Goal: Task Accomplishment & Management: Complete application form

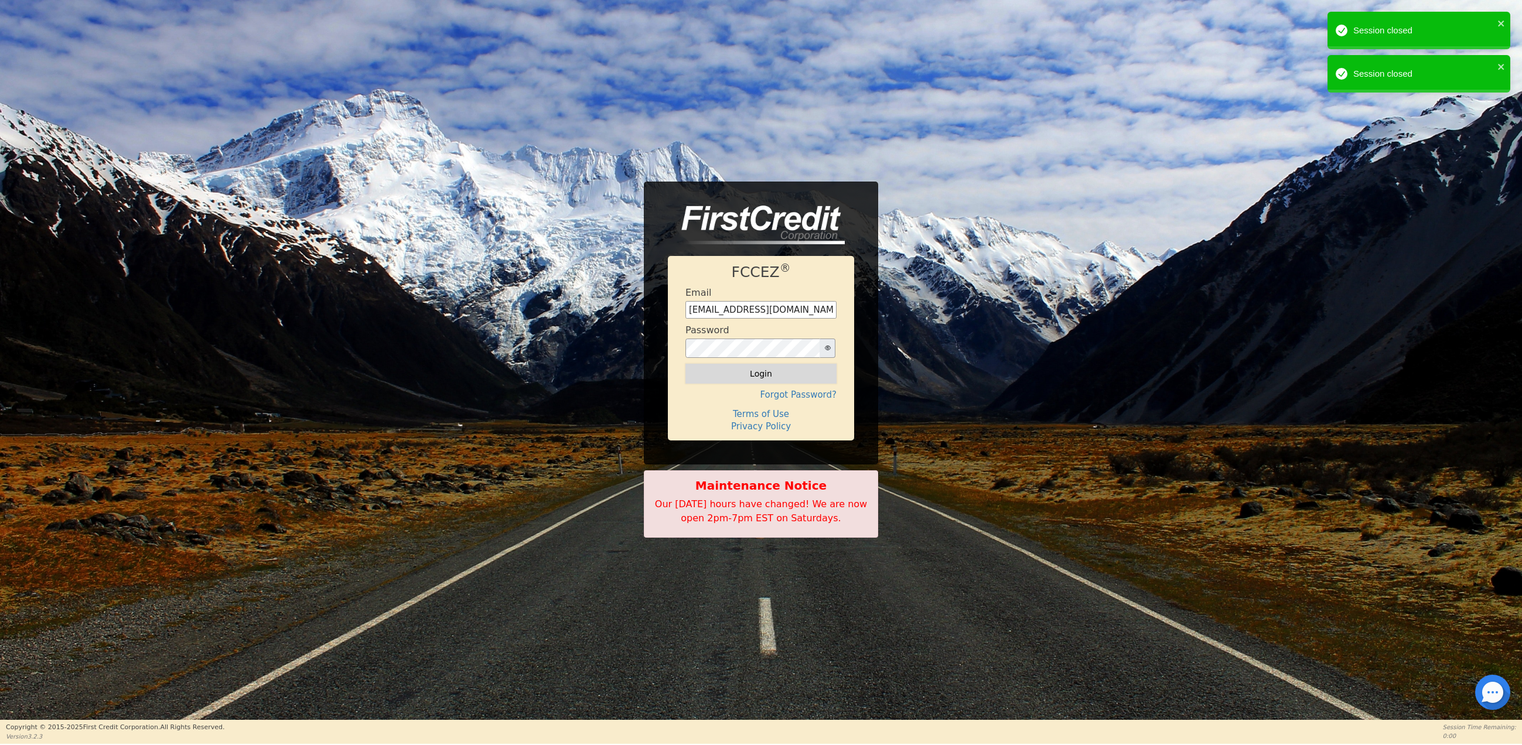
click at [768, 377] on button "Login" at bounding box center [760, 374] width 151 height 20
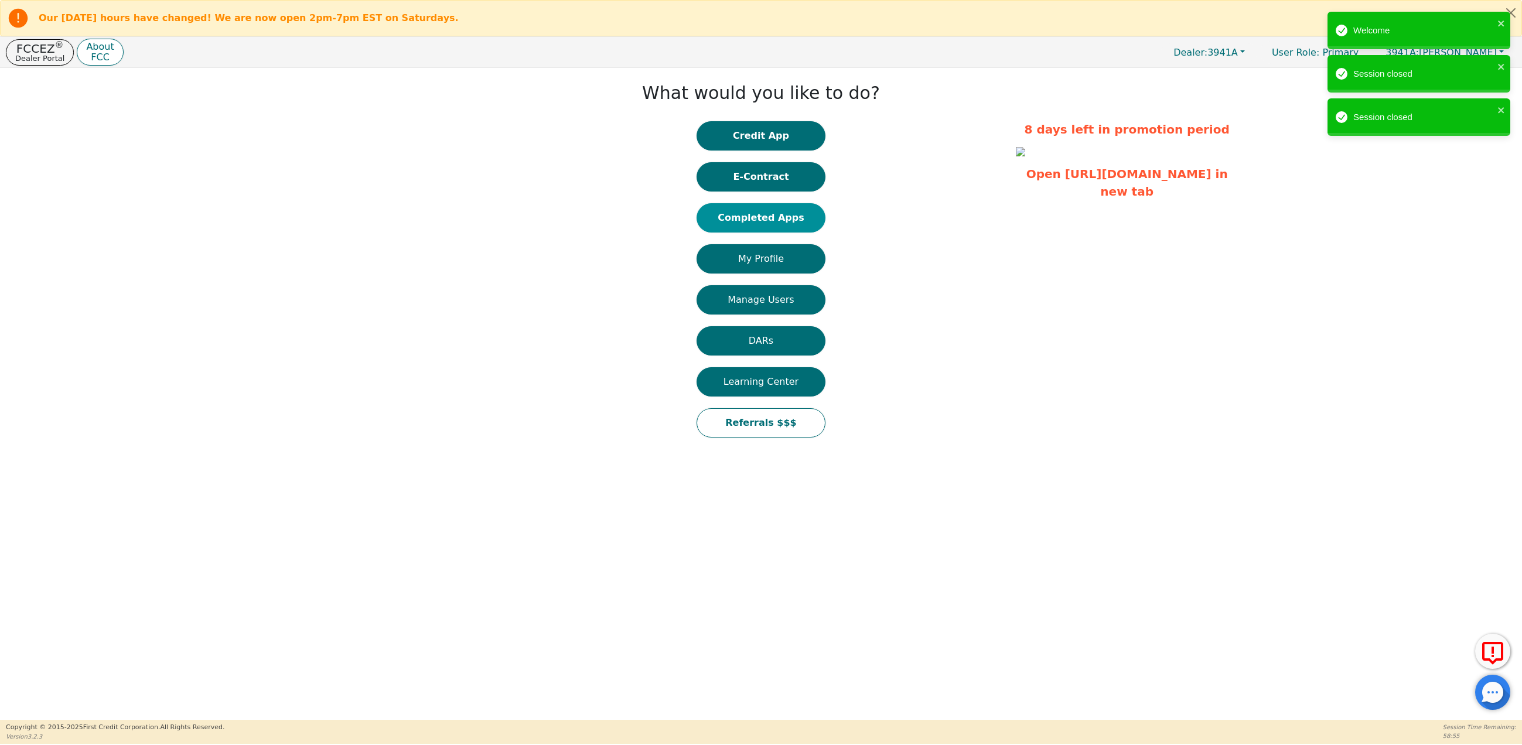
click at [784, 215] on button "Completed Apps" at bounding box center [761, 217] width 129 height 29
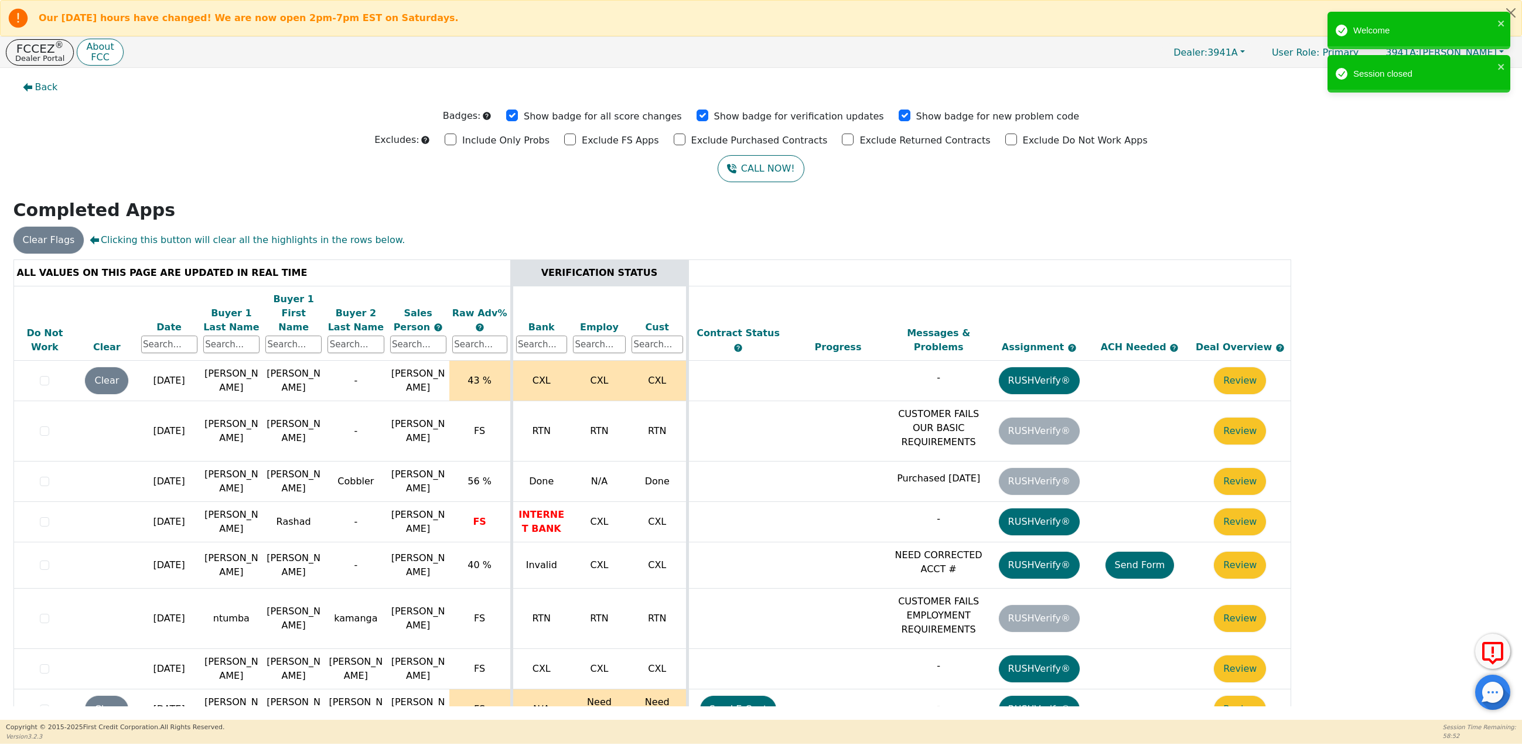
click at [169, 320] on div "Date" at bounding box center [169, 327] width 56 height 14
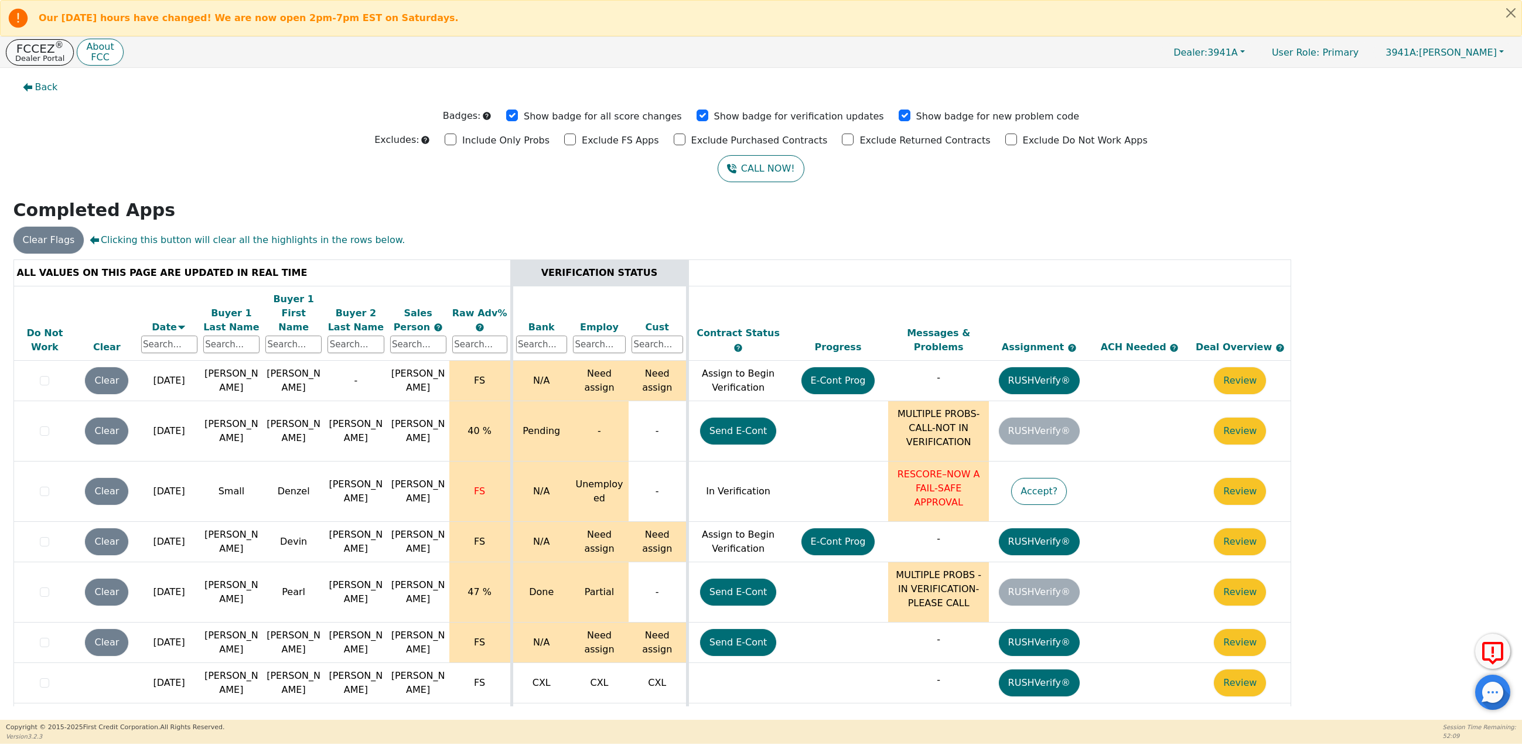
click at [39, 56] on p "Dealer Portal" at bounding box center [39, 58] width 49 height 8
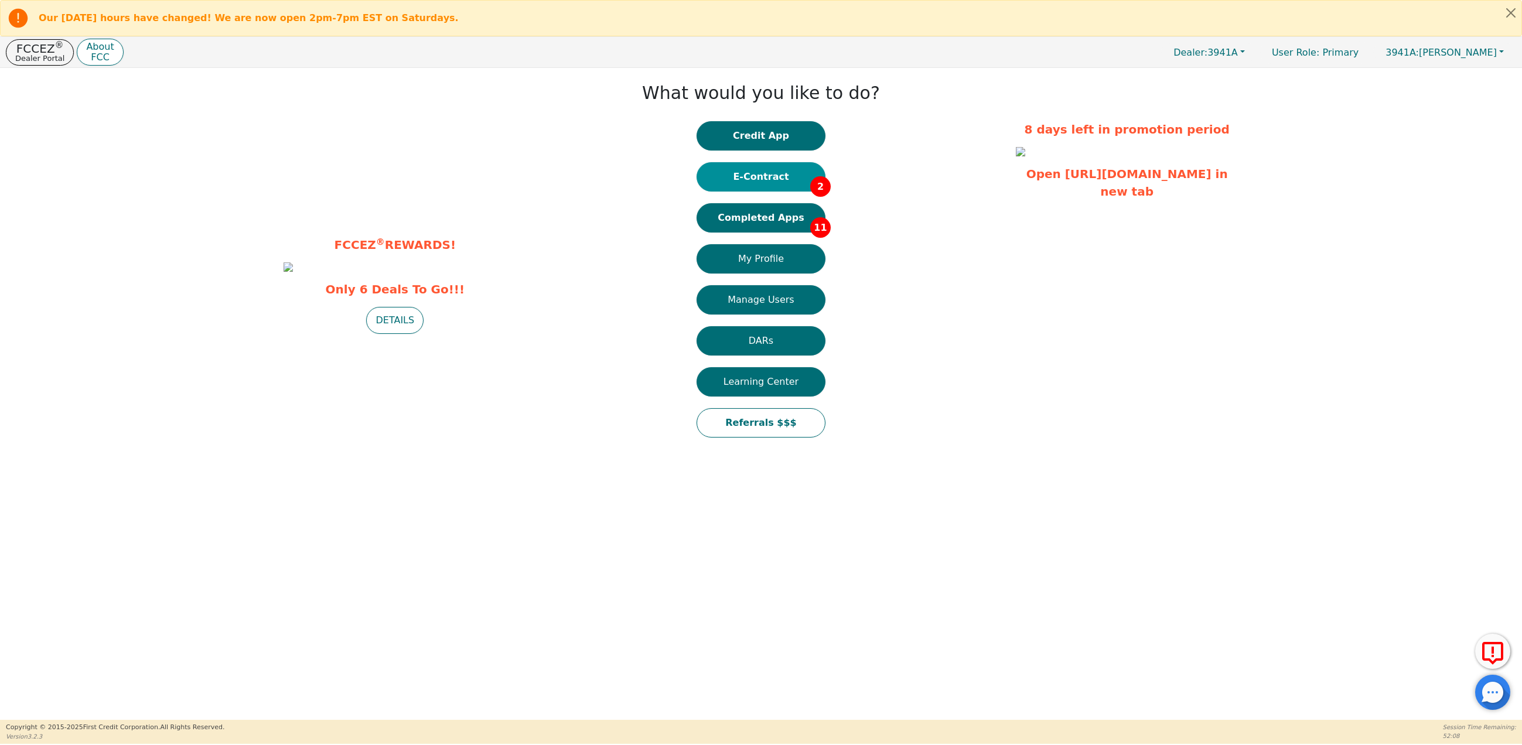
click at [784, 171] on button "E-Contract 2" at bounding box center [761, 176] width 129 height 29
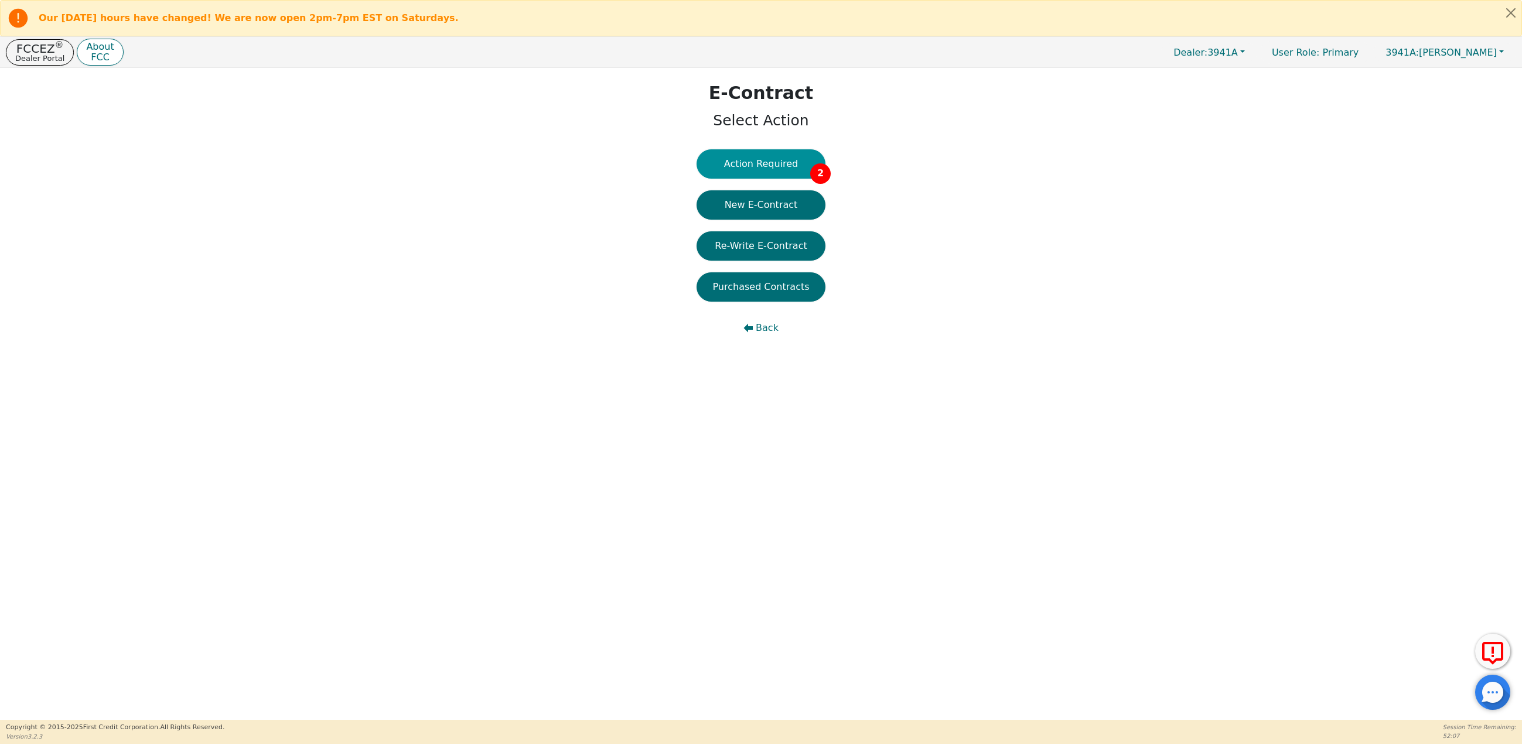
click at [772, 162] on button "Action Required 2" at bounding box center [761, 163] width 129 height 29
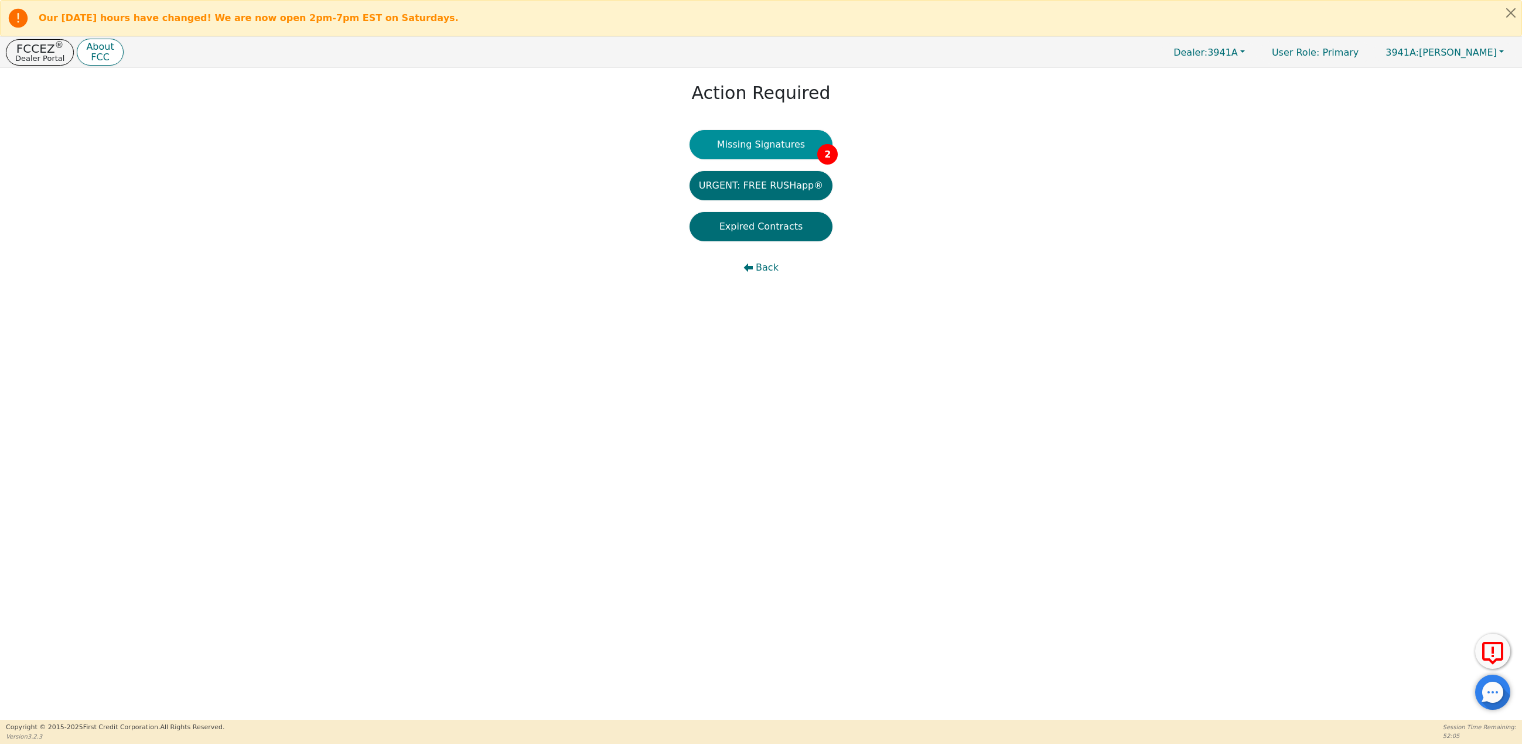
click at [763, 144] on button "Missing Signatures 2" at bounding box center [762, 144] width 144 height 29
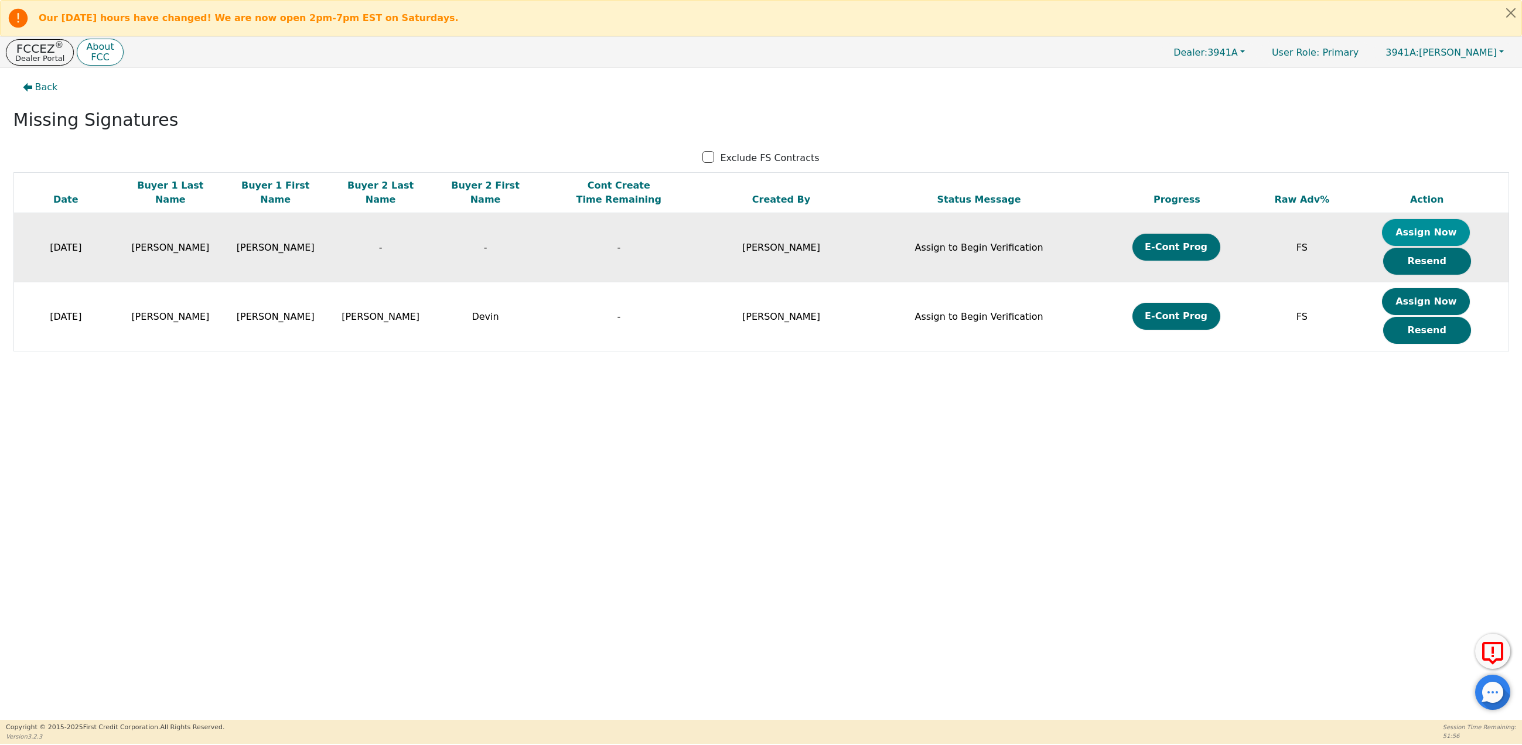
click at [1428, 230] on button "Assign Now" at bounding box center [1426, 232] width 88 height 27
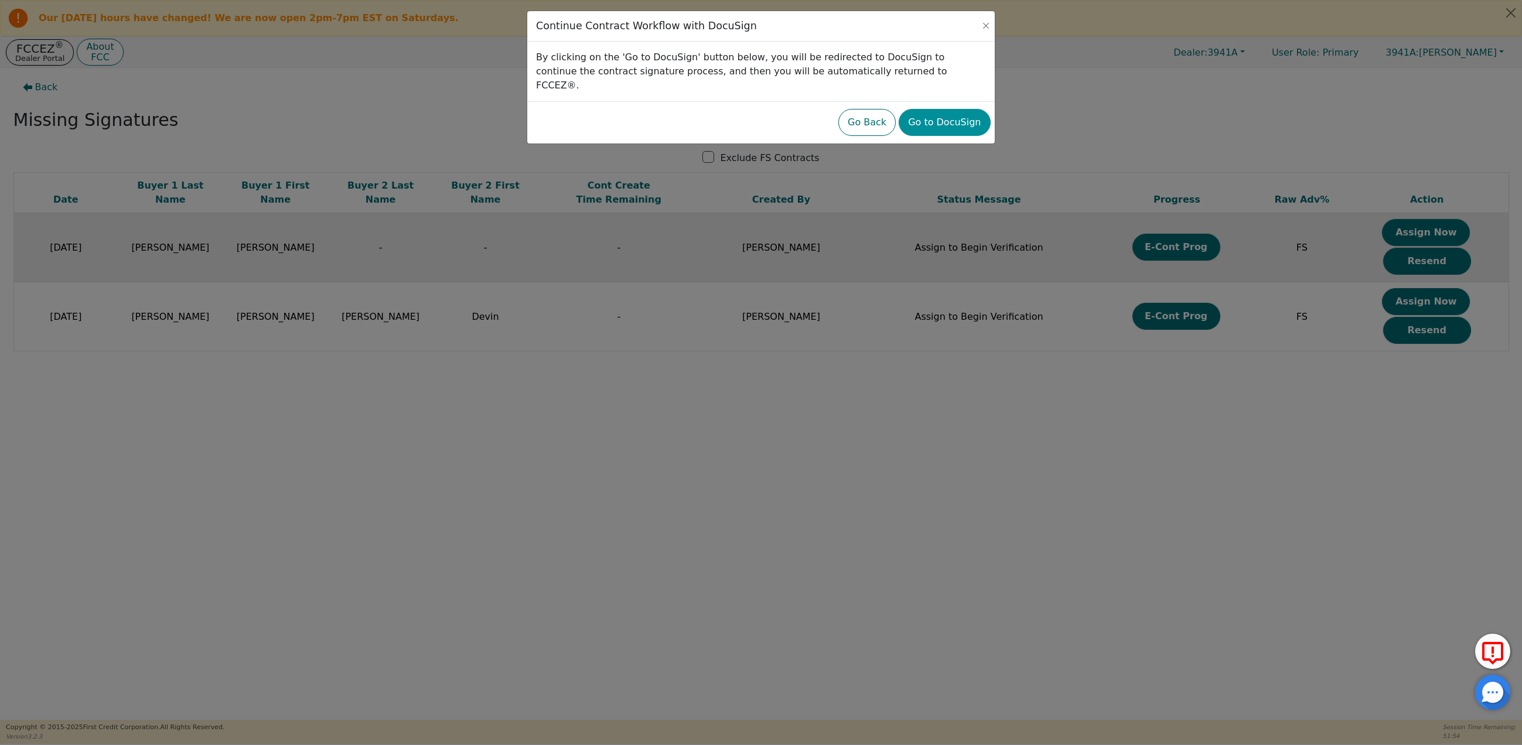
click at [923, 109] on button "Go to DocuSign" at bounding box center [944, 122] width 91 height 27
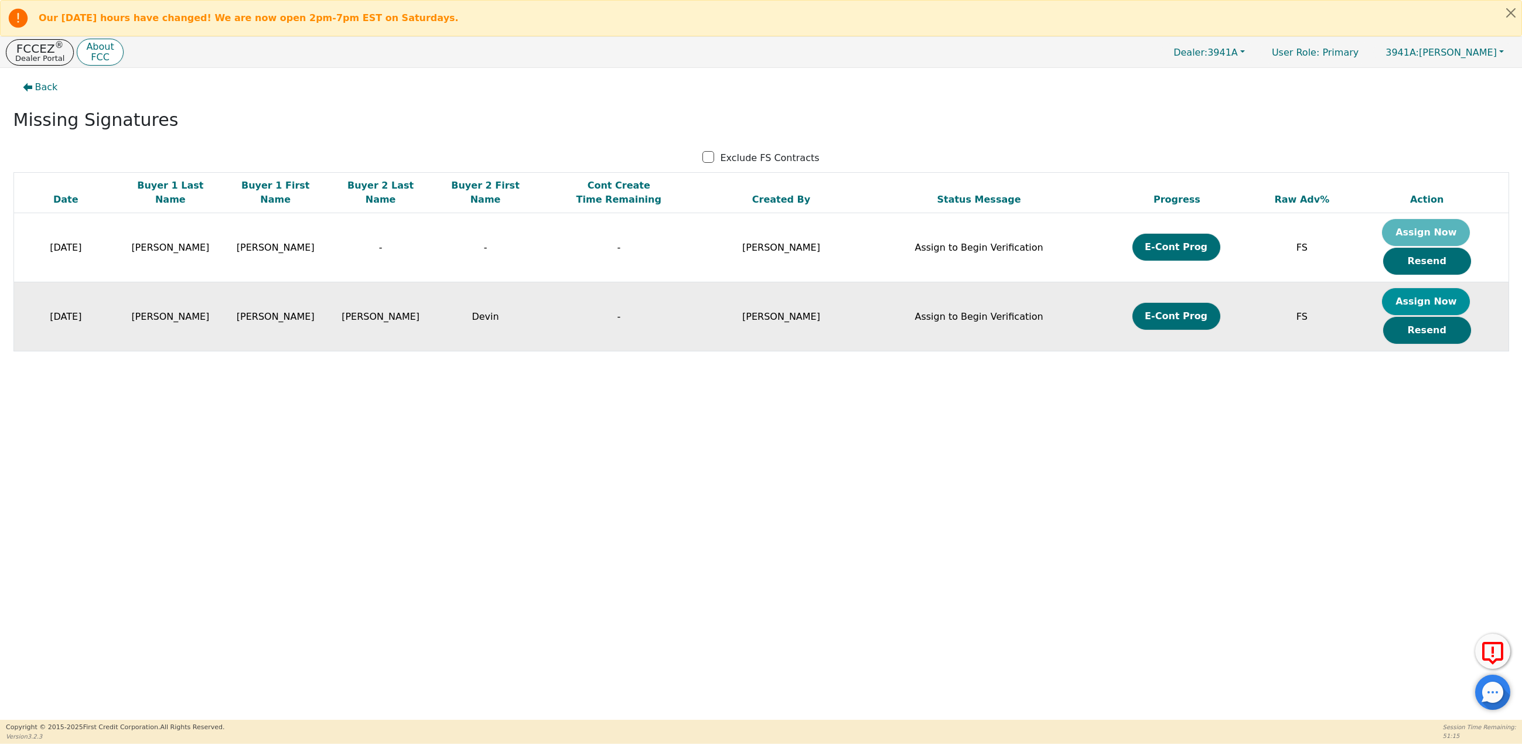
click at [1420, 308] on button "Assign Now" at bounding box center [1426, 301] width 88 height 27
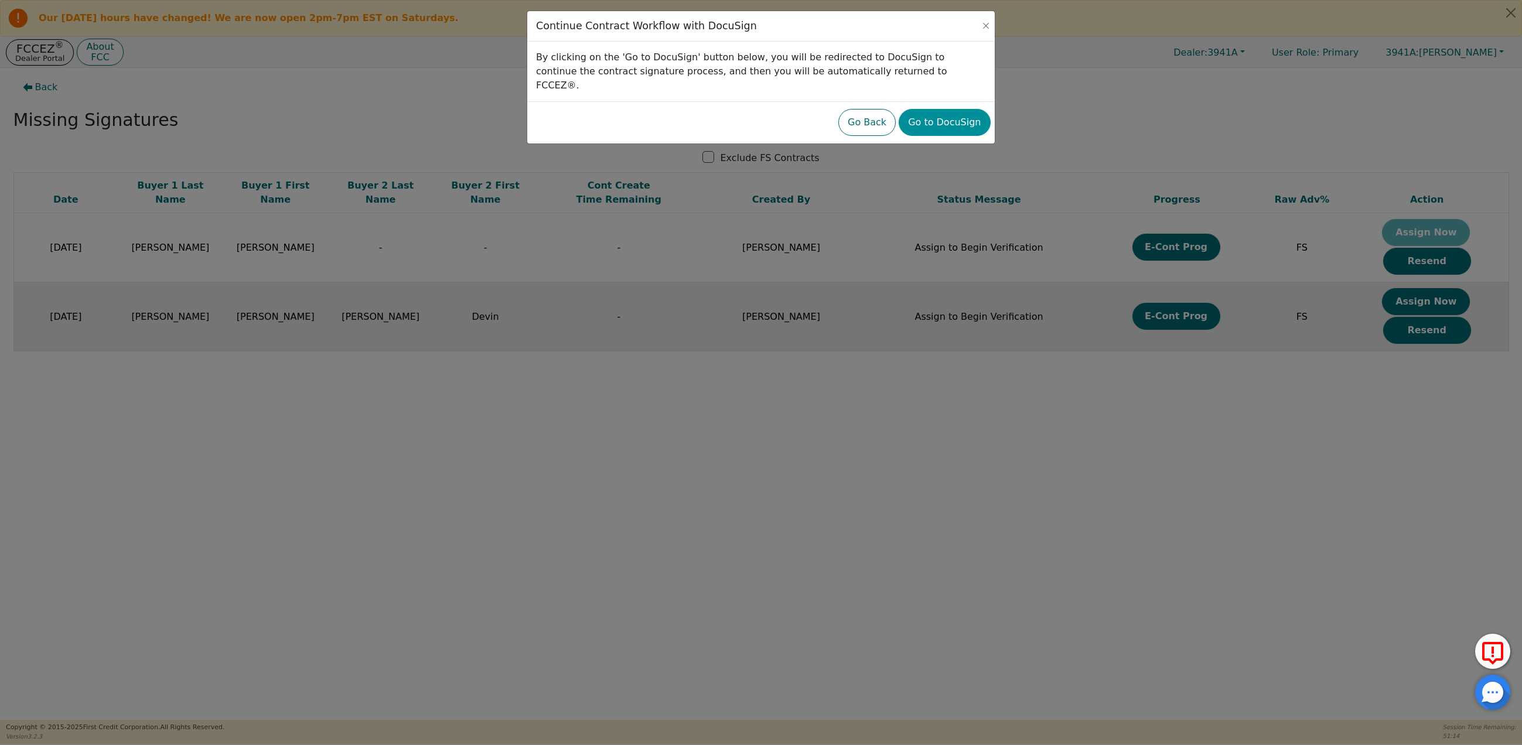
click at [939, 109] on button "Go to DocuSign" at bounding box center [944, 122] width 91 height 27
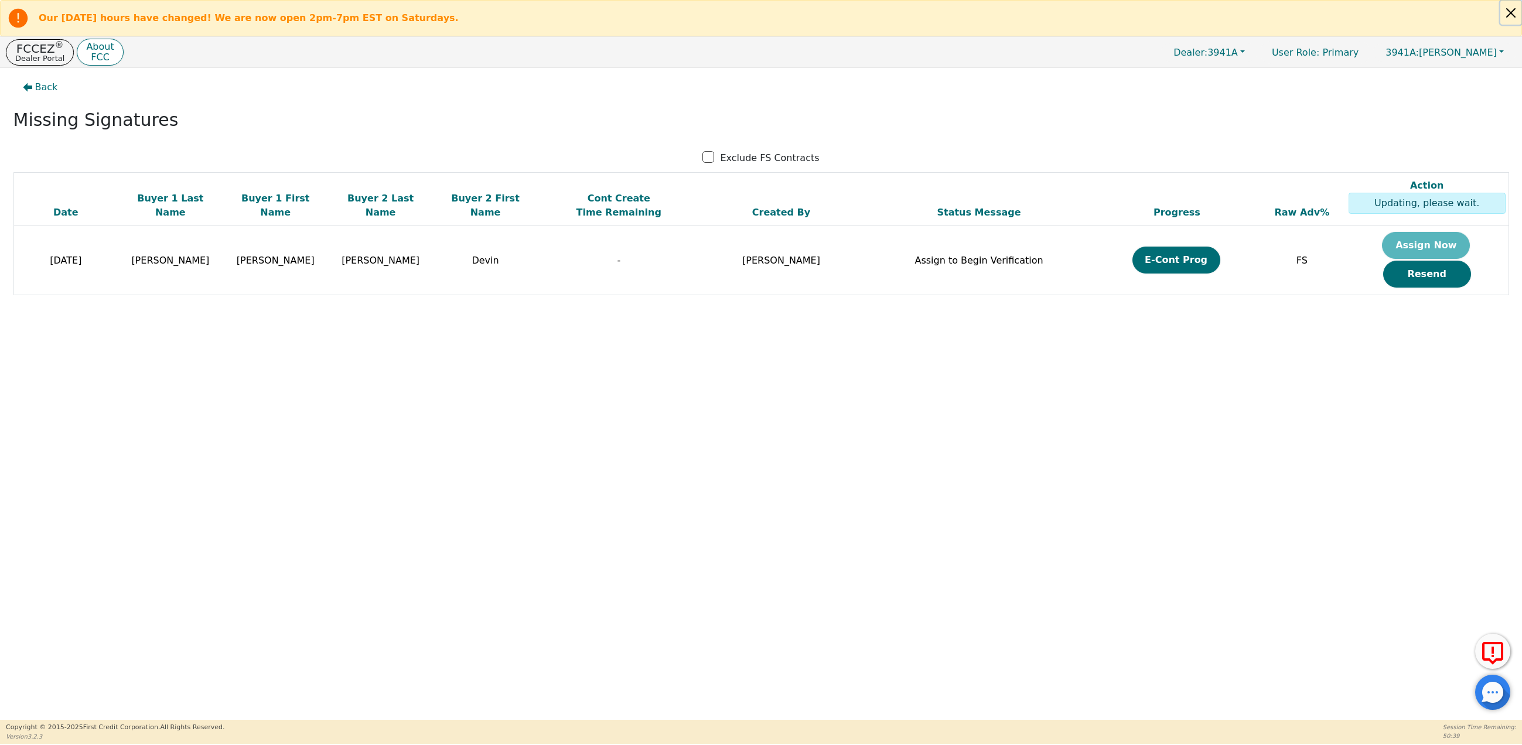
click at [1512, 9] on button "Close alert" at bounding box center [1510, 13] width 21 height 24
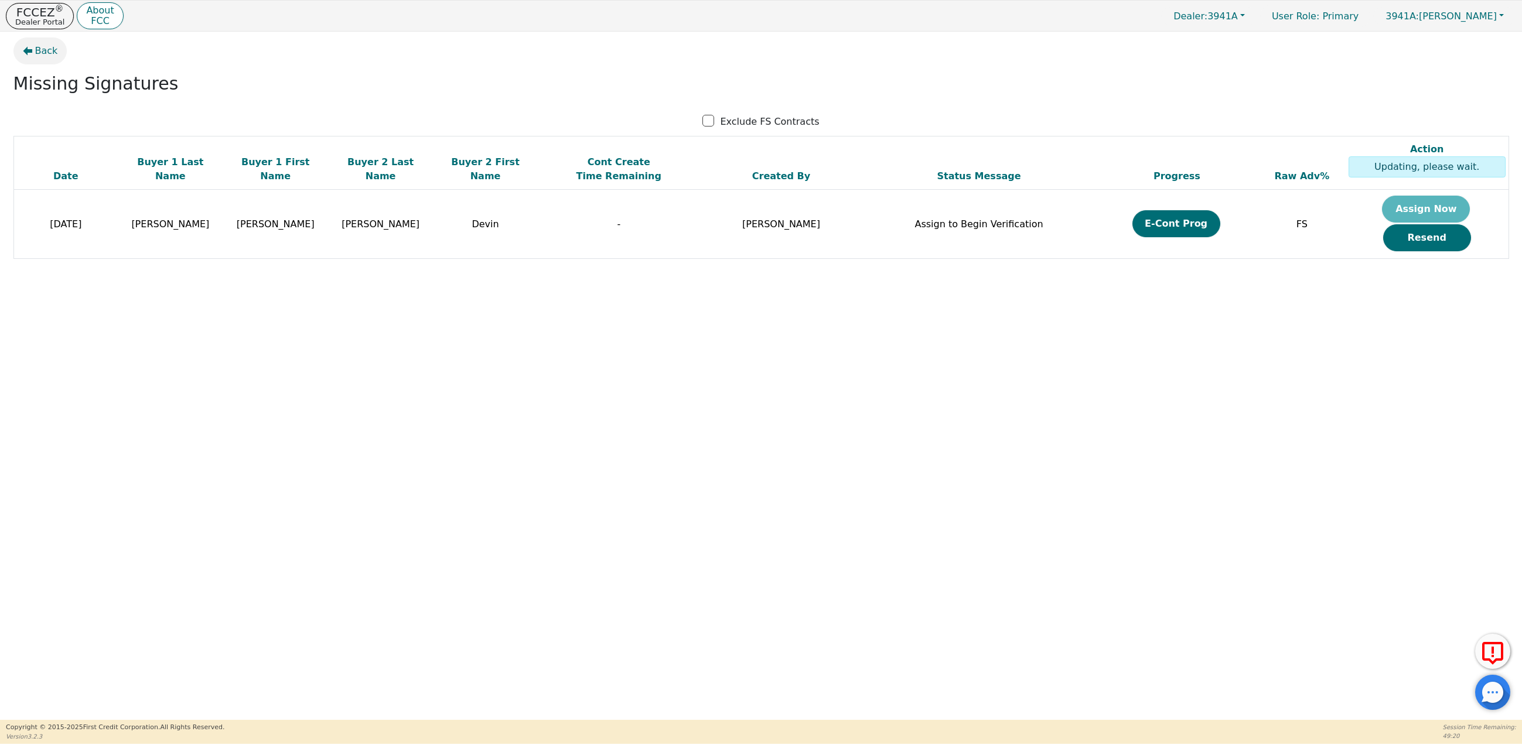
click at [43, 49] on span "Back" at bounding box center [46, 51] width 23 height 14
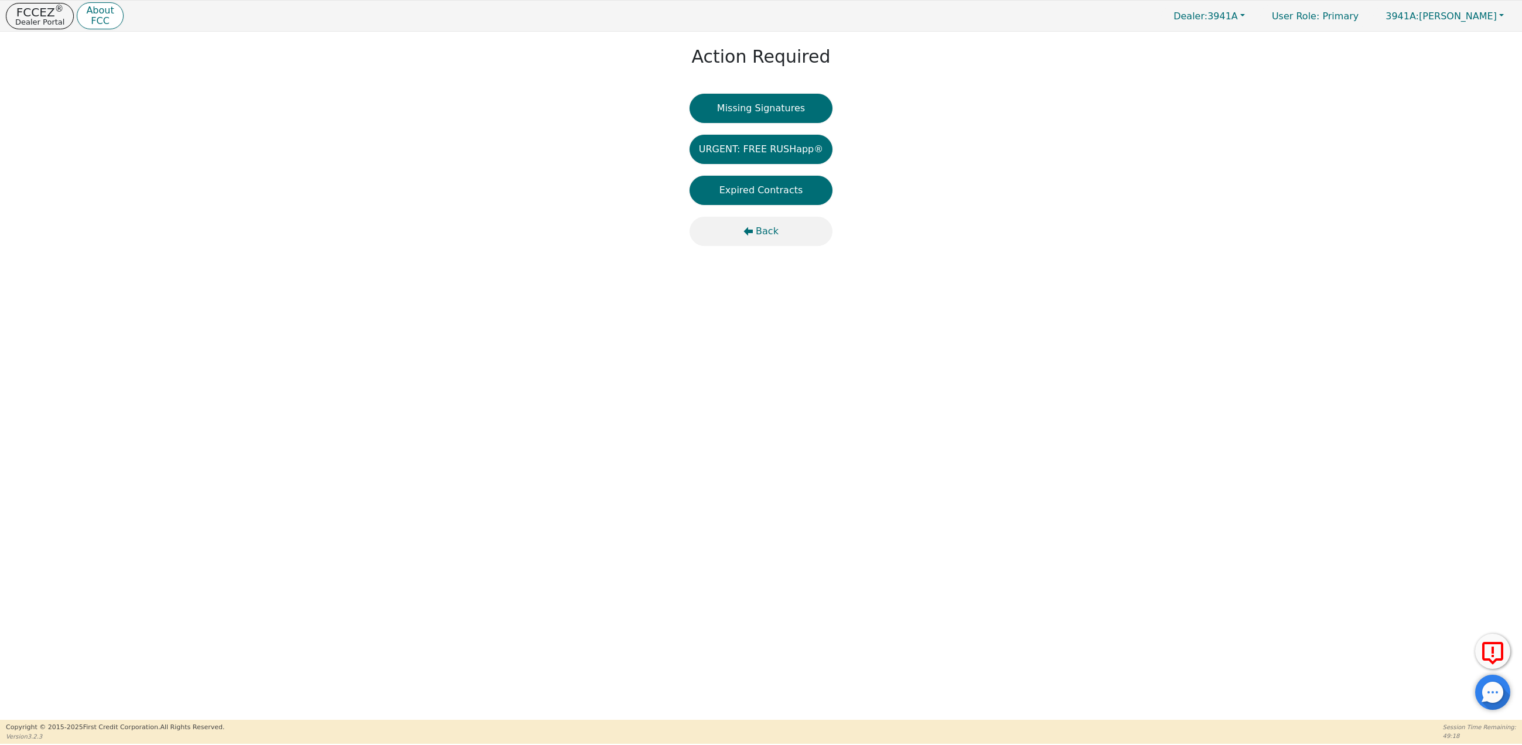
click at [772, 230] on span "Back" at bounding box center [767, 231] width 23 height 14
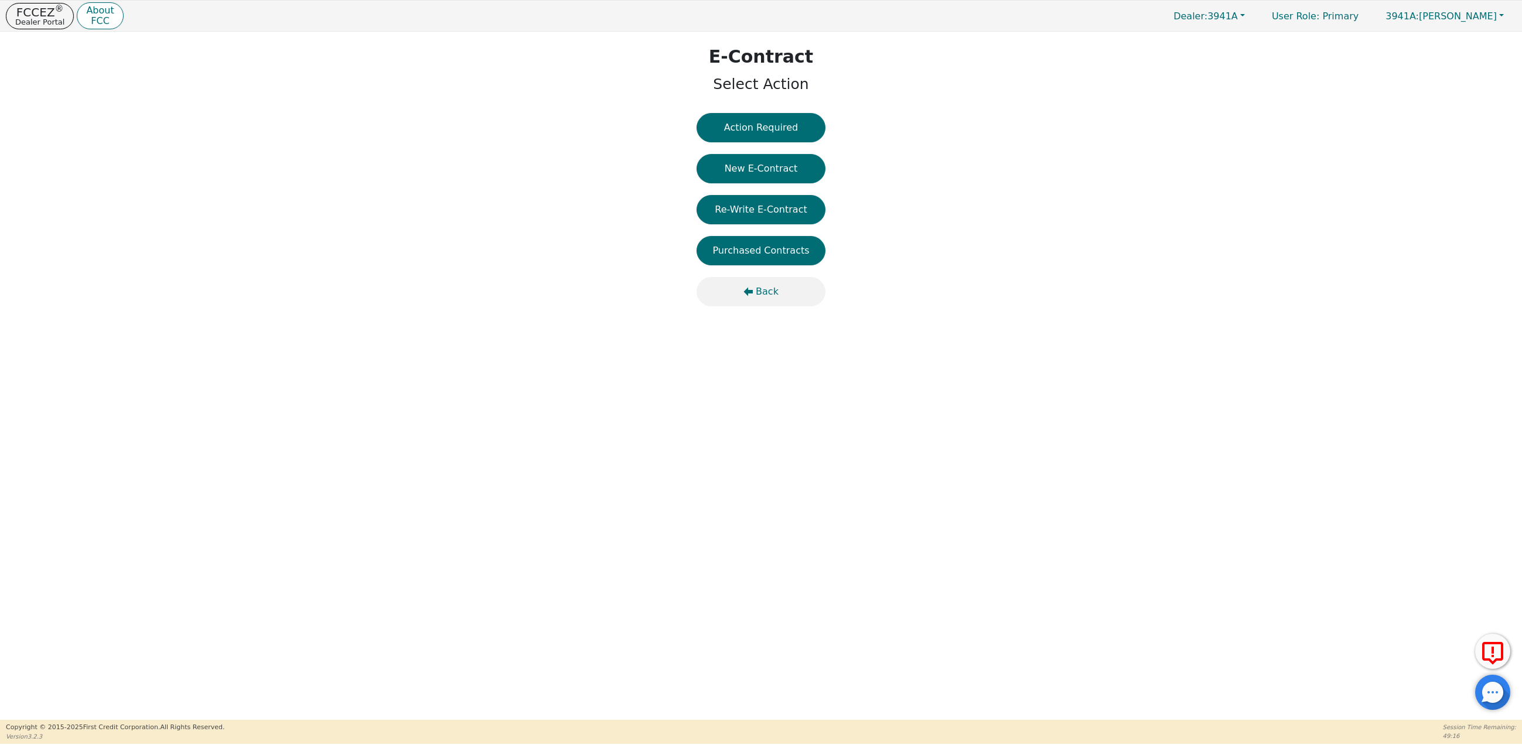
click at [765, 292] on span "Back" at bounding box center [767, 292] width 23 height 14
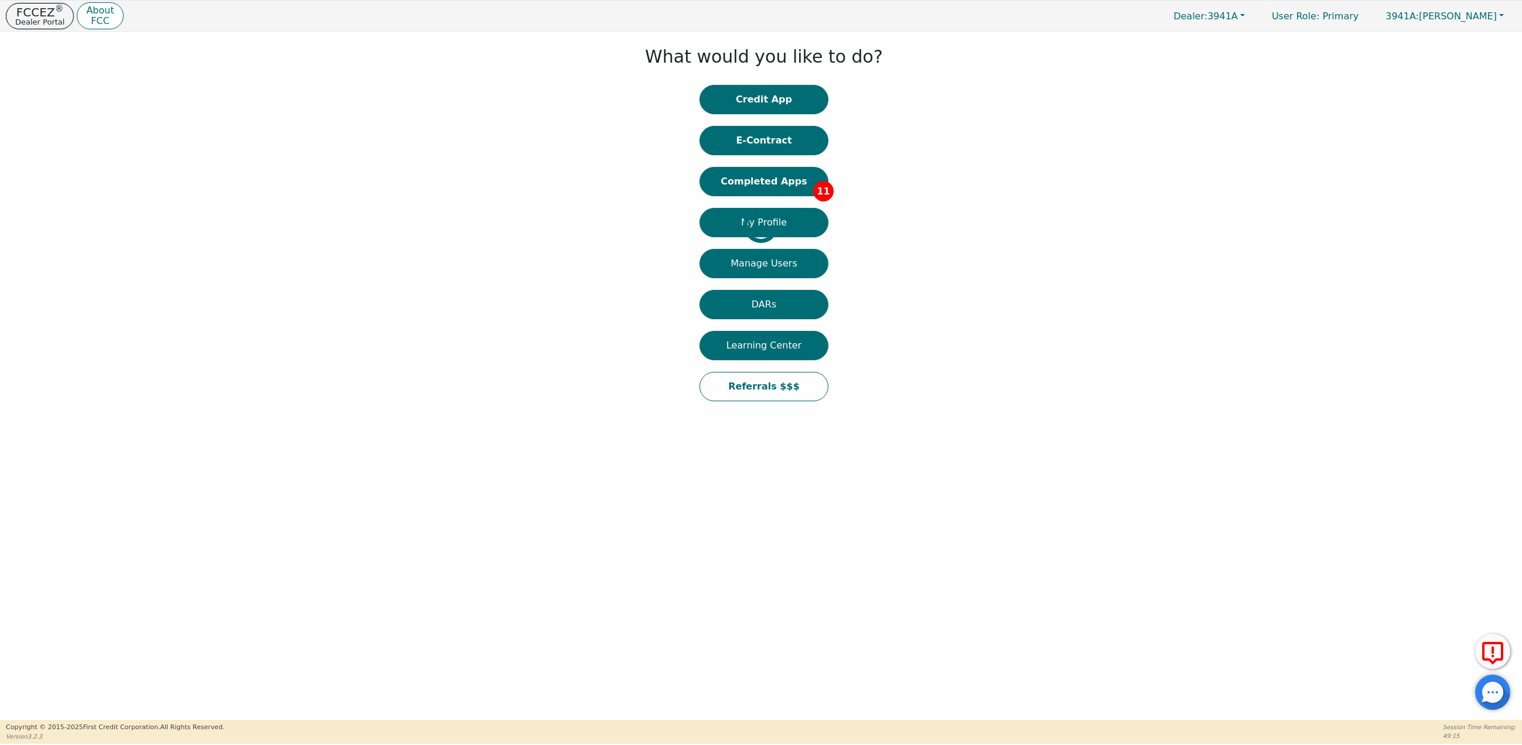
click at [9, 180] on div at bounding box center [9, 225] width 0 height 376
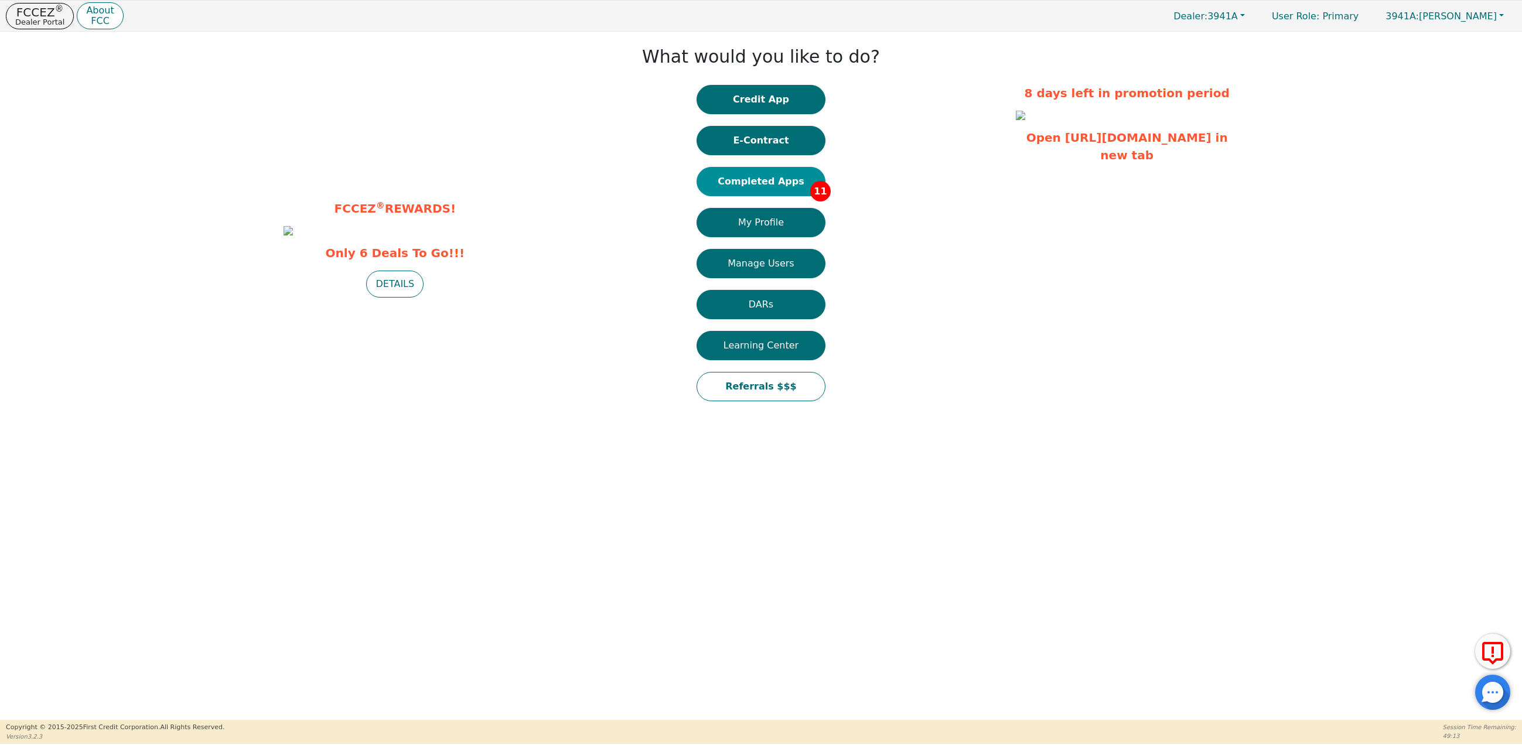
click at [772, 186] on button "Completed Apps 11" at bounding box center [761, 181] width 129 height 29
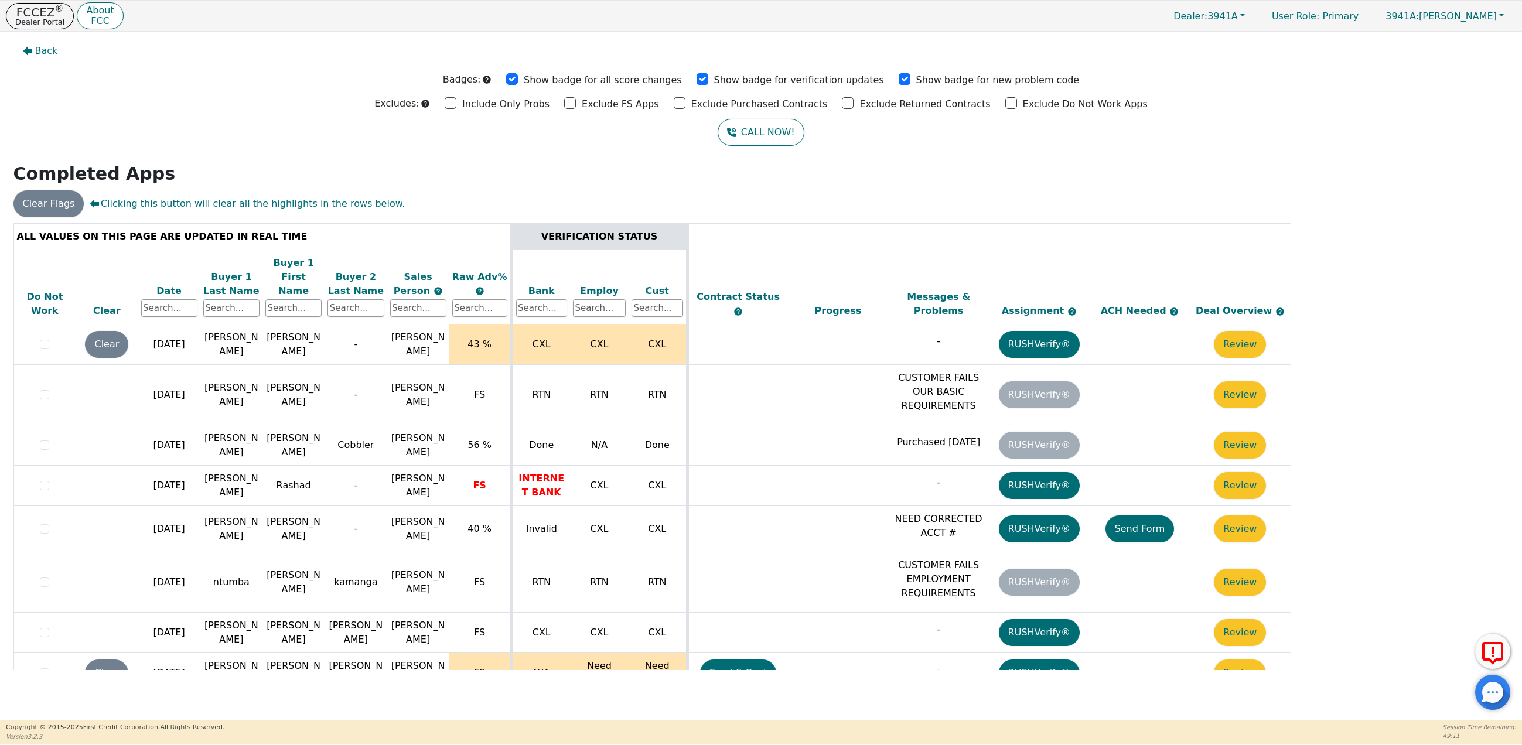
click at [170, 284] on div "Date" at bounding box center [169, 291] width 56 height 14
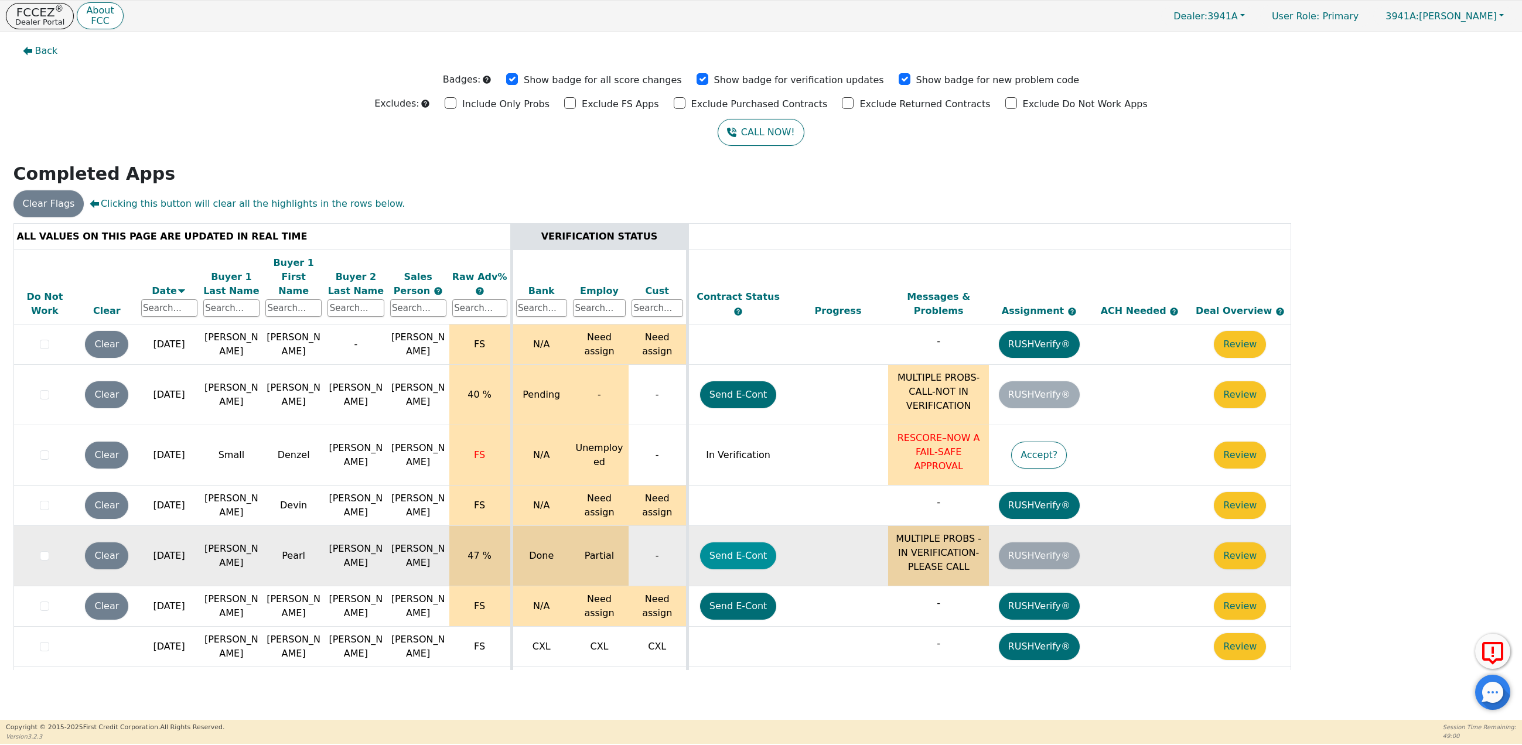
click at [741, 543] on button "Send E-Cont" at bounding box center [738, 556] width 77 height 27
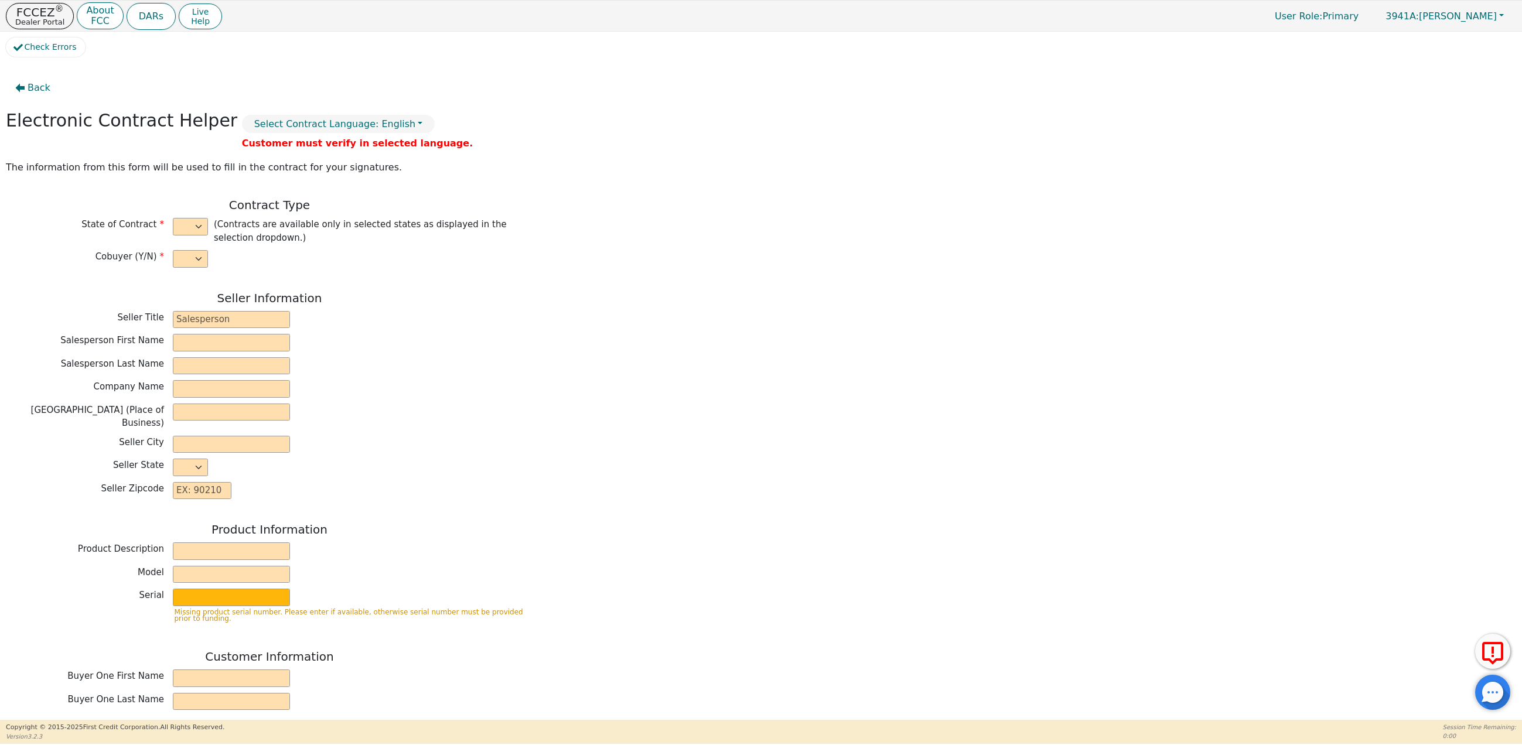
select select "y"
type input "Finance Manager"
type input "Savannah"
type input "Brock"
type input "SOUTH MOUNTAIN DBA AZ DIST"
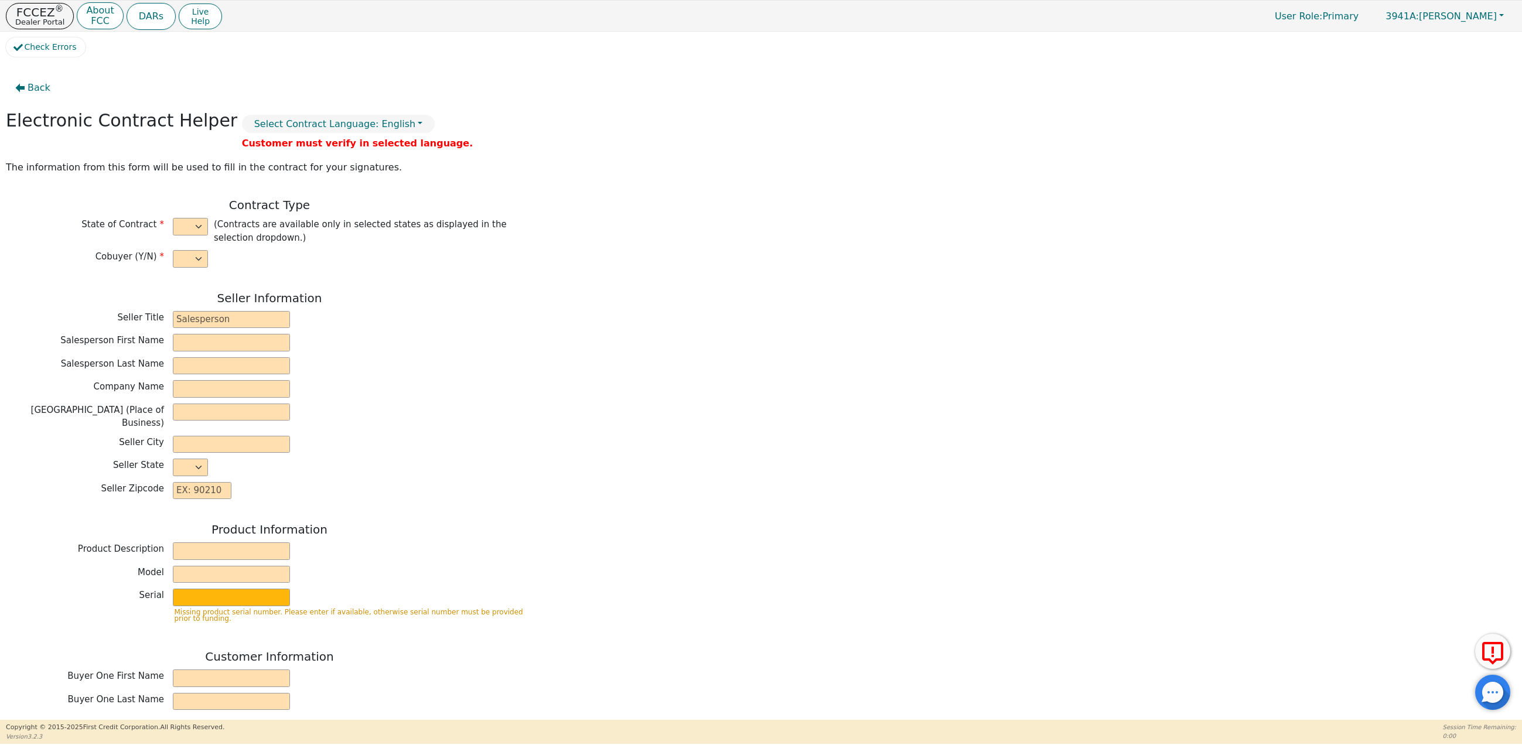
type input "[STREET_ADDRESS]"
type input "TEMPE"
select select "AZ"
type input "85283"
type input "Pearl"
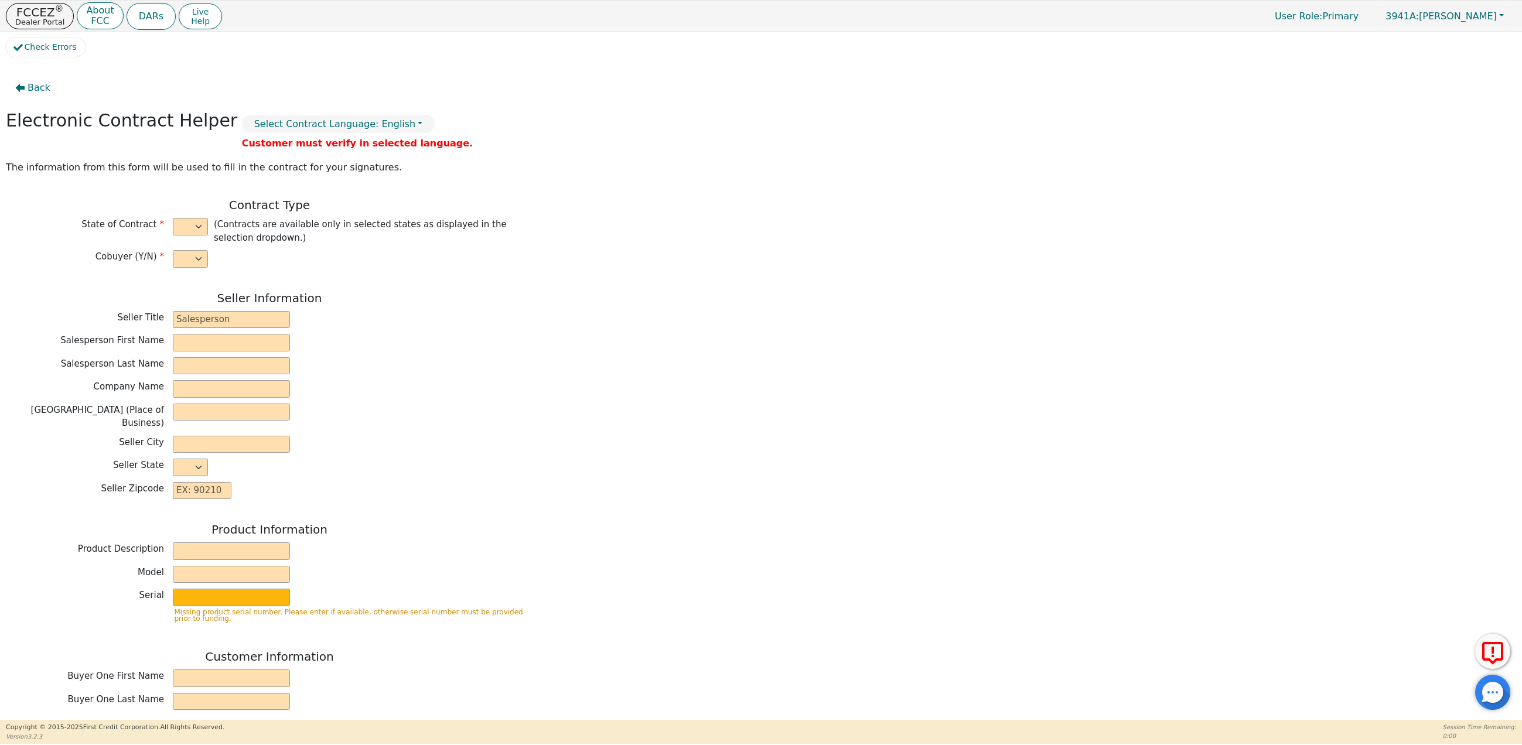
type input "[PERSON_NAME]"
type input "oysters52@gmail.com"
type input "[PERSON_NAME]"
type input "kingjmyshepard34@gmail.com"
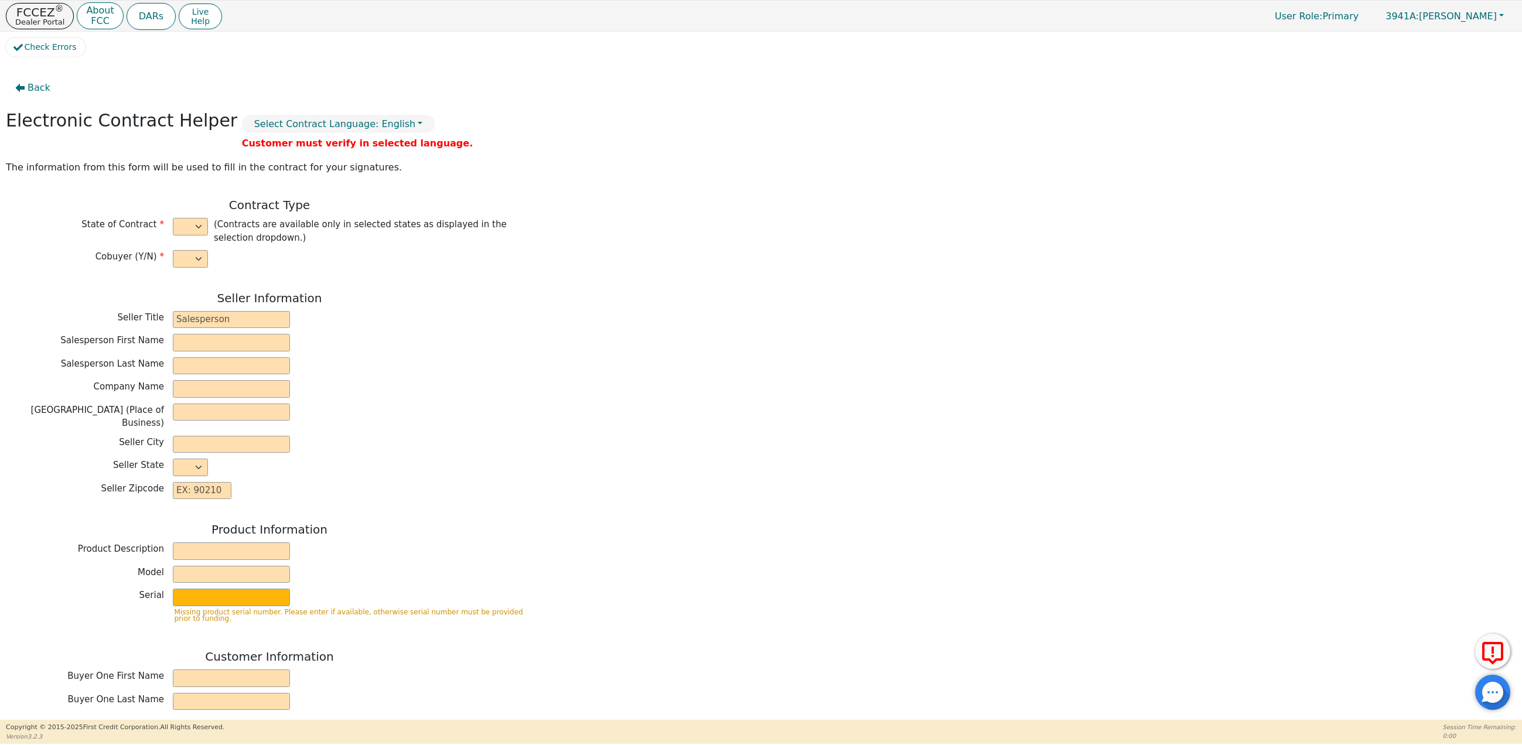
type input "6133 e Decatur st"
type input "Mesa"
select select "AZ"
type input "85205"
type input "[DATE]"
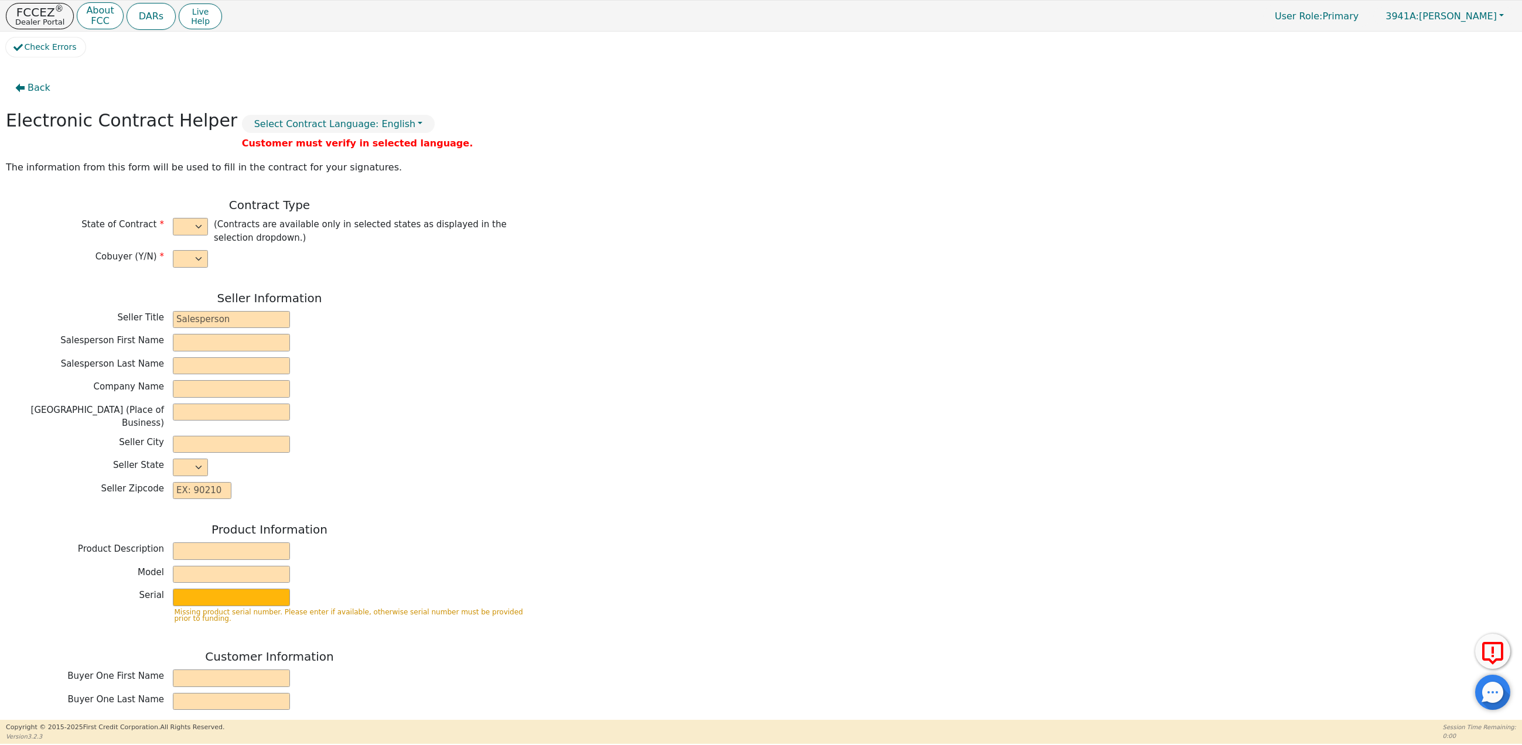
type input "21.98"
type input "2025-10-06"
type input "36"
type input "0"
type input "3775.00"
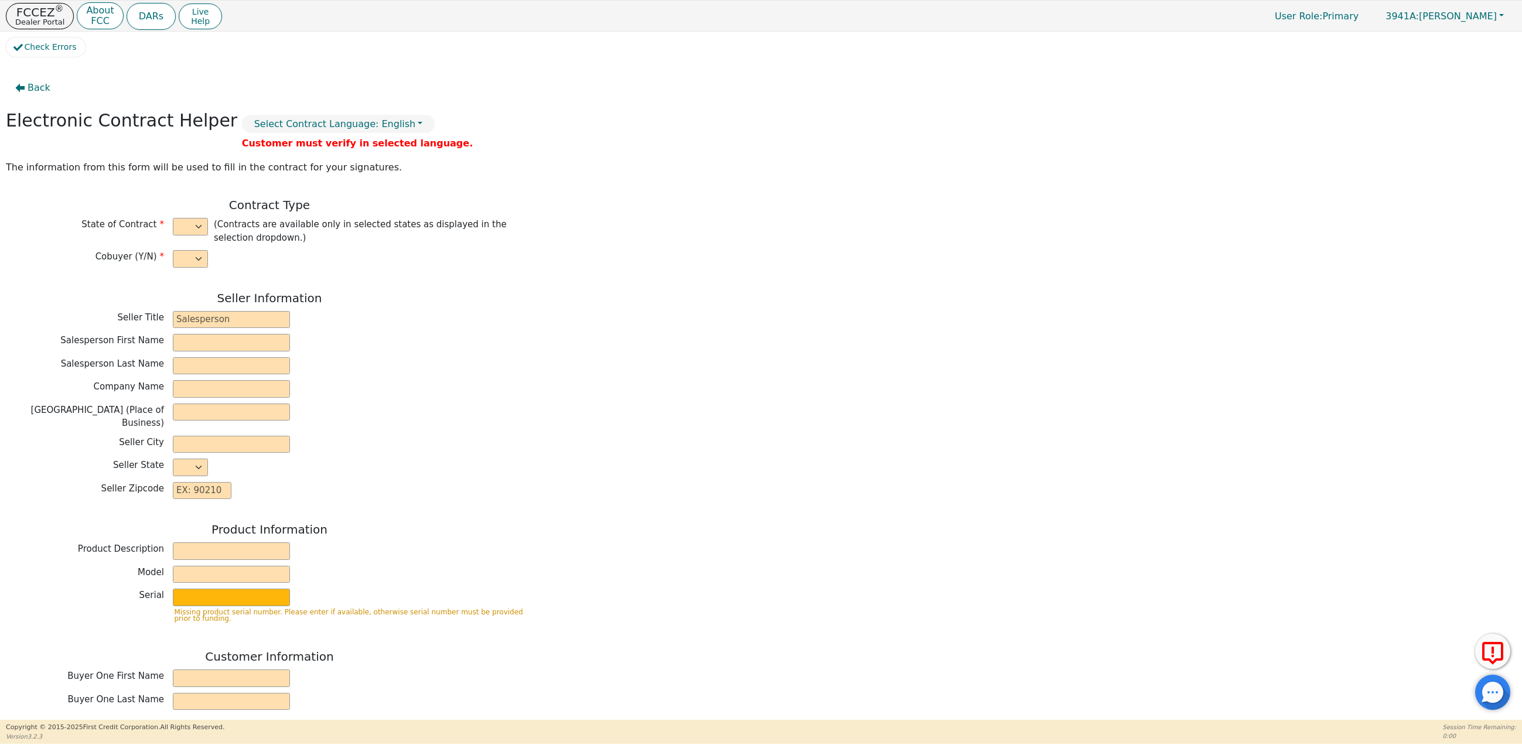
type input "0.00"
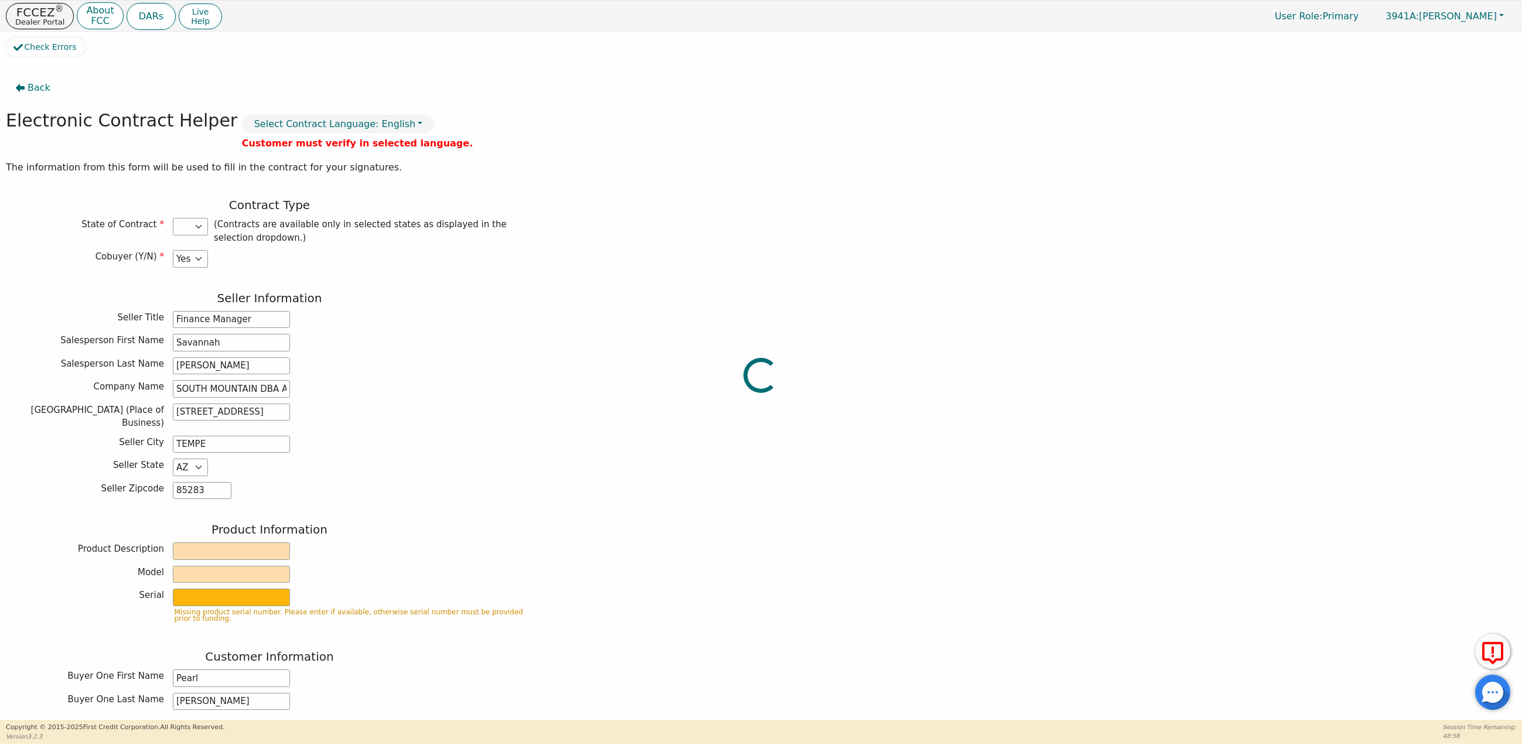
type input "3775.00"
select select "AZ"
click at [192, 548] on input "text" at bounding box center [231, 552] width 117 height 18
click at [39, 14] on p "FCCEZ ®" at bounding box center [39, 12] width 49 height 12
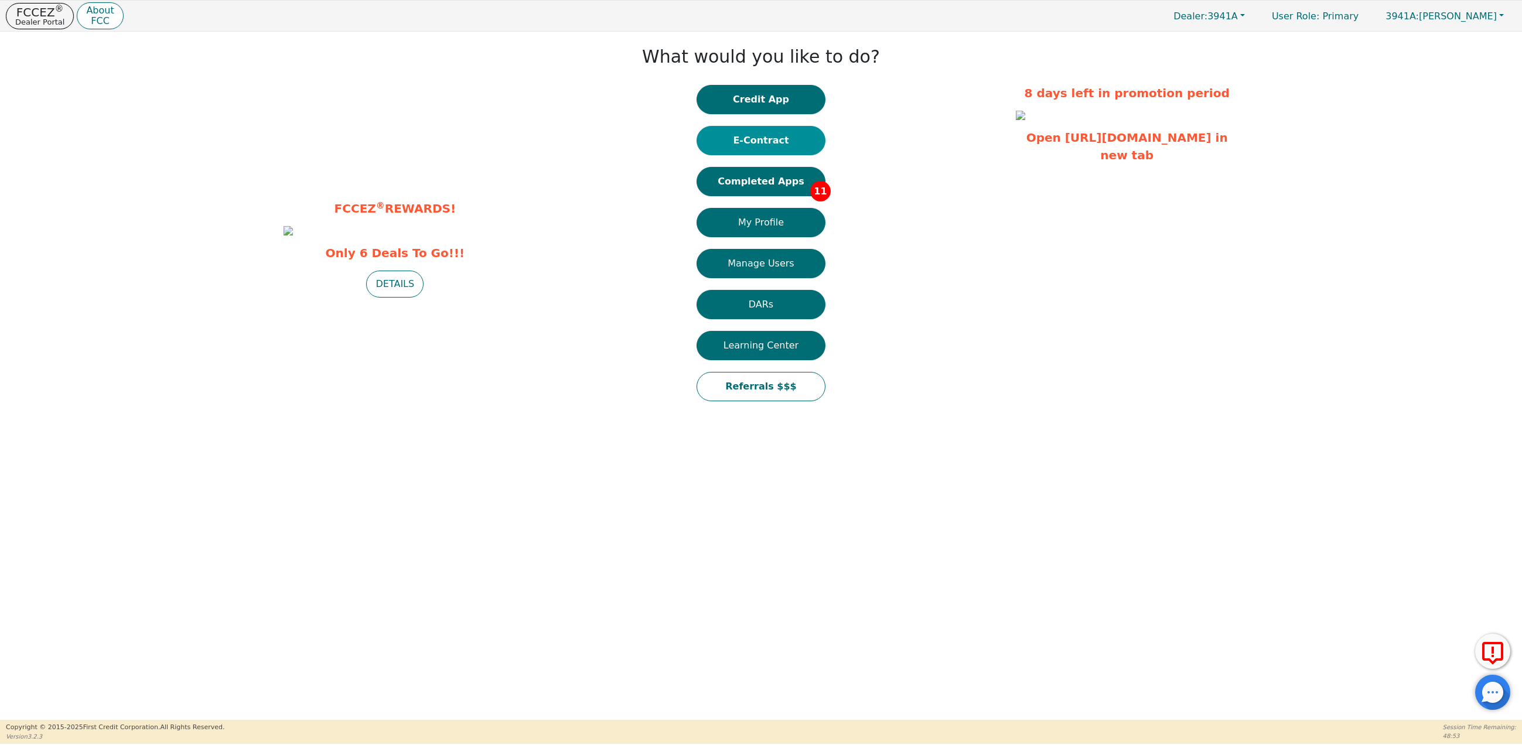
click at [779, 138] on button "E-Contract" at bounding box center [761, 140] width 129 height 29
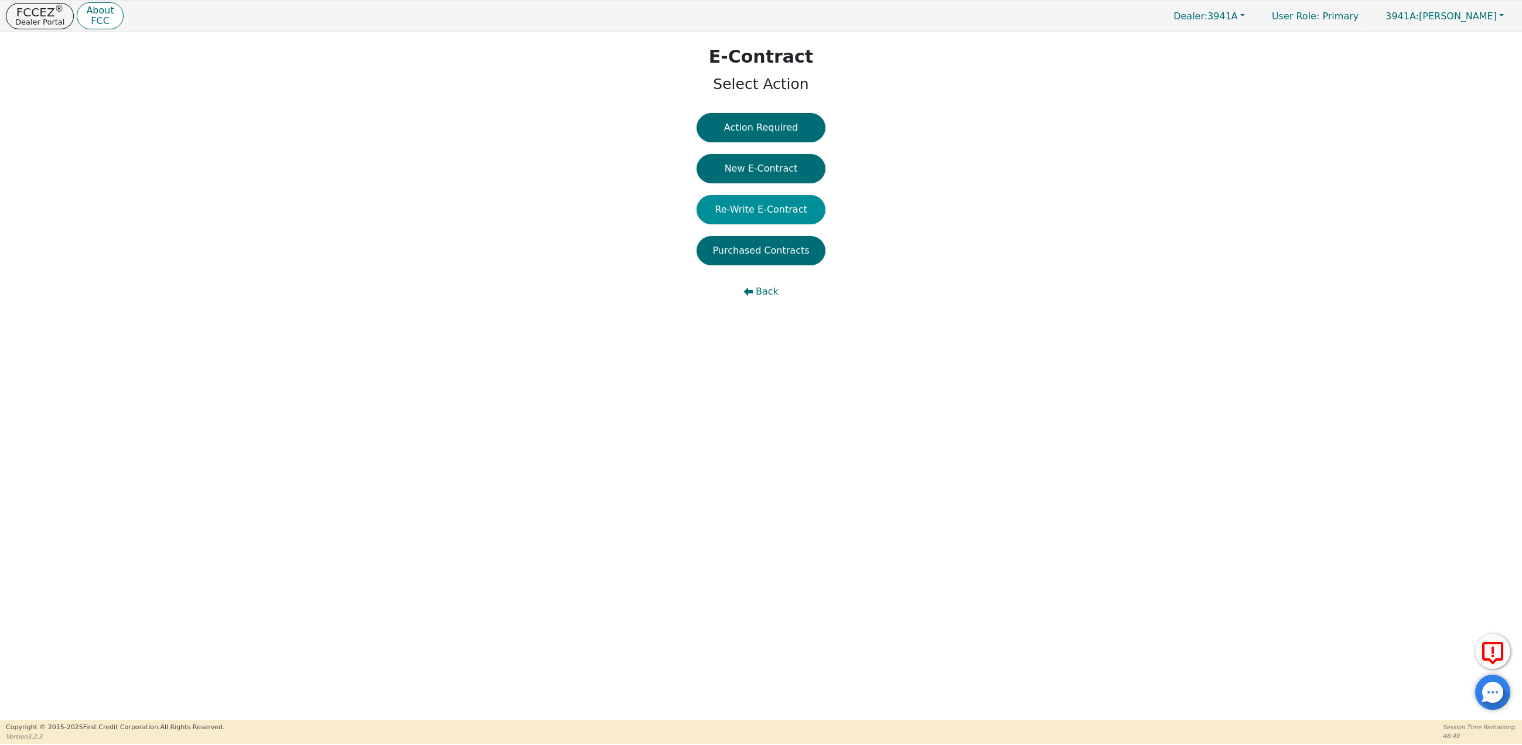
click at [756, 207] on button "Re-Write E-Contract" at bounding box center [761, 209] width 129 height 29
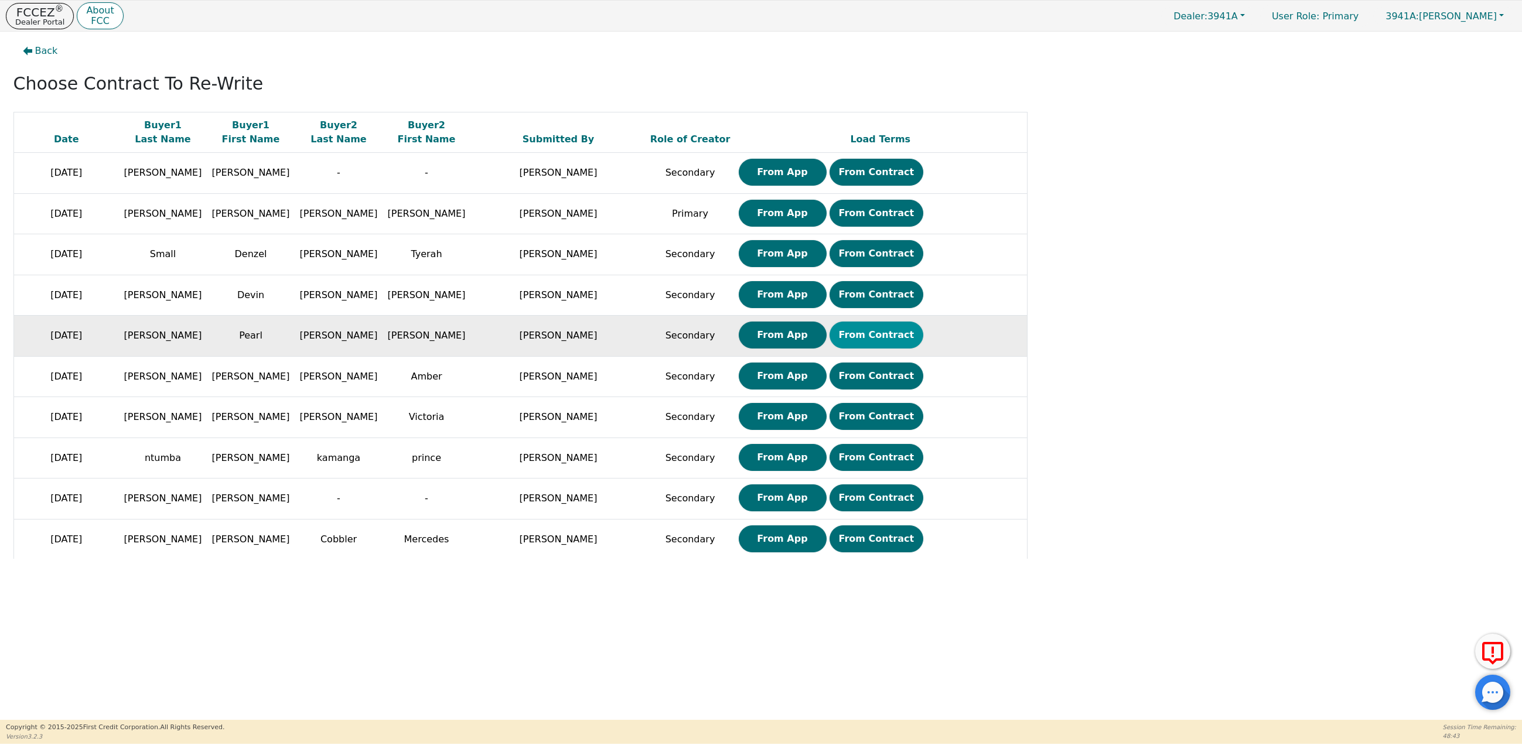
click at [872, 343] on button "From Contract" at bounding box center [877, 335] width 94 height 27
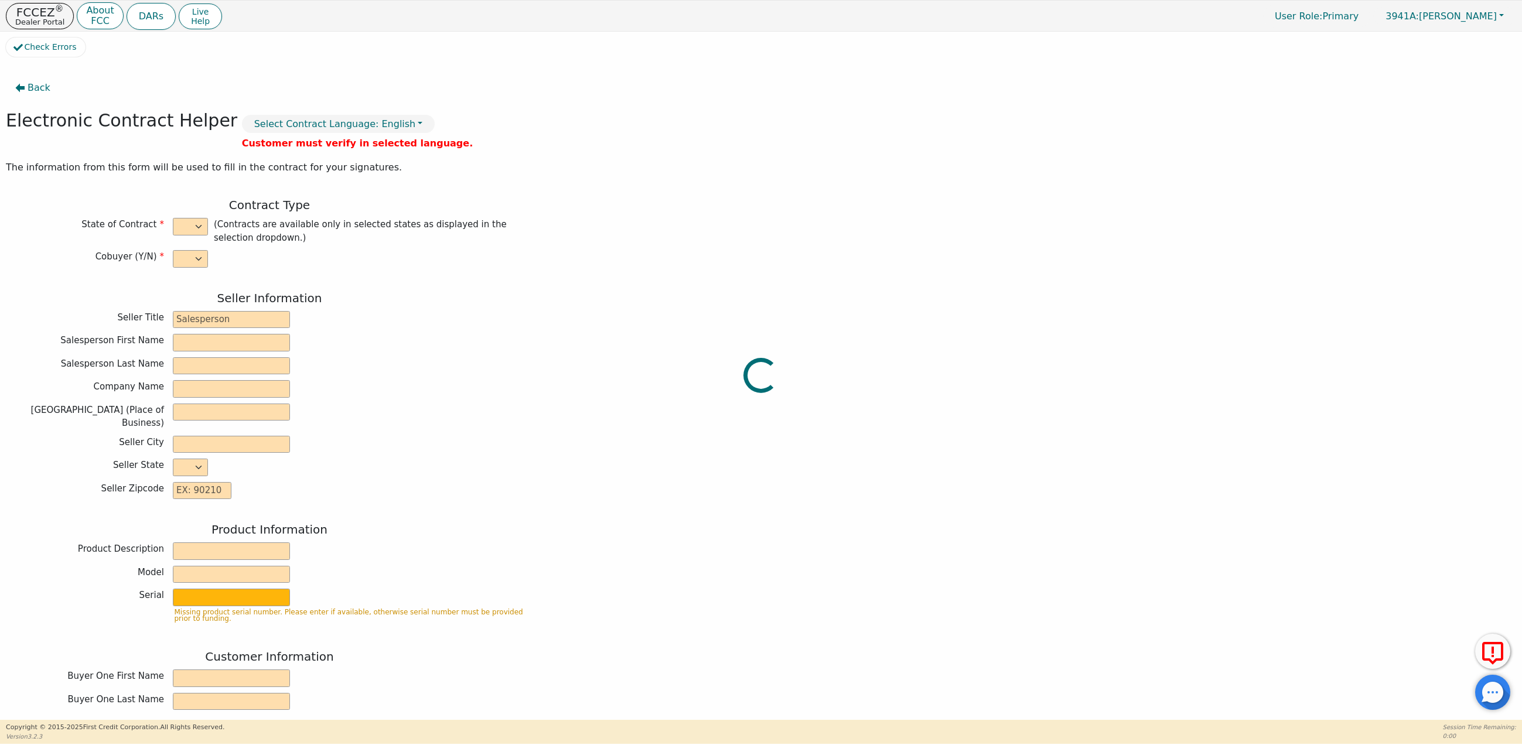
select select "y"
type input "Finance Manager"
type input "Savannah"
type input "Brock"
type input "SOUTH MOUNTAIN DBA AZ DIST"
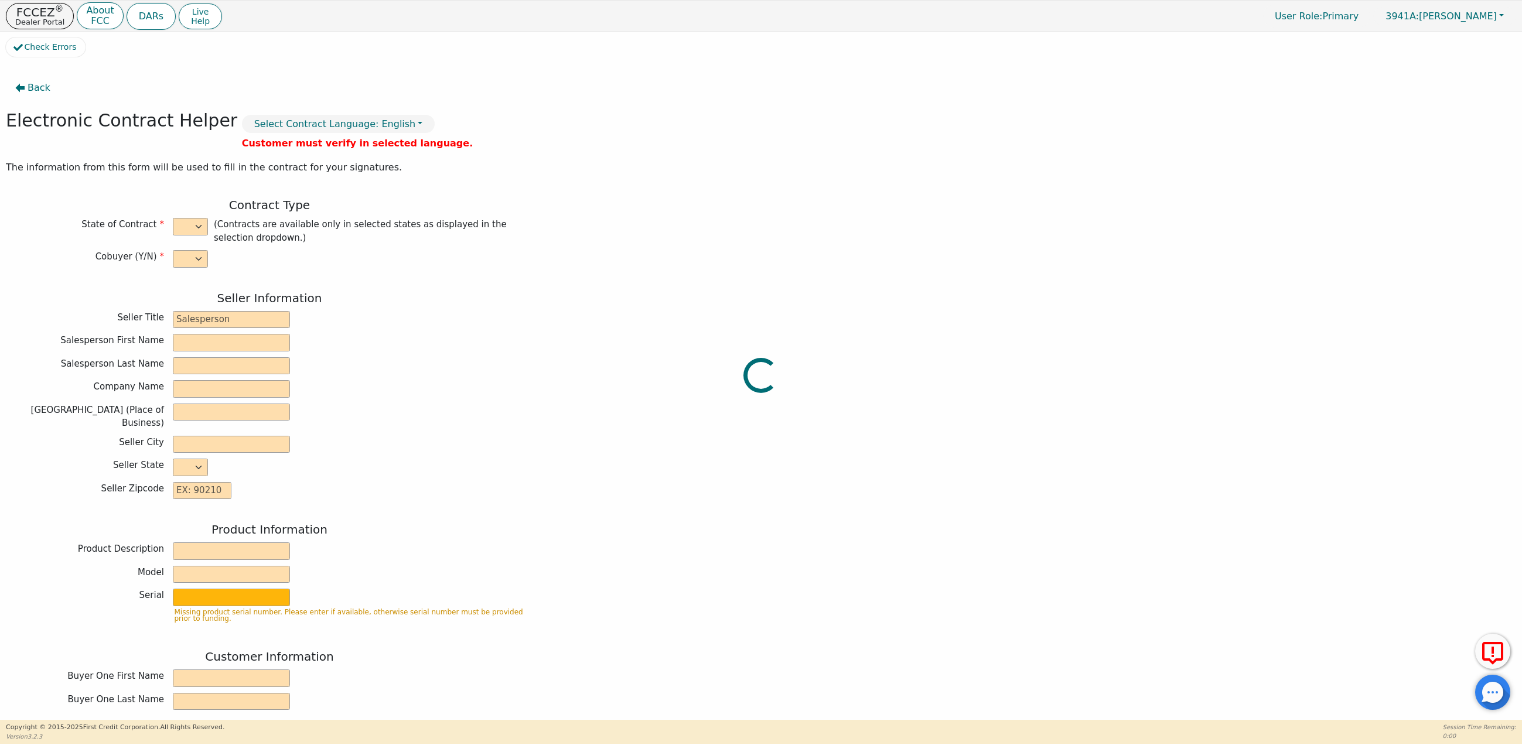
type input "125 W GEMINI DR SUITE E-2"
type input "TEMPE"
select select "AZ"
type input "85283"
type input "Rainbow"
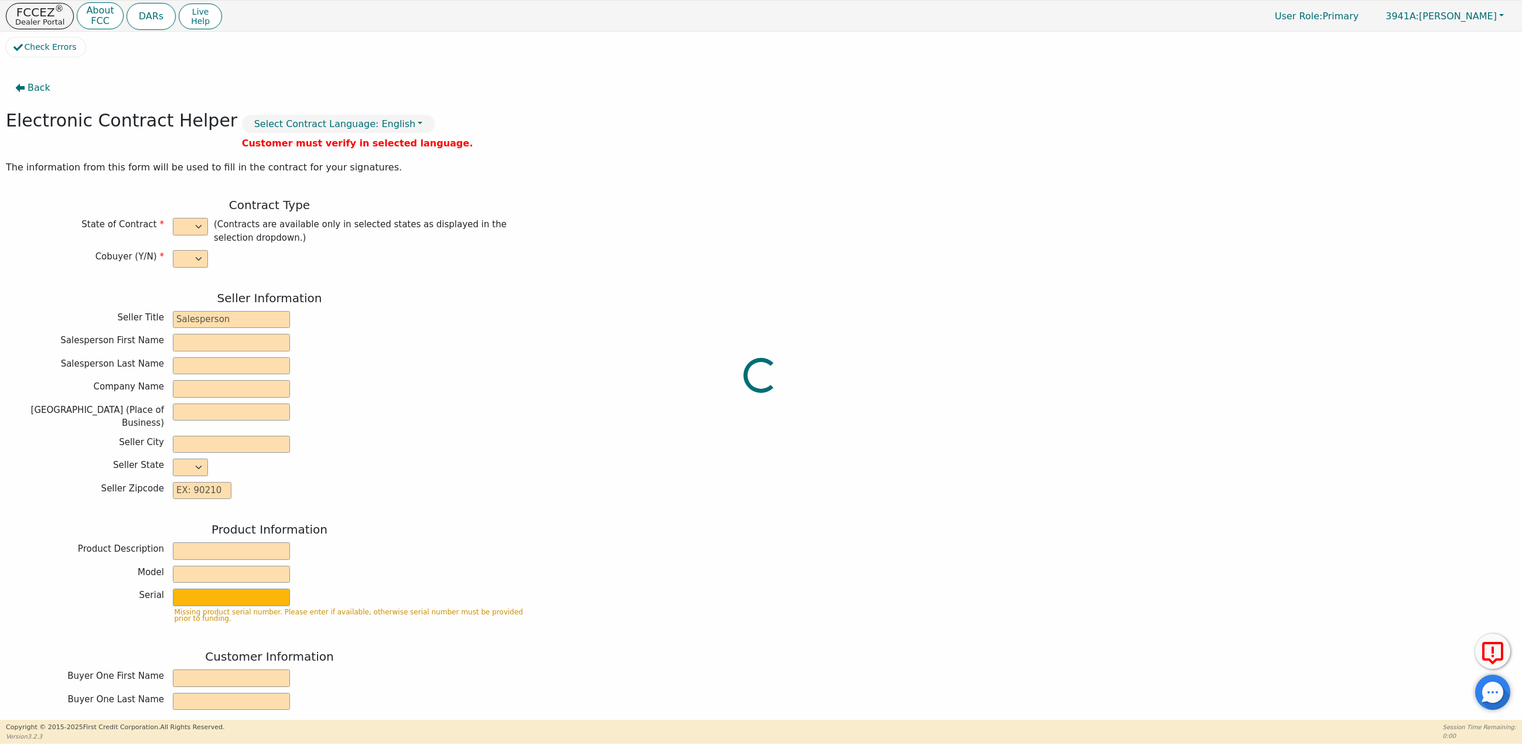
type input "SRX"
type input "22770193"
type input "Pearl"
type input "Simpson"
type input "oysters52@gmail.com"
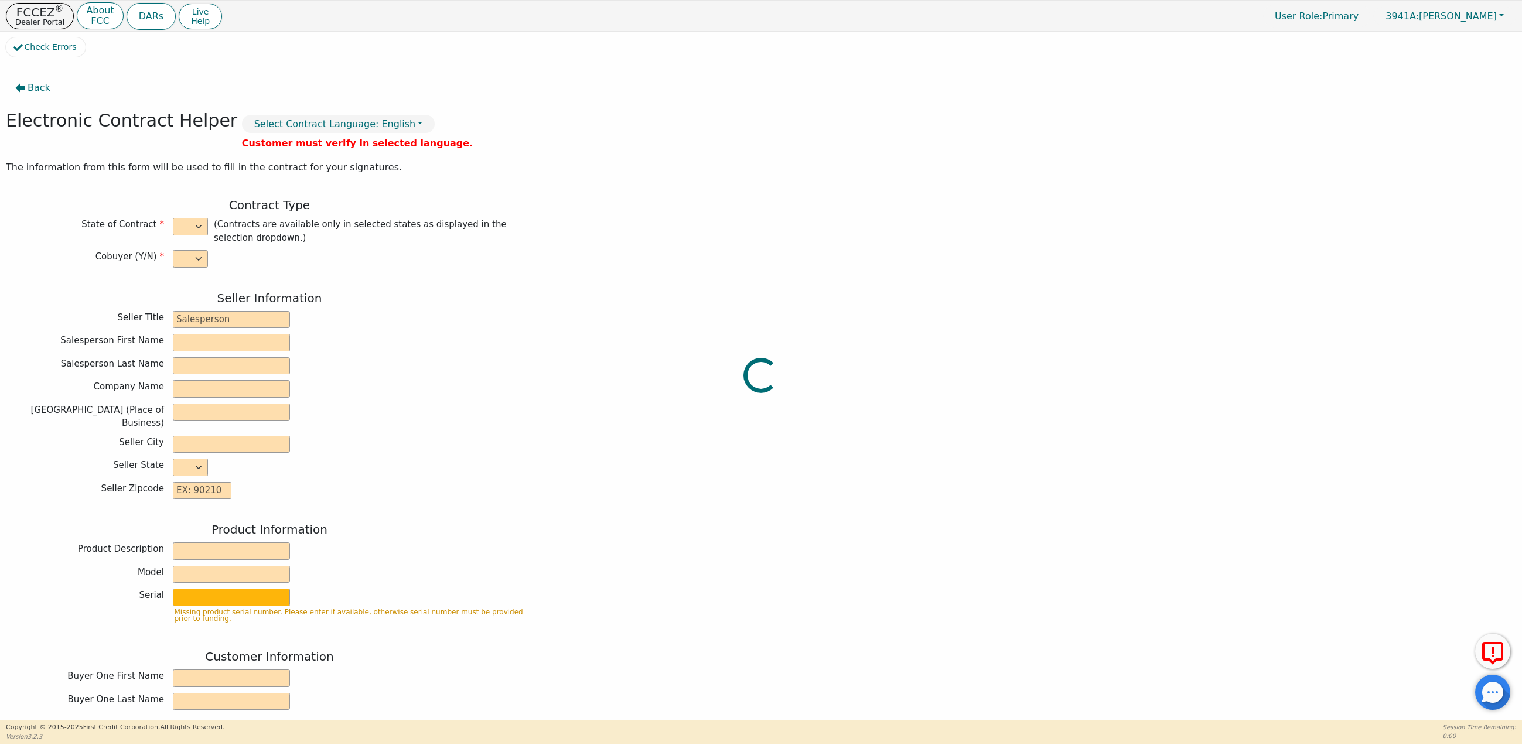
type input "oysters52@gmail.com"
type input "Ellis"
type input "Simpson"
type input "kingjmyshepard34@gmail.com"
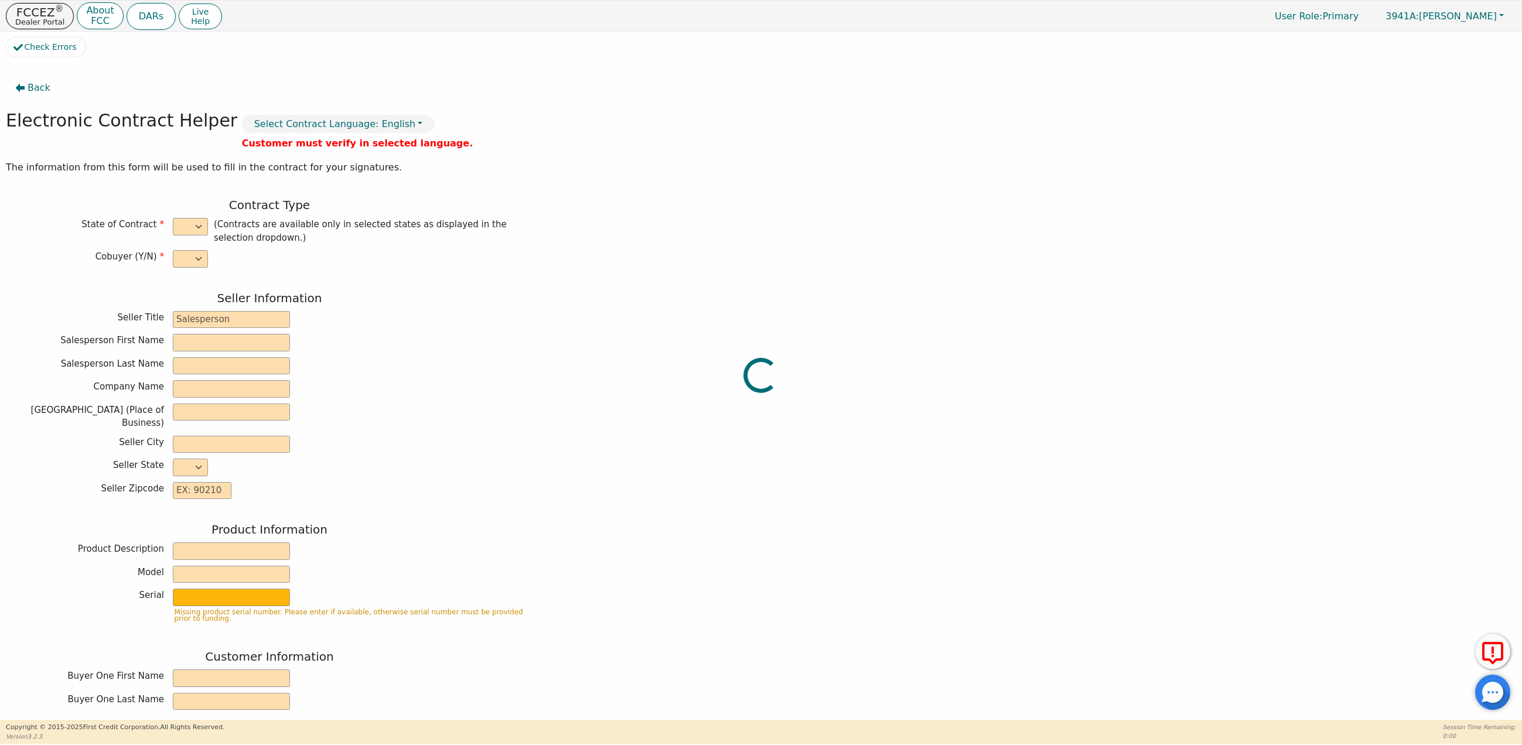
type input "6133 e Decatur st"
type input "Mesa"
type input "Maricopa"
select select "AZ"
type input "85205"
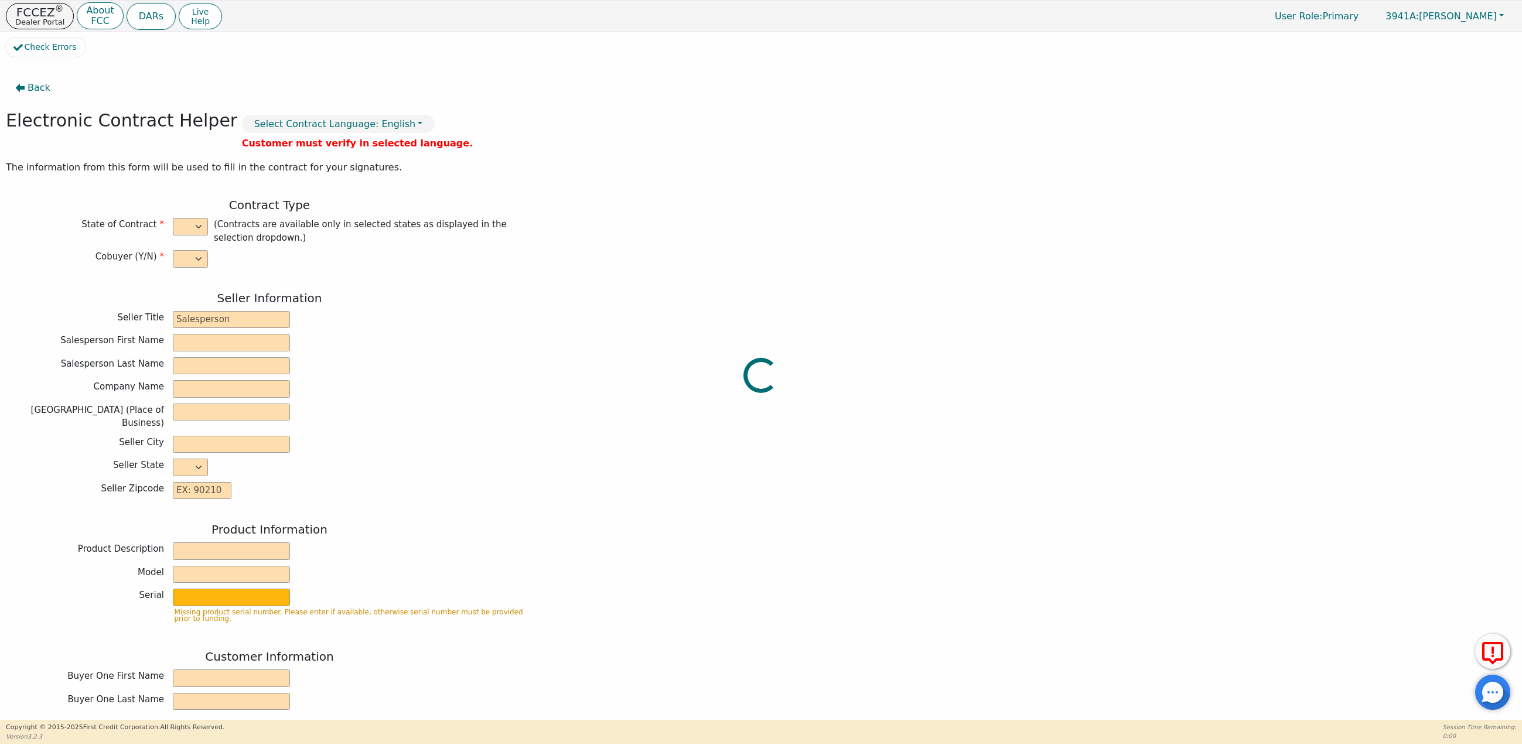
type input "2025-09-23"
type input "21.98"
type input "2025-12-06"
type input "36"
type input "0"
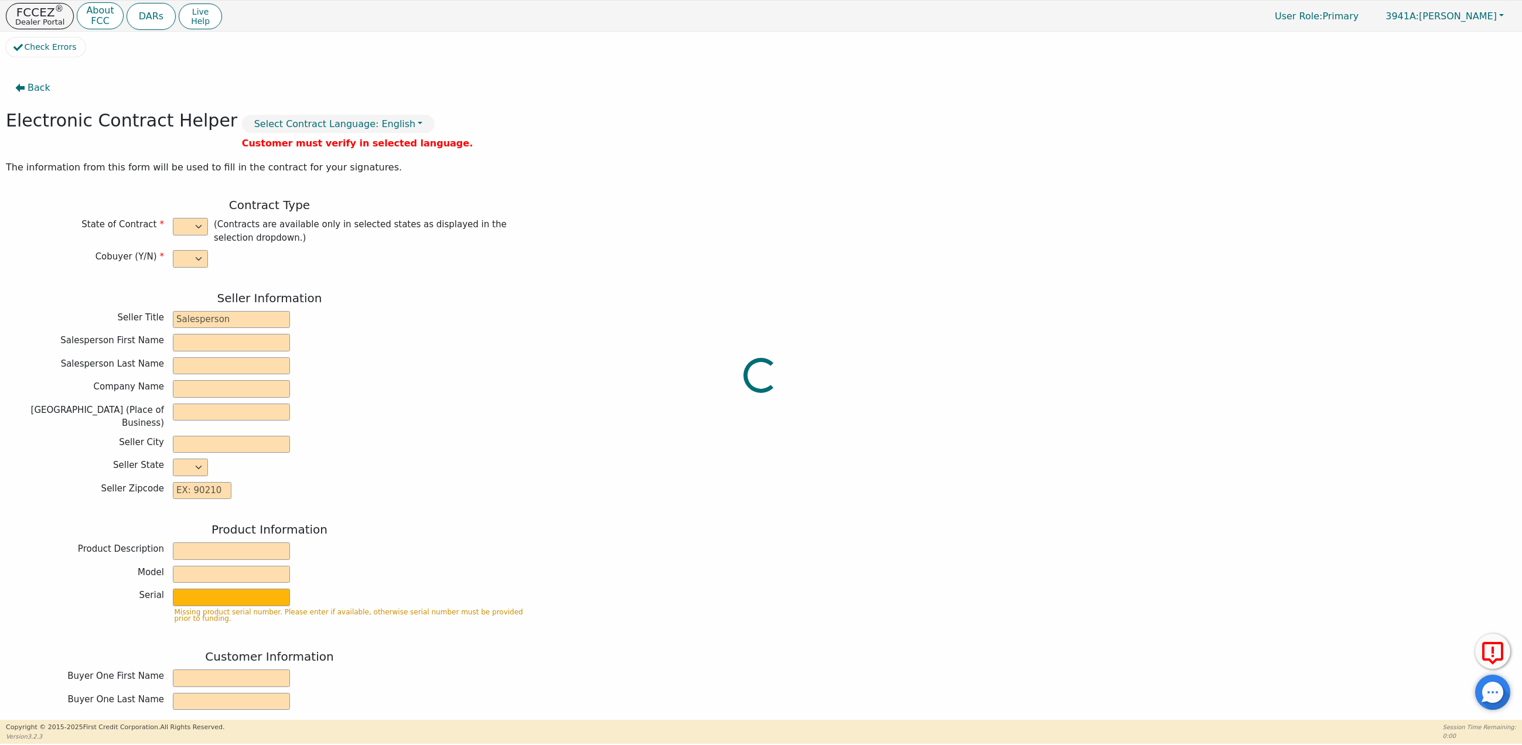
type input "3775.00"
type input "8.60"
type input "324.65"
checkbox input "true"
type input "0.00"
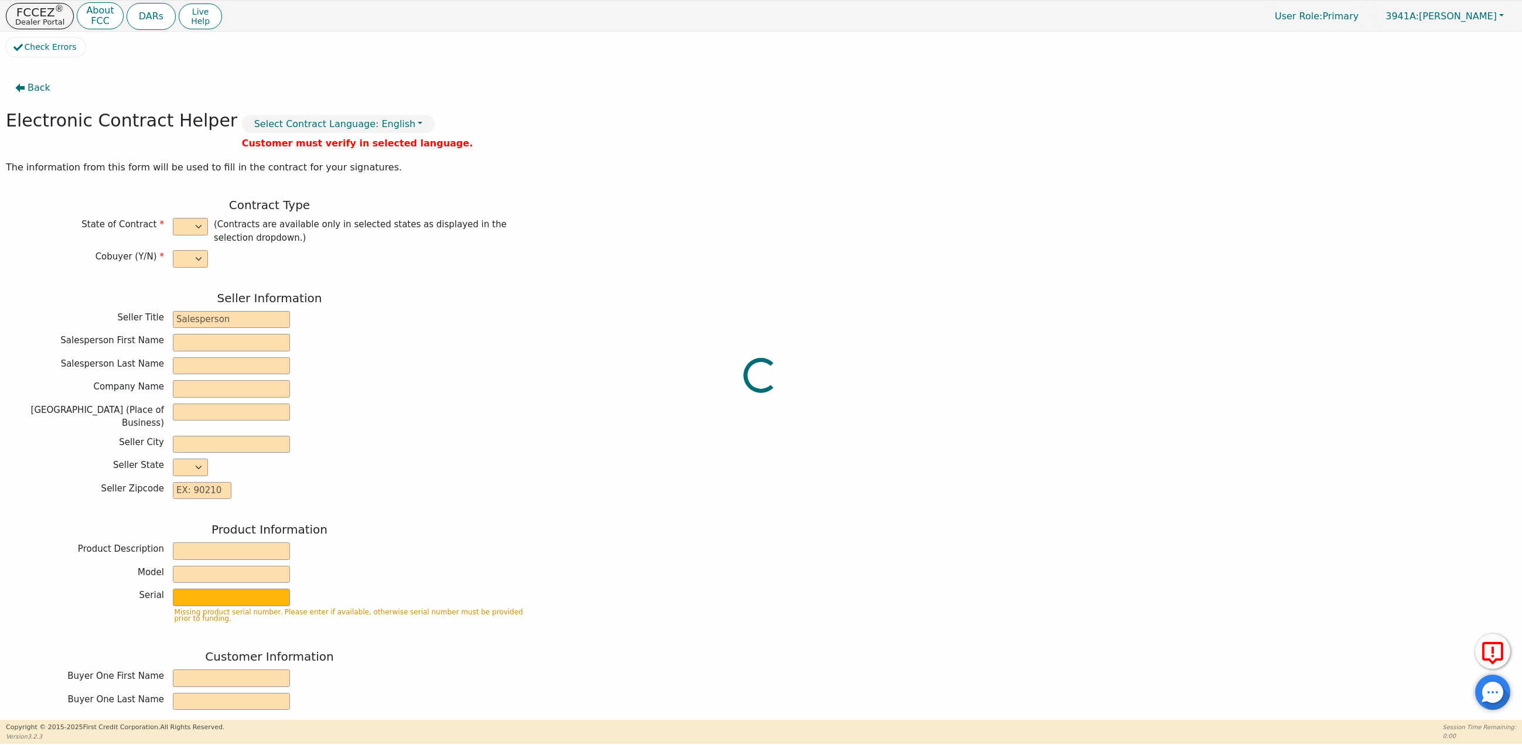
type input "0.00"
type input "4099.65"
type input "5803.56"
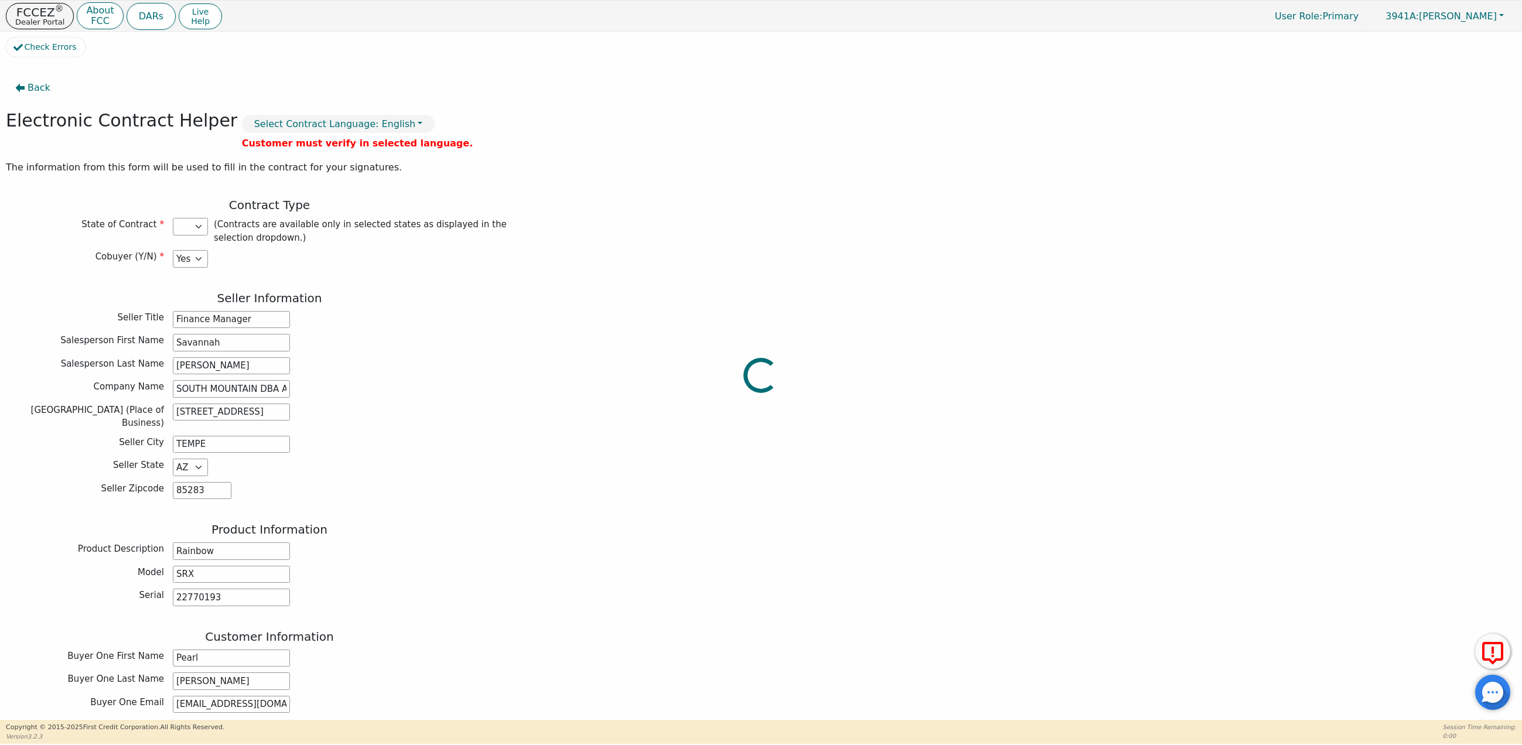
select select "AZ"
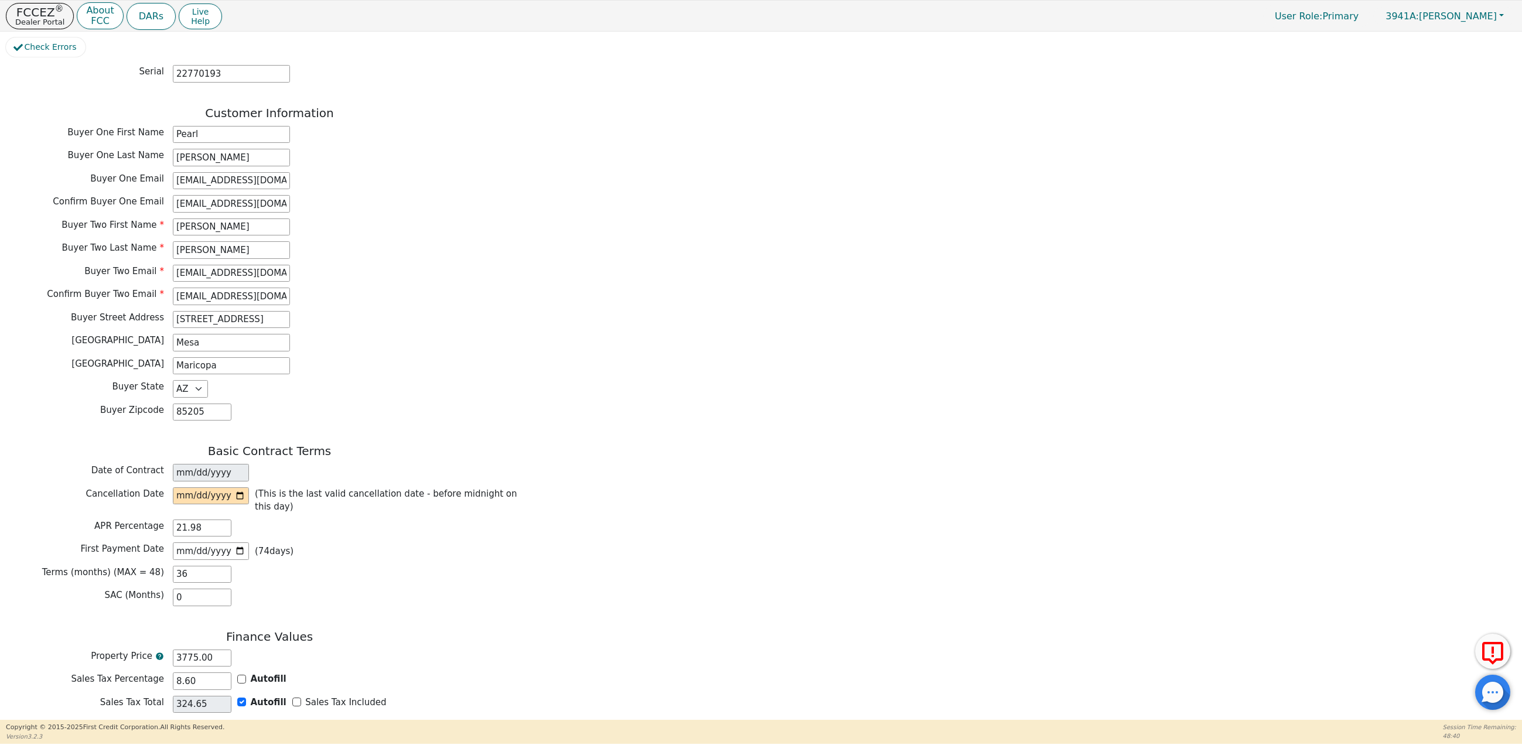
scroll to position [528, 0]
click at [239, 498] on input "date" at bounding box center [211, 492] width 76 height 18
type input "2025-09-26"
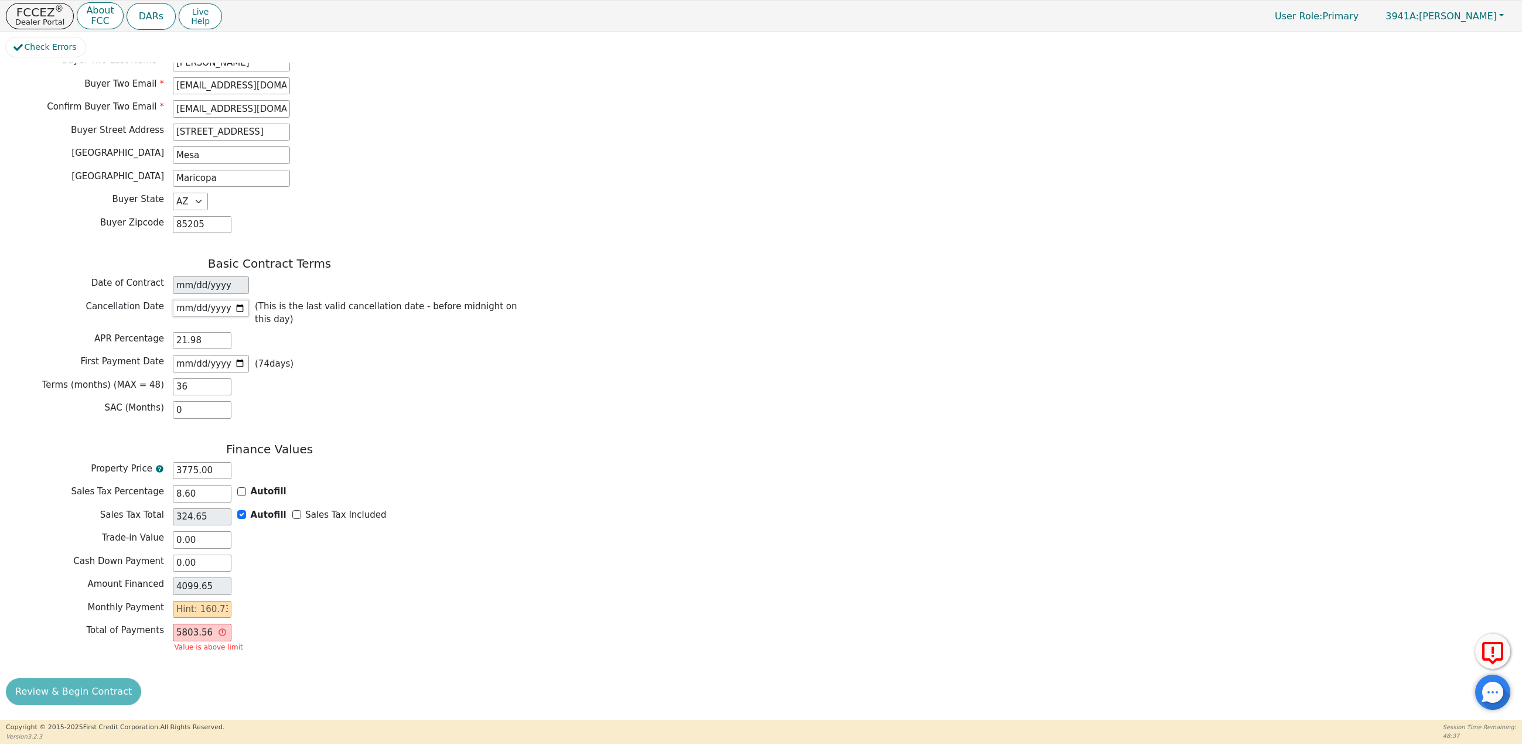
scroll to position [726, 0]
click at [180, 609] on input "text" at bounding box center [202, 610] width 59 height 18
type input "160.73"
type input "5786.28"
click at [294, 606] on div "Monthly Payment 160.73" at bounding box center [269, 610] width 527 height 18
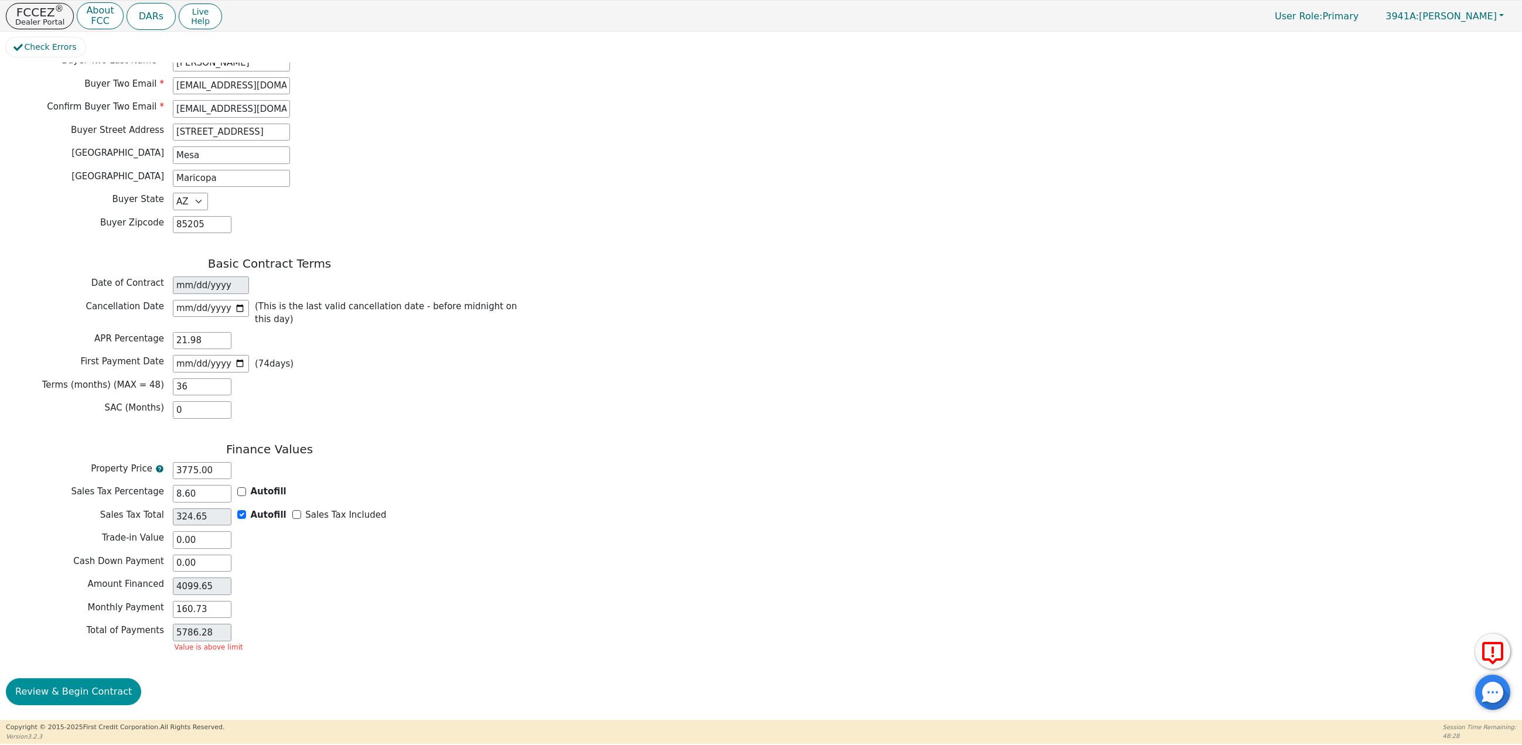
click at [74, 695] on button "Review & Begin Contract" at bounding box center [73, 691] width 135 height 27
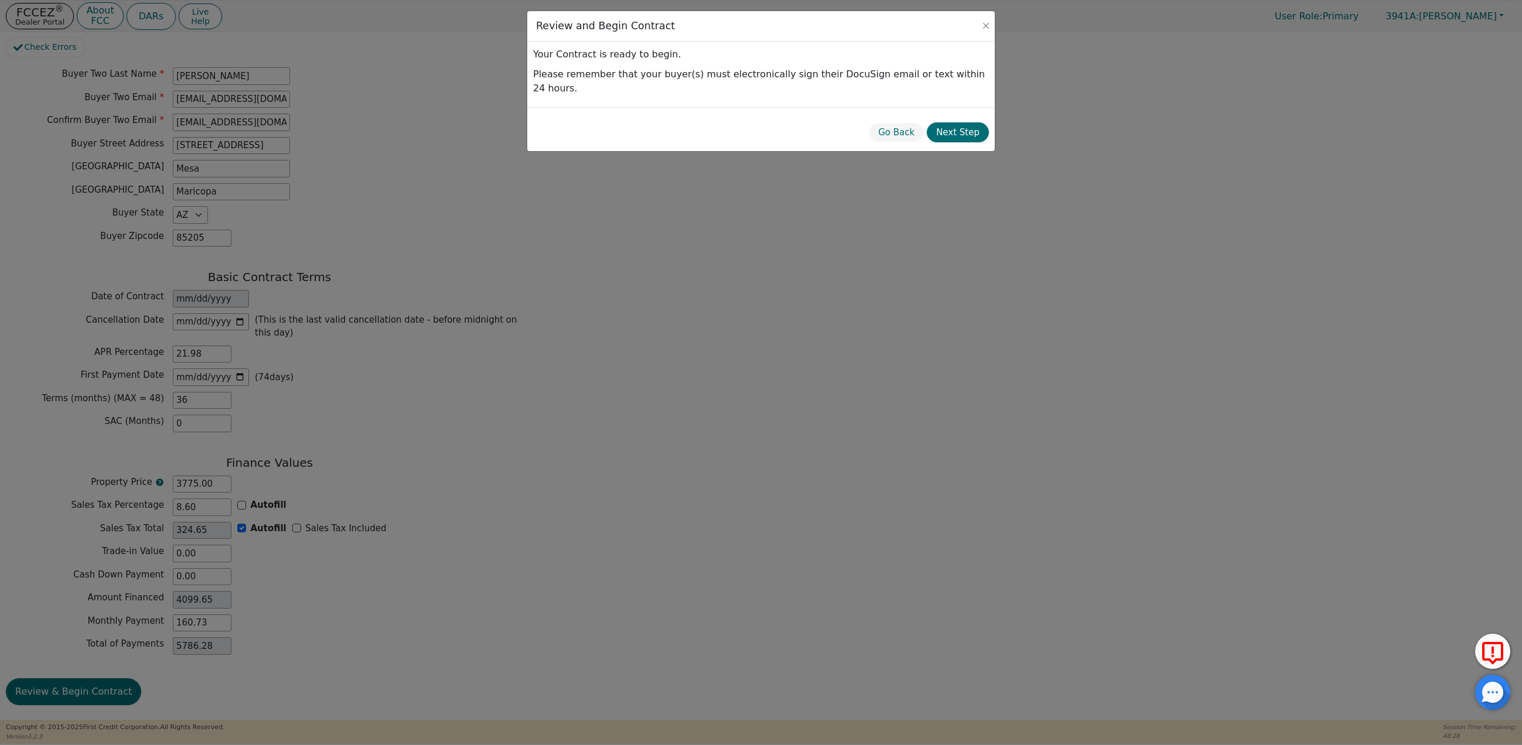
scroll to position [712, 0]
click at [961, 122] on button "Next Step" at bounding box center [958, 132] width 62 height 21
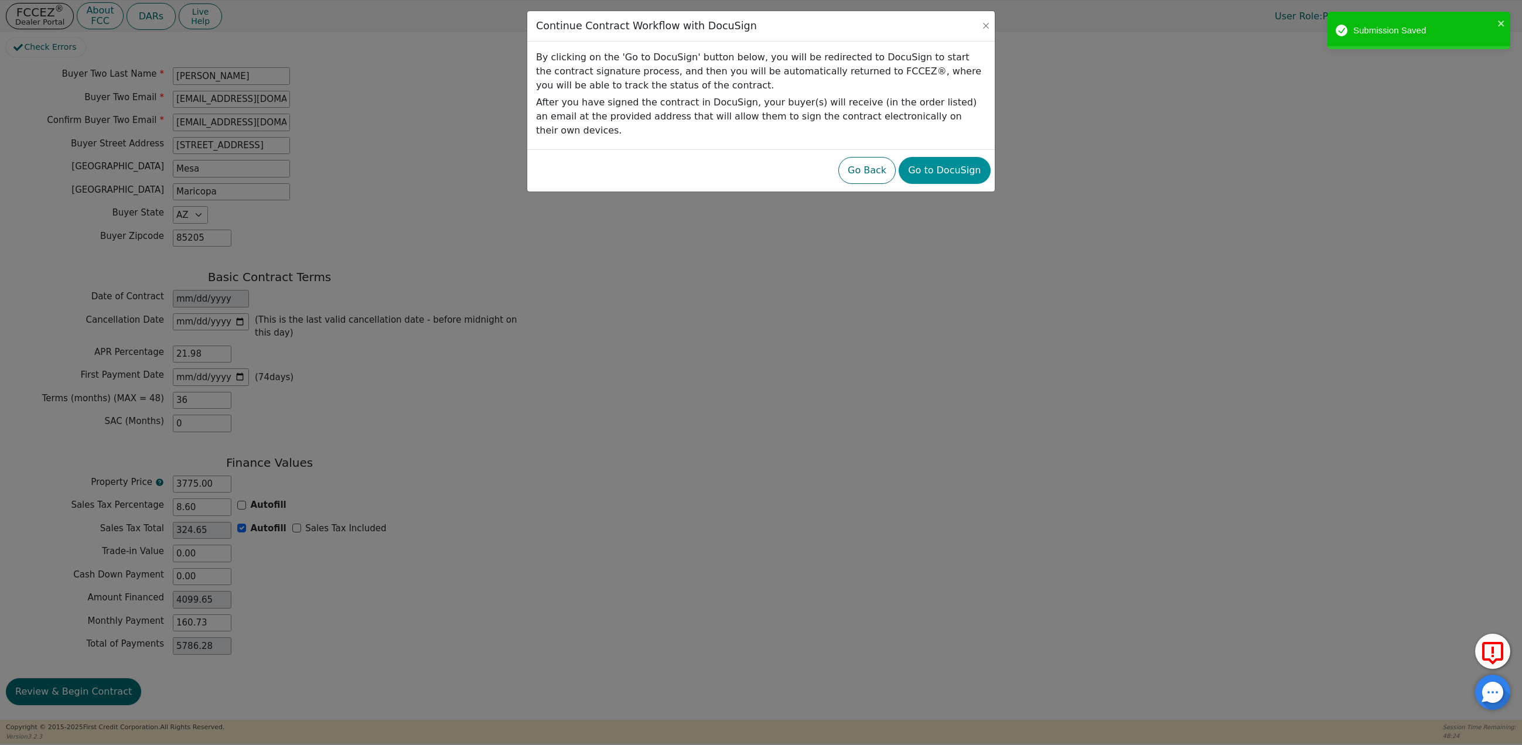
click at [941, 161] on button "Go to DocuSign" at bounding box center [944, 170] width 91 height 27
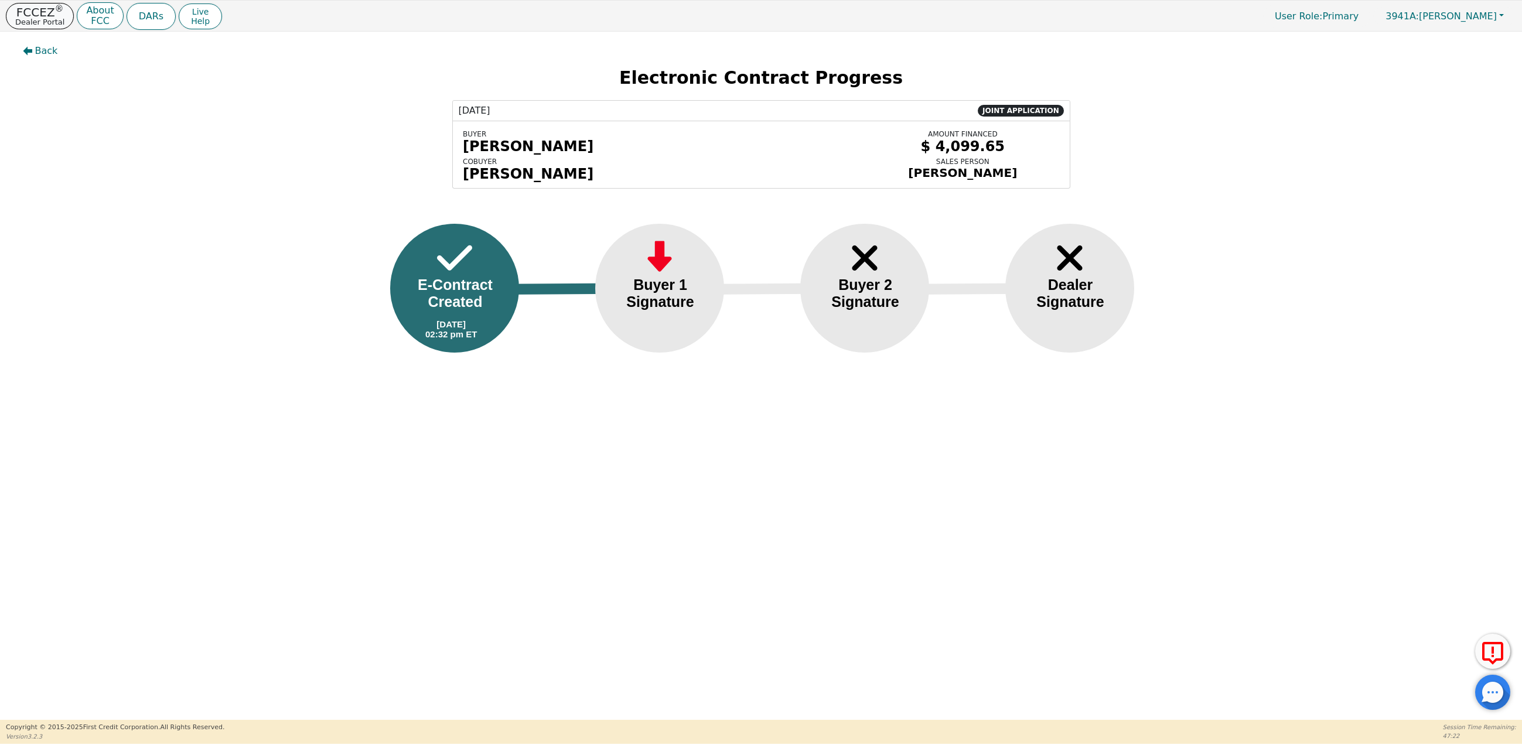
click at [42, 18] on p "Dealer Portal" at bounding box center [39, 22] width 49 height 8
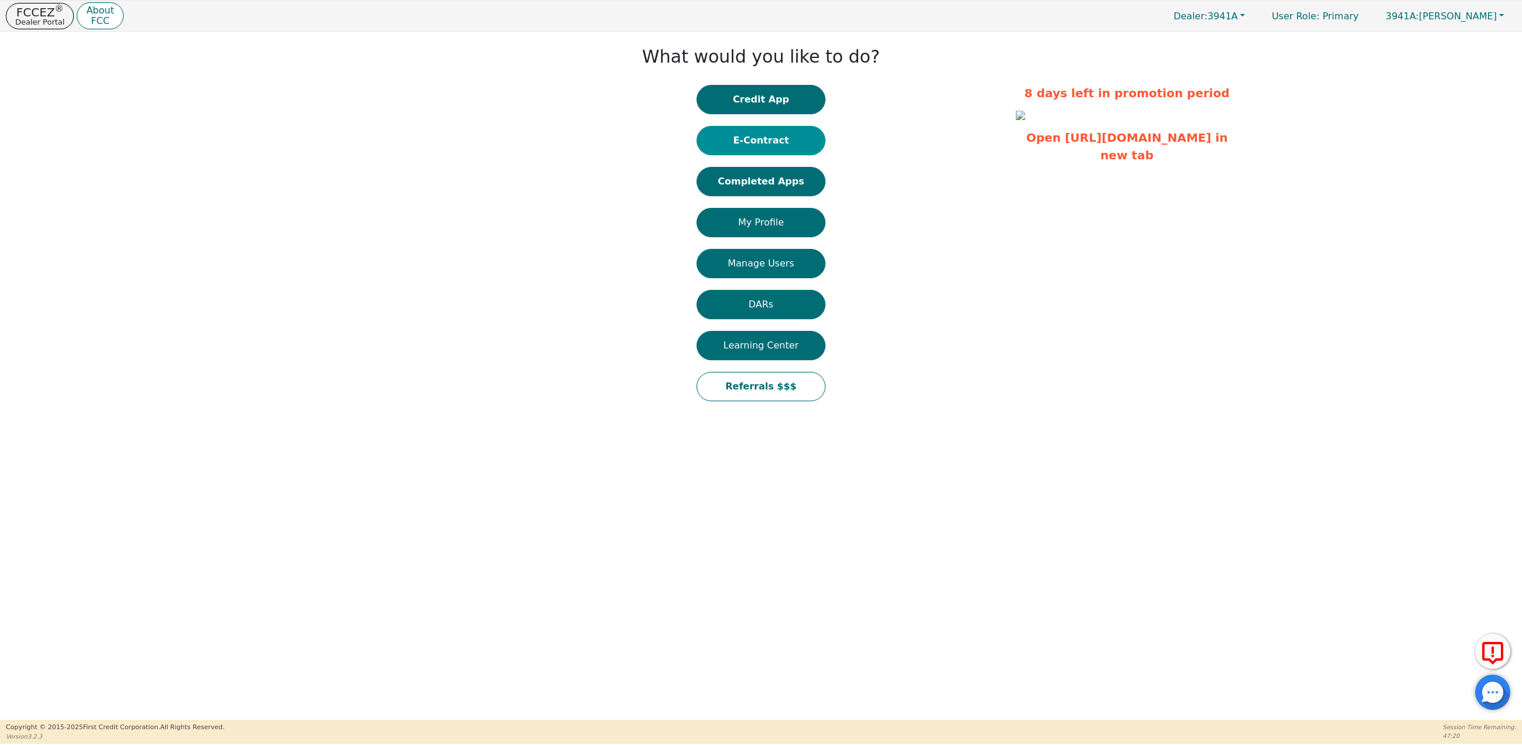
click at [751, 141] on button "E-Contract" at bounding box center [761, 140] width 129 height 29
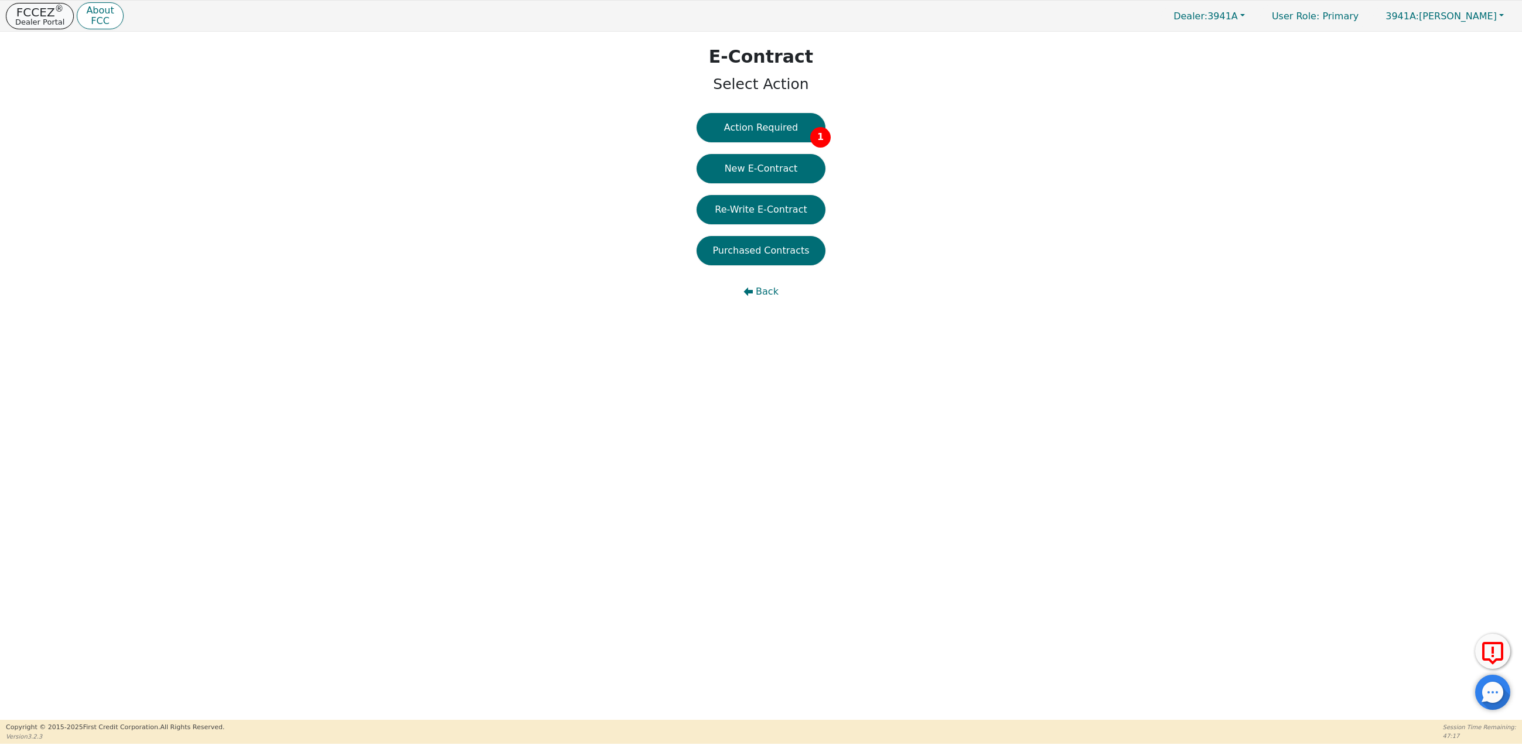
click at [41, 15] on p "FCCEZ ®" at bounding box center [39, 12] width 49 height 12
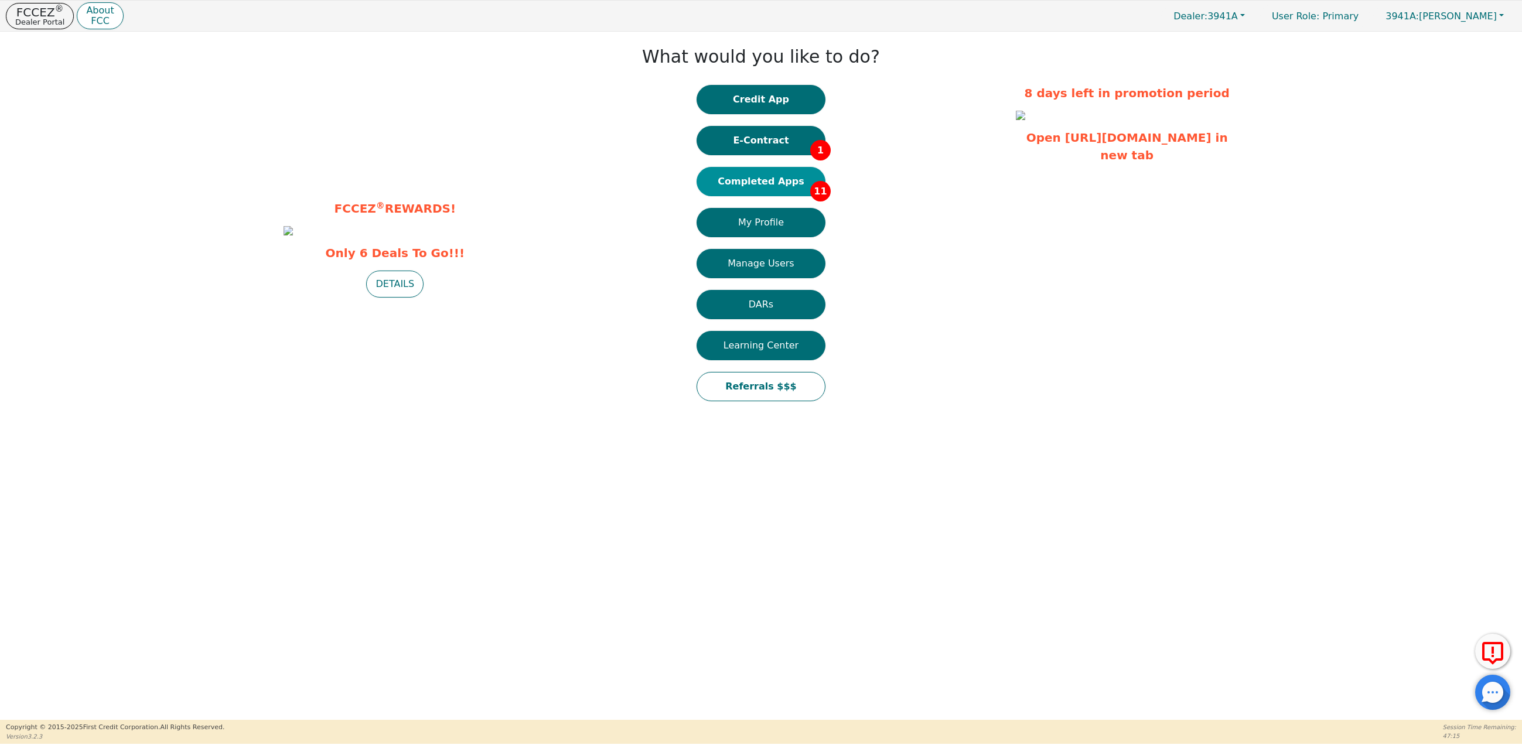
click at [742, 179] on button "Completed Apps 11" at bounding box center [761, 181] width 129 height 29
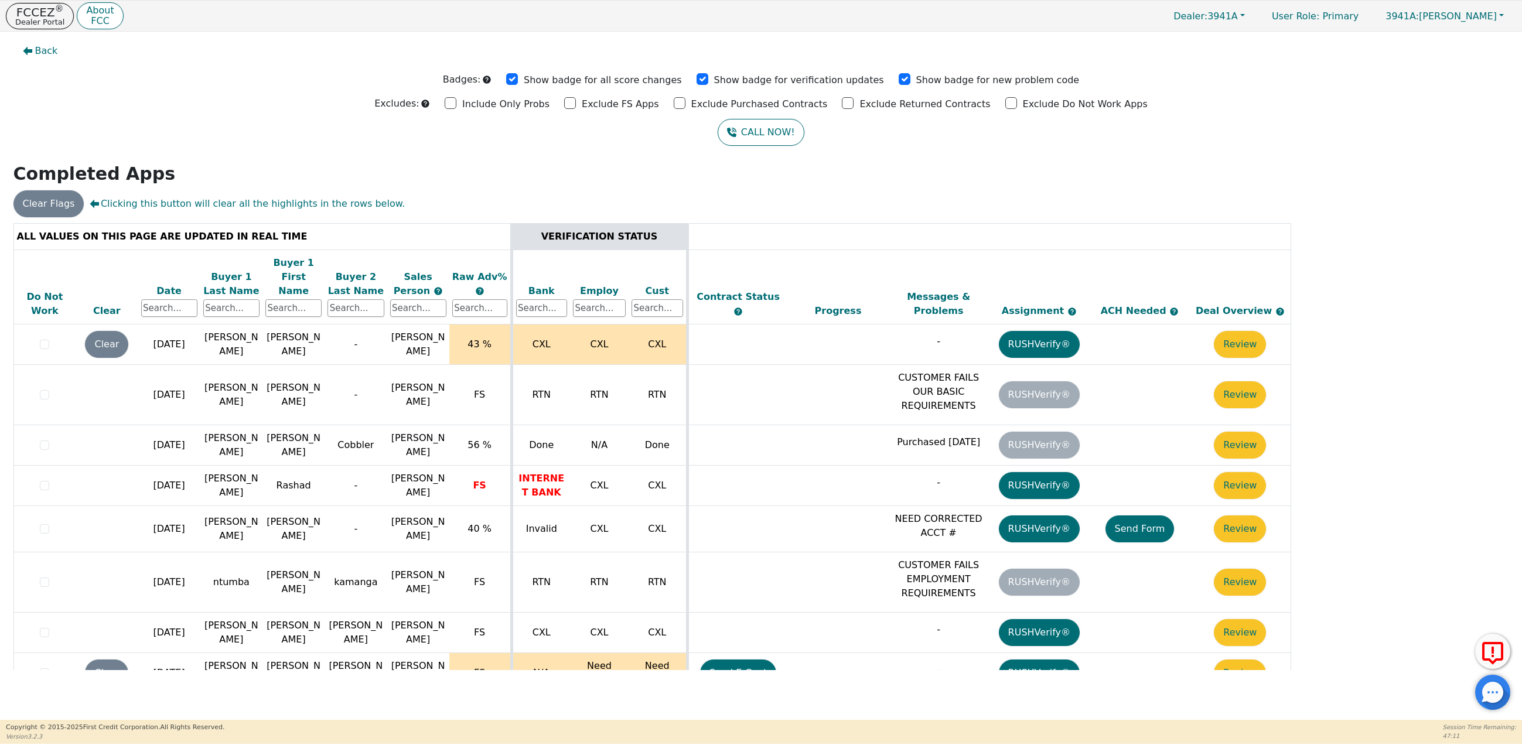
click at [171, 284] on div "Date" at bounding box center [169, 291] width 56 height 14
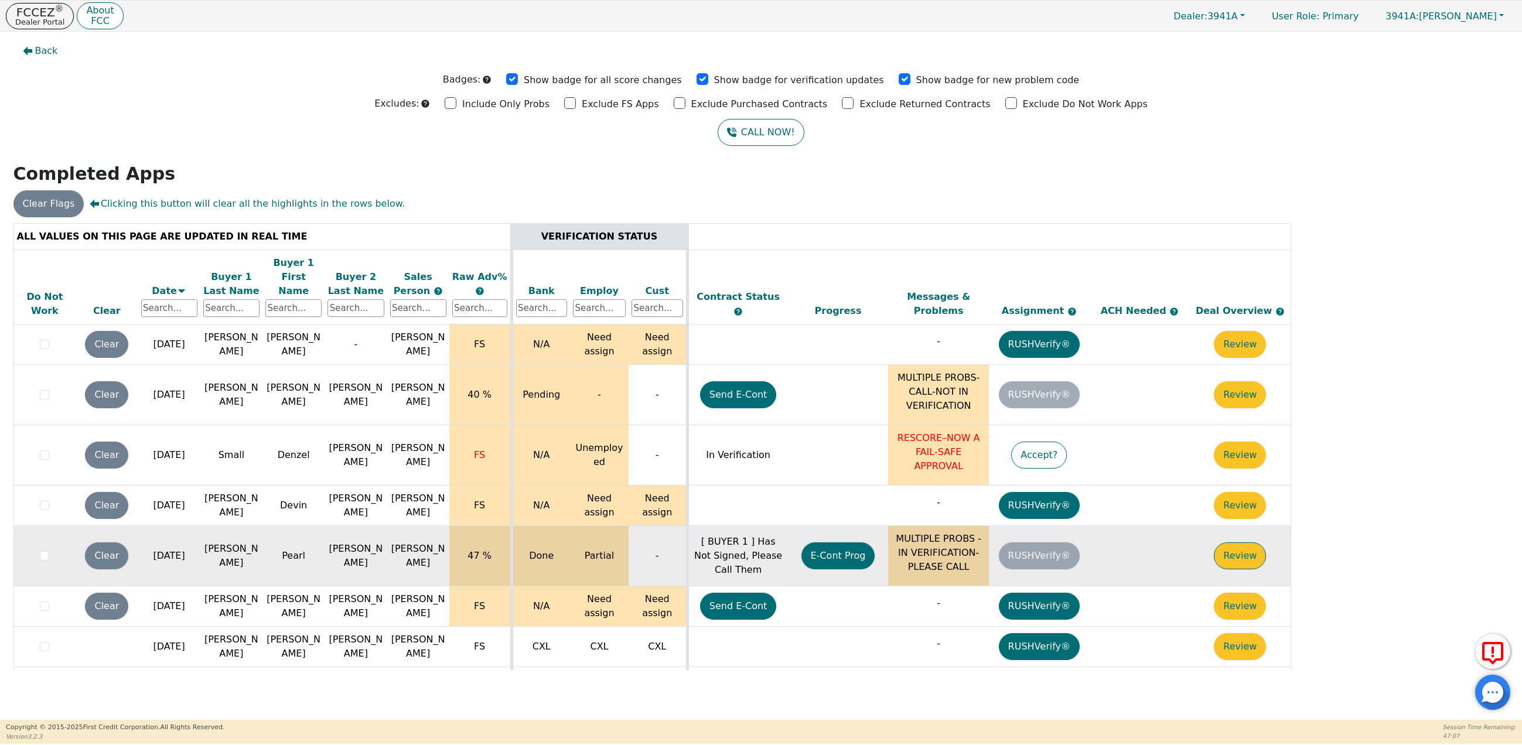
click at [1251, 543] on button "Review" at bounding box center [1240, 556] width 52 height 27
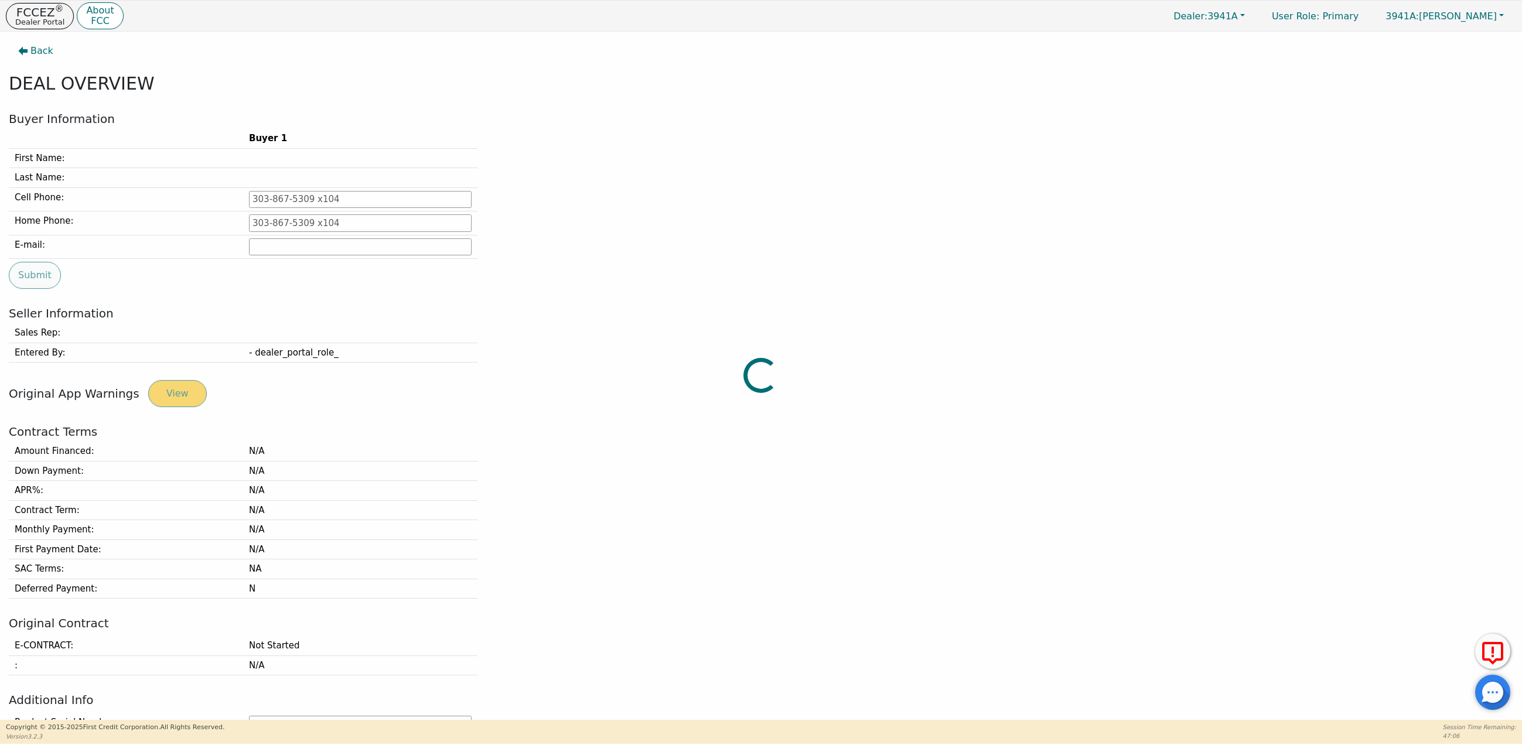
type input "480-494-0464"
type input "oysters52@gmail.com"
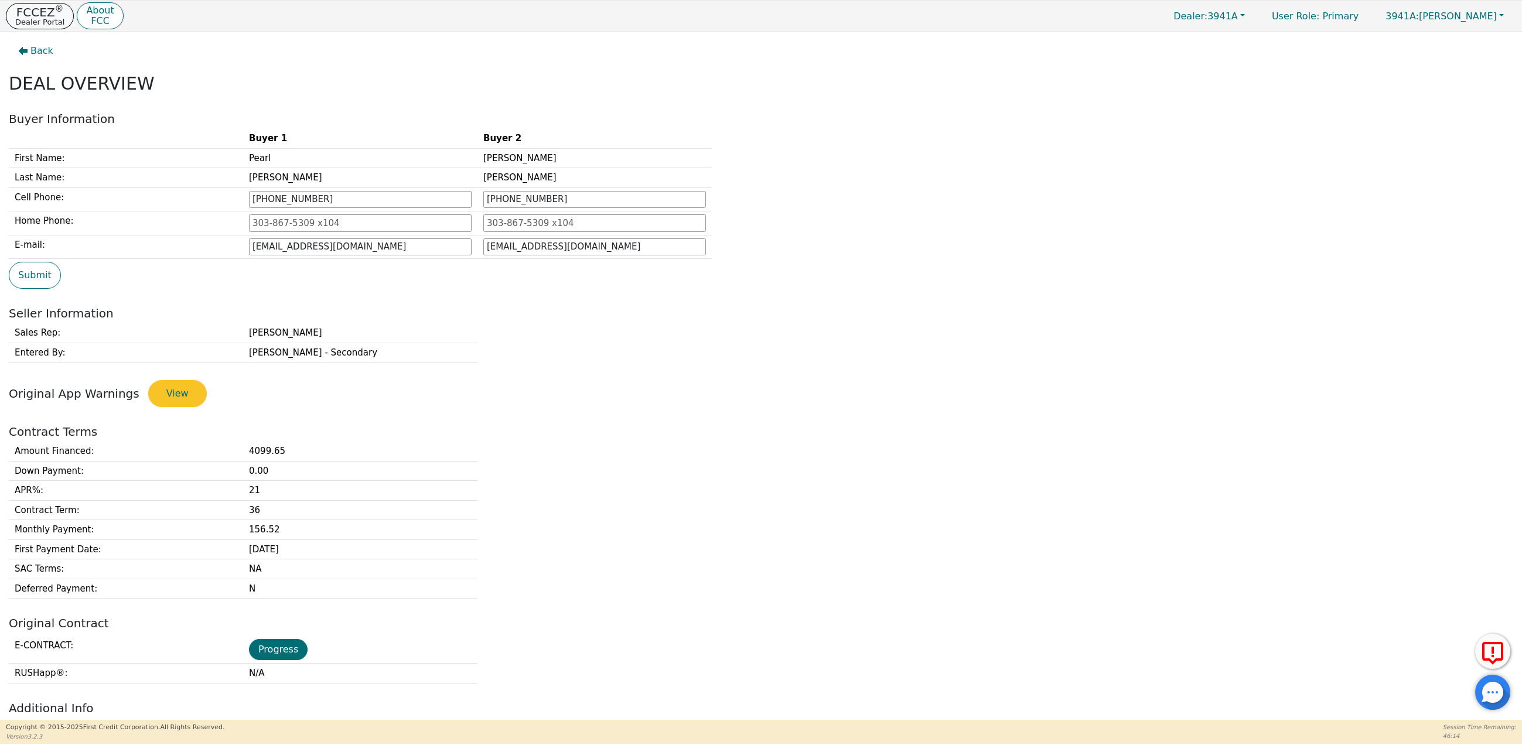
click at [40, 16] on p "FCCEZ ®" at bounding box center [39, 12] width 49 height 12
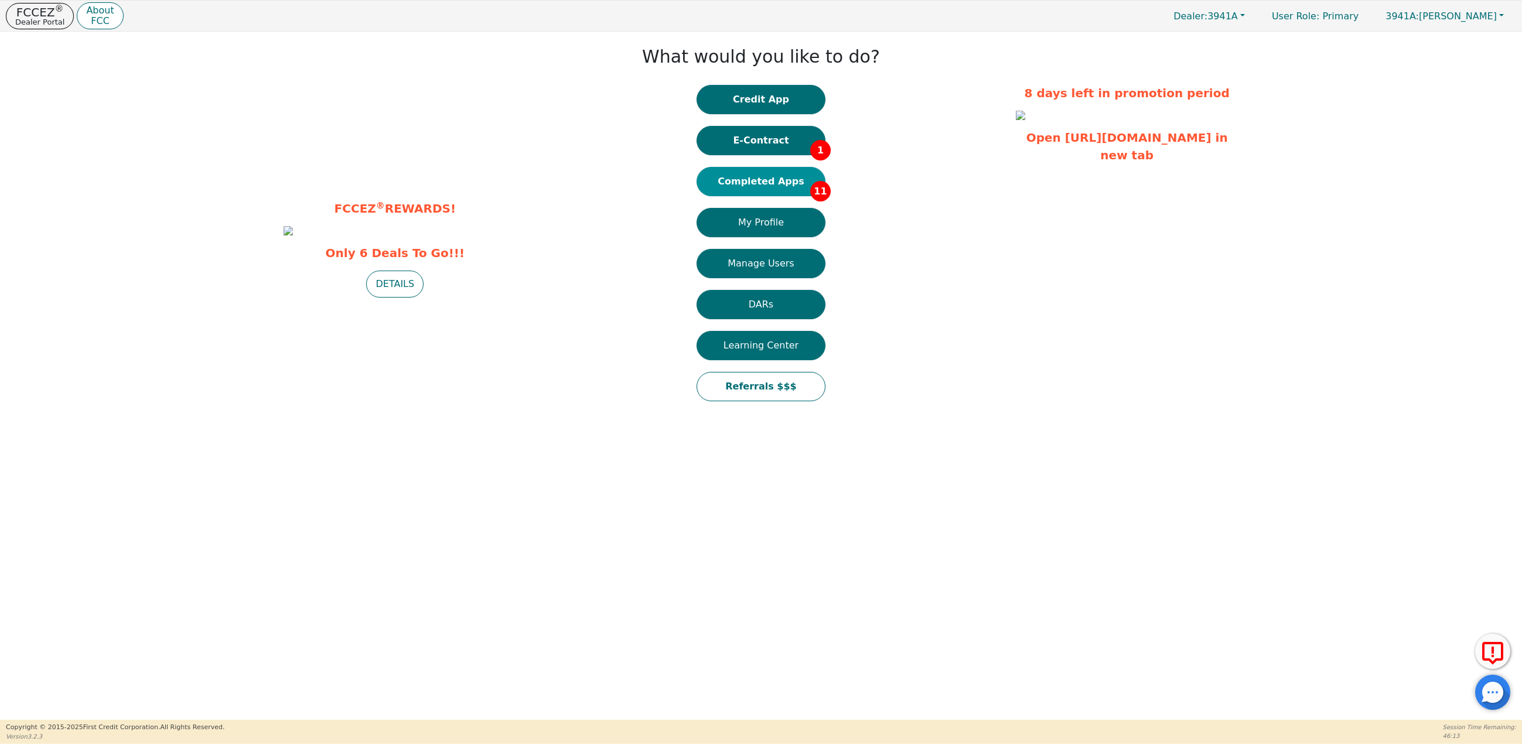
click at [759, 176] on button "Completed Apps 11" at bounding box center [761, 181] width 129 height 29
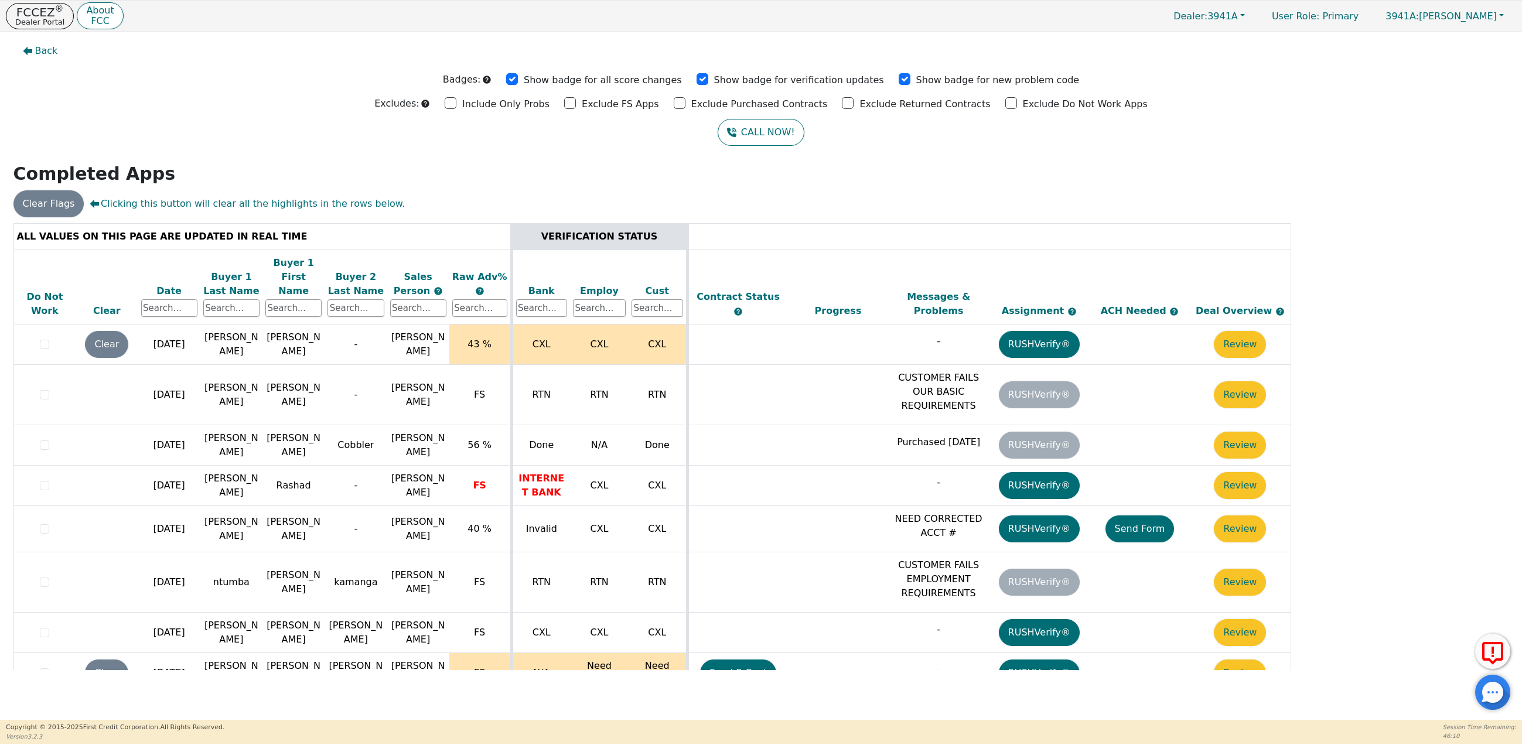
click at [165, 284] on div "Date" at bounding box center [169, 291] width 56 height 14
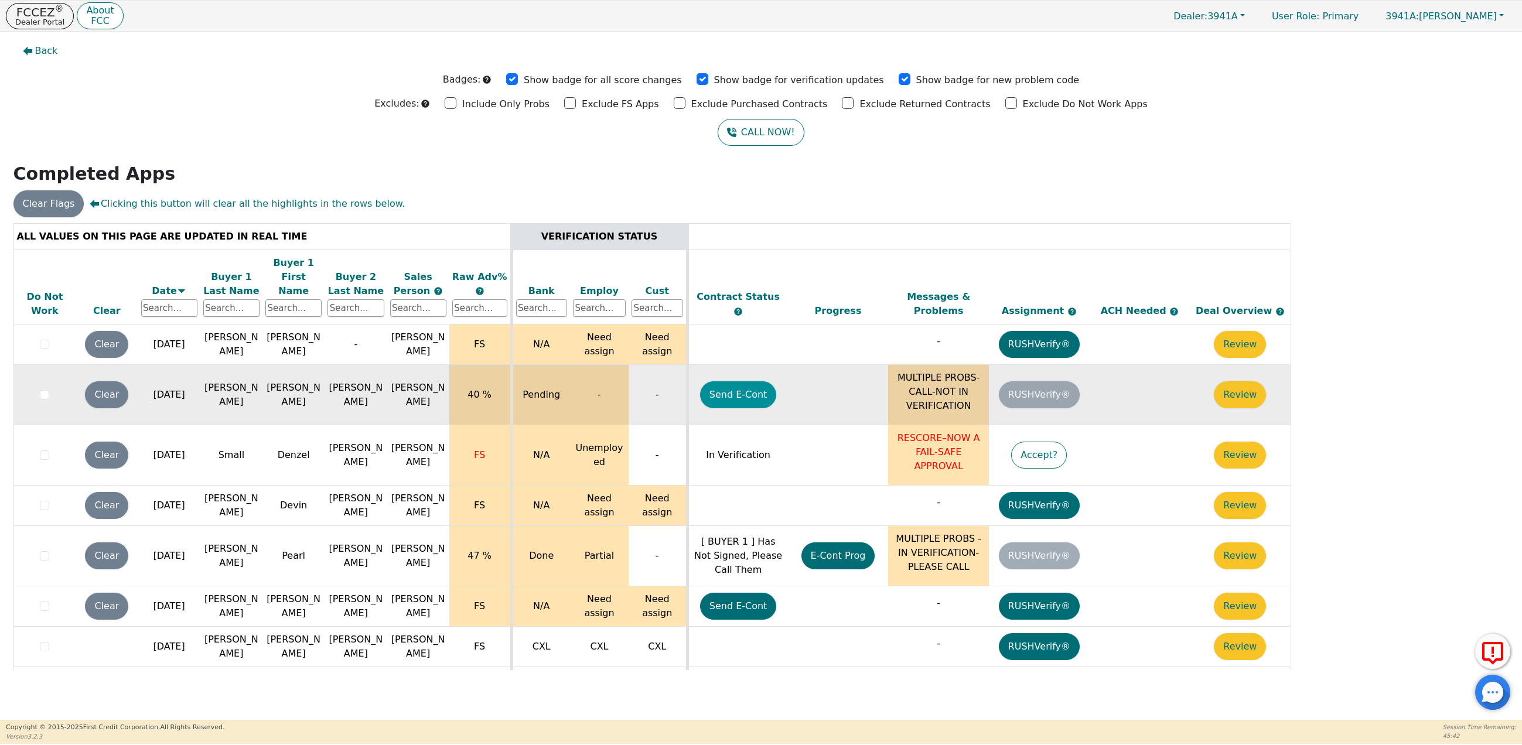
click at [756, 388] on button "Send E-Cont" at bounding box center [738, 394] width 77 height 27
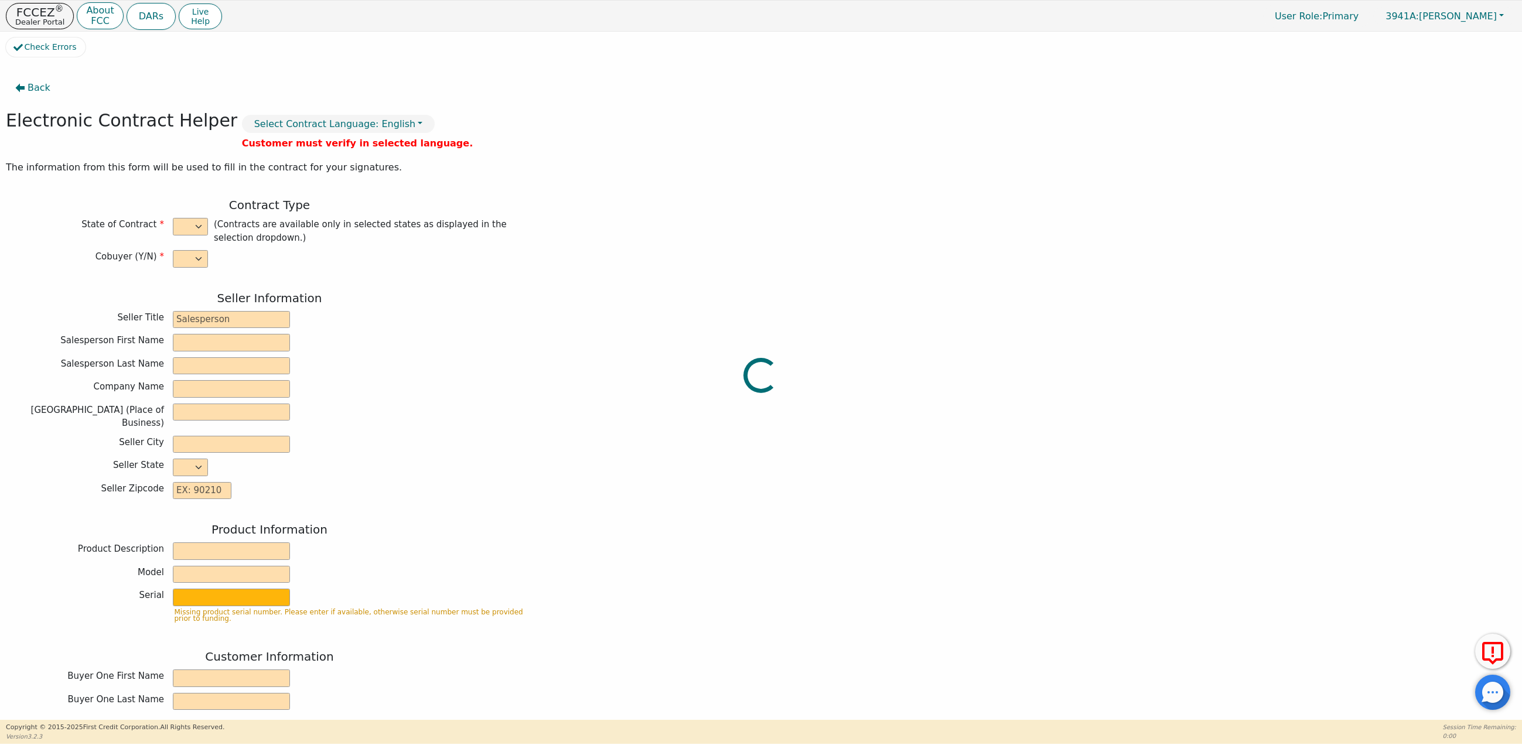
select select "y"
type input "Finance Manager"
type input "Ashley"
type input "Kovara"
type input "SOUTH MOUNTAIN DBA AZ DIST"
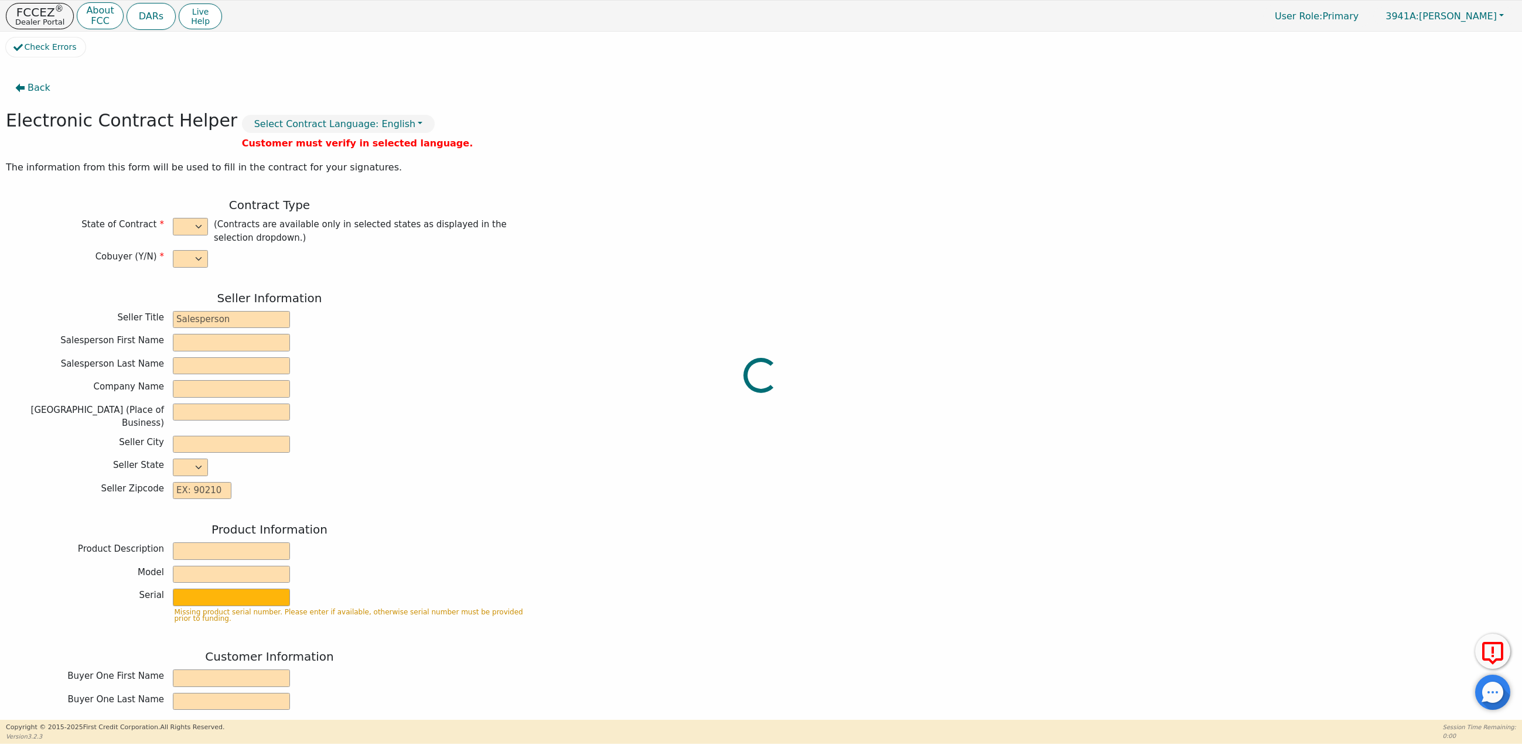
type input "125 W GEMINI DR SUITE E-2"
type input "TEMPE"
select select "AZ"
type input "85283"
type input "Felicia"
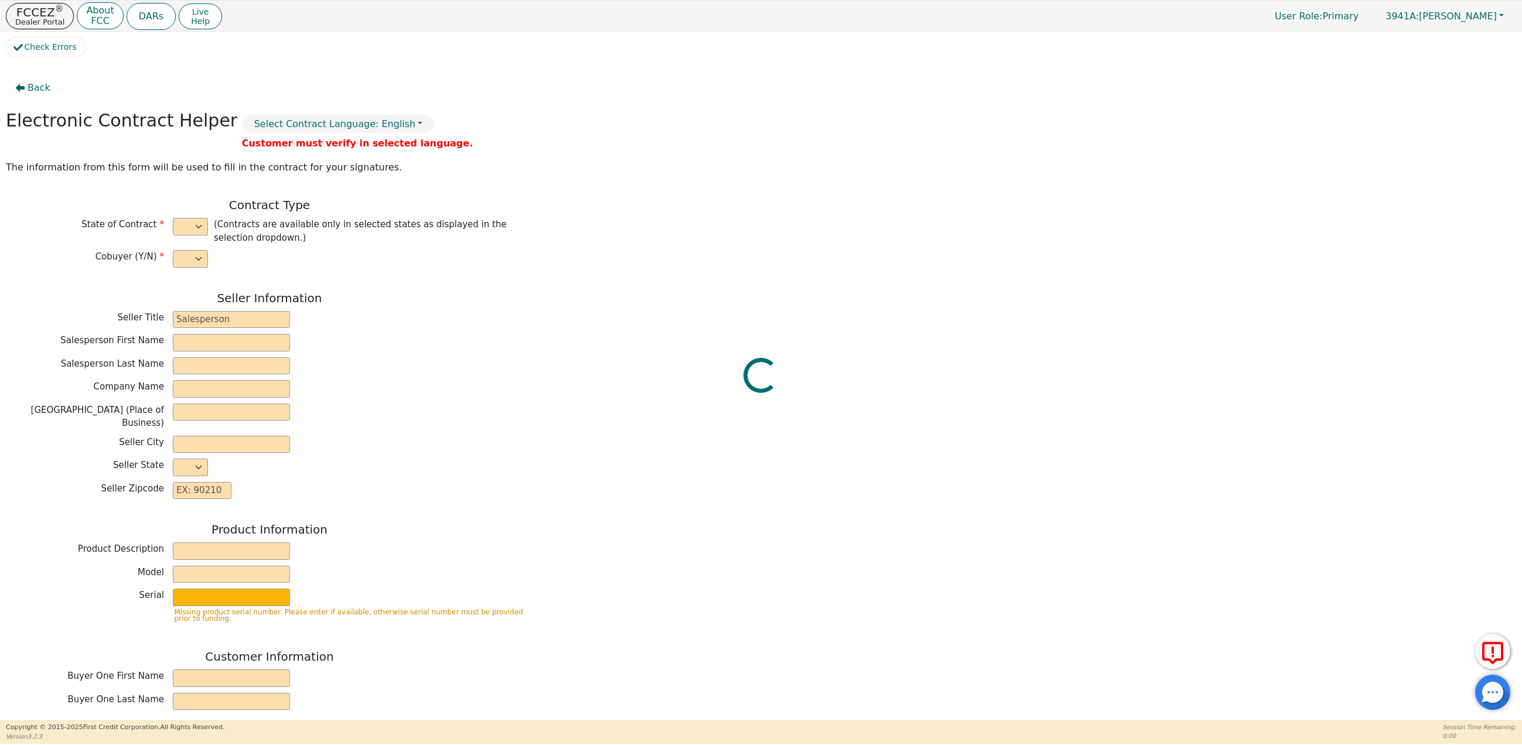
type input "McMullen"
type input "feepatti@aol.com"
type input "Leonard"
type input "patterson"
type input "pastorrayp7@aol.com"
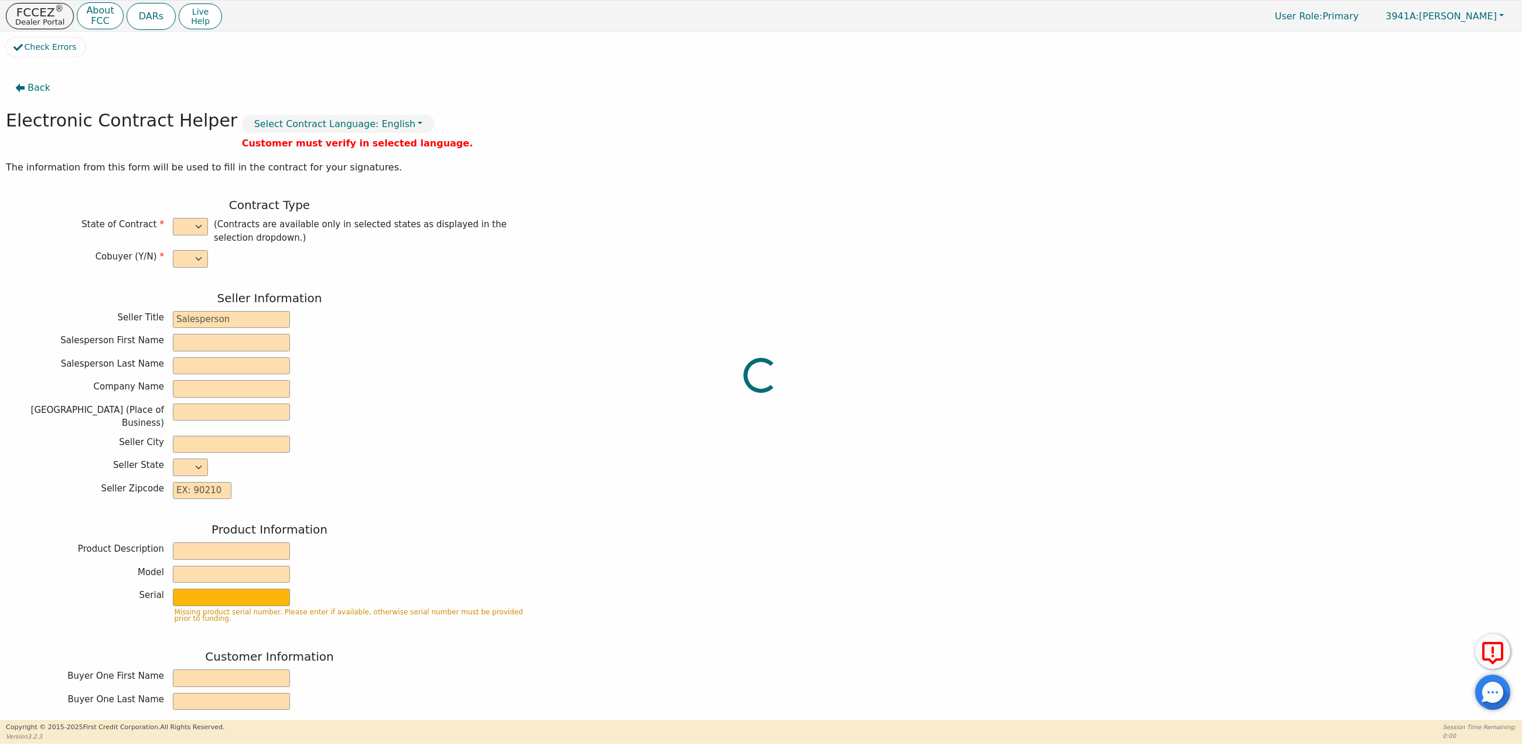
type input "3107 e ridgewood ln"
type input "gilbert"
select select "AZ"
type input "85298"
type input "2025-09-23"
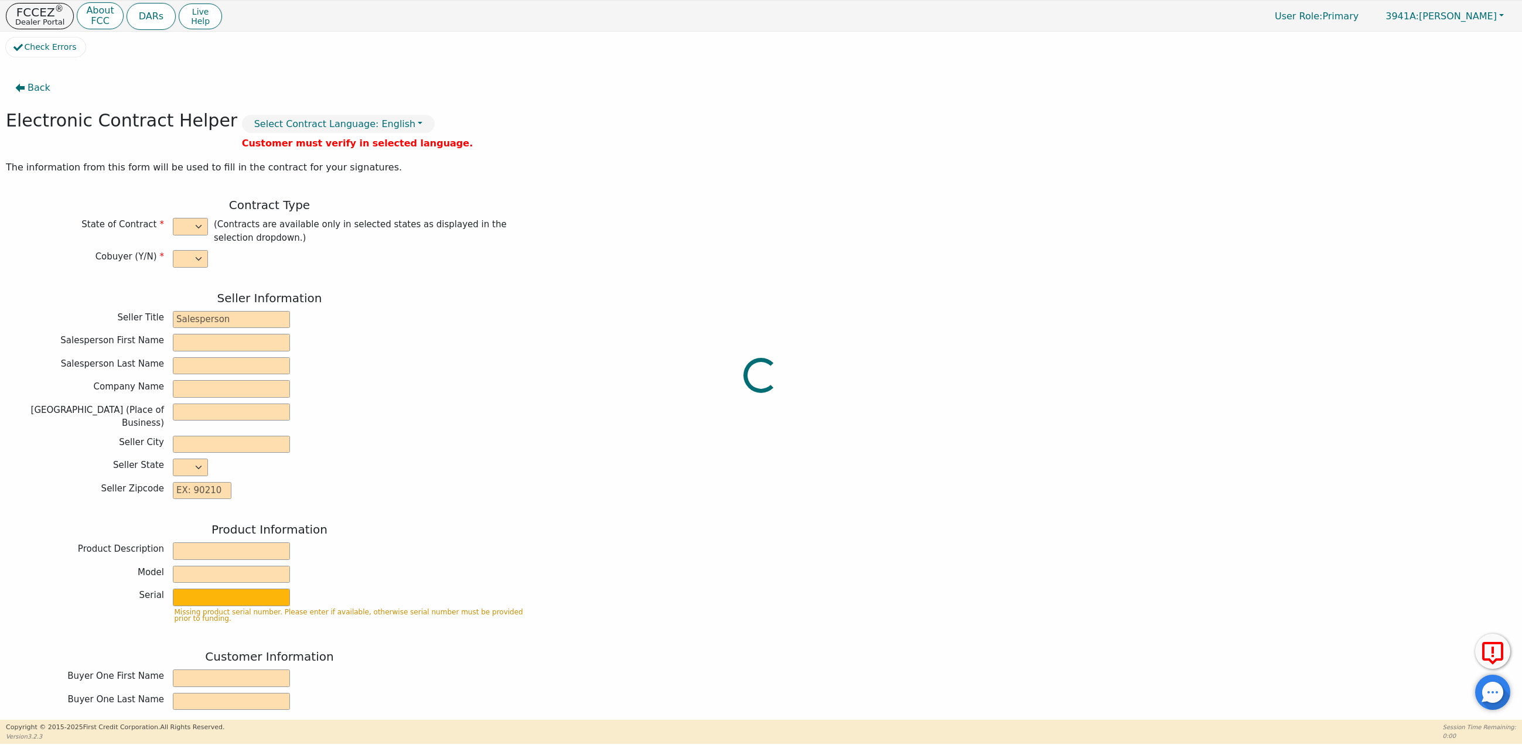
type input "21.98"
type input "2025-10-18"
type input "36"
type input "0"
type input "3775.00"
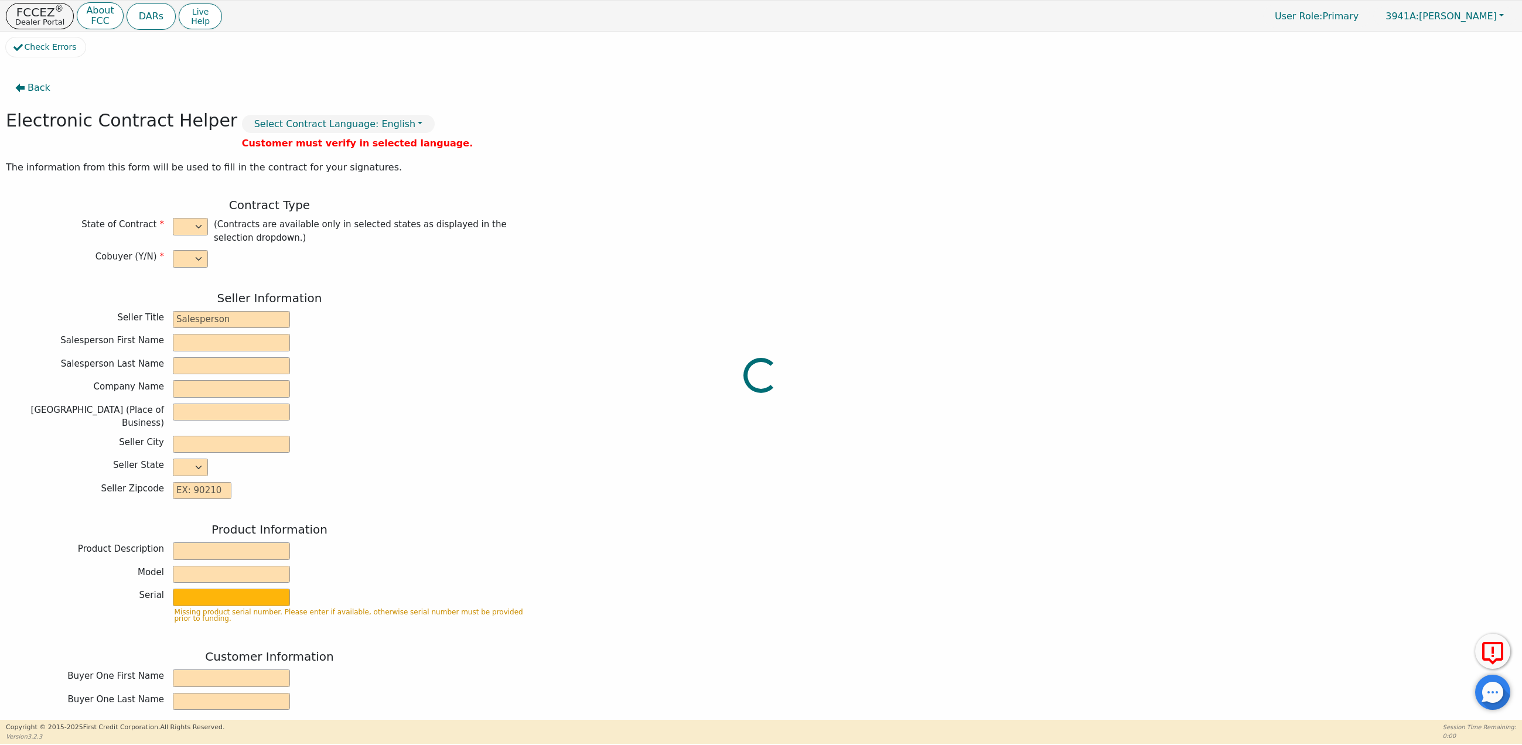
type input "0.00"
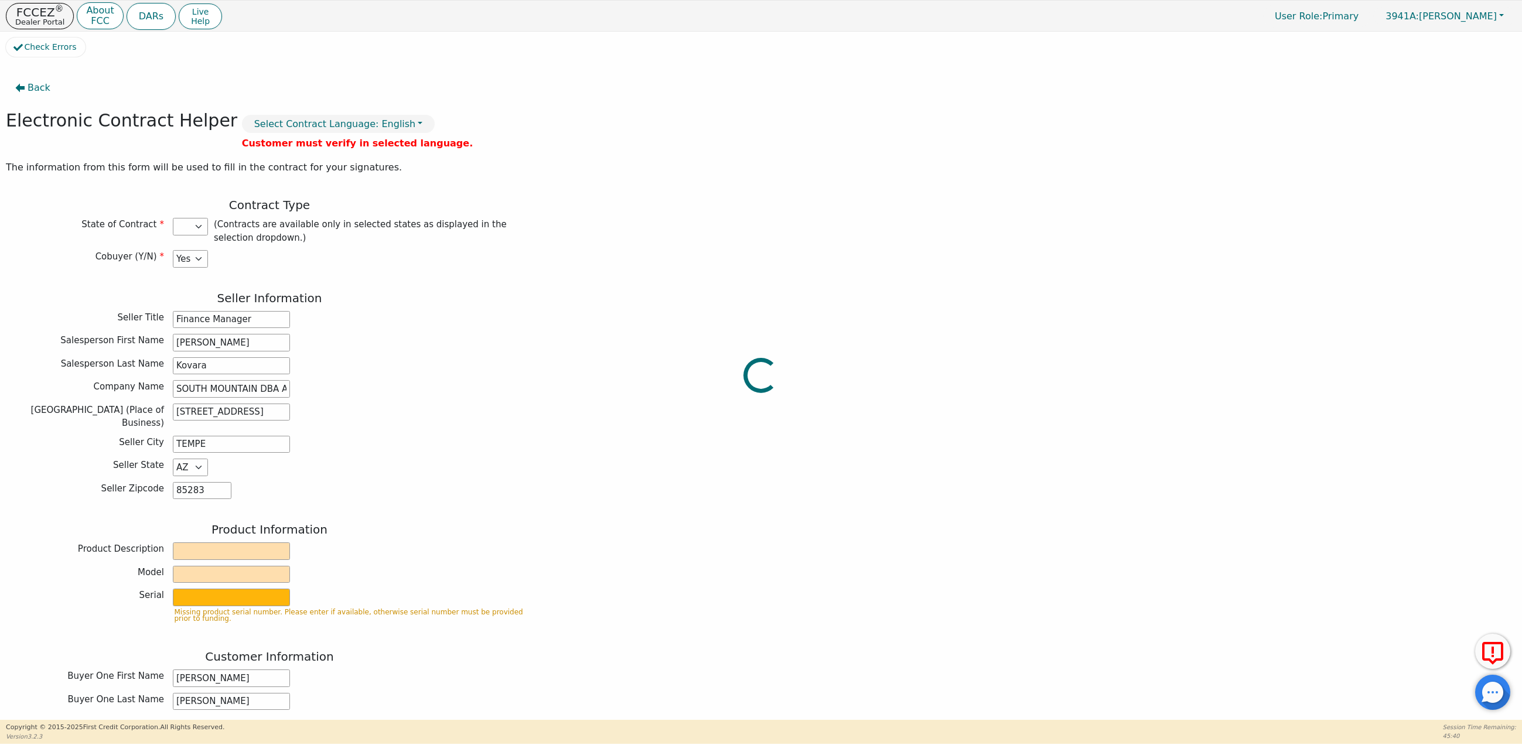
type input "3775.00"
select select "AZ"
click at [35, 16] on p "FCCEZ ®" at bounding box center [39, 12] width 49 height 12
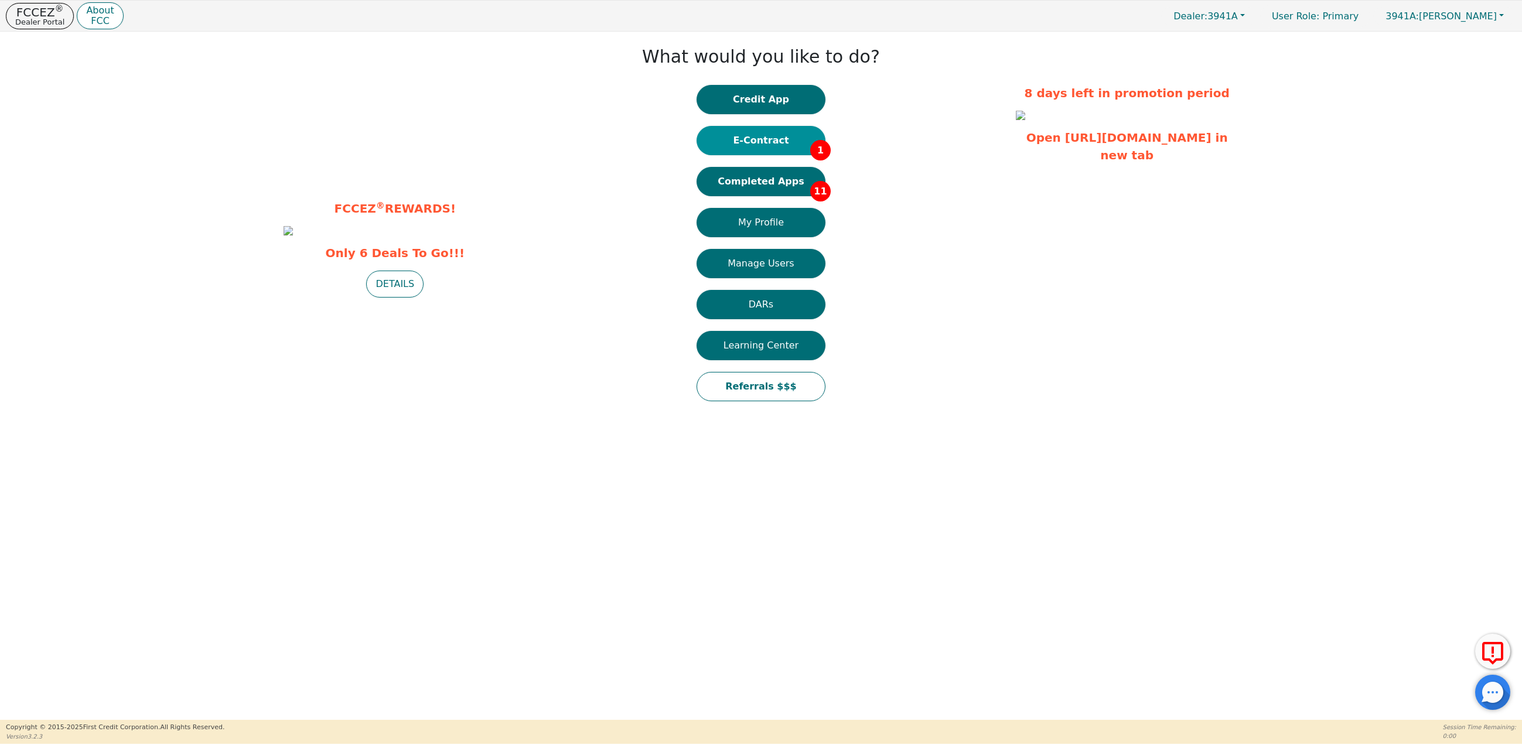
click at [791, 134] on button "E-Contract 1" at bounding box center [761, 140] width 129 height 29
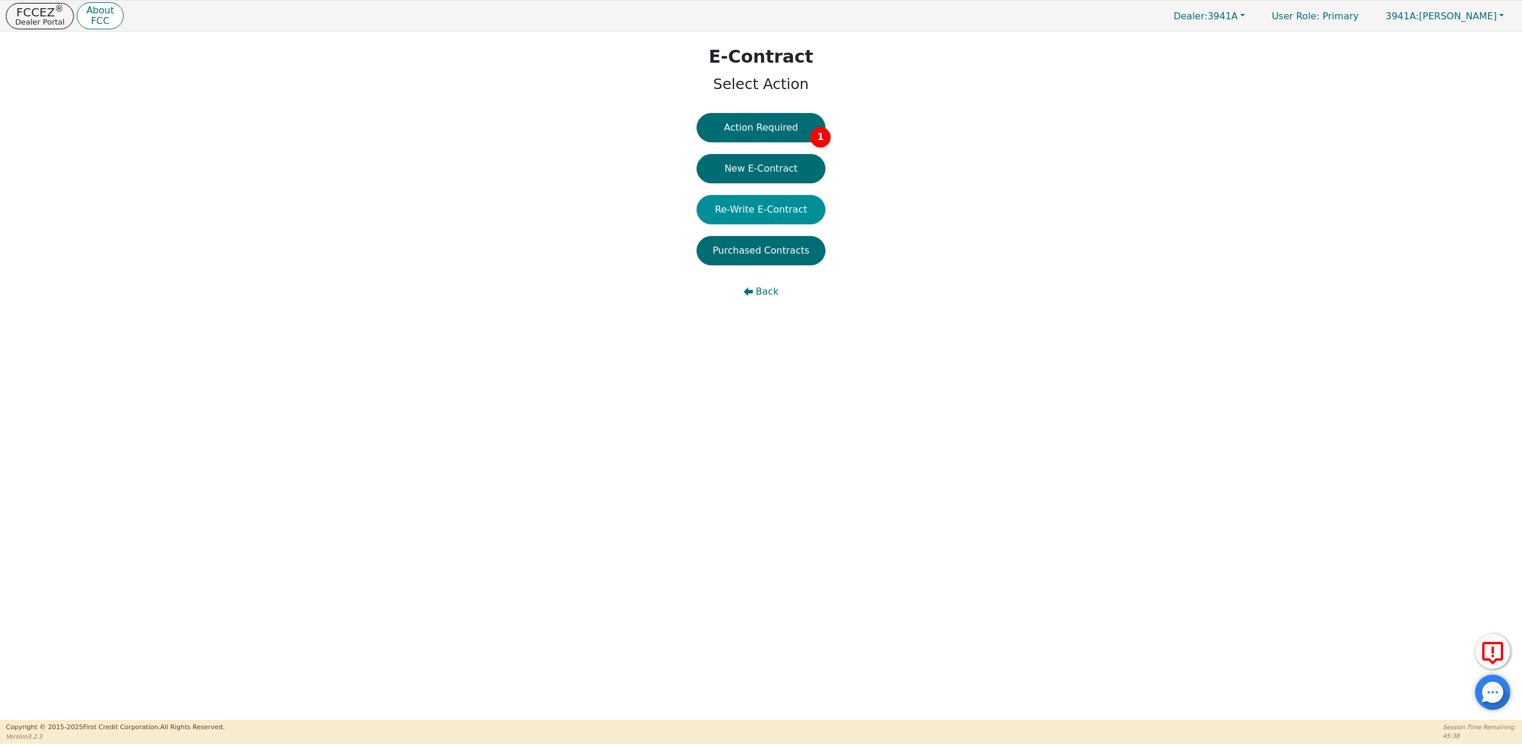
click at [758, 215] on button "Re-Write E-Contract" at bounding box center [761, 209] width 129 height 29
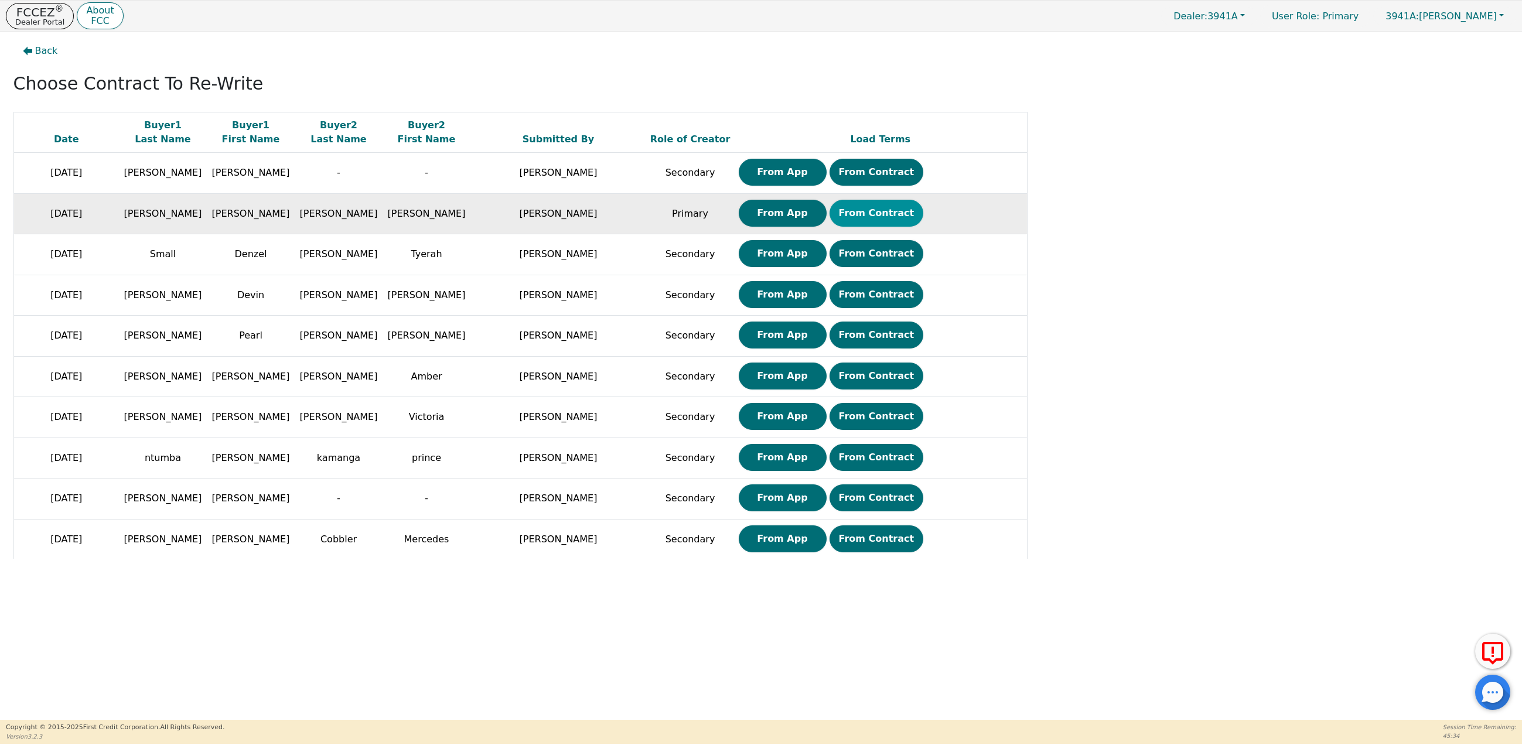
click at [881, 217] on button "From Contract" at bounding box center [877, 213] width 94 height 27
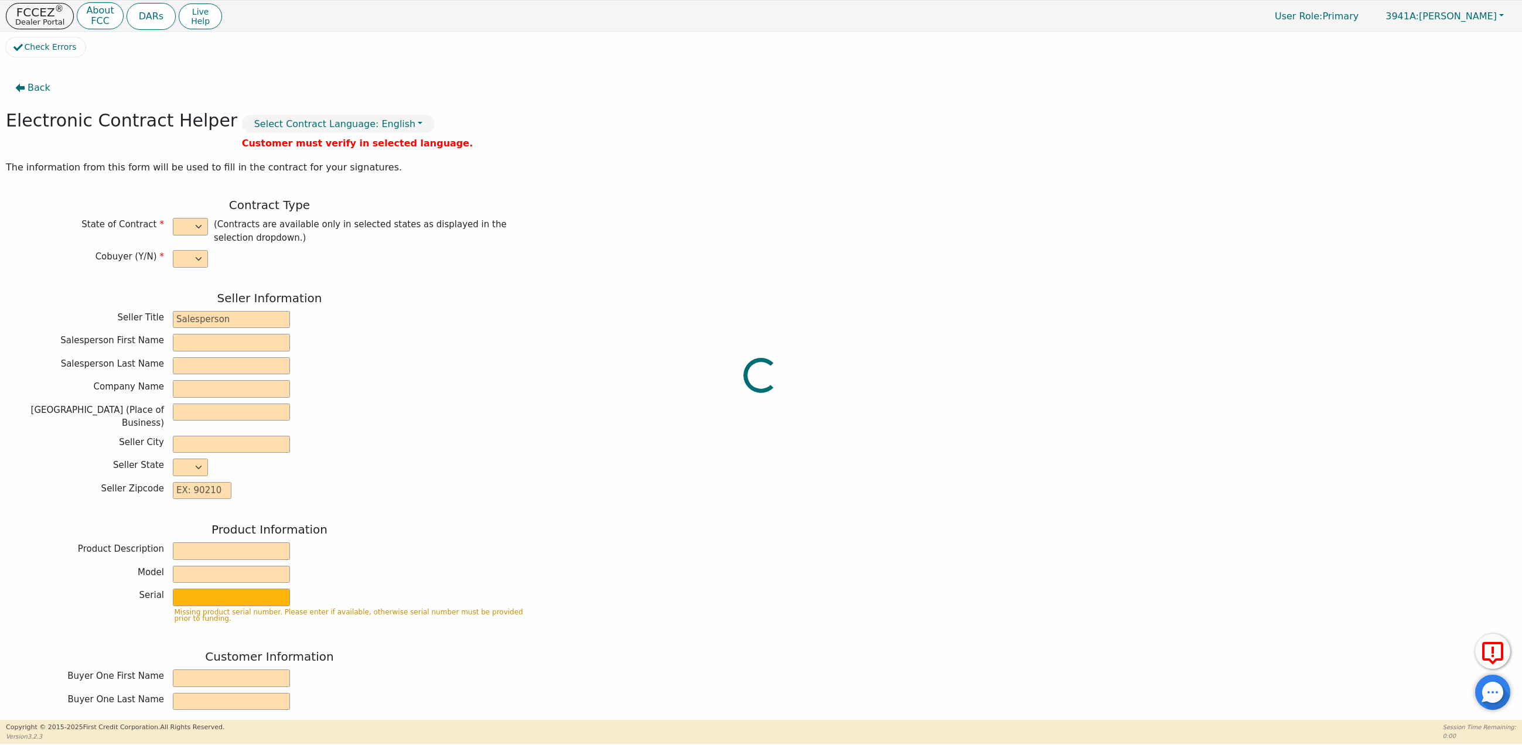
select select "y"
type input "Finance Manager"
type input "Ashley"
type input "Kovara"
type input "SOUTH MOUNTAIN DBA AZ DIST"
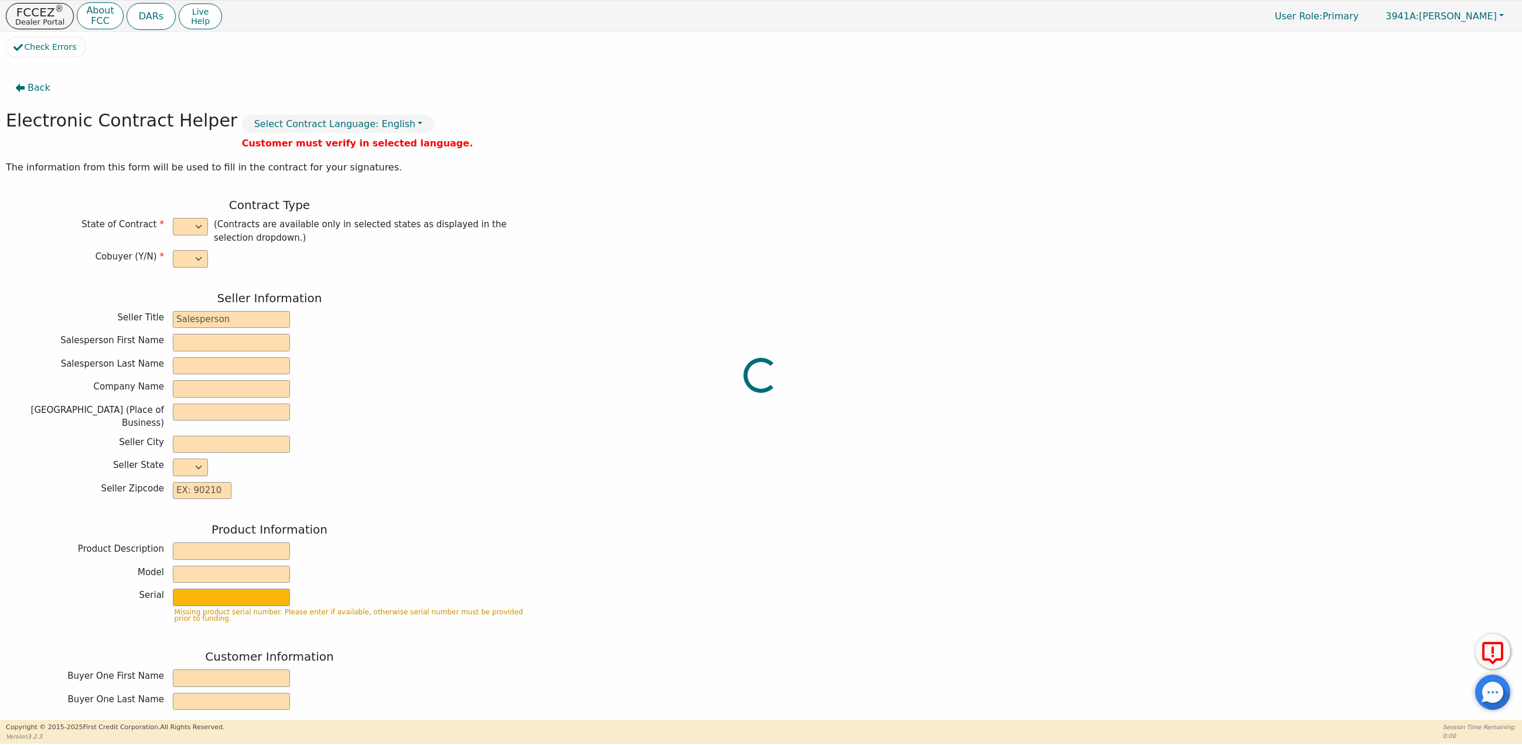
type input "125 W GEMINI DR SUITE E-2"
type input "TEMPE"
select select "AZ"
type input "85283"
type input "Rainbow"
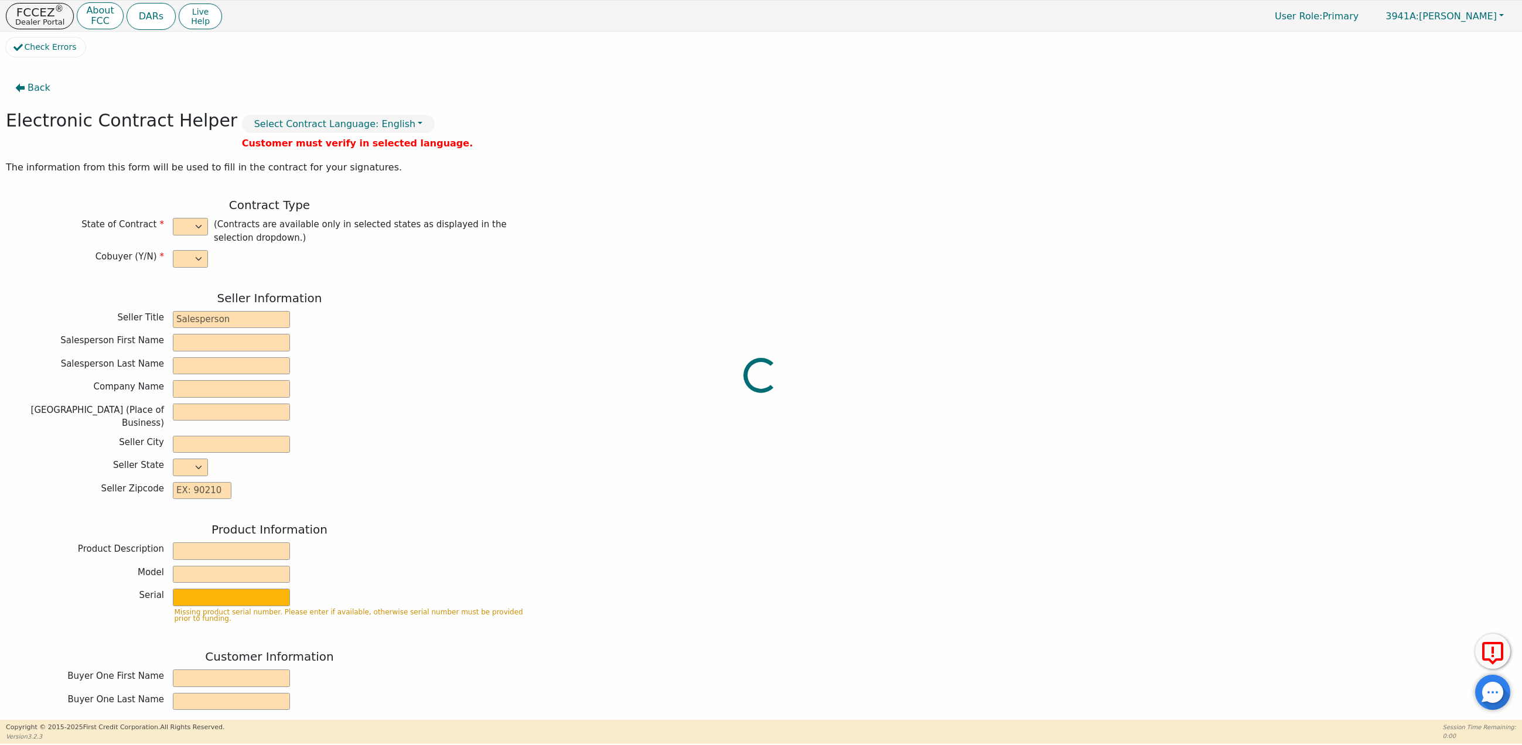
type input "SRX"
type input "22794130"
type input "Leonard"
type input "patterson"
type input "pastorrayp7@aol.com"
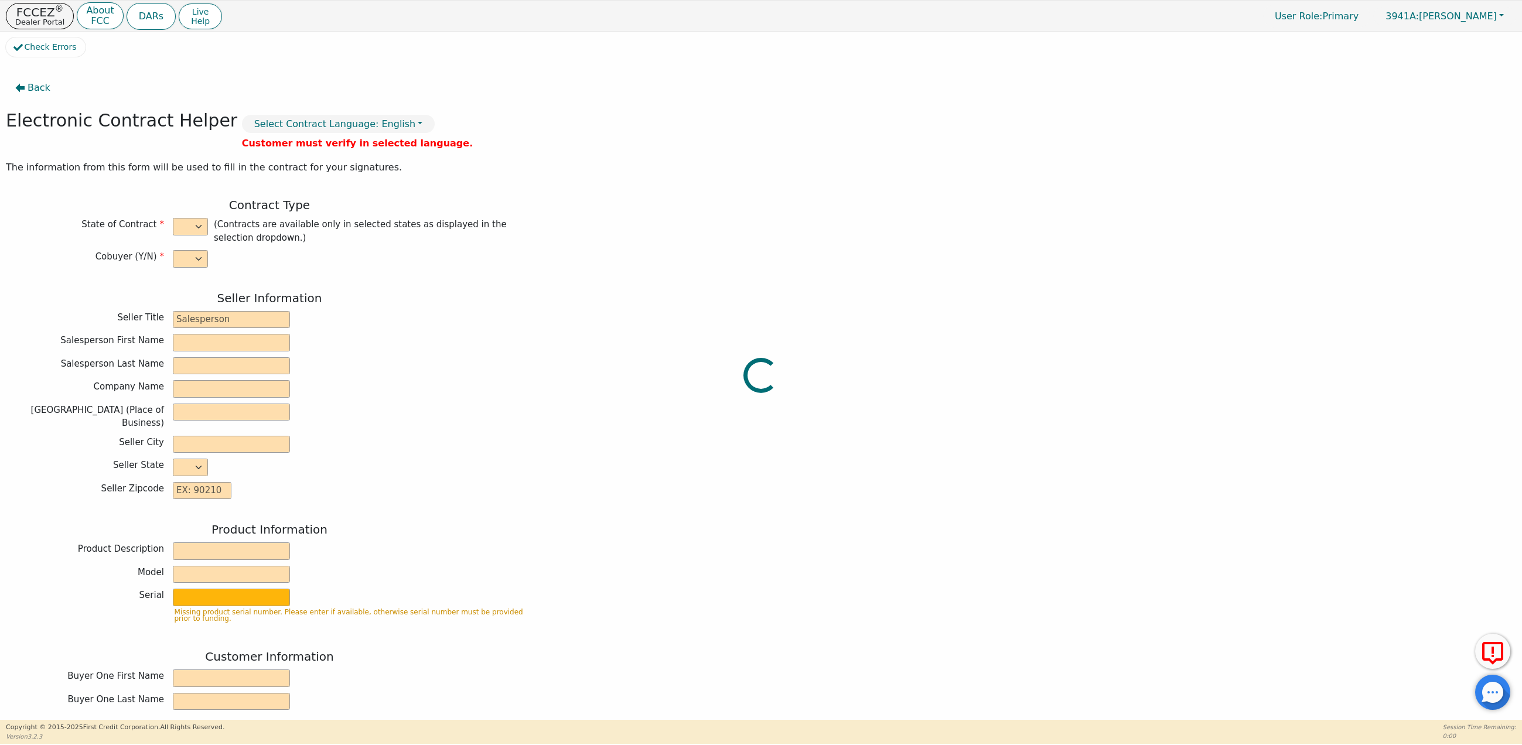
type input "pastorrayp7@aol.com"
type input "Felicia"
type input "McMullen"
type input "feepatti@aol.com"
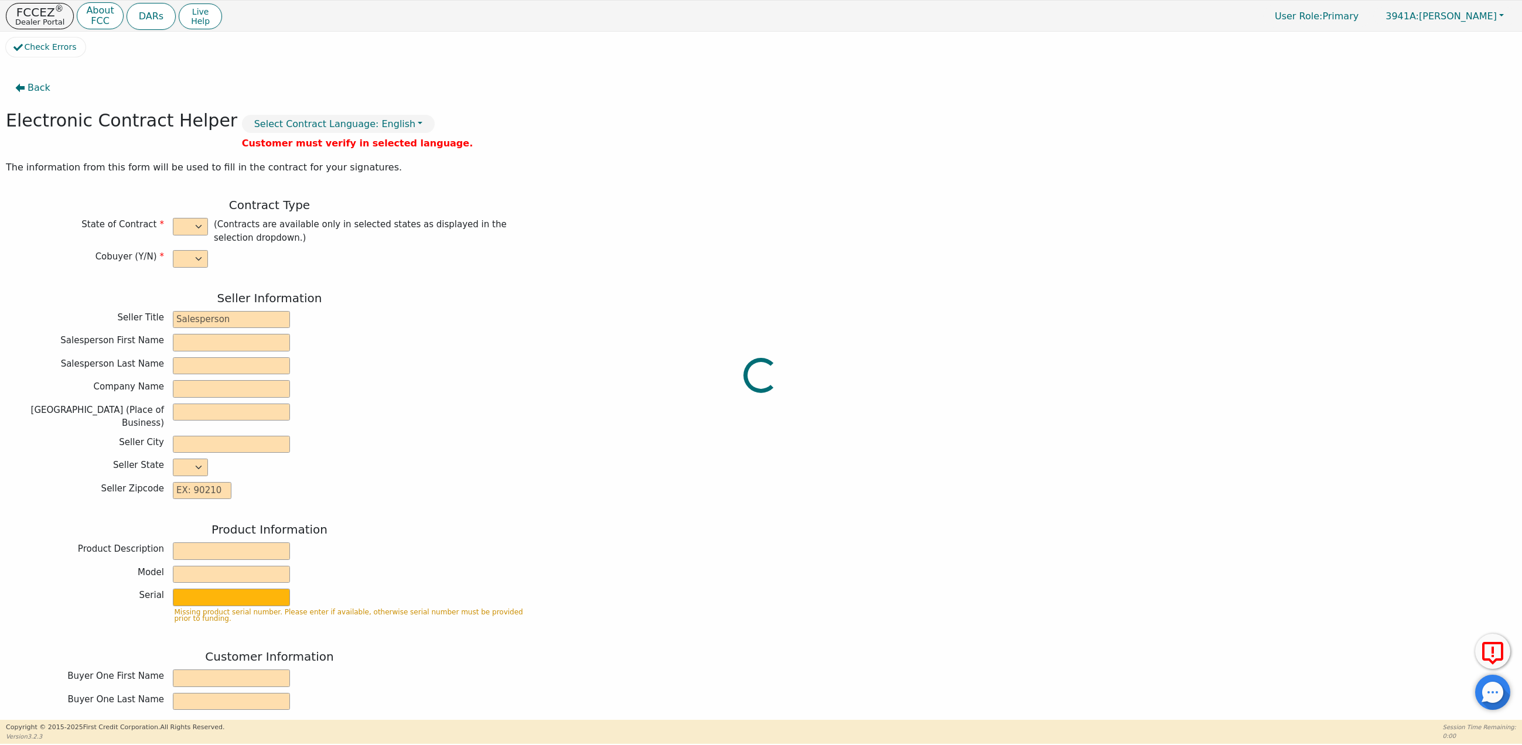
type input "3107 e ridgewood ln"
type input "gilbert"
type input "maricopa"
select select "AZ"
type input "85298"
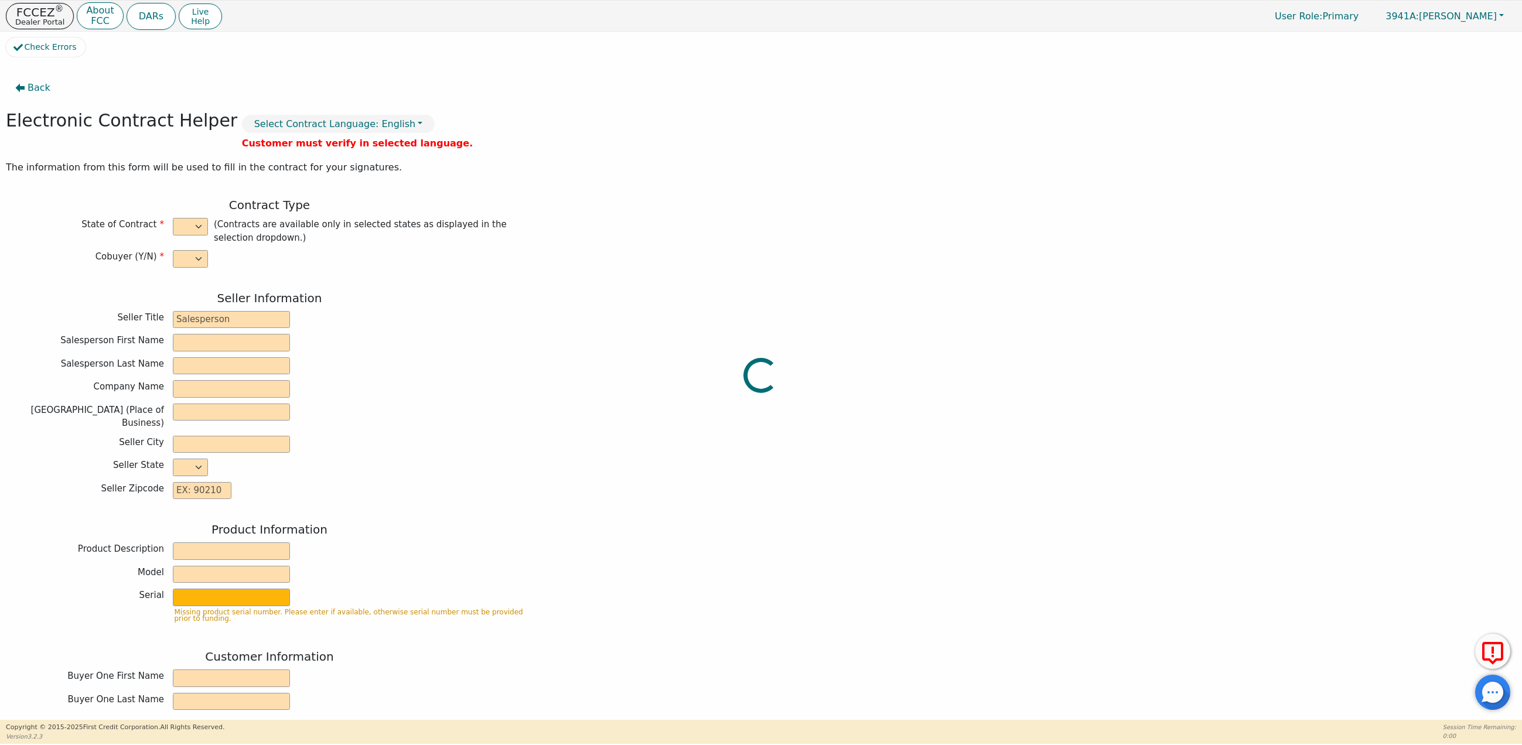
type input "2025-09-23"
type input "21.98"
type input "2025-10-18"
type input "36"
type input "0"
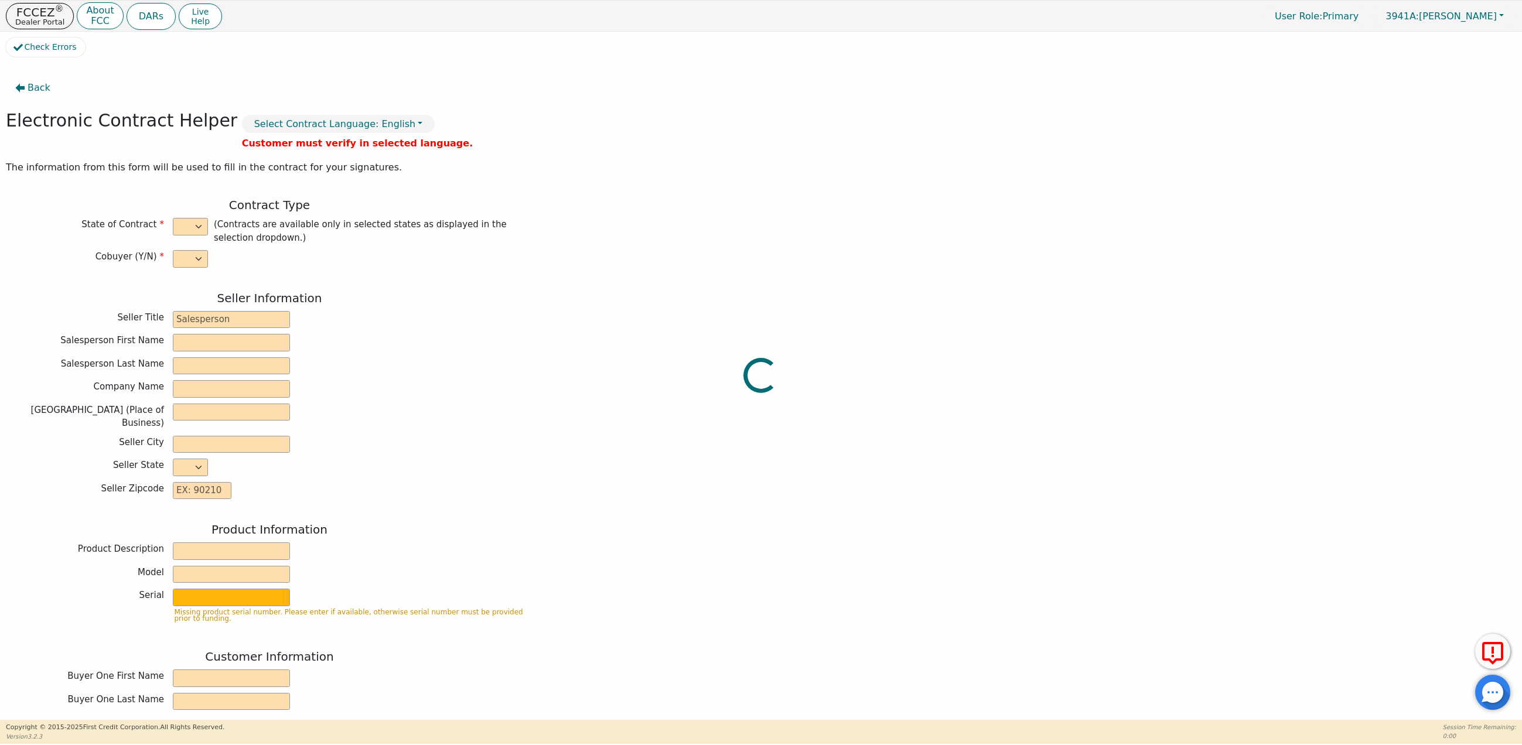
type input "3775.00"
type input "8.60"
type input "324.65"
checkbox input "true"
type input "0.00"
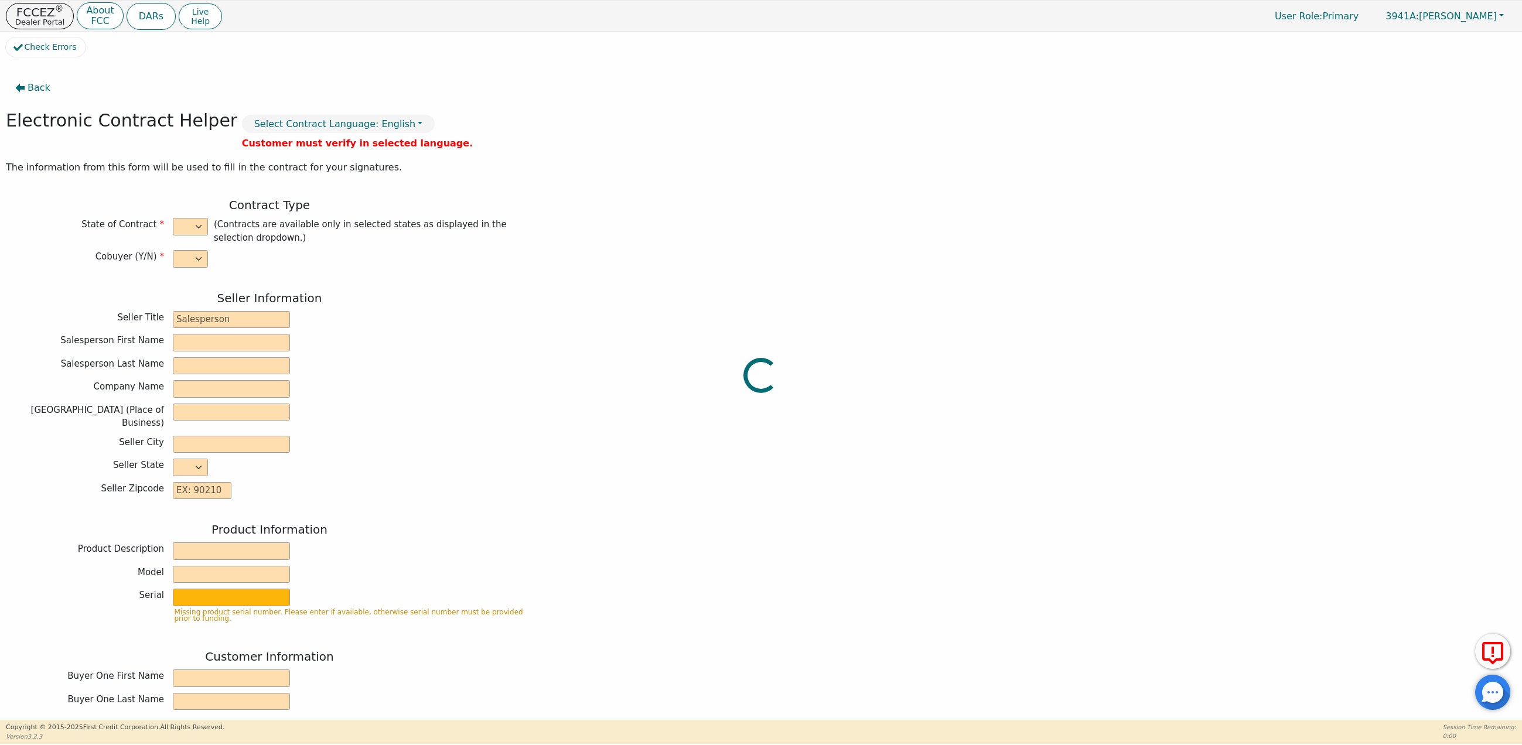
type input "0.00"
type input "4099.65"
type input "5635.08"
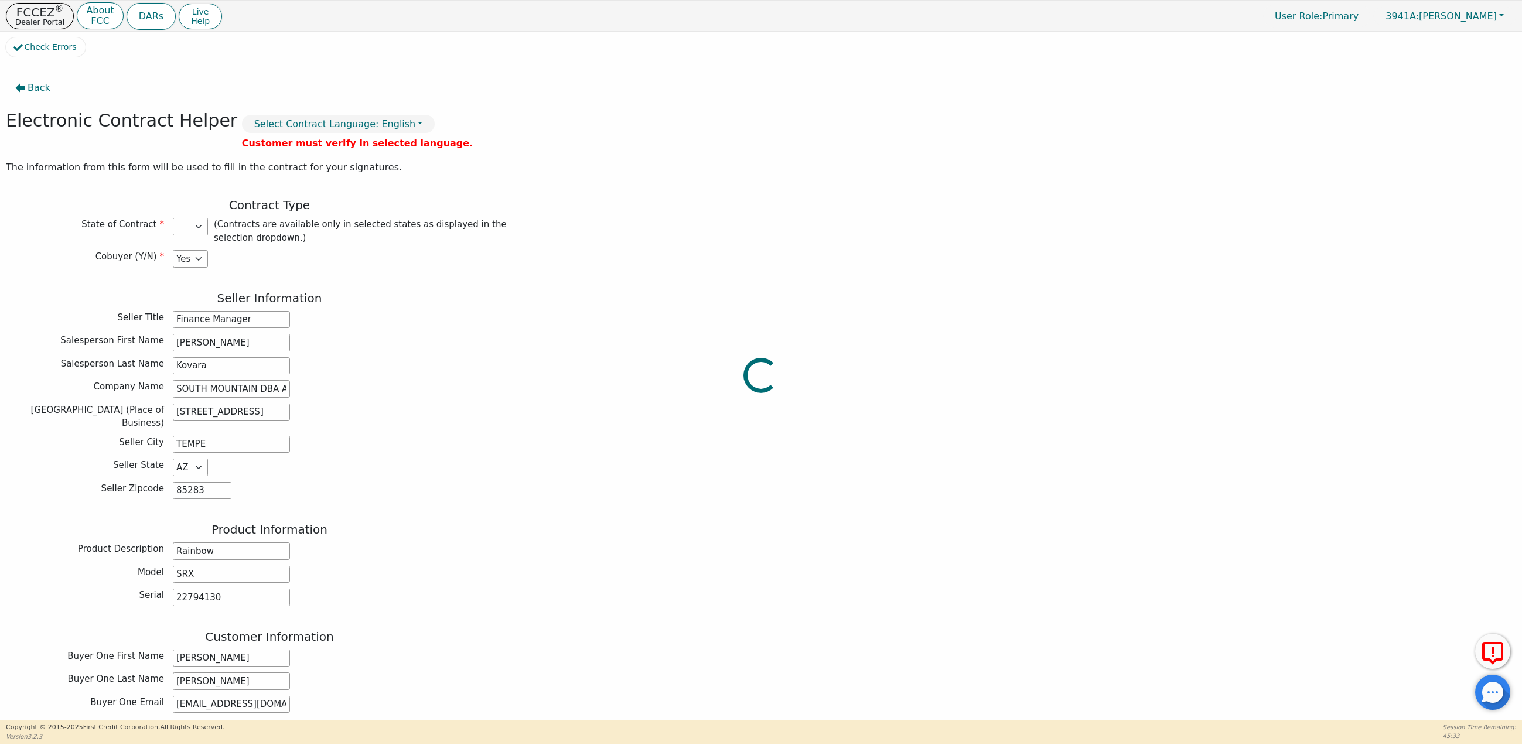
select select "AZ"
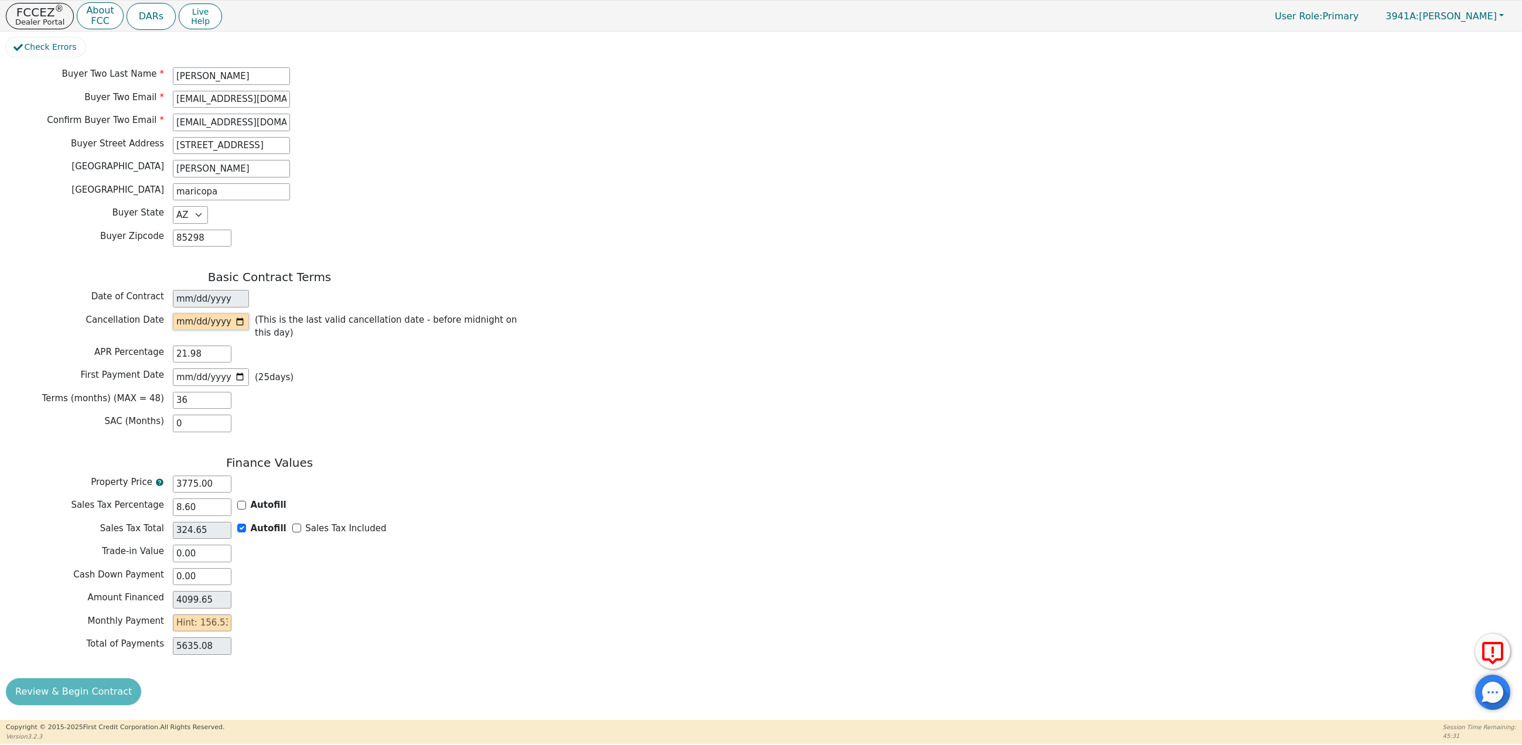
click at [247, 313] on input "date" at bounding box center [211, 322] width 76 height 18
click at [241, 313] on input "date" at bounding box center [211, 322] width 76 height 18
type input "2025-09-26"
click at [236, 370] on input "2025-10-18" at bounding box center [211, 378] width 76 height 18
type input "2025-10-23"
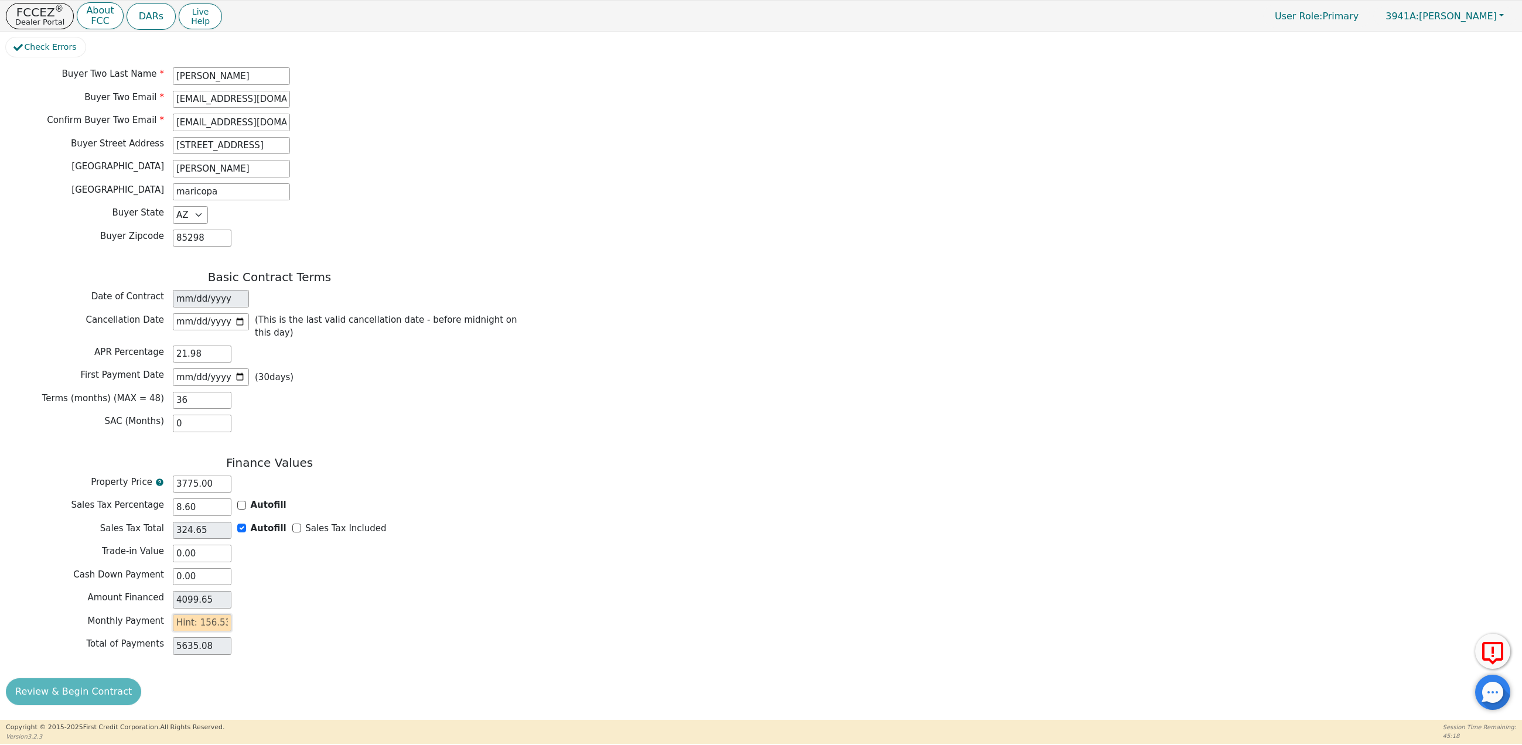
click at [187, 621] on input "text" at bounding box center [202, 624] width 59 height 18
type input "156.53"
click at [81, 688] on button "Review & Begin Contract" at bounding box center [73, 691] width 135 height 27
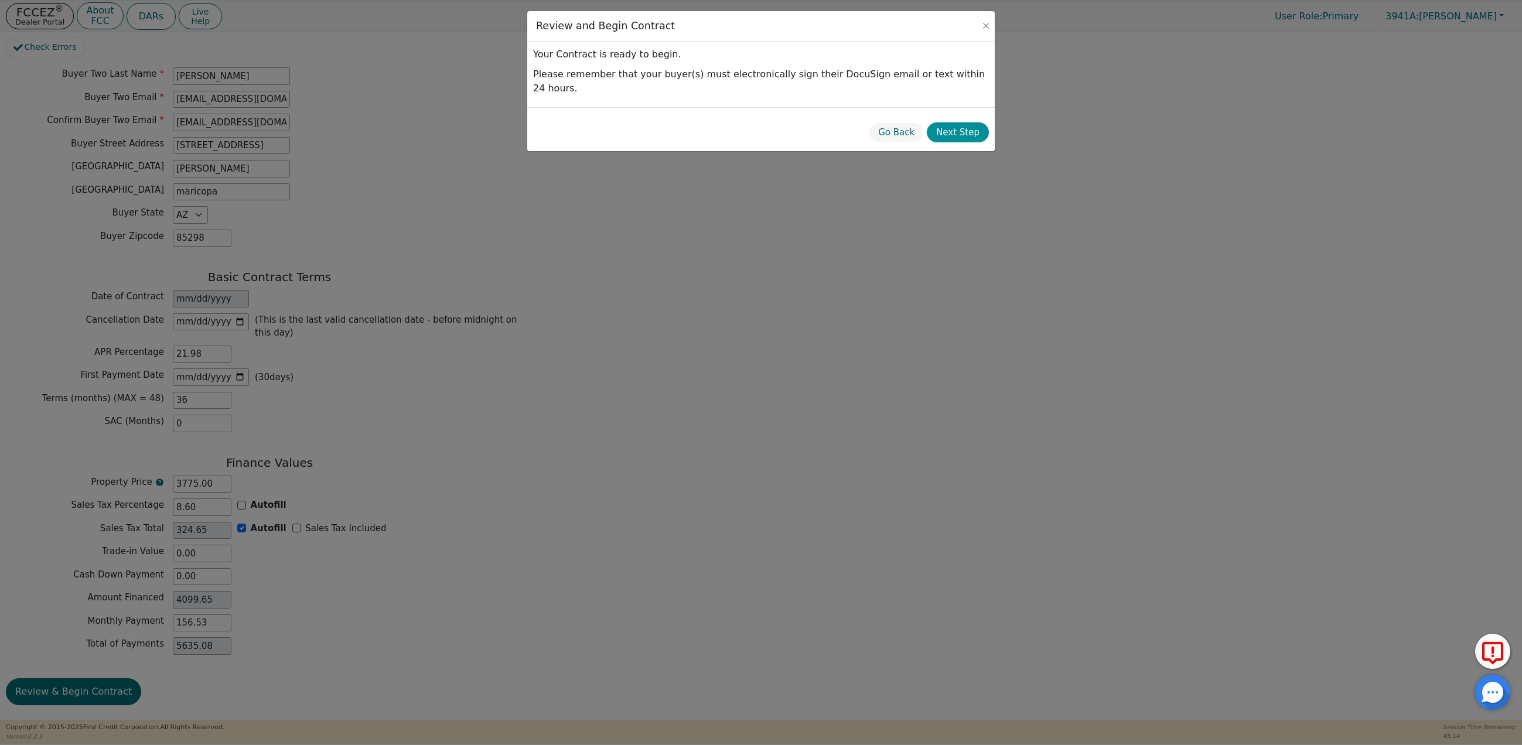
click at [953, 122] on button "Next Step" at bounding box center [958, 132] width 62 height 21
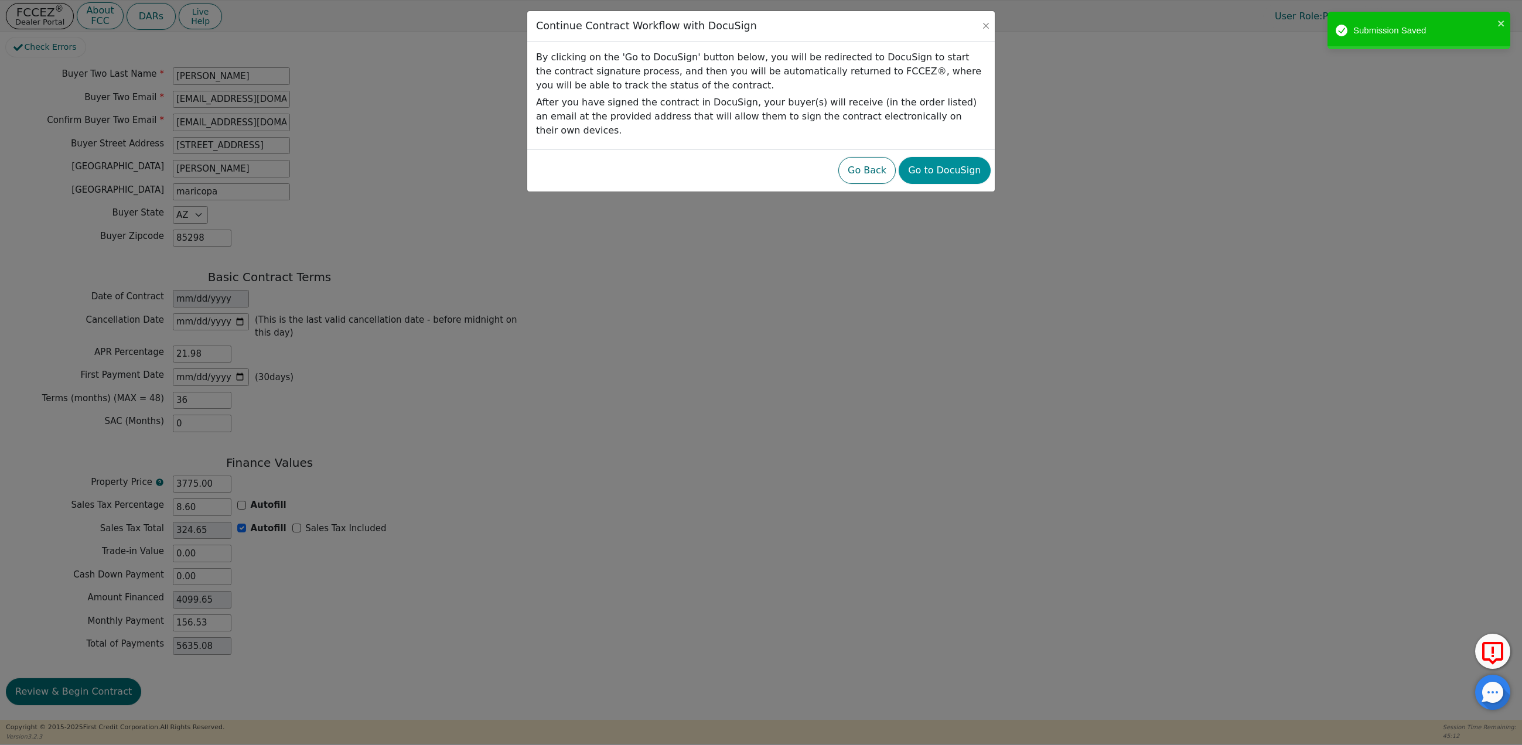
click at [940, 164] on button "Go to DocuSign" at bounding box center [944, 170] width 91 height 27
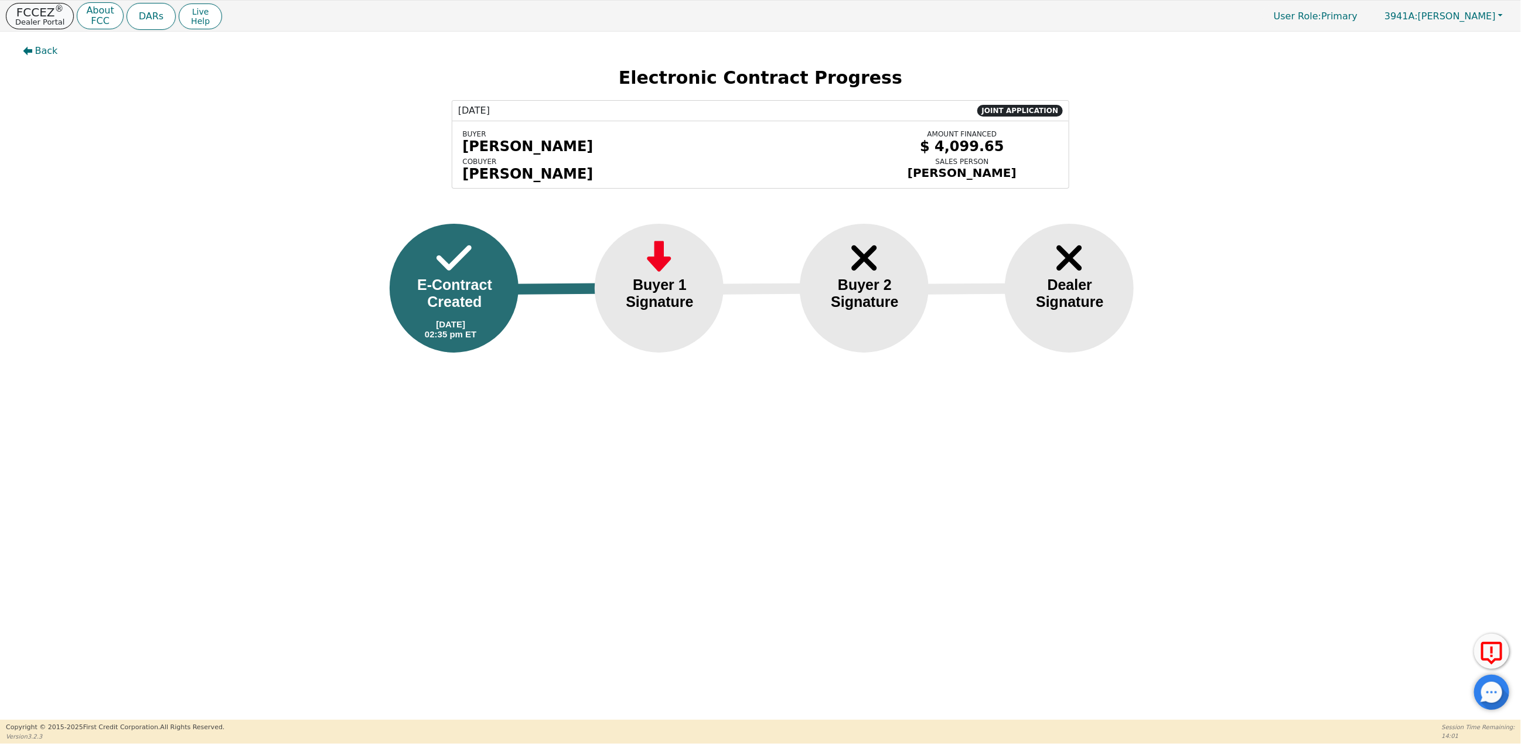
click at [30, 6] on p "FCCEZ ®" at bounding box center [39, 12] width 49 height 12
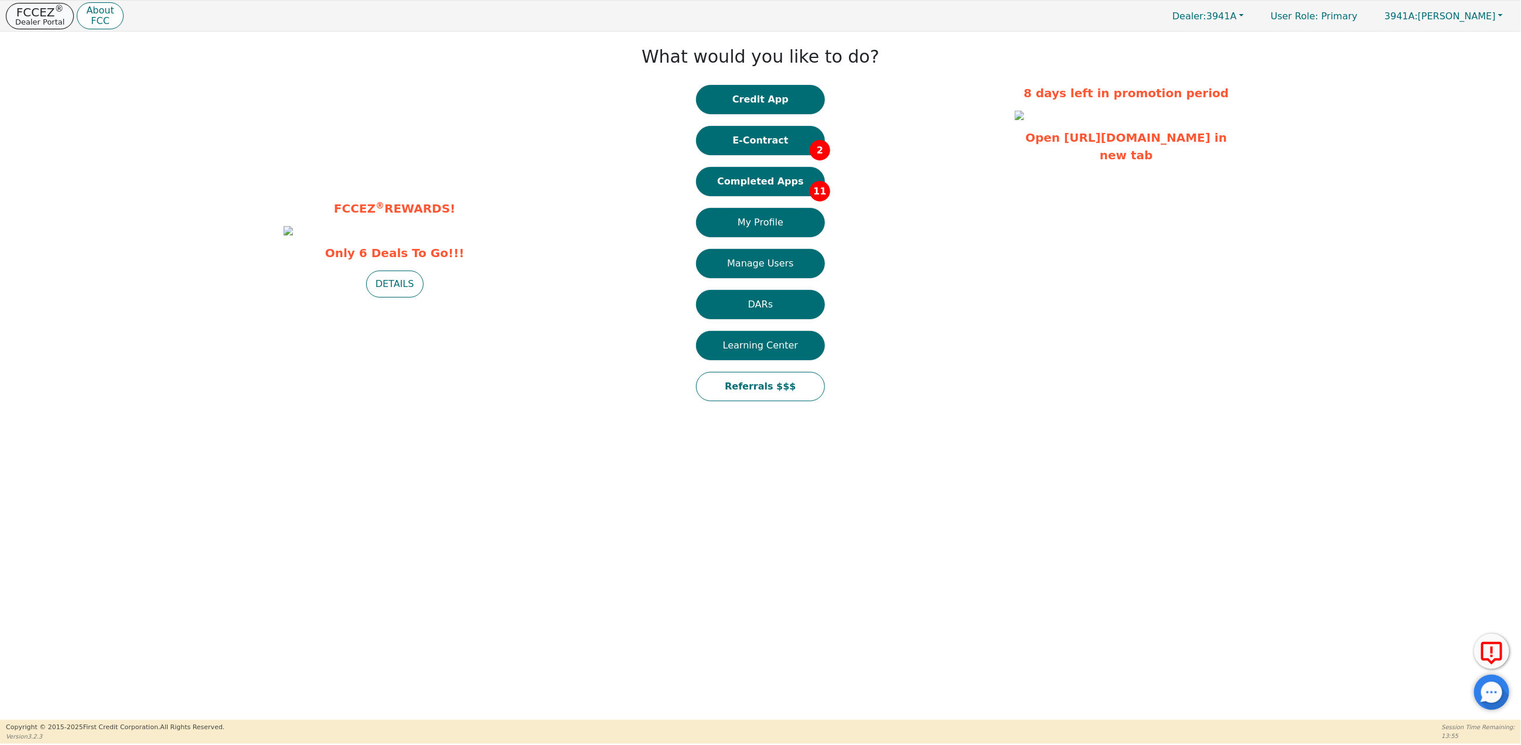
click at [45, 19] on p "Dealer Portal" at bounding box center [39, 22] width 49 height 8
click at [763, 99] on button "Credit App" at bounding box center [760, 99] width 129 height 29
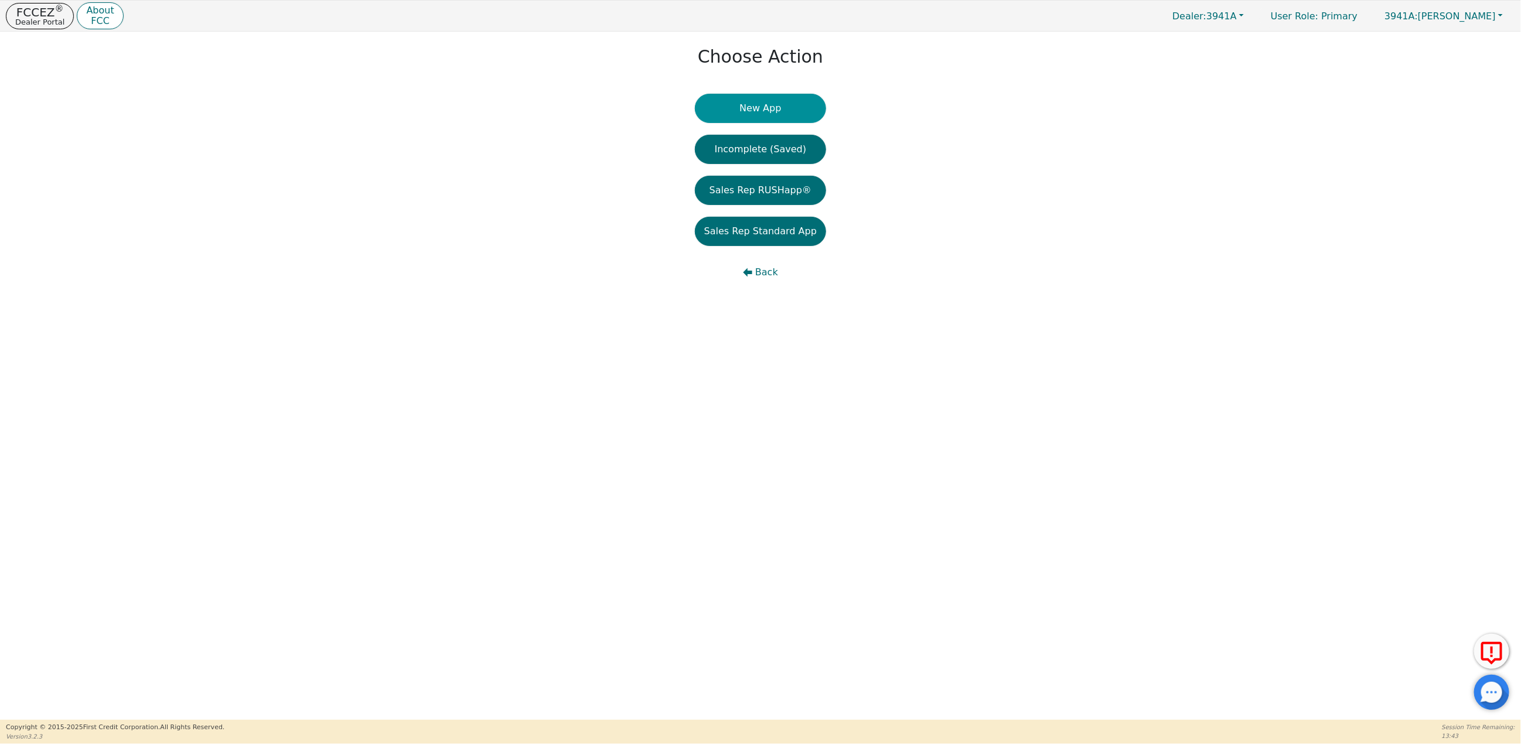
click at [766, 106] on button "New App" at bounding box center [760, 108] width 131 height 29
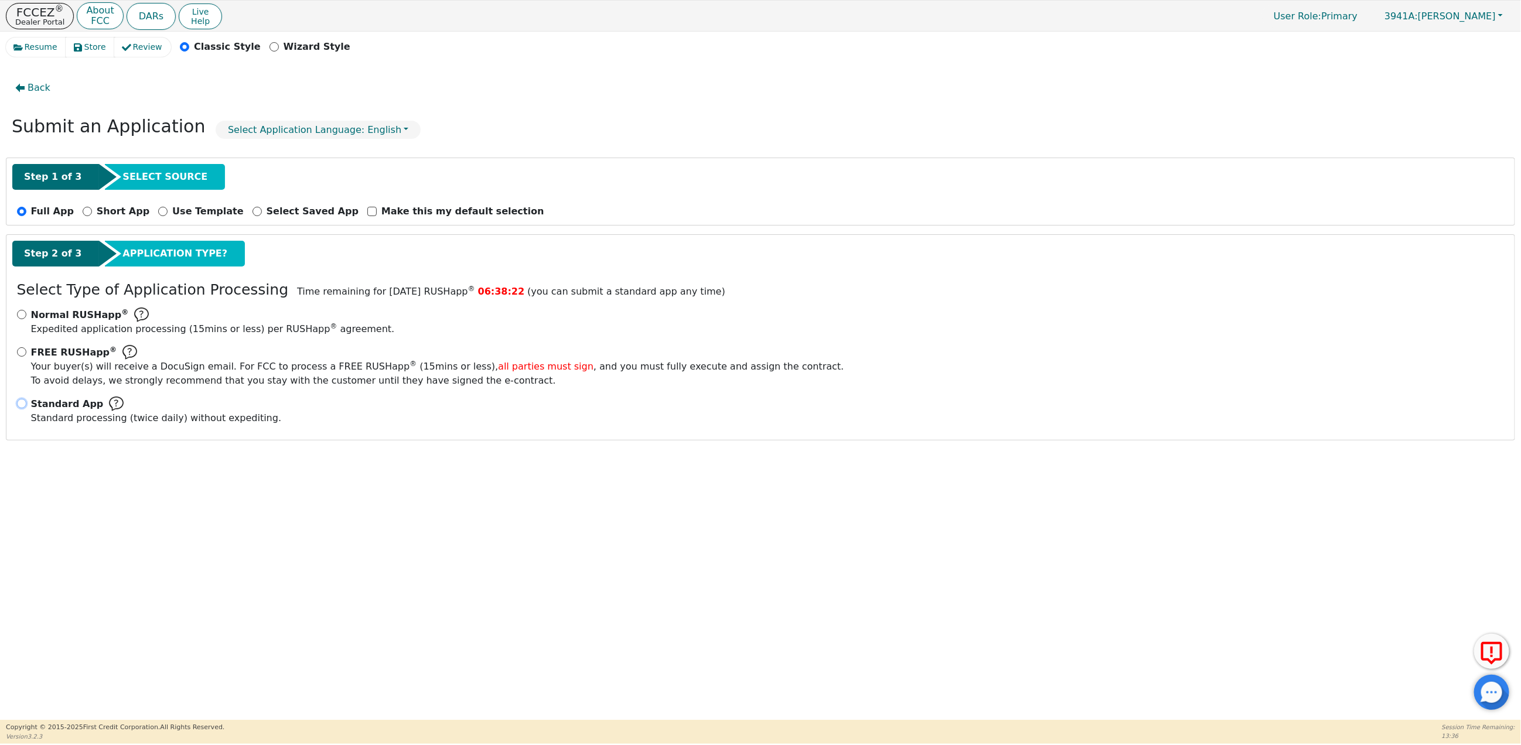
click at [22, 404] on input "Standard App Standard processing (twice daily) without expediting." at bounding box center [21, 403] width 9 height 9
radio input "true"
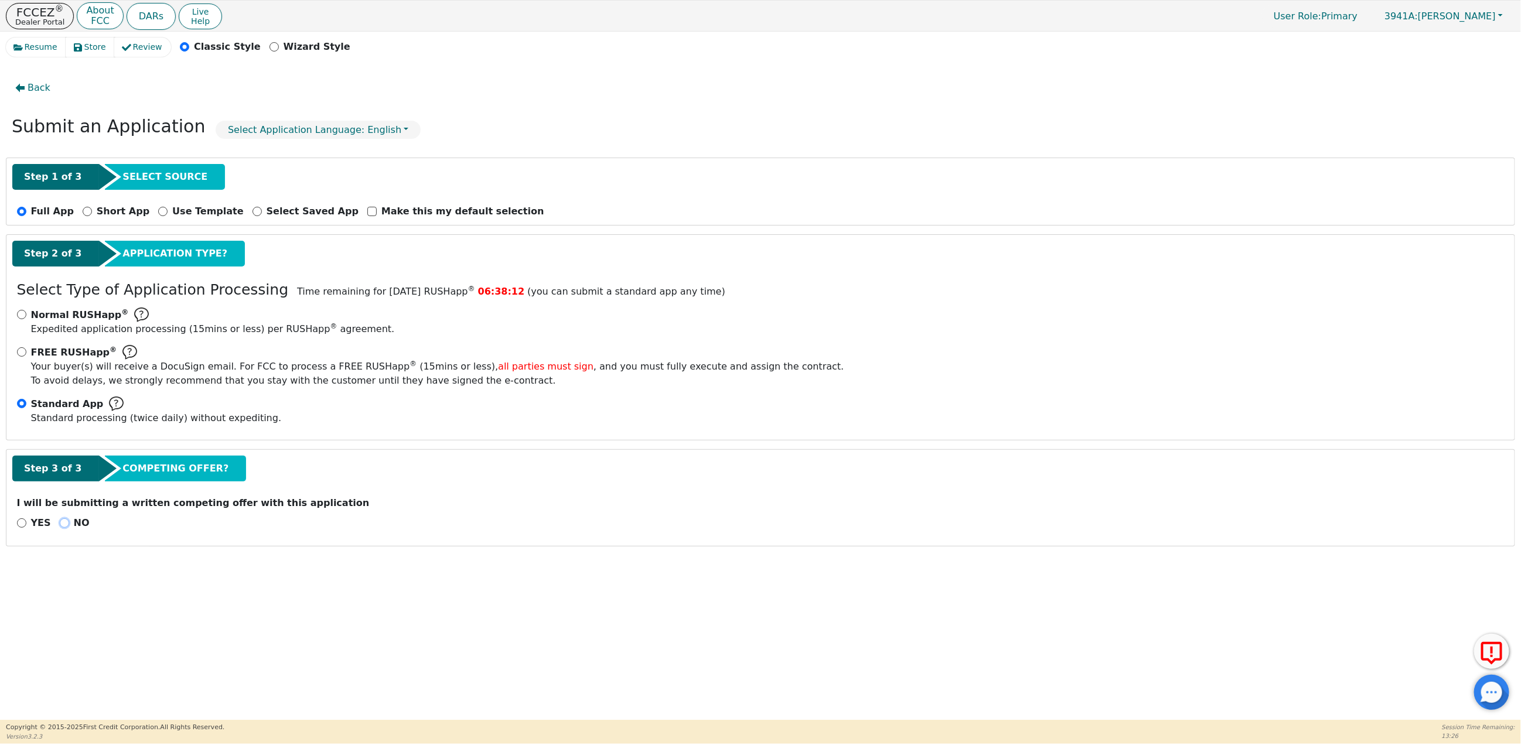
click at [60, 528] on input "NO" at bounding box center [64, 523] width 9 height 9
radio input "true"
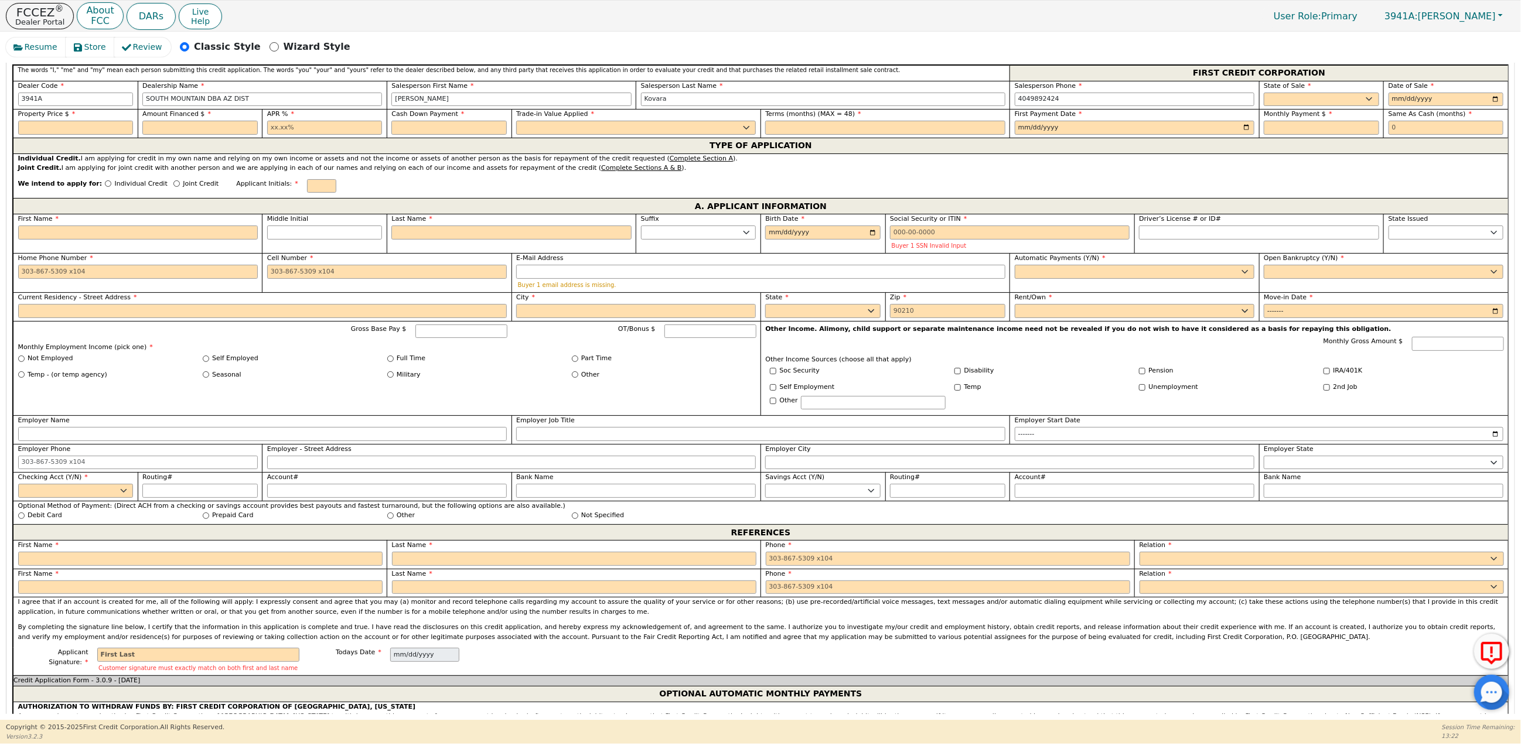
scroll to position [545, 0]
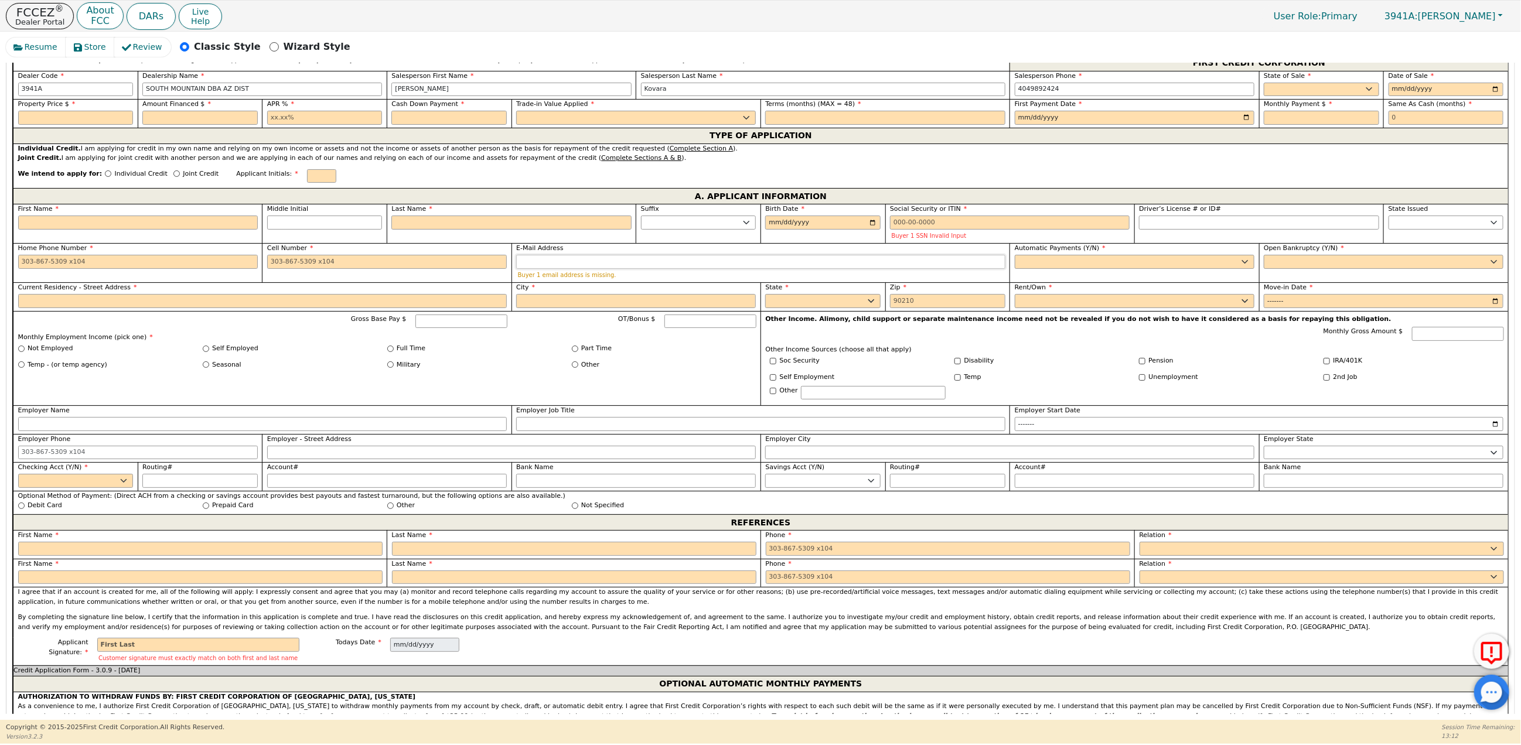
click at [526, 269] on input "E-Mail Address" at bounding box center [760, 262] width 489 height 14
click at [66, 488] on select "Yes No" at bounding box center [75, 481] width 115 height 14
select select "y"
click at [18, 486] on select "Yes No" at bounding box center [75, 481] width 115 height 14
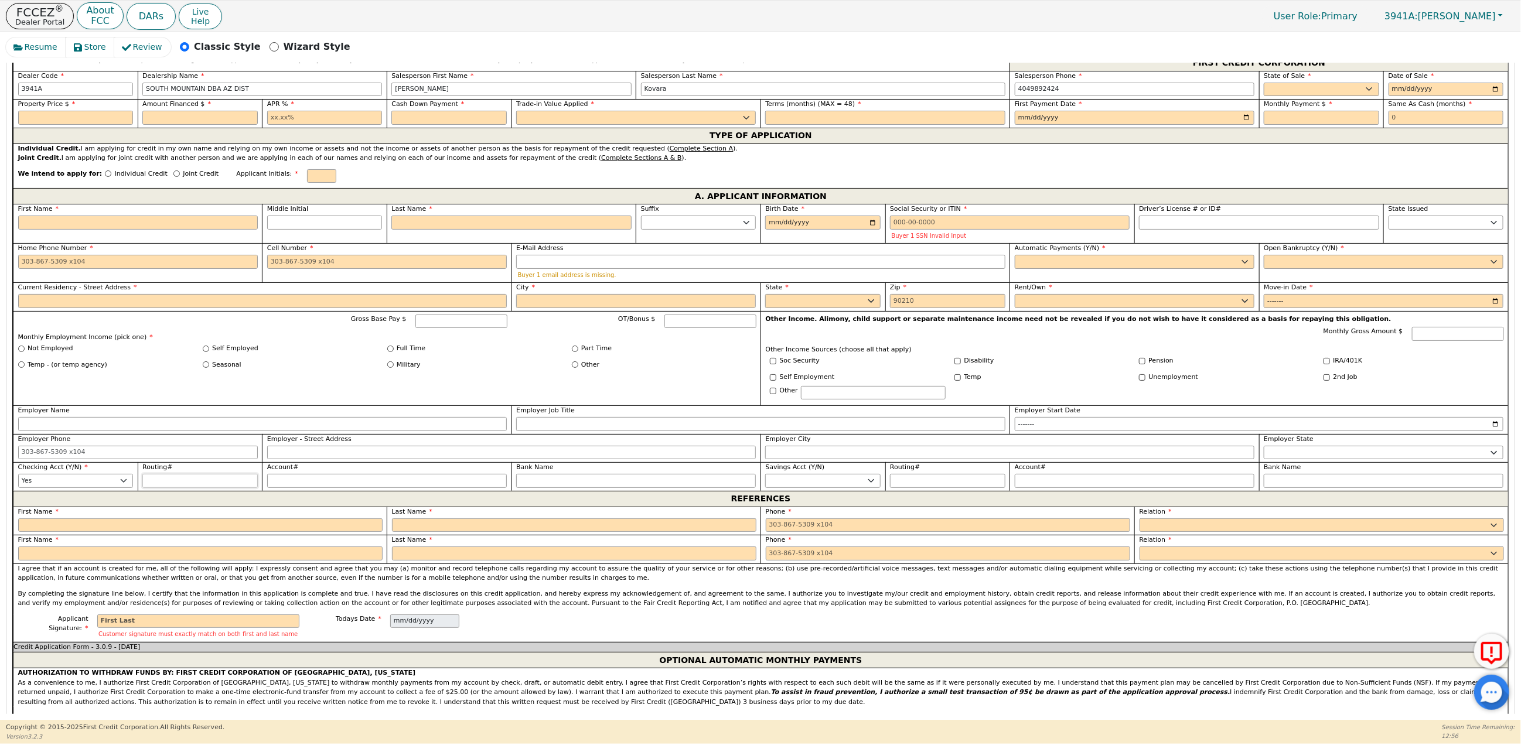
click at [157, 488] on input "Routing#" at bounding box center [199, 481] width 115 height 14
click at [170, 488] on input "Routing#" at bounding box center [199, 481] width 115 height 14
click at [336, 488] on input "Account#" at bounding box center [387, 481] width 240 height 14
click at [524, 502] on div "REFERENCES" at bounding box center [760, 499] width 1495 height 16
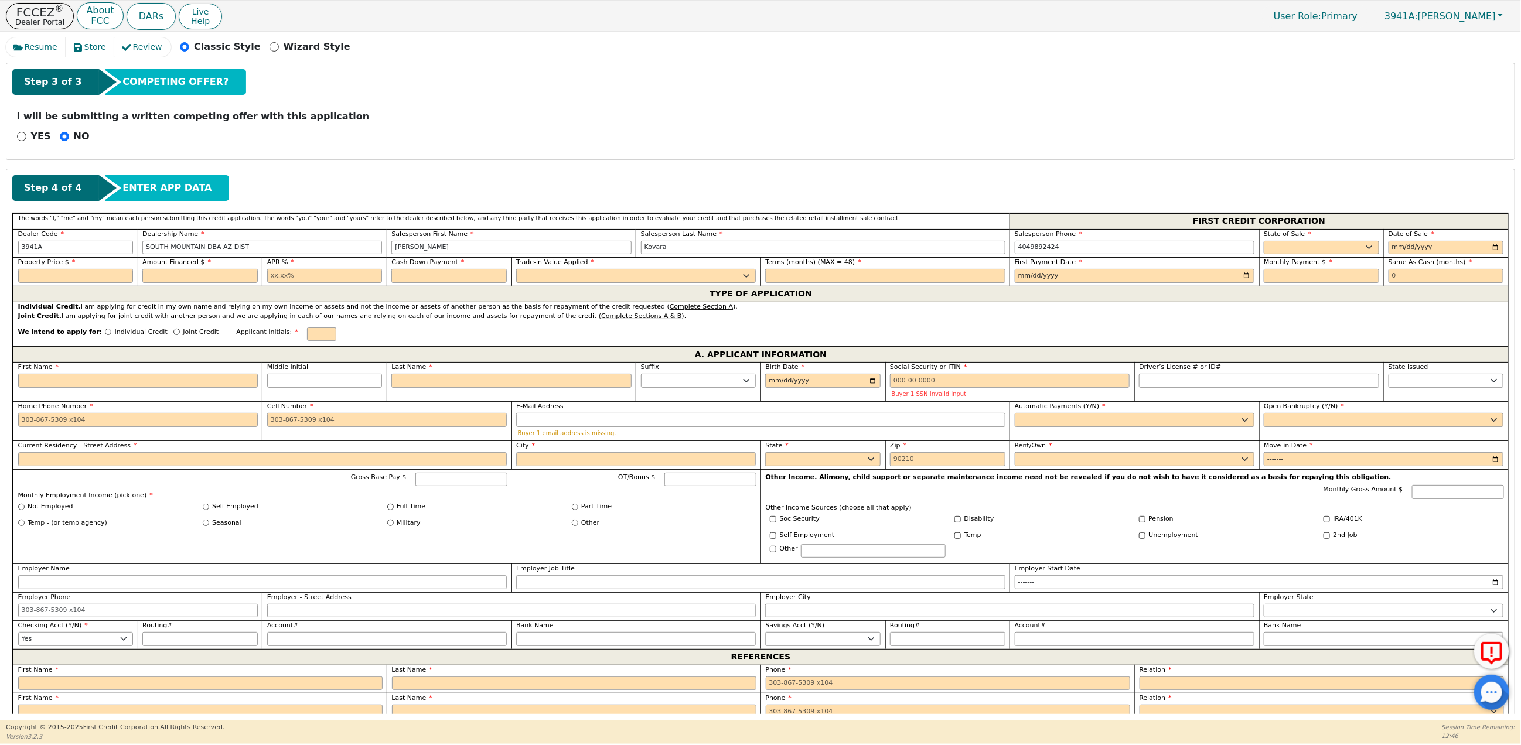
scroll to position [425, 0]
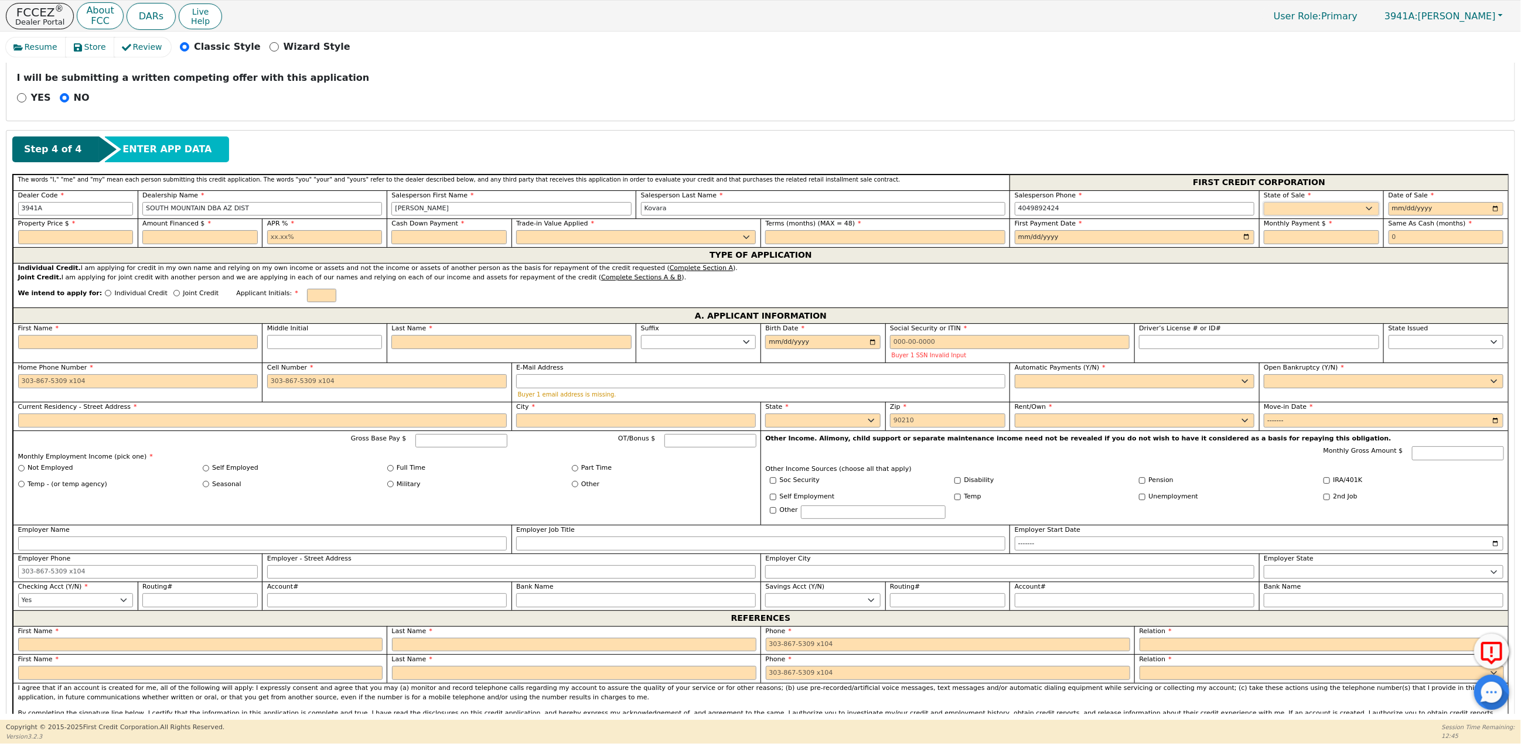
click at [1280, 212] on select "AK AL AR AZ CA CO CT DC DE FL GA HI IA ID IL IN KS KY LA MA MD ME MI MN MO MS M…" at bounding box center [1321, 209] width 115 height 14
select select "AZ"
click at [1264, 206] on select "AK AL AR AZ CA CO CT DC DE FL GA HI IA ID IL IN KS KY LA MA MD ME MI MN MO MS M…" at bounding box center [1321, 209] width 115 height 14
click at [1494, 210] on input "date" at bounding box center [1446, 209] width 115 height 14
type input "2025-09-21"
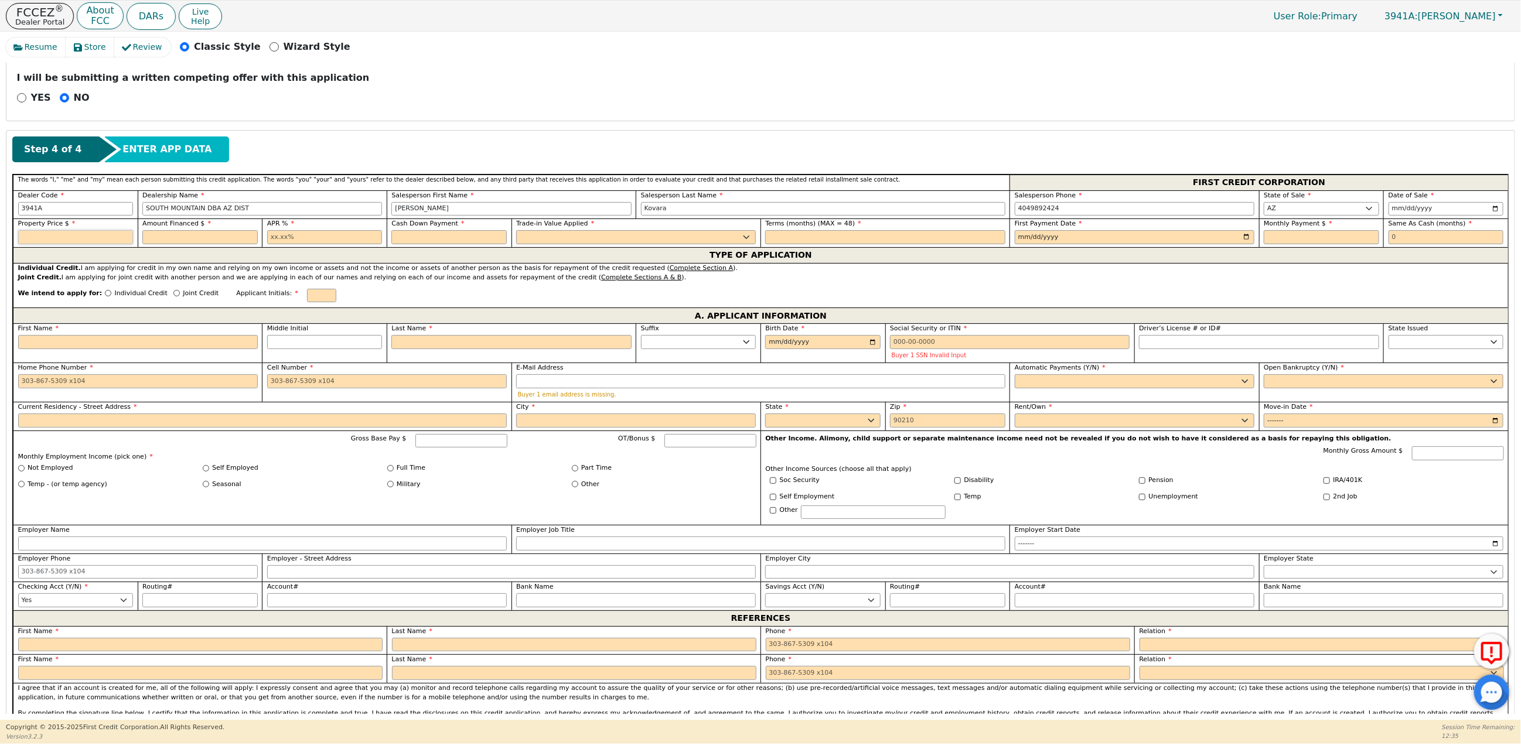
click at [46, 242] on input "text" at bounding box center [75, 237] width 115 height 14
type input "3775.00"
click at [186, 242] on input "text" at bounding box center [199, 237] width 115 height 14
type input "4099.65"
click at [283, 244] on input "text" at bounding box center [324, 237] width 115 height 14
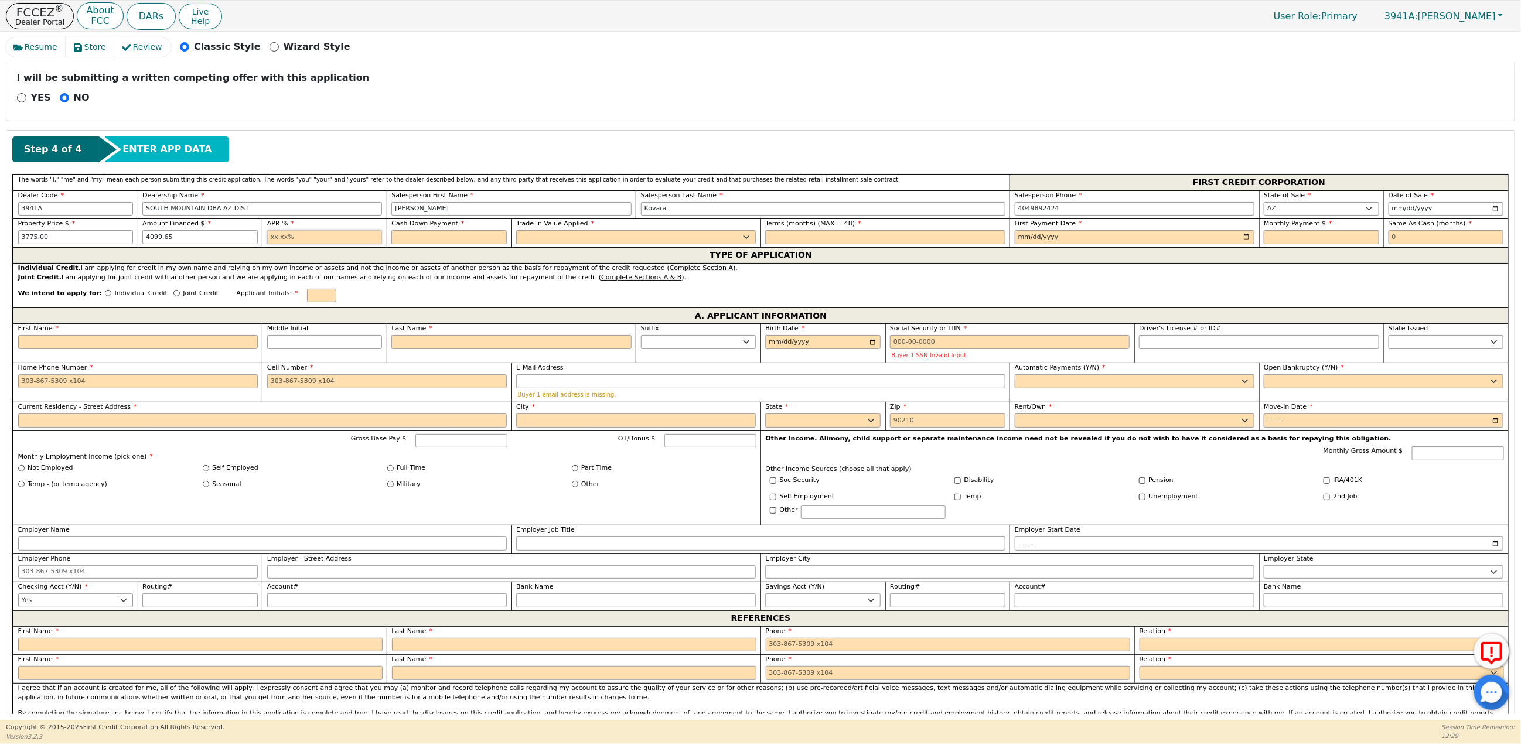
type input "21.98"
click at [412, 244] on input "text" at bounding box center [448, 237] width 115 height 14
type input "0.00"
click at [540, 240] on select "Yes No" at bounding box center [636, 237] width 240 height 14
select select "n"
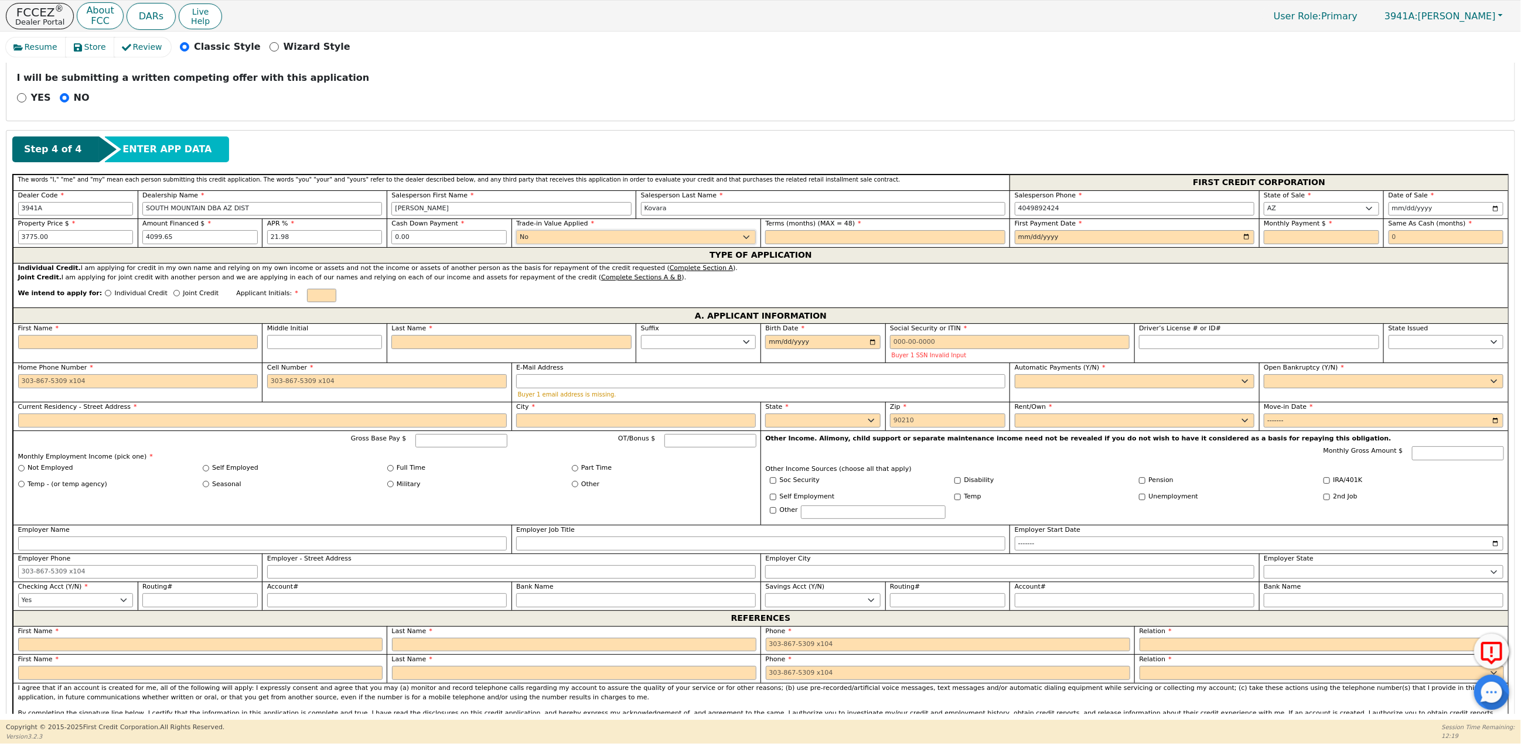
click at [516, 235] on select "Yes No" at bounding box center [636, 237] width 240 height 14
click at [786, 243] on input "text" at bounding box center [885, 237] width 240 height 14
type input "36"
click at [1238, 243] on input "date" at bounding box center [1135, 237] width 240 height 14
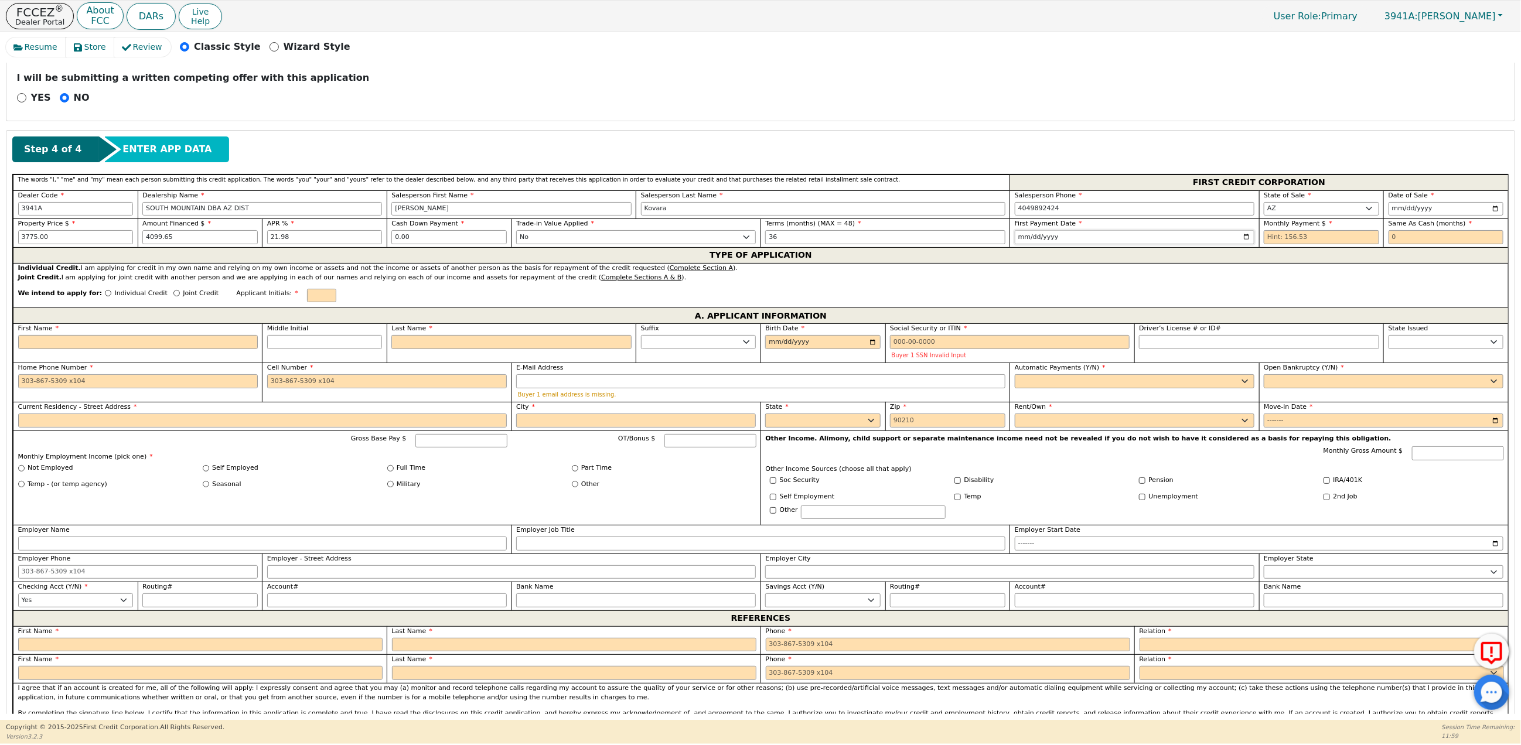
type input "2025-10-23"
click at [1339, 242] on input "text" at bounding box center [1321, 237] width 115 height 14
type input "156.53"
click at [1407, 244] on input "text" at bounding box center [1446, 237] width 115 height 14
type input "0"
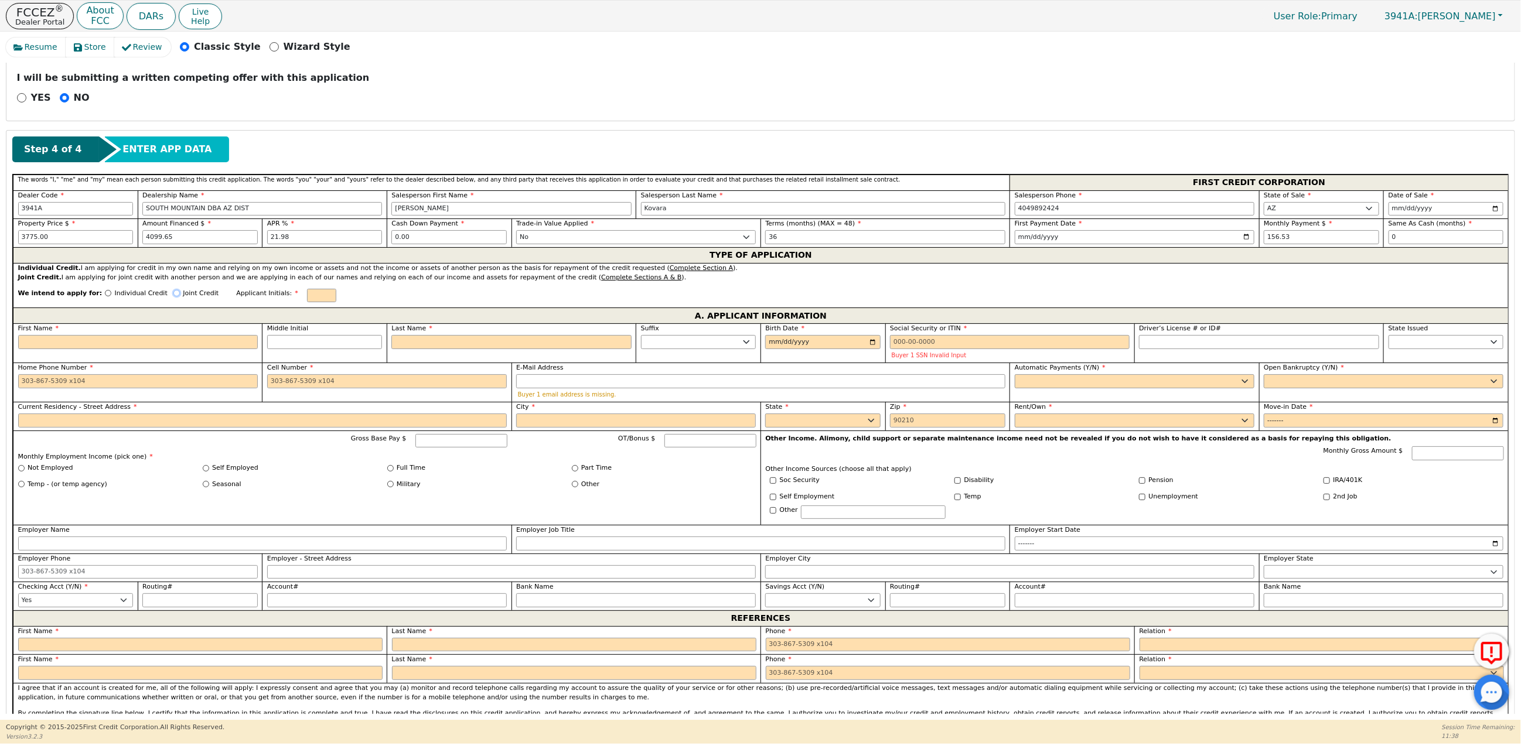
click at [173, 296] on input "Joint Credit" at bounding box center [176, 293] width 6 height 6
radio input "true"
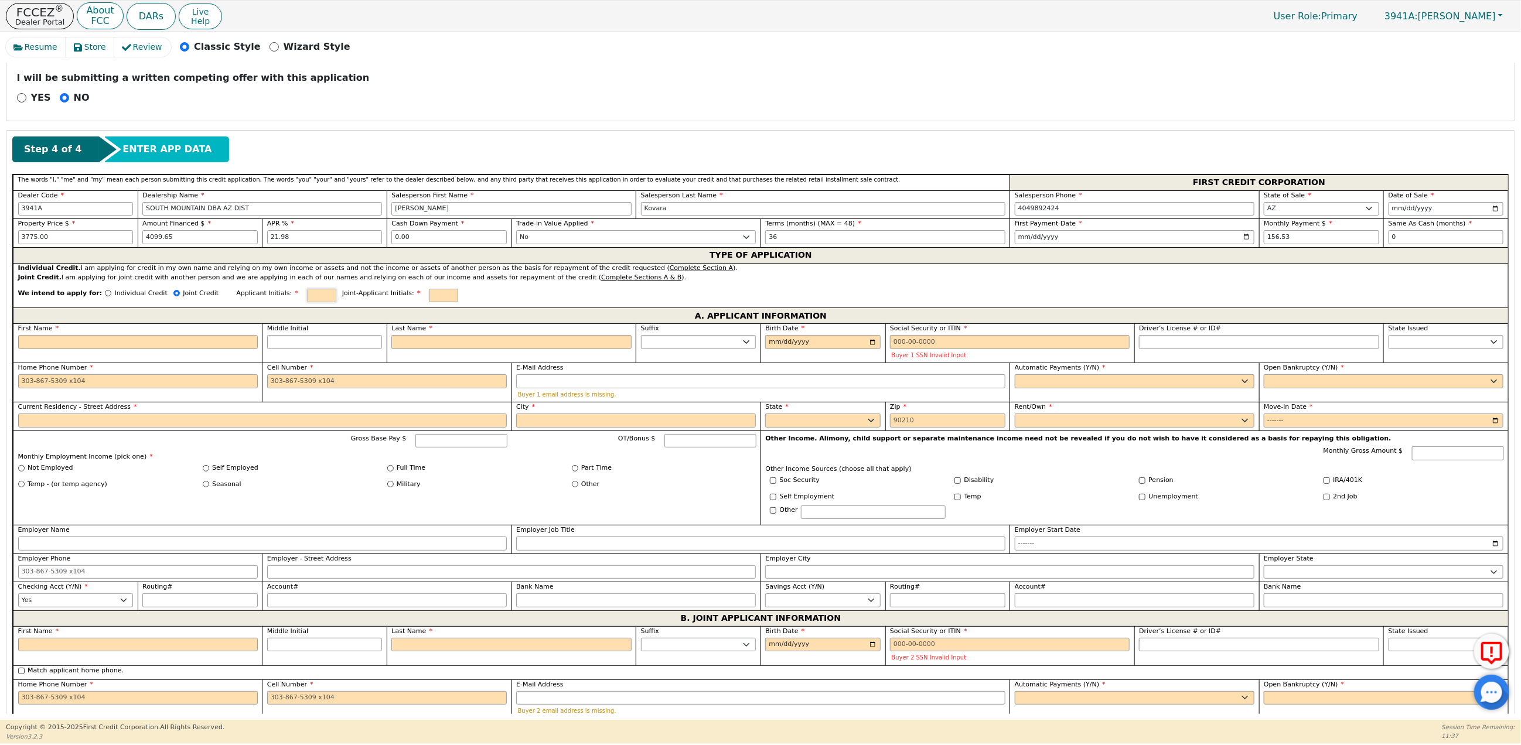
click at [309, 303] on input "text" at bounding box center [321, 296] width 29 height 14
type input "FH"
click at [429, 296] on input "text" at bounding box center [443, 296] width 29 height 14
type input "CD"
click at [33, 349] on input "First Name" at bounding box center [138, 342] width 240 height 14
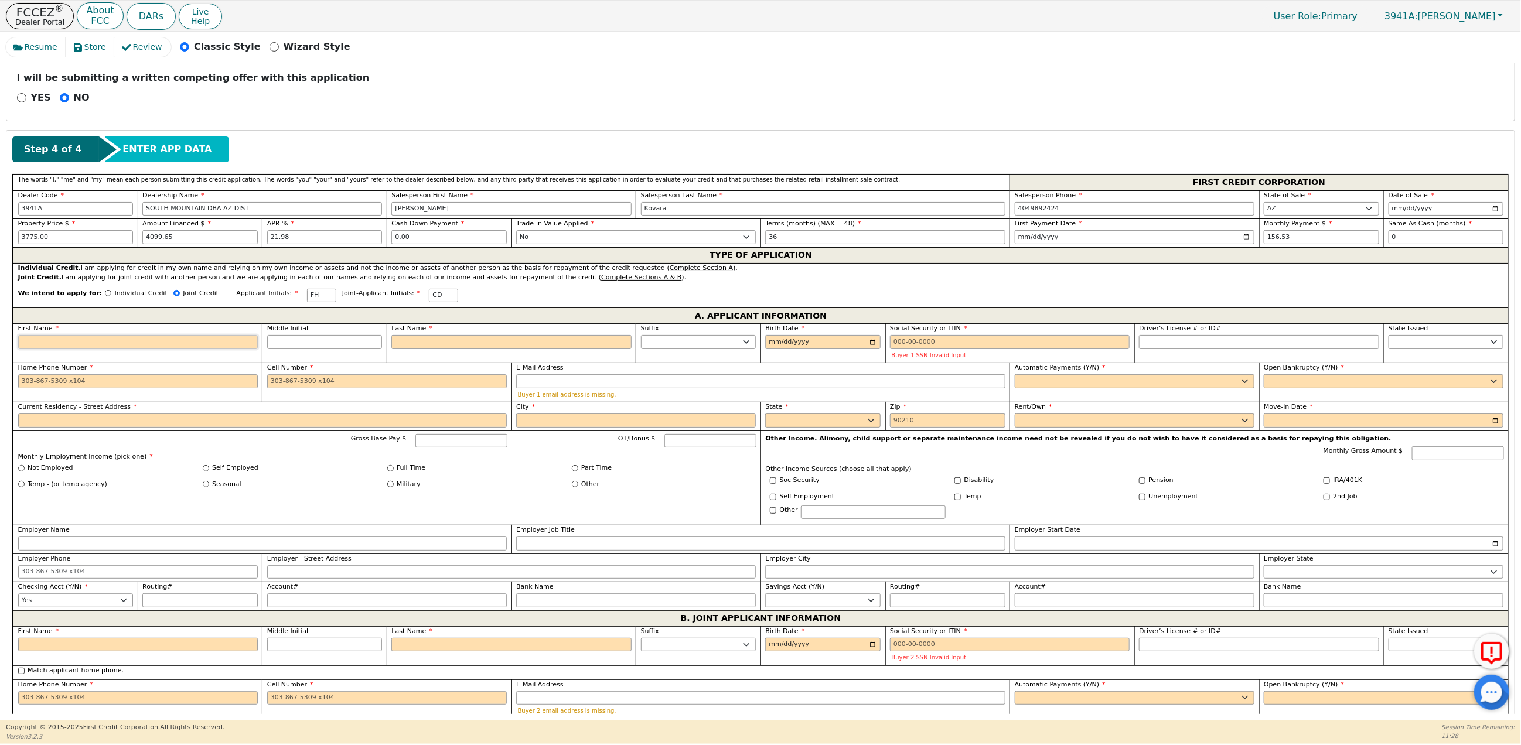
type input "F"
type input "Fr"
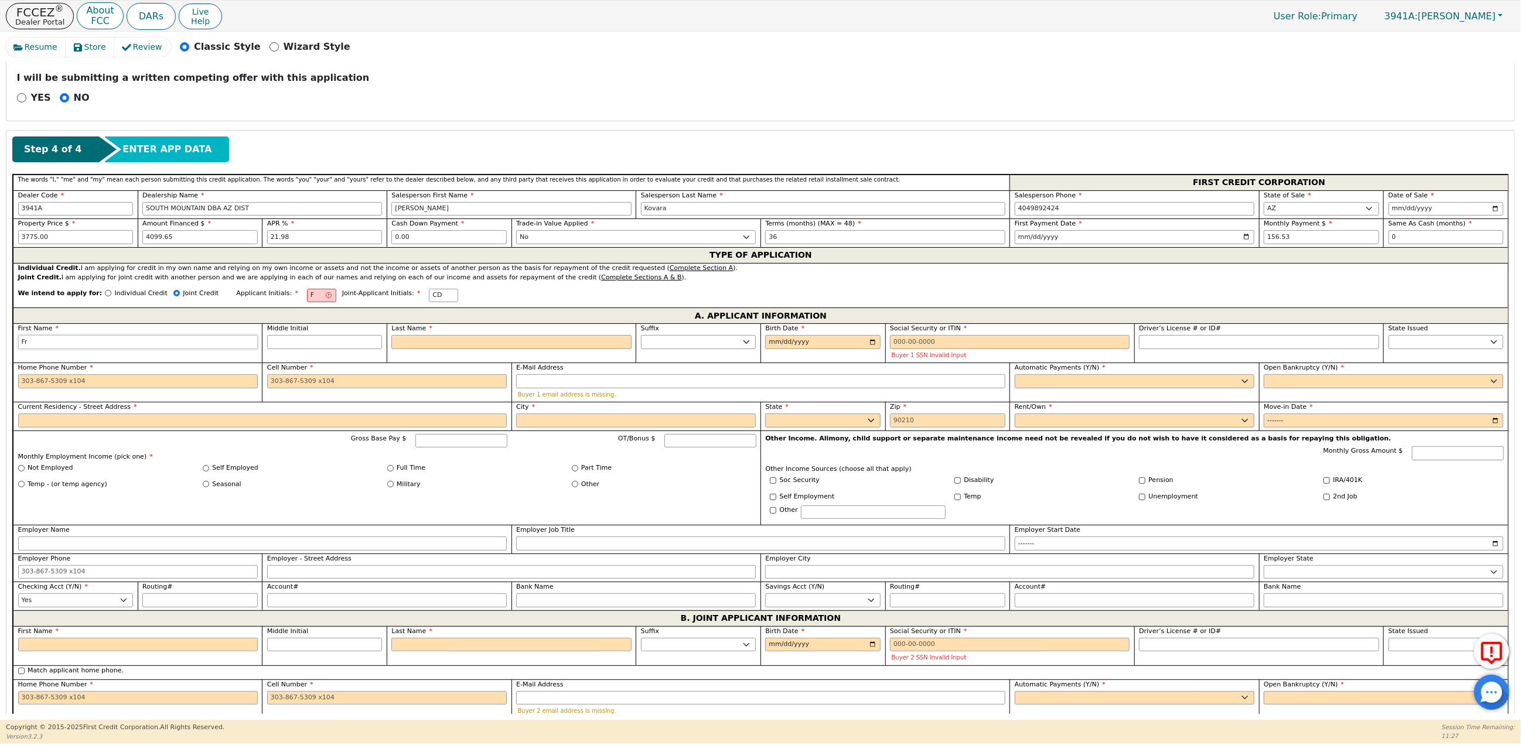
type input "Fra"
type input "Fran"
type input "Frani"
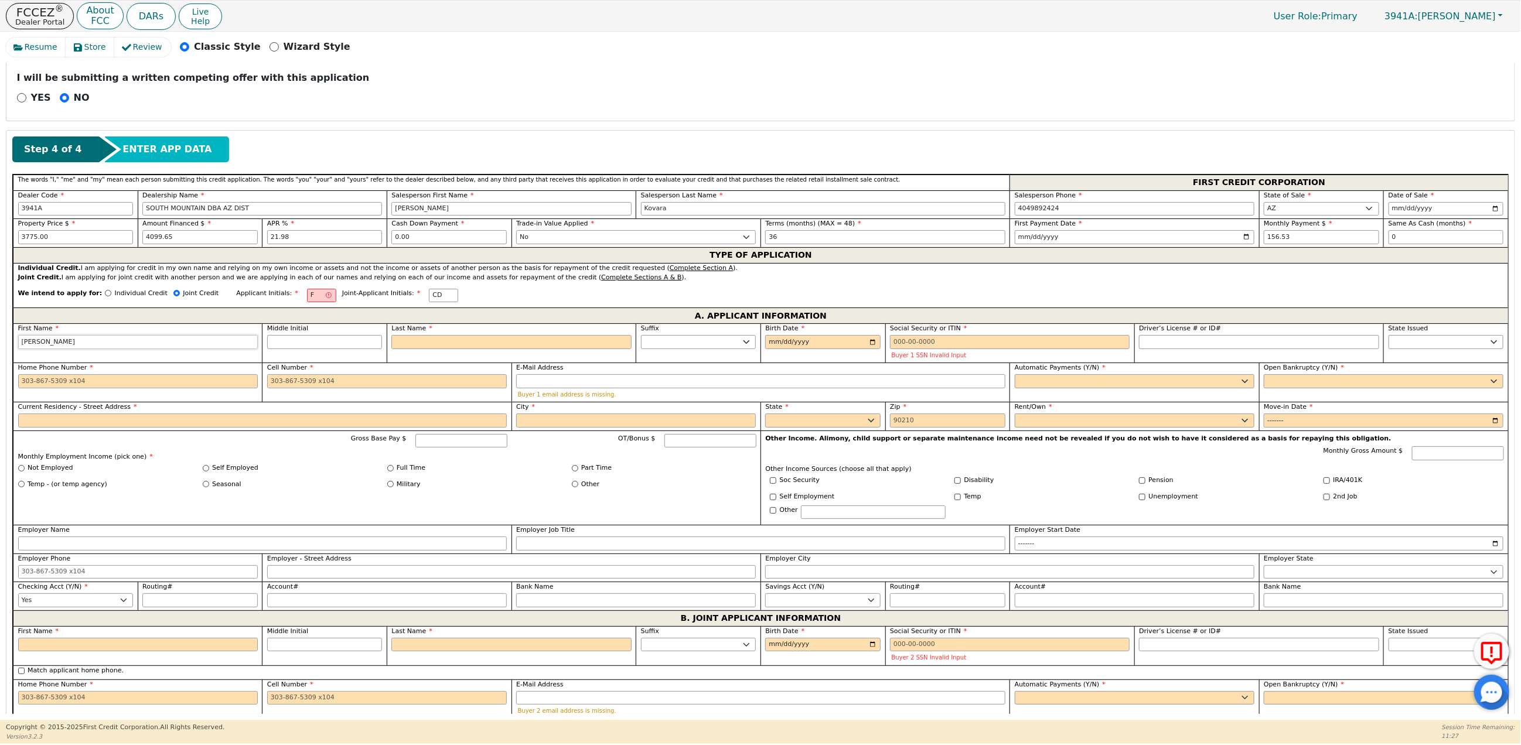
type input "Frani"
type input "Franic"
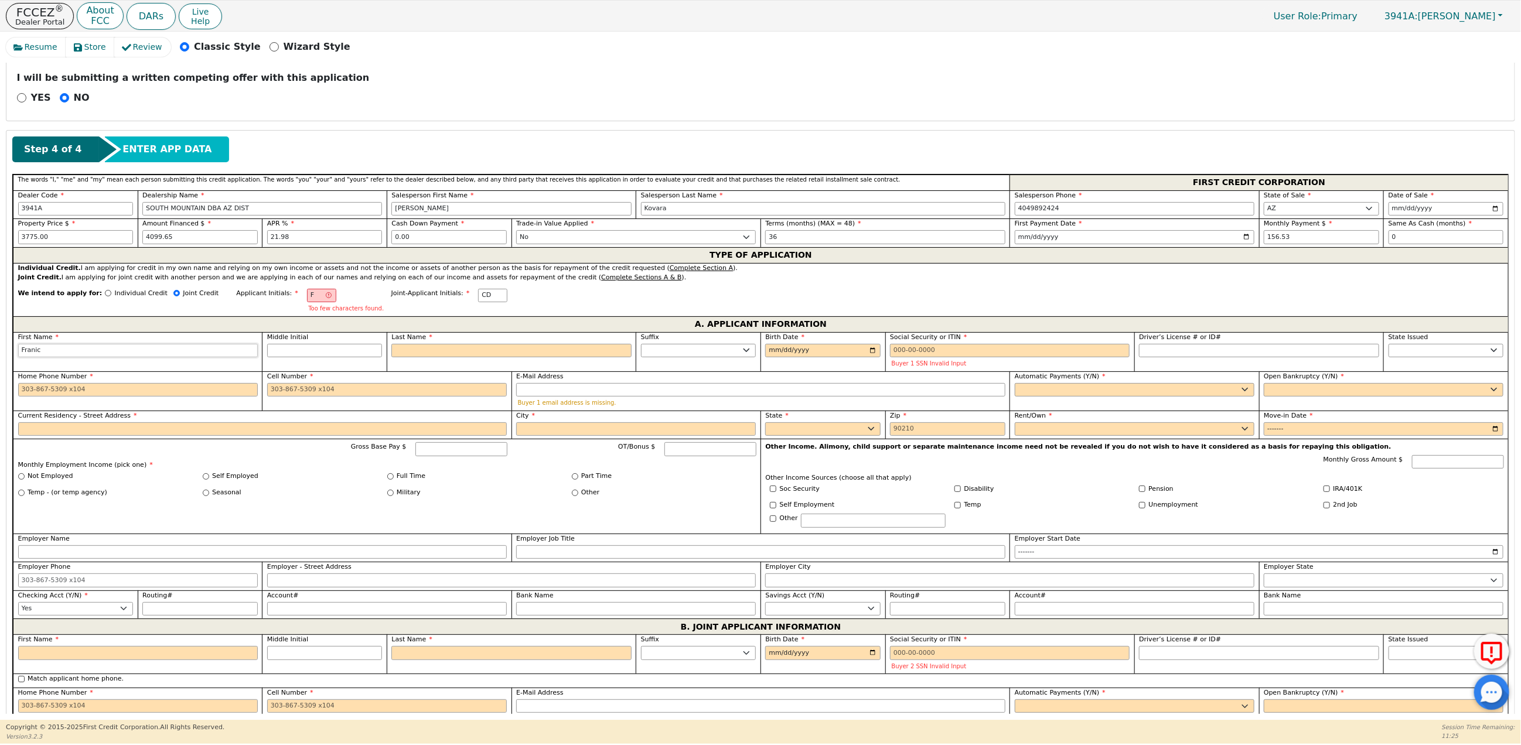
type input "Frani"
type input "Fran"
type input "Franc"
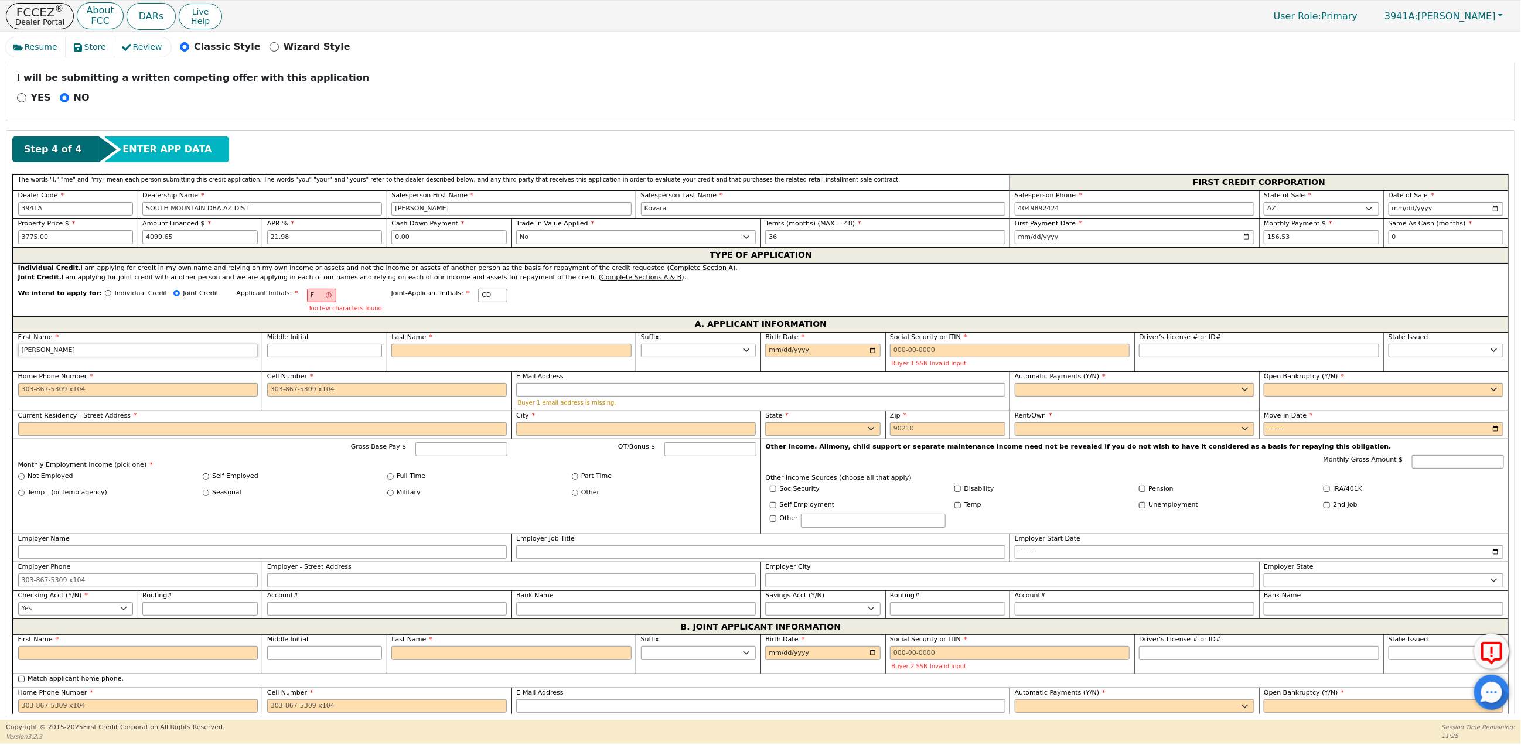
type input "Franc"
type input "Franci"
type input "Francin"
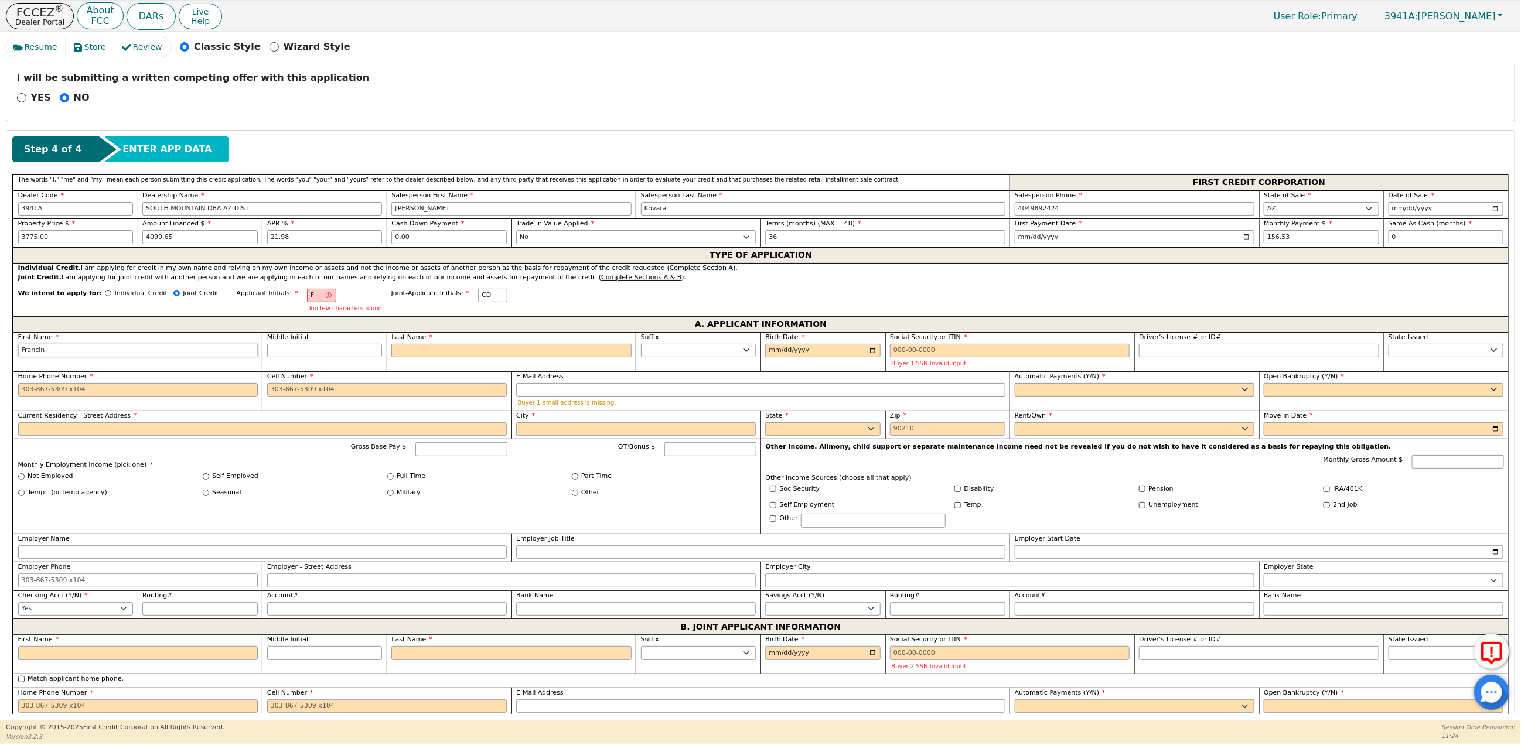
type input "Francine"
click at [419, 358] on input "Last Name" at bounding box center [511, 351] width 240 height 14
type input "FH"
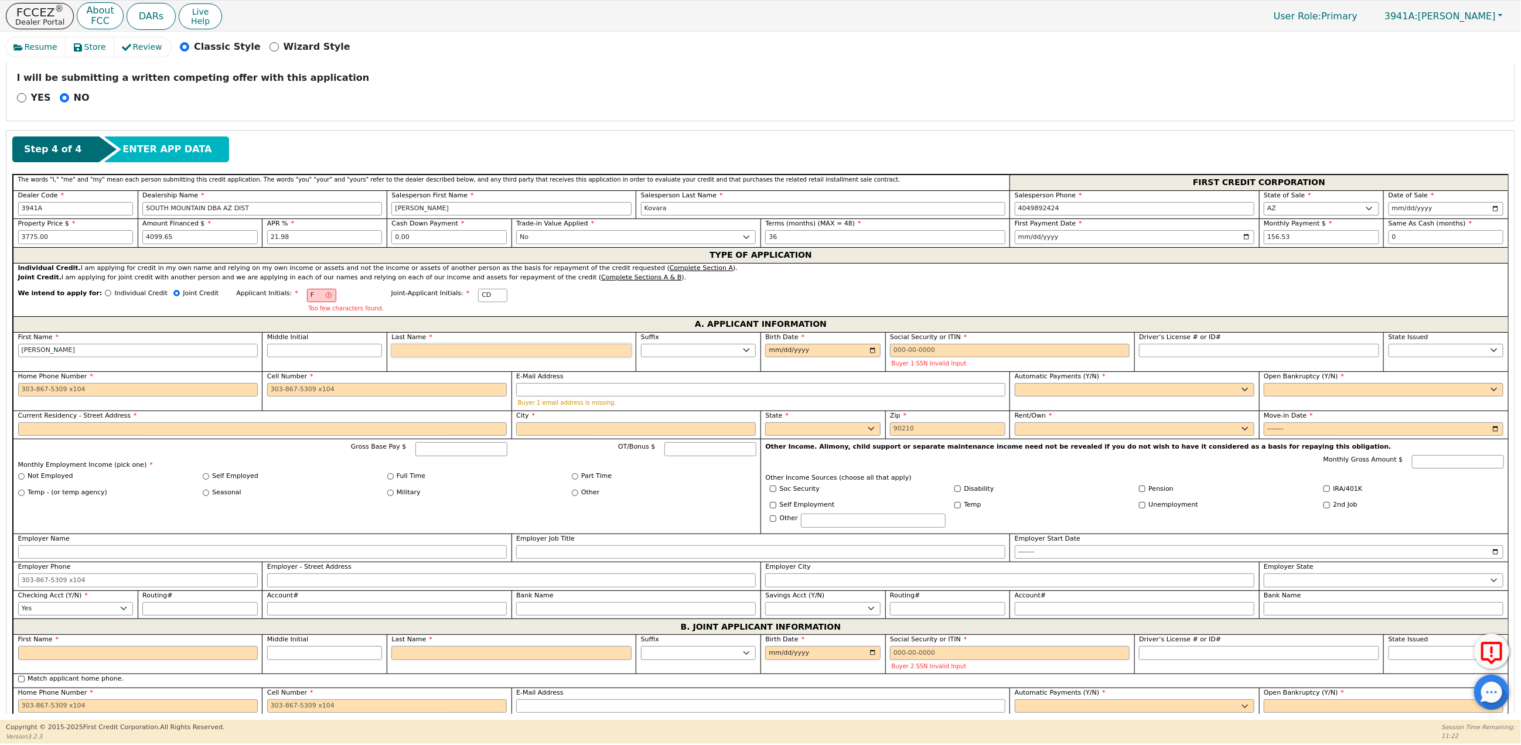
type input "H"
type input "Francine H"
type input "Ho"
type input "Francine Ho"
type input "Hos"
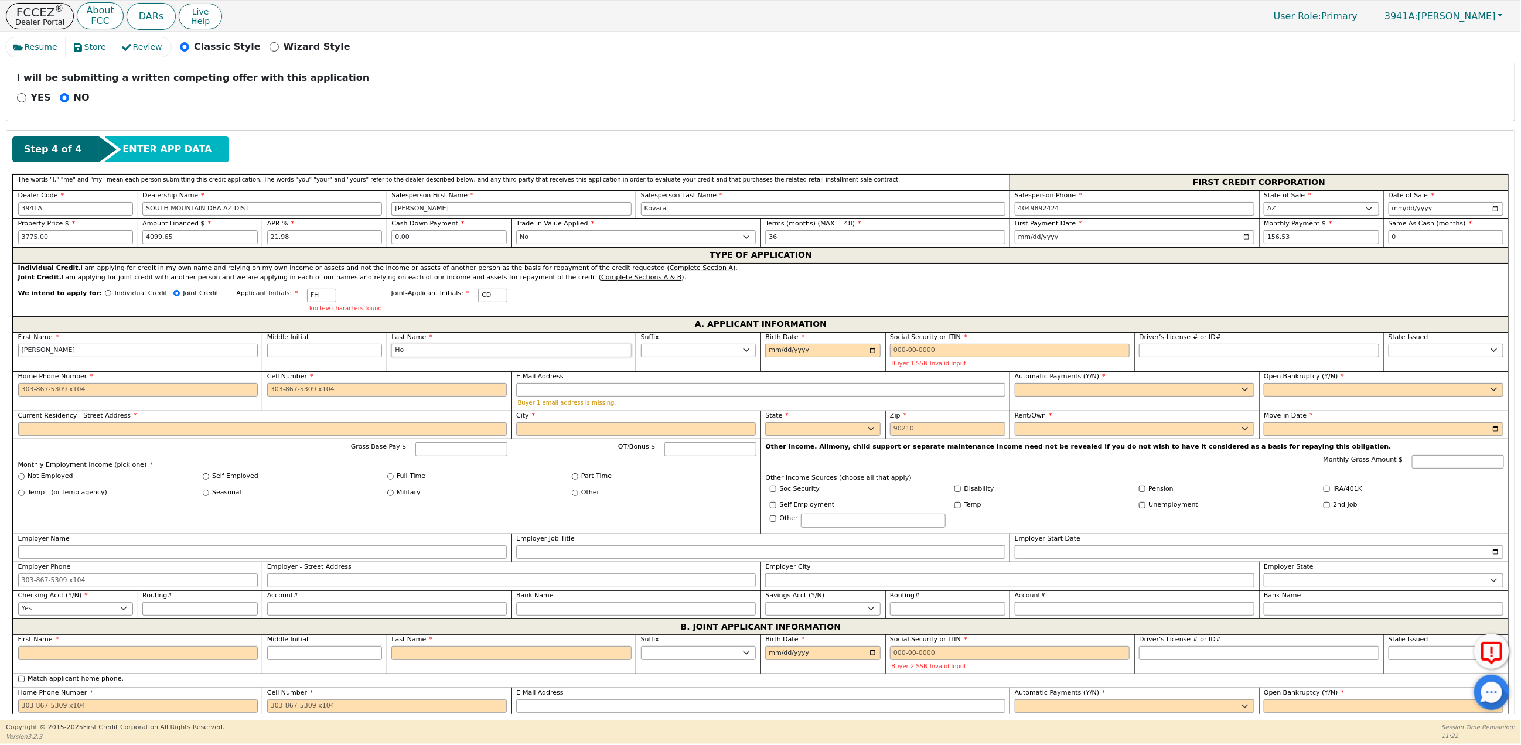
type input "Francine Hos"
type input "Host"
type input "Francine Host"
type input "Hoste"
type input "Francine Hoste"
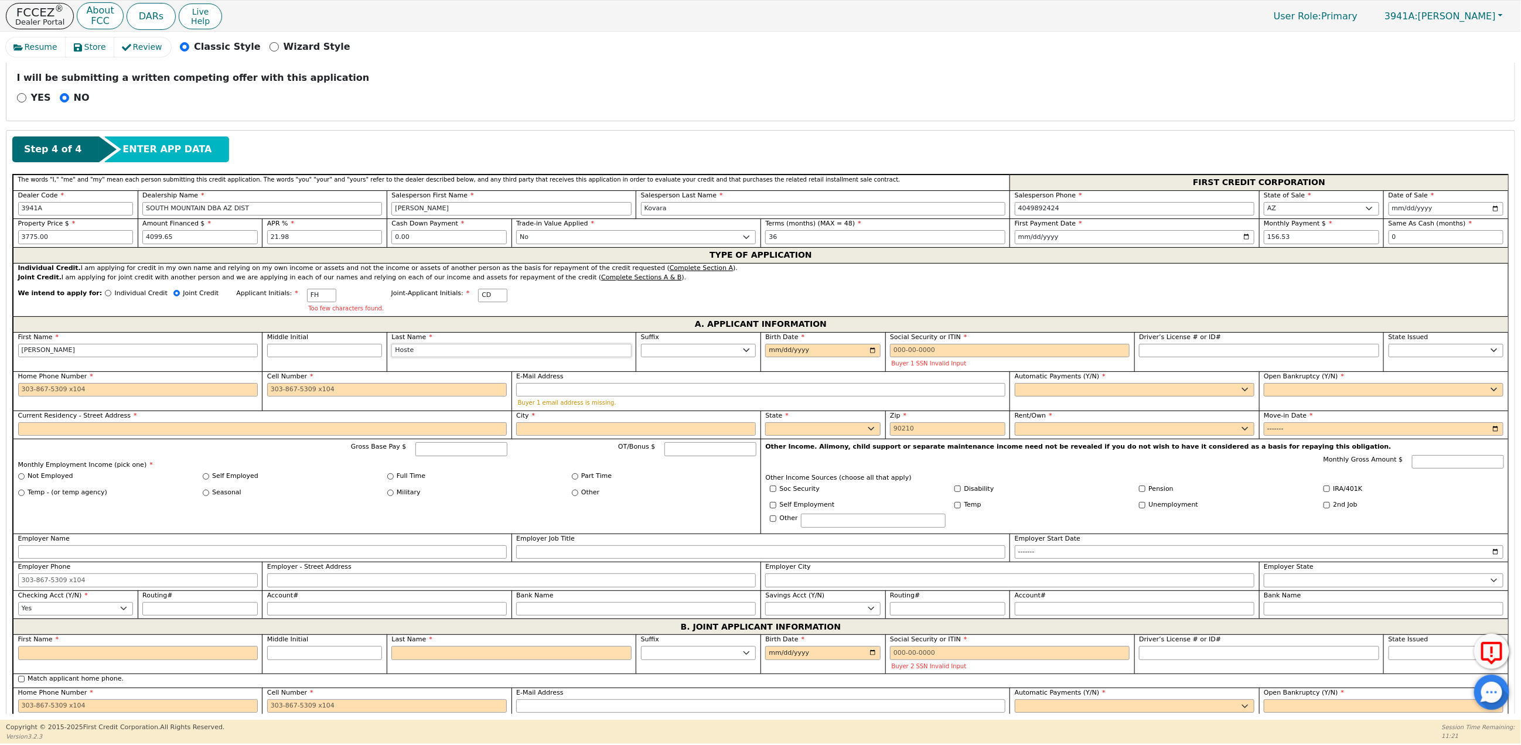
type input "Hostet"
type input "Francine Hostet"
type input "Hostete"
type input "Francine Hostete"
type input "Hosteter"
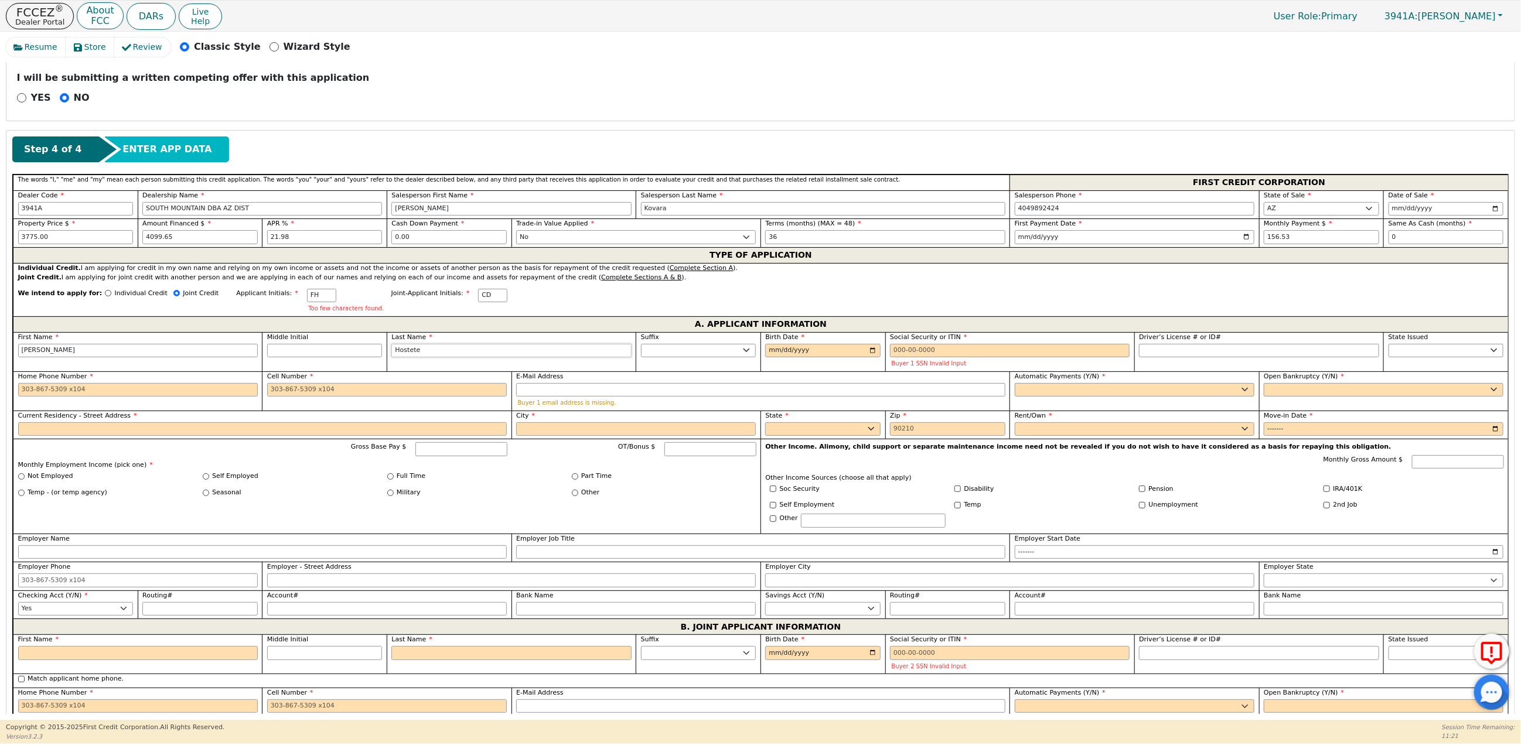
type input "[PERSON_NAME]"
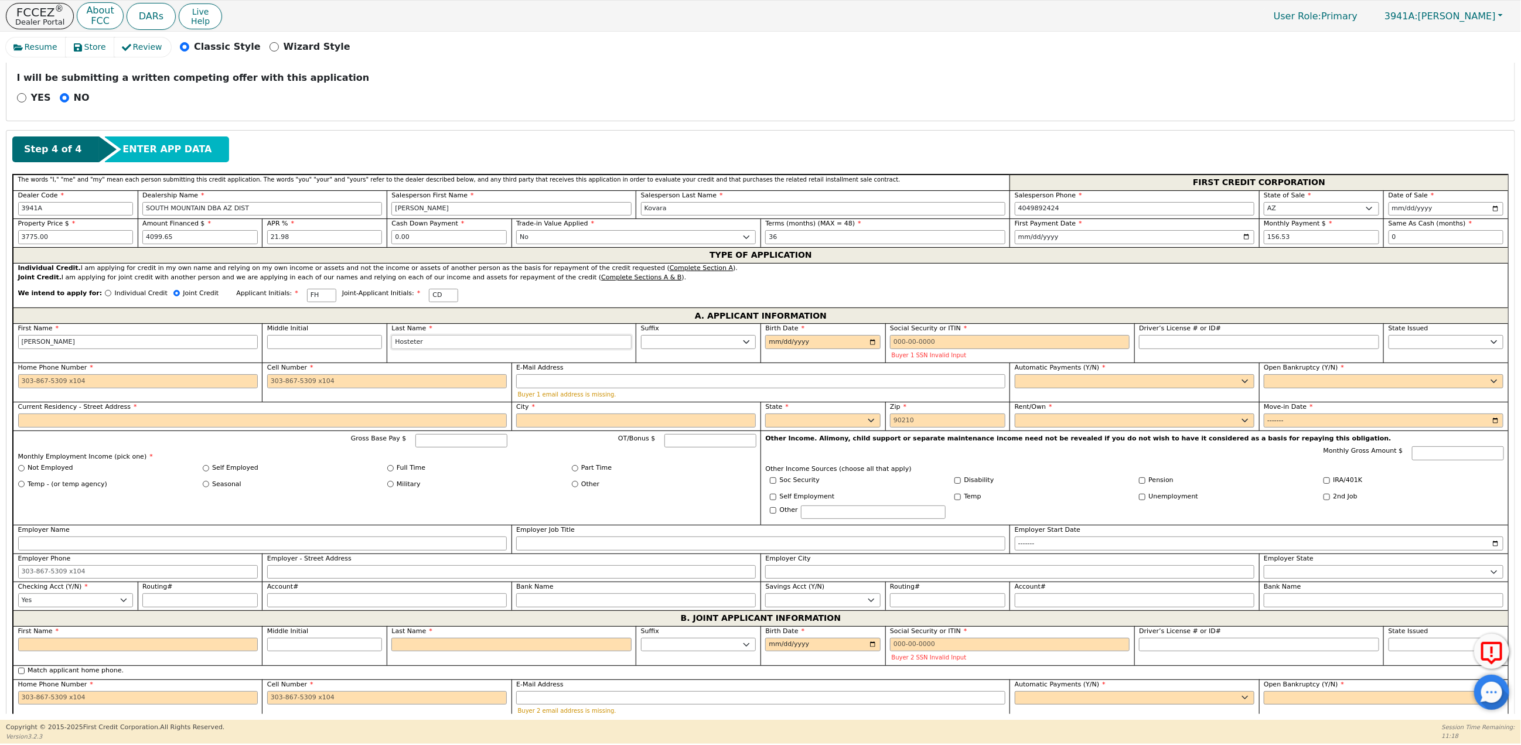
type input "Hosteter"
click at [766, 349] on input "Birth Date" at bounding box center [822, 342] width 115 height 14
type input "1970-12-21"
click at [892, 349] on input "Social Security or ITIN" at bounding box center [1010, 342] width 240 height 14
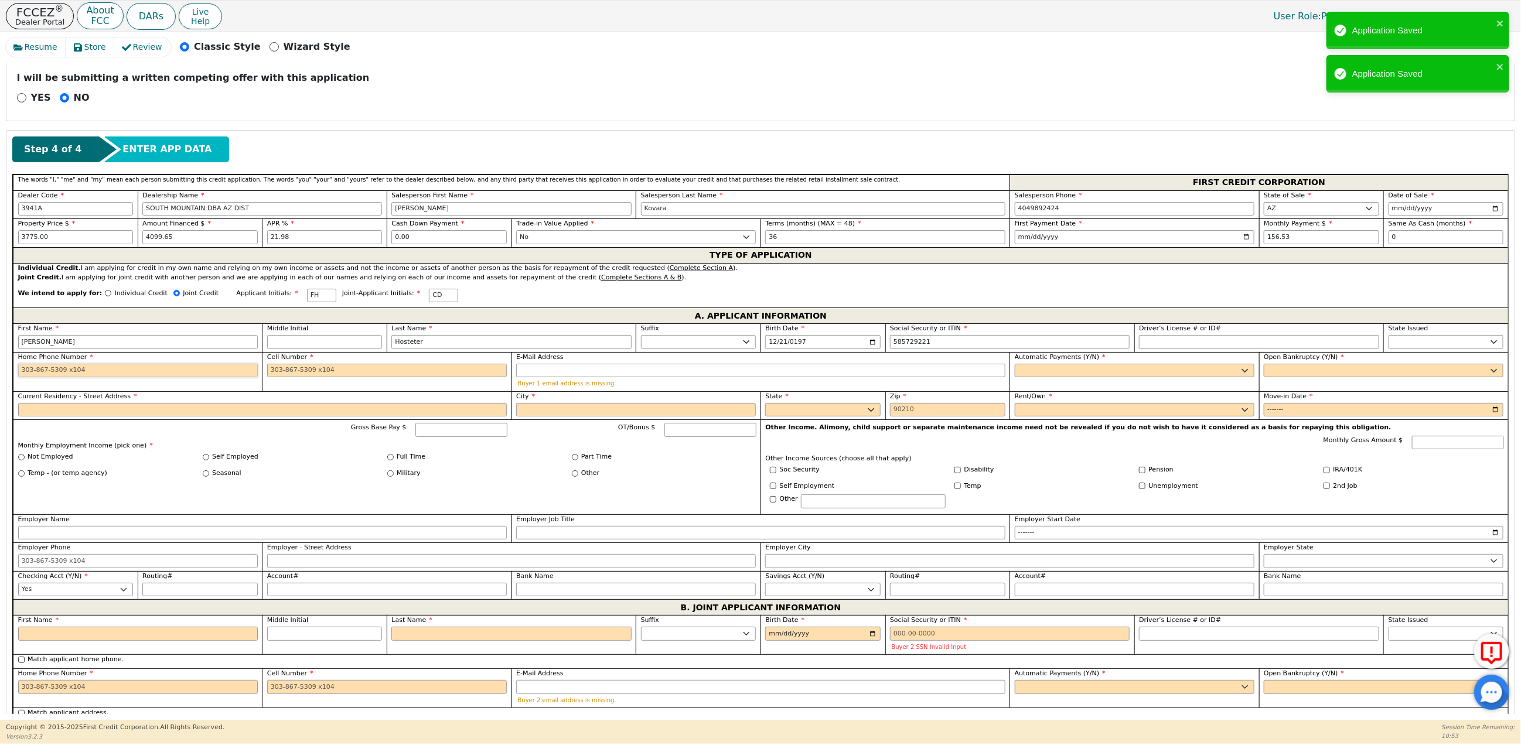
type input "***-**-9221"
click at [81, 378] on input "Home Phone Number" at bounding box center [138, 371] width 240 height 14
click at [83, 378] on input "Home Phone Number" at bounding box center [138, 371] width 240 height 14
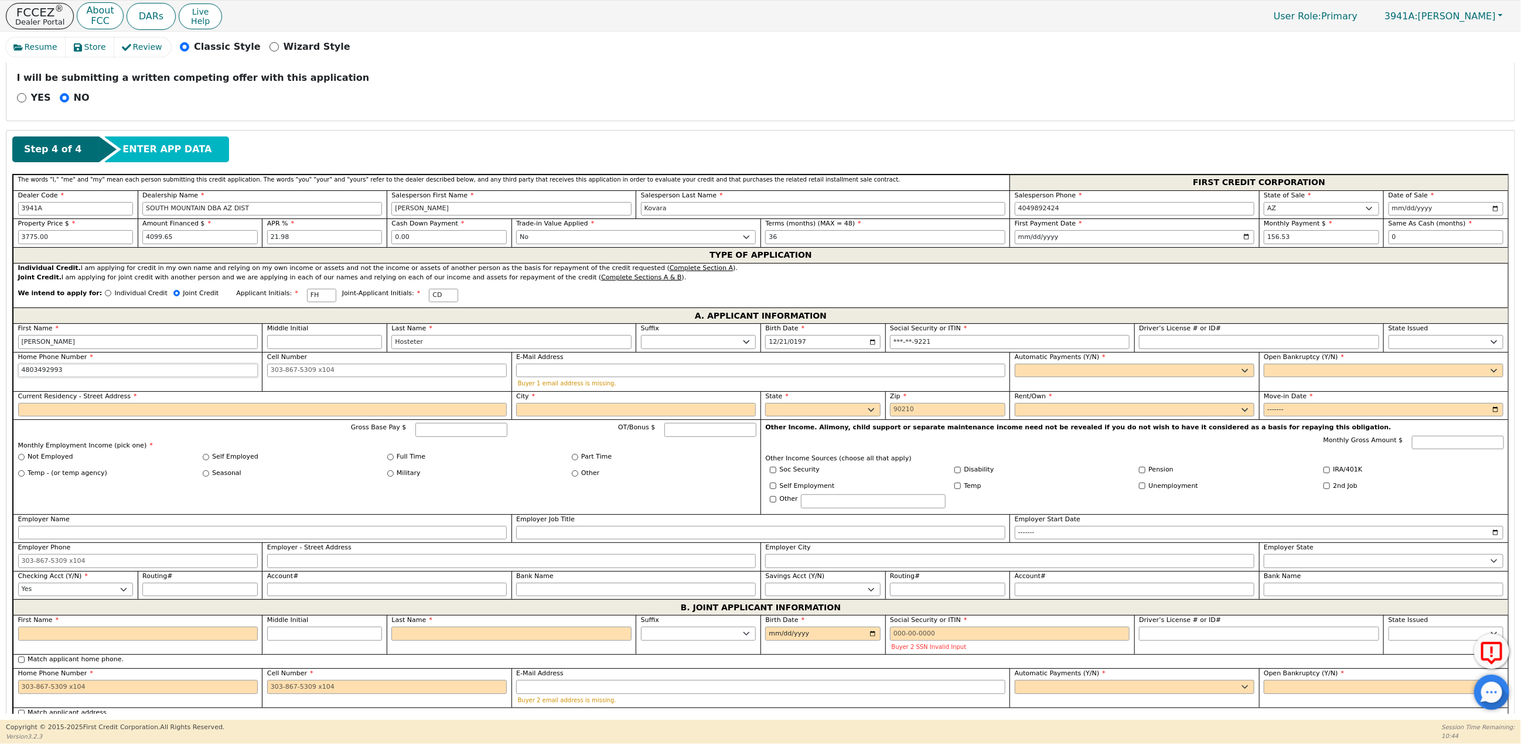
drag, startPoint x: 88, startPoint y: 376, endPoint x: -7, endPoint y: 373, distance: 95.5
click at [0, 373] on html "FCCEZ ® Dealer Portal About FCC DARs Live Help User Role : Primary 3941A: Ashle…" at bounding box center [760, 372] width 1521 height 744
type input "480-349-2993"
click at [274, 378] on input "Cell Number" at bounding box center [387, 371] width 240 height 14
paste input "4803492993"
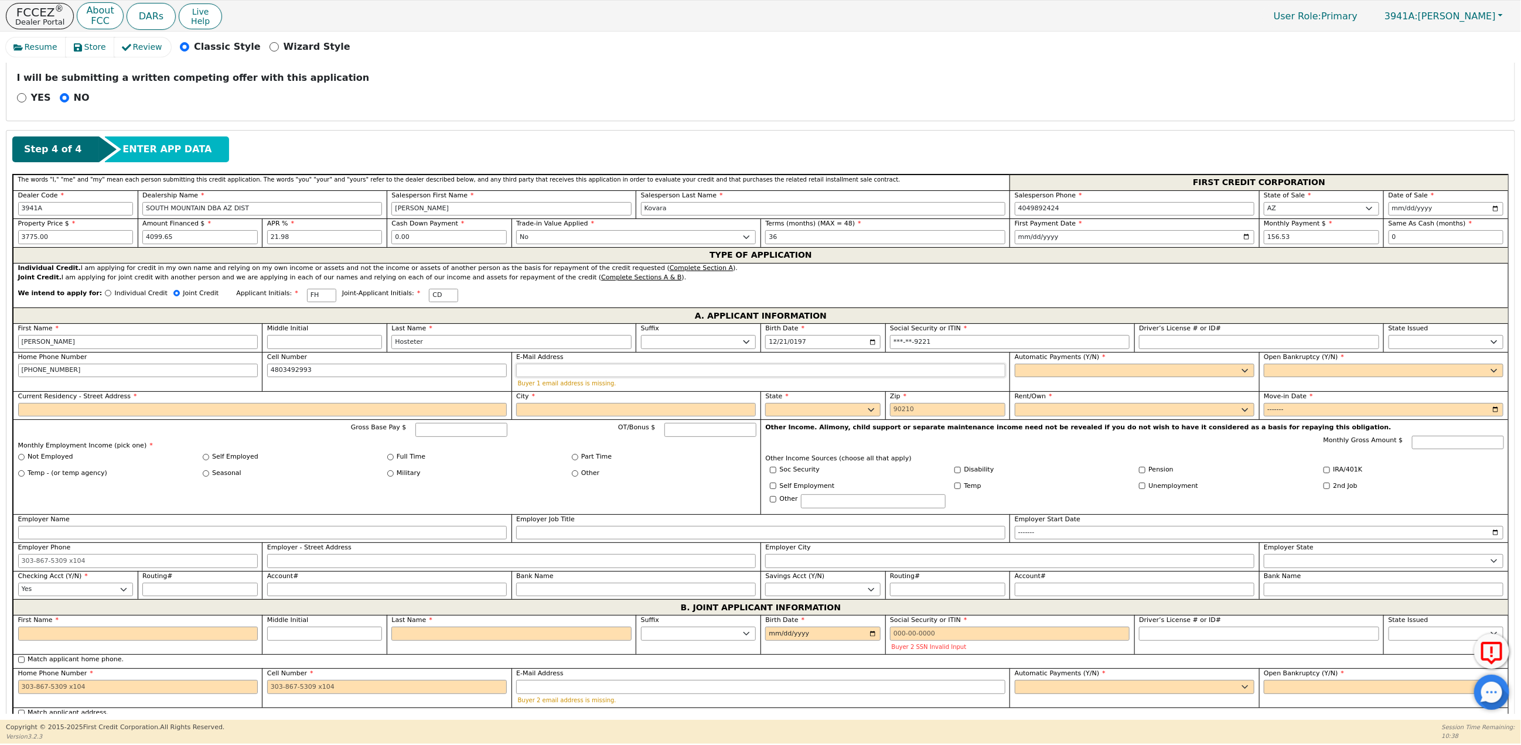
type input "480-349-2993"
click at [556, 378] on input "E-Mail Address" at bounding box center [760, 371] width 489 height 14
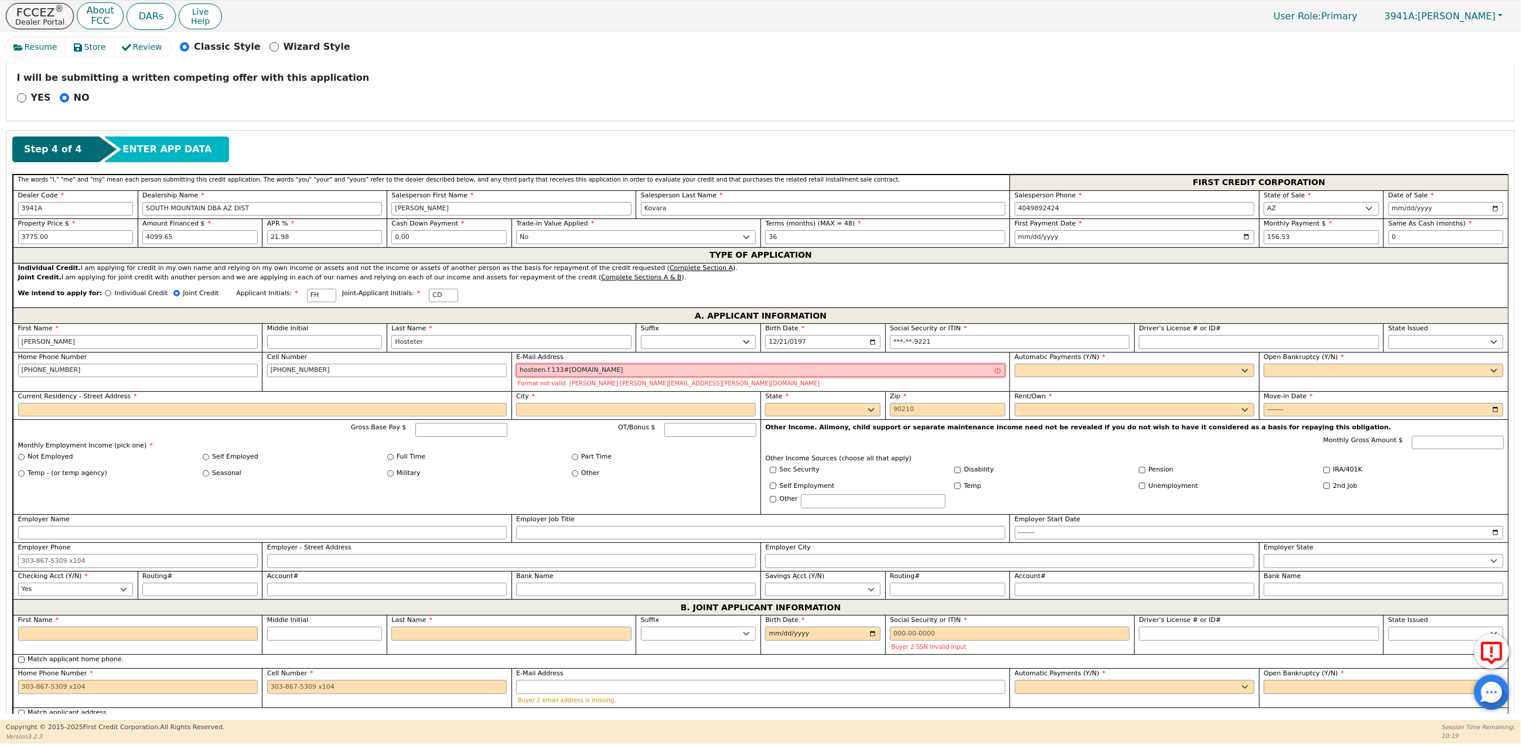
type input "hosteen.f.133#gmail.com"
click at [1052, 378] on select "Yes No" at bounding box center [1135, 371] width 240 height 14
select select "y"
click at [1015, 371] on select "Yes No" at bounding box center [1135, 371] width 240 height 14
type input "[PERSON_NAME]"
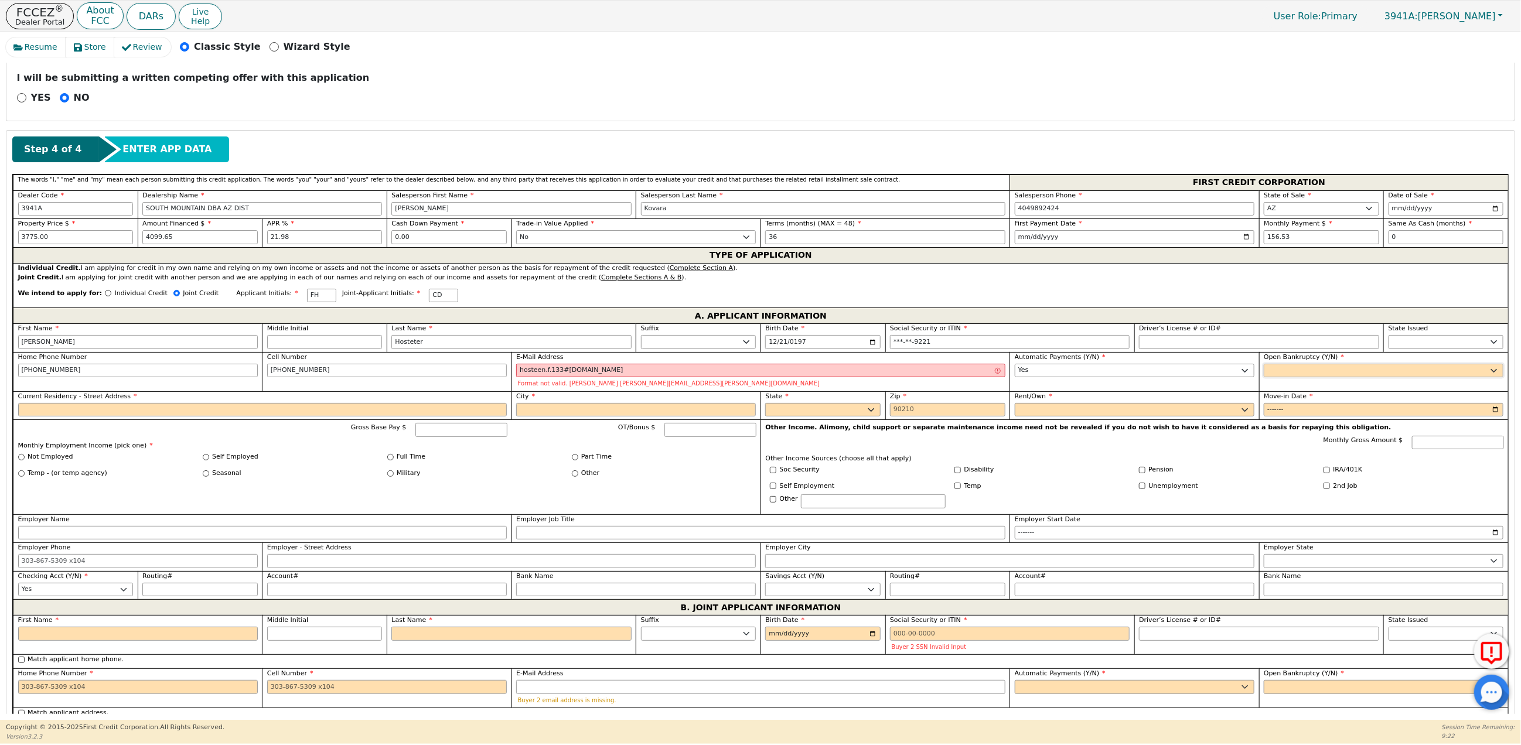
click at [1292, 377] on select "Yes No" at bounding box center [1384, 371] width 240 height 14
select select "n"
click at [1264, 371] on select "Yes No" at bounding box center [1384, 371] width 240 height 14
click at [684, 378] on input "hosteen.f.133#gmail.com" at bounding box center [760, 371] width 489 height 14
click at [626, 377] on input "hosteen.f.133#gmail.com" at bounding box center [760, 371] width 489 height 14
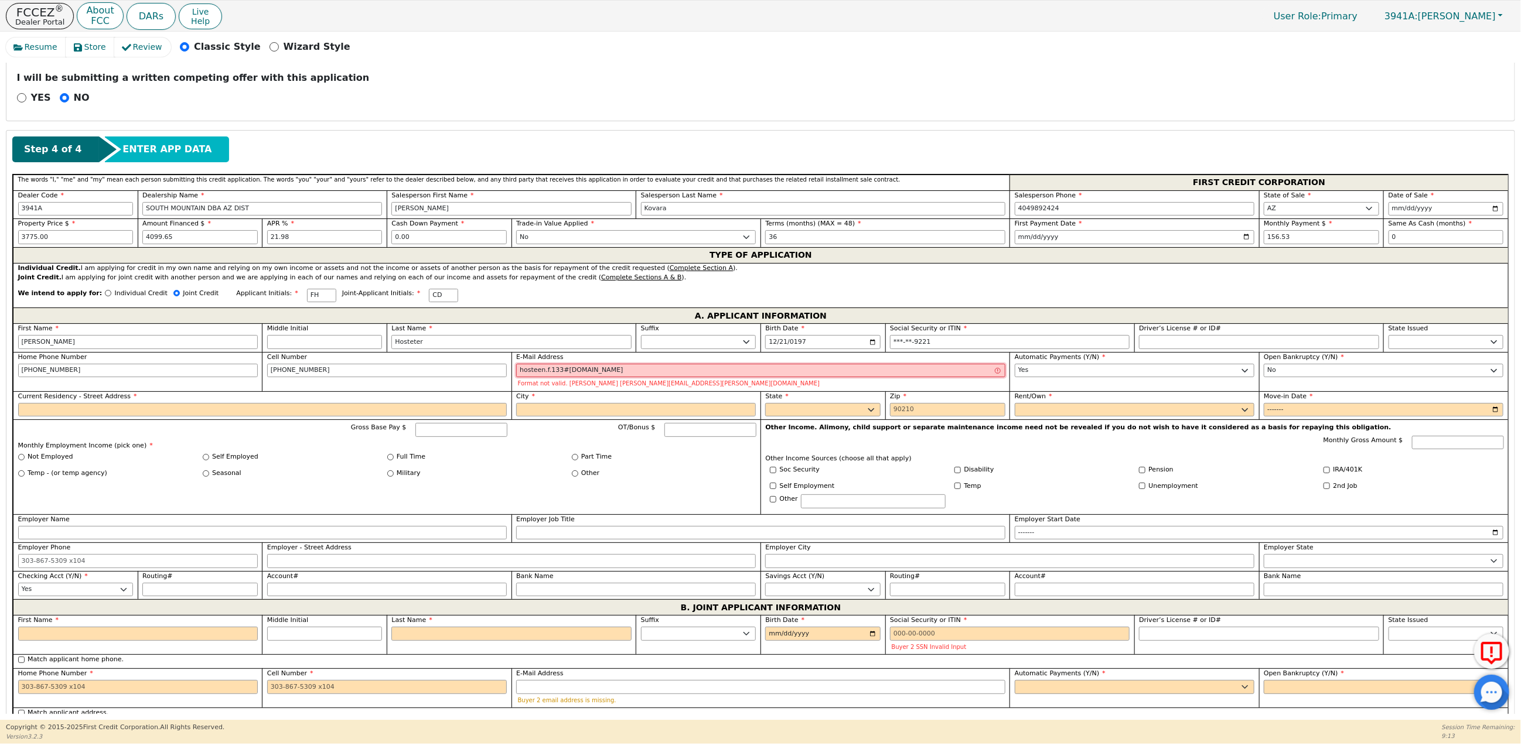
click at [565, 378] on input "hosteen.f.133#gmail.com" at bounding box center [760, 371] width 489 height 14
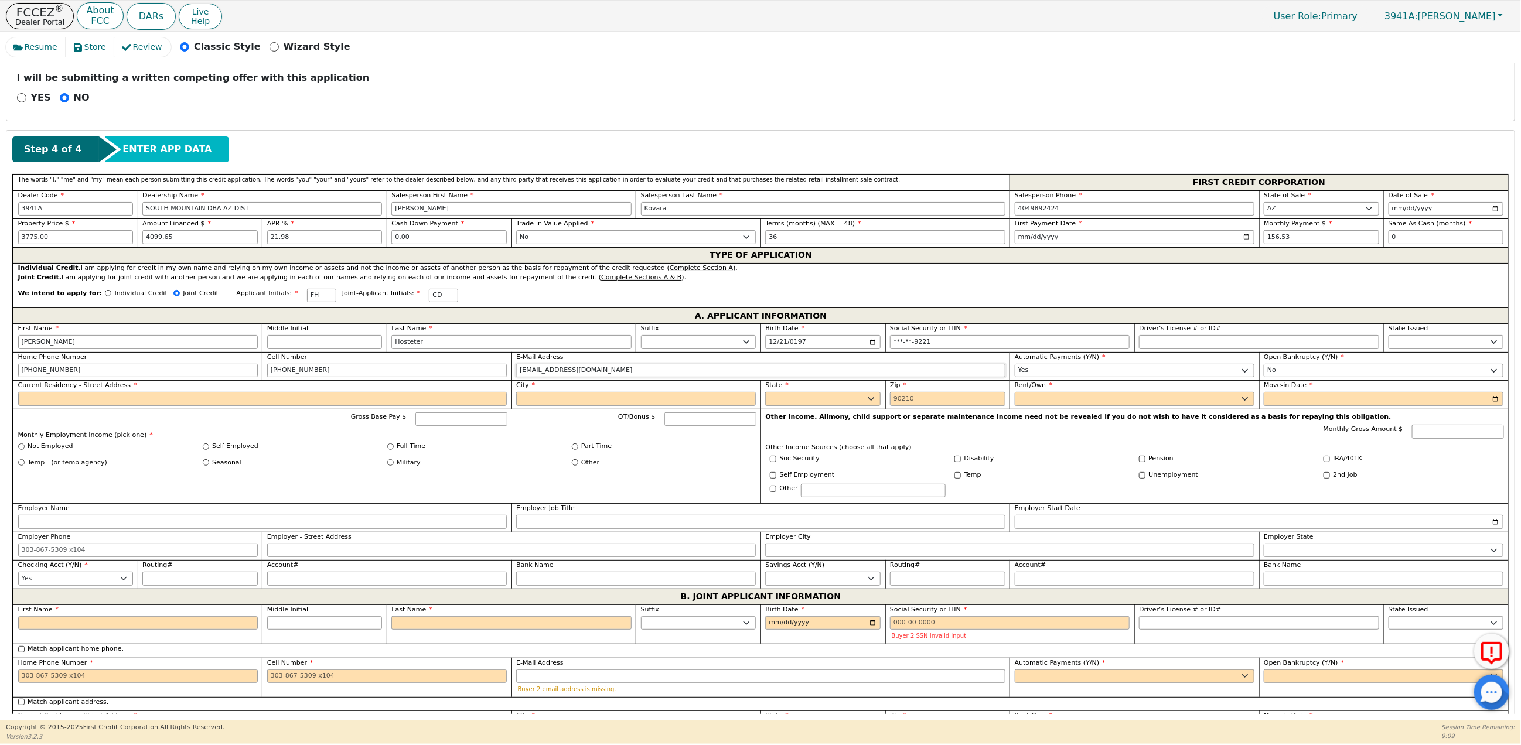
type input "hosteen.f.133@gmail.com"
click at [45, 406] on input "Current Residency - Street Address" at bounding box center [262, 399] width 489 height 14
type input "5919 e inglewood st"
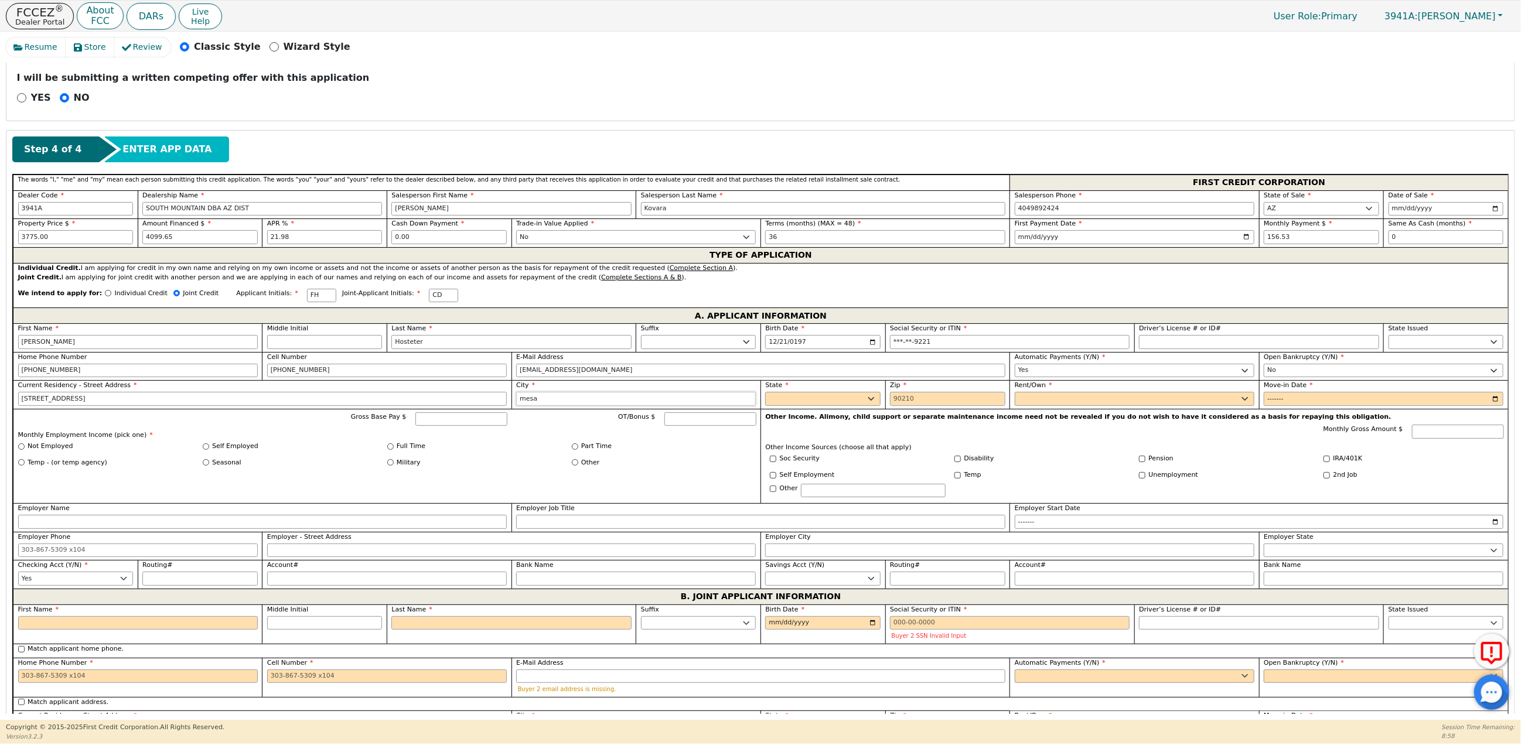
type input "mesa"
click at [839, 406] on select "AK AL AR AZ CA CO CT DC DE FL GA HI IA ID IL IN KS KY LA MA MD ME MI MN MO MS M…" at bounding box center [822, 399] width 115 height 14
select select "AZ"
click at [765, 400] on select "AK AL AR AZ CA CO CT DC DE FL GA HI IA ID IL IN KS KY LA MA MD ME MI MN MO MS M…" at bounding box center [822, 399] width 115 height 14
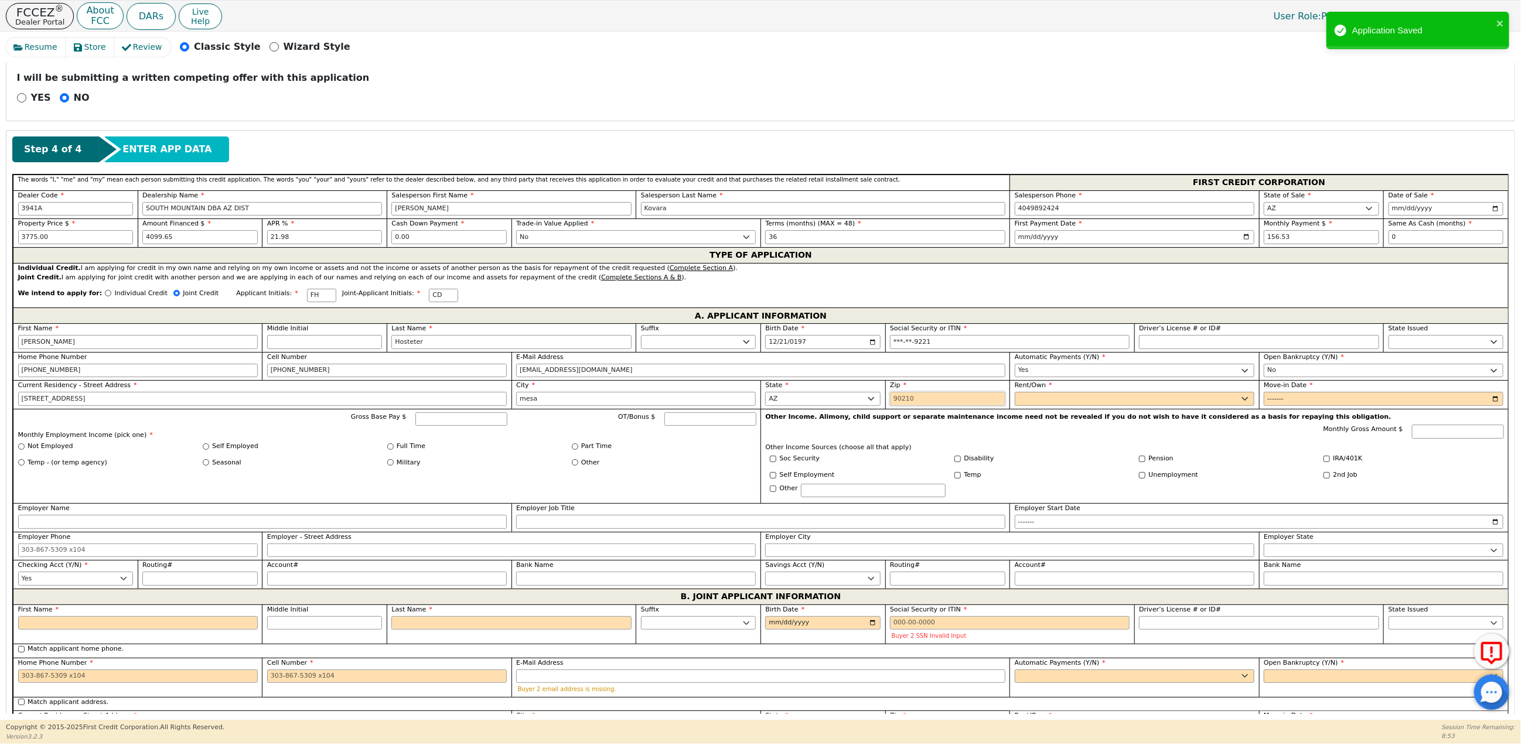
click at [895, 406] on input "Zip" at bounding box center [947, 399] width 115 height 14
type input "85205"
click at [1050, 406] on select "Rent Own" at bounding box center [1135, 399] width 240 height 14
select select "Own"
click at [1015, 400] on select "Rent Own" at bounding box center [1135, 399] width 240 height 14
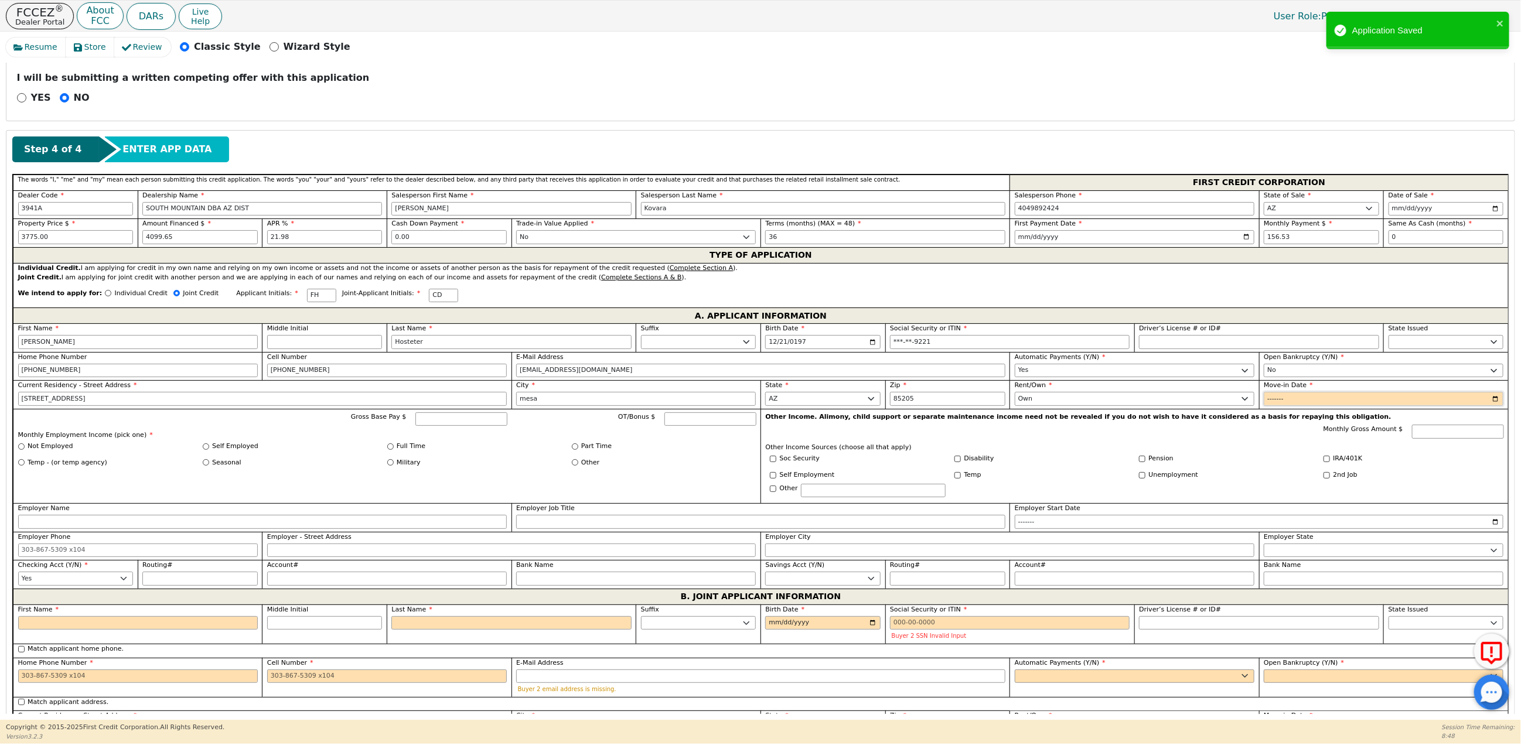
click at [1274, 406] on input "Move-in Date" at bounding box center [1384, 399] width 240 height 14
click at [1496, 405] on input "Move-in Date" at bounding box center [1384, 399] width 240 height 14
click at [1498, 406] on input "Move-in Date" at bounding box center [1384, 399] width 240 height 14
click at [1487, 406] on input "Move-in Date" at bounding box center [1384, 399] width 240 height 14
type input "2023-09"
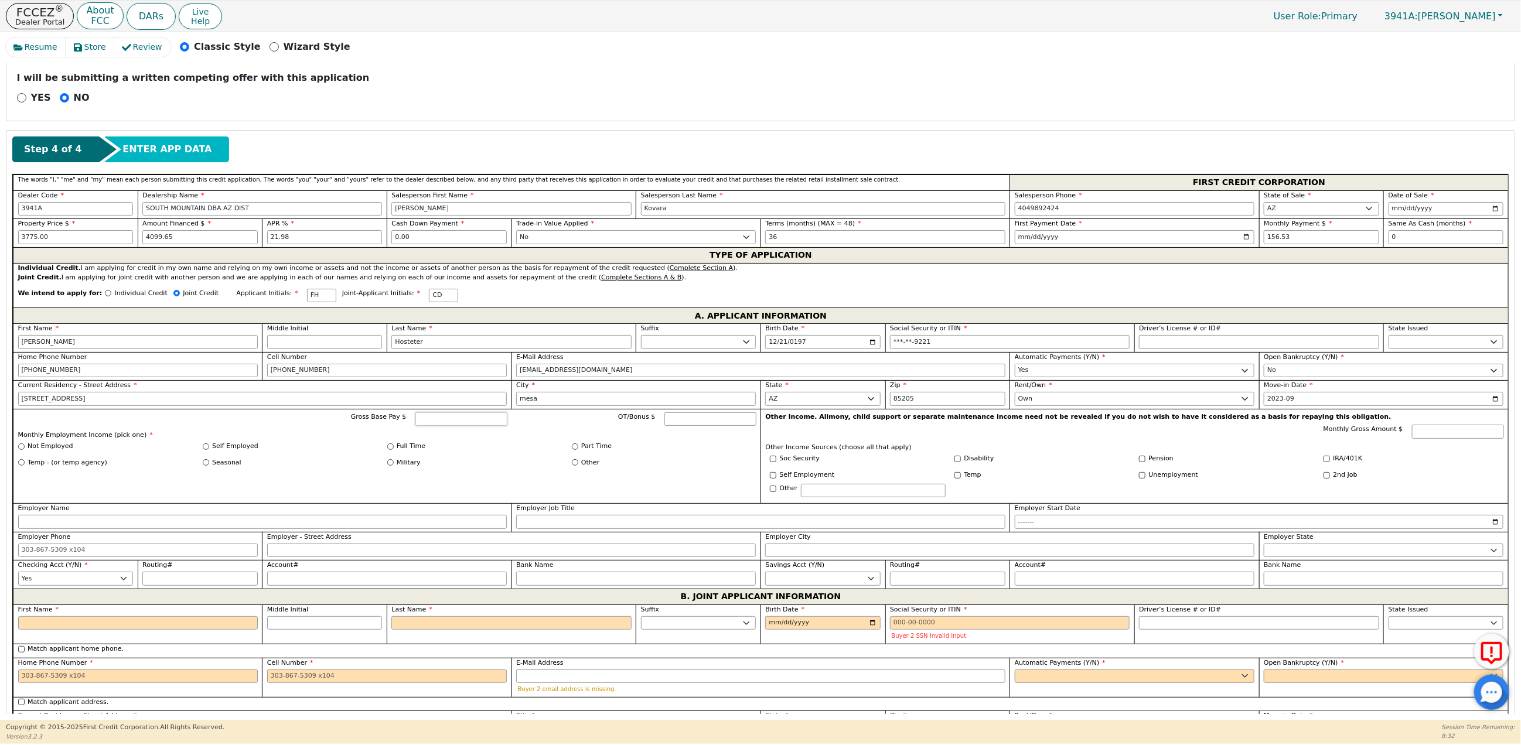
click at [439, 427] on input "Gross Base Pay $" at bounding box center [461, 419] width 92 height 14
type input "5980.00"
click at [392, 450] on input "Full Time" at bounding box center [390, 447] width 6 height 6
radio input "true"
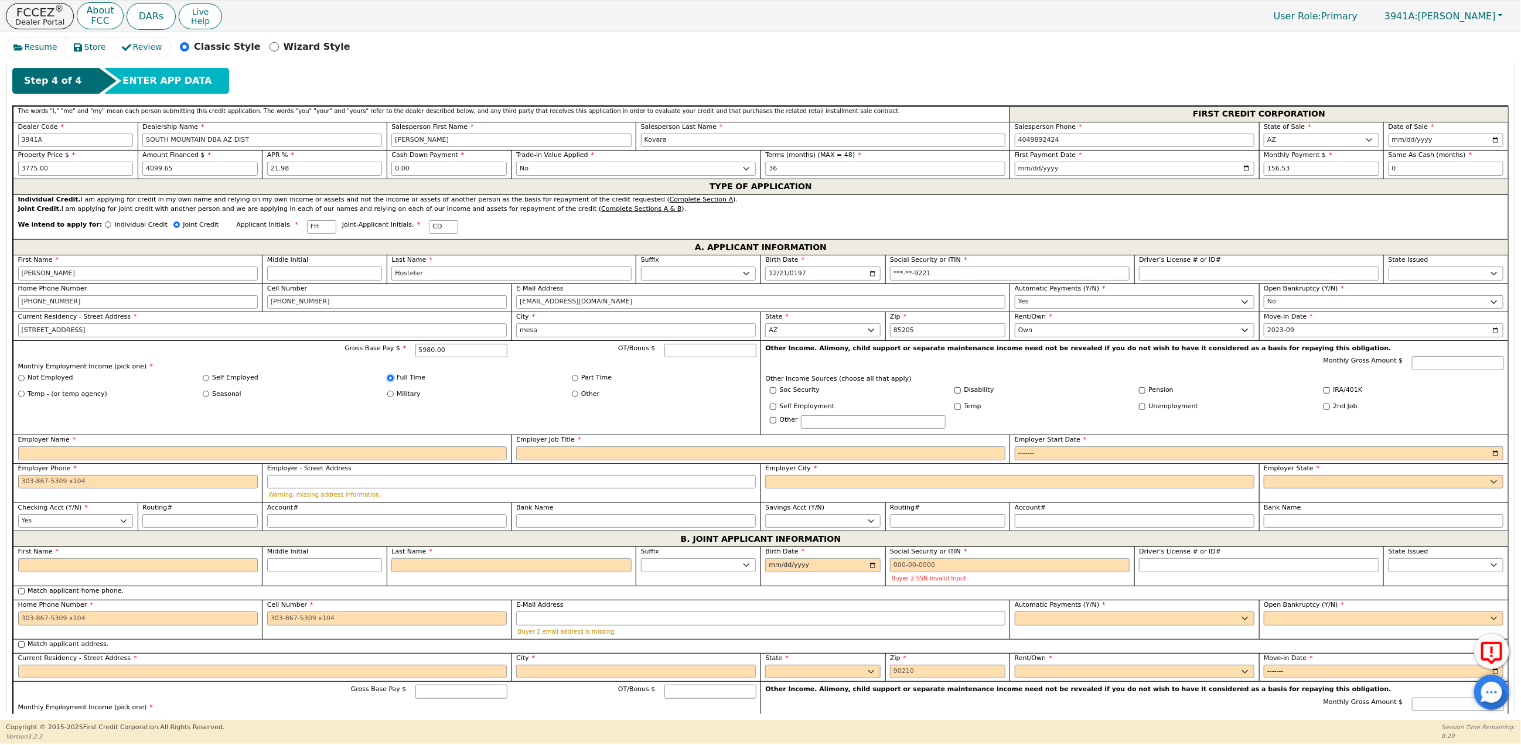
scroll to position [494, 0]
click at [29, 460] on input "Employer Name" at bounding box center [262, 453] width 489 height 14
type input "oak st health"
click at [541, 460] on input "Employer Job Title" at bounding box center [760, 453] width 489 height 14
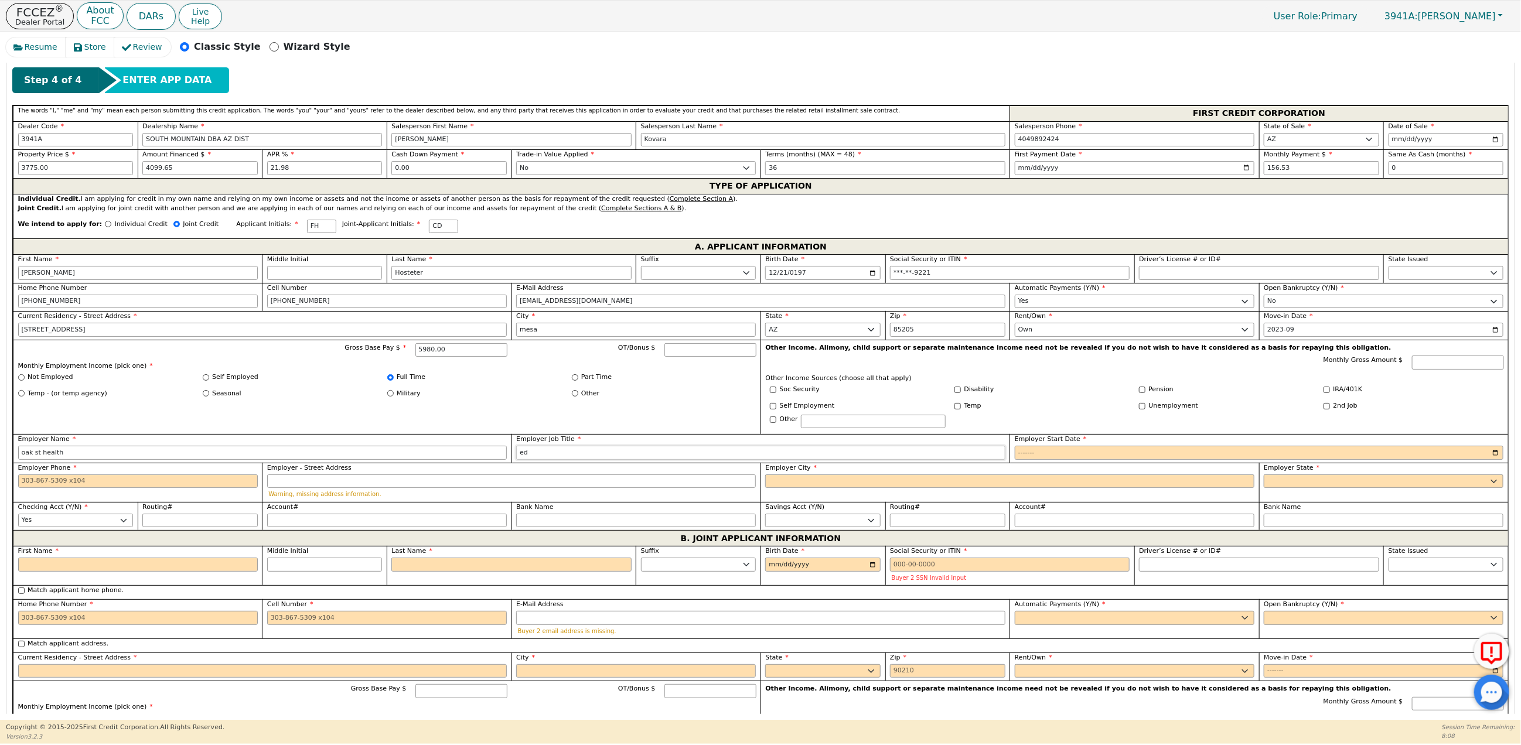
type input "e"
type input "medical assistant"
click at [1034, 460] on input "Employer Start Date" at bounding box center [1259, 453] width 489 height 14
click at [1492, 460] on input "Employer Start Date" at bounding box center [1259, 453] width 489 height 14
type input "2024-09"
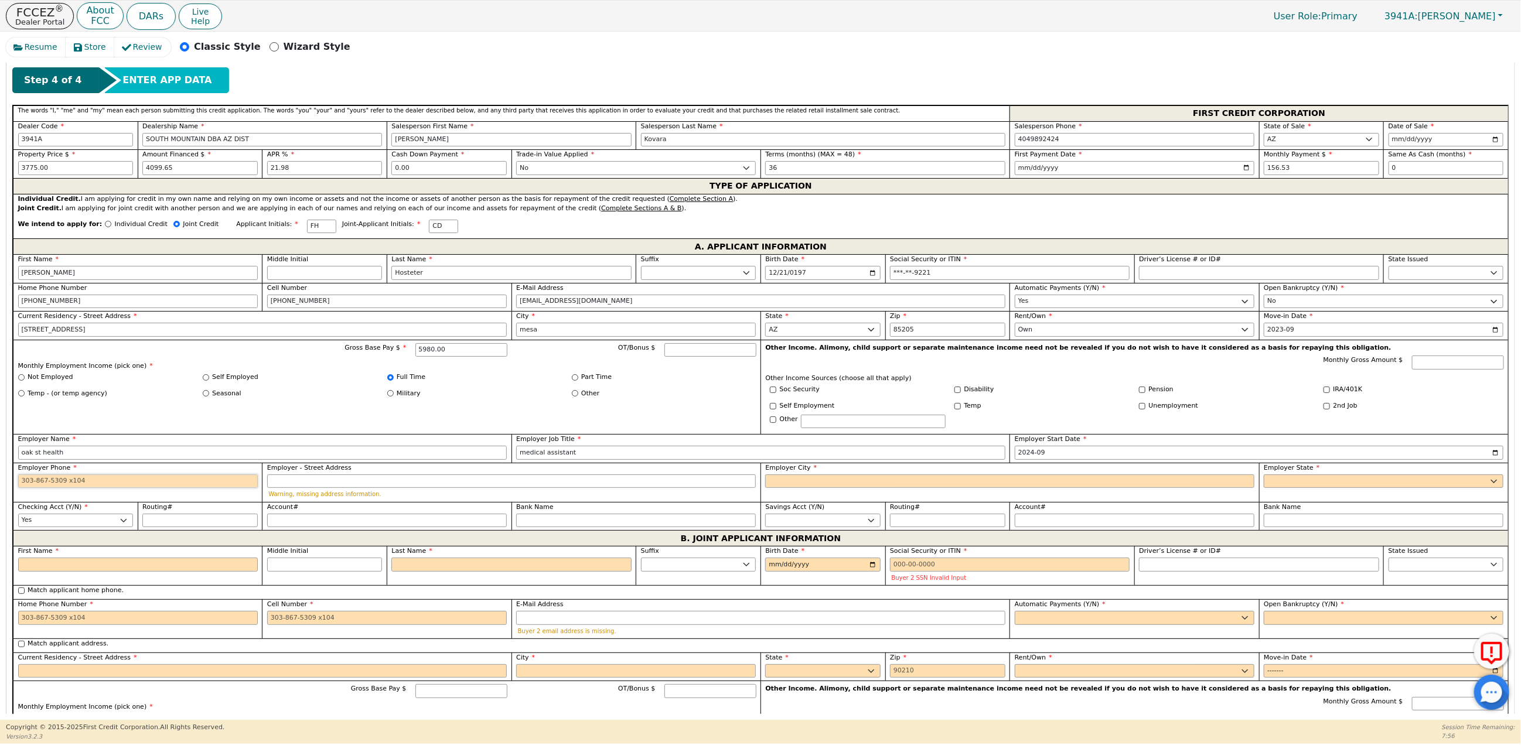
click at [37, 489] on input "Employer Phone" at bounding box center [138, 482] width 240 height 14
type input "480-887-9743"
click at [806, 489] on input "Employer City" at bounding box center [1009, 482] width 489 height 14
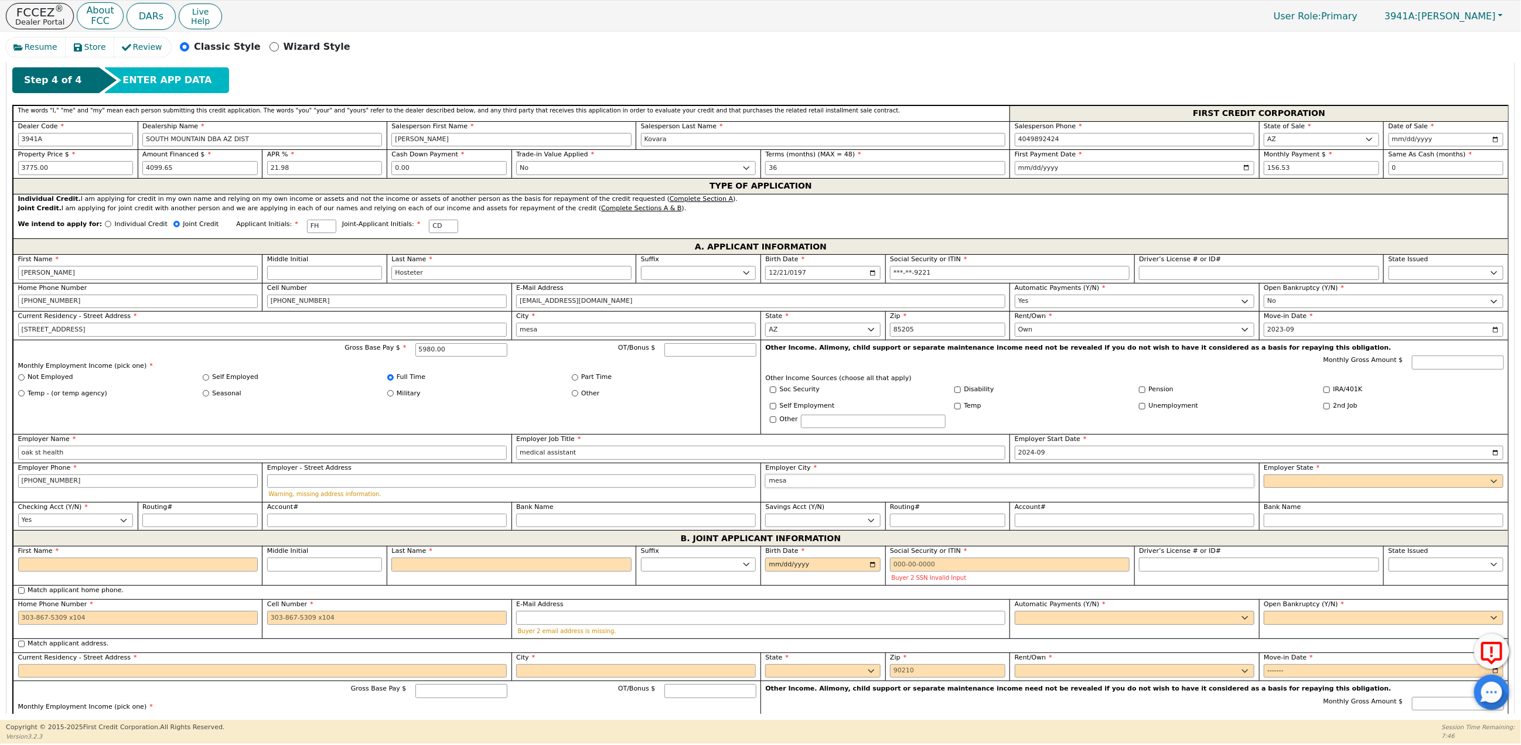
type input "mesa"
click at [1278, 489] on select "AK AL AR AZ CA CO CT DC DE FL GA HI IA ID IL IN KS KY LA MA MD ME MI MN MO MS M…" at bounding box center [1384, 482] width 240 height 14
select select "AZ"
click at [1264, 485] on select "AK AL AR AZ CA CO CT DC DE FL GA HI IA ID IL IN KS KY LA MA MD ME MI MN MO MS M…" at bounding box center [1384, 482] width 240 height 14
click at [87, 528] on select "Yes No" at bounding box center [75, 521] width 115 height 14
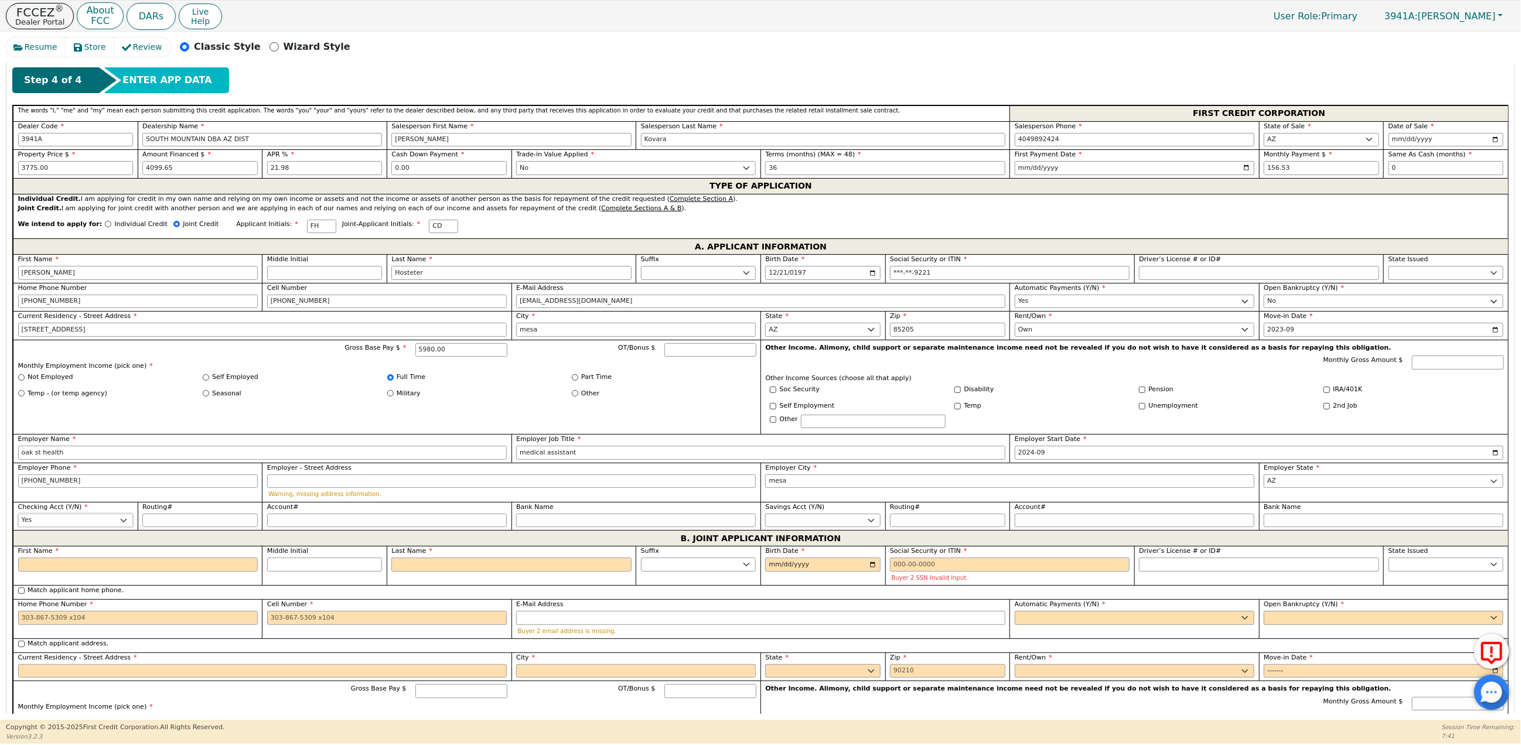
click at [18, 525] on select "Yes No" at bounding box center [75, 521] width 115 height 14
click at [832, 528] on select "Yes No" at bounding box center [822, 521] width 115 height 14
select select "n"
click at [765, 525] on select "Yes No" at bounding box center [822, 521] width 115 height 14
click at [183, 528] on input "Routing#" at bounding box center [199, 521] width 115 height 14
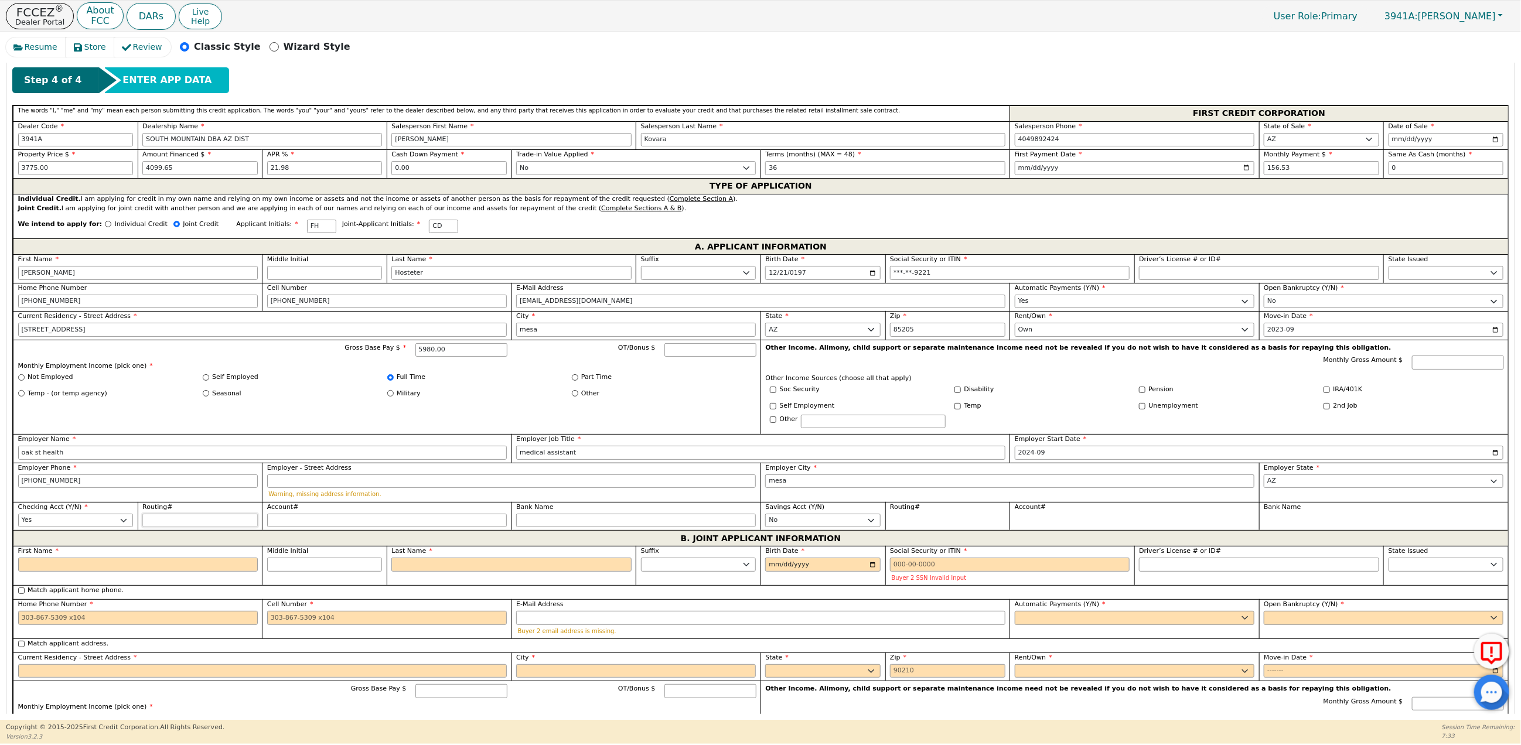
type input "0"
type input "*"
type input "03"
type input "**"
type input "031"
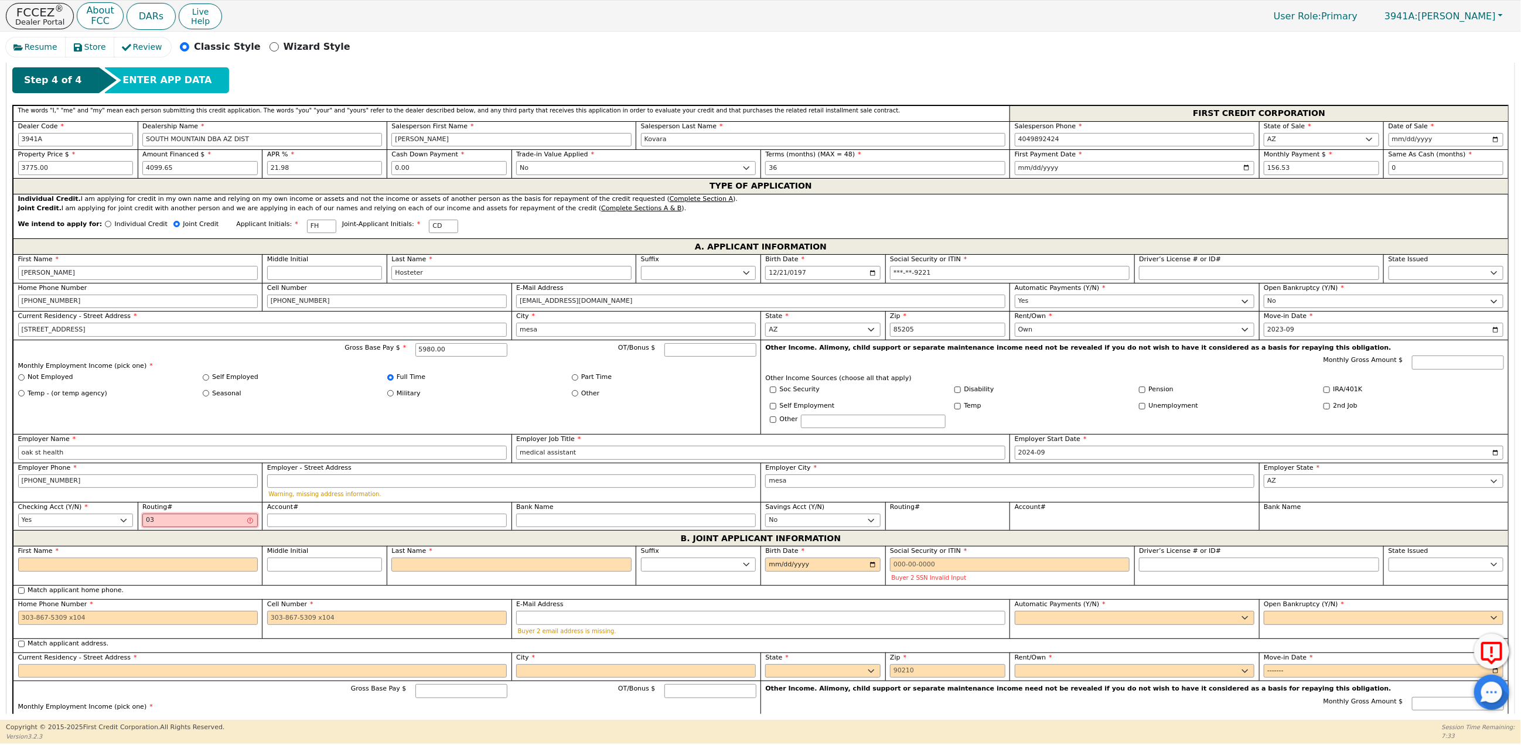
type input "***"
type input "0311"
type input "****"
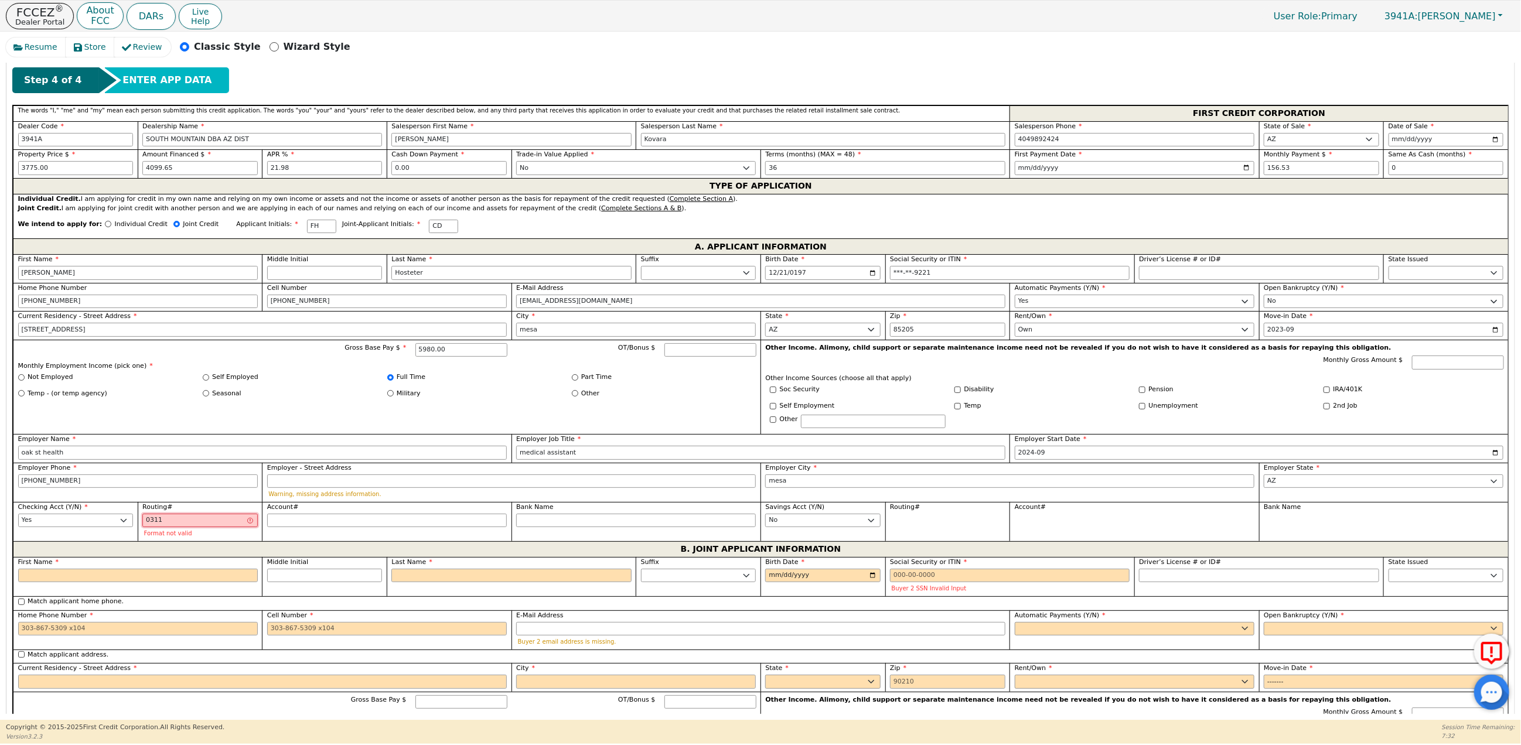
type input "03110"
type input "*****"
type input "031101"
type input "******"
type input "0311013"
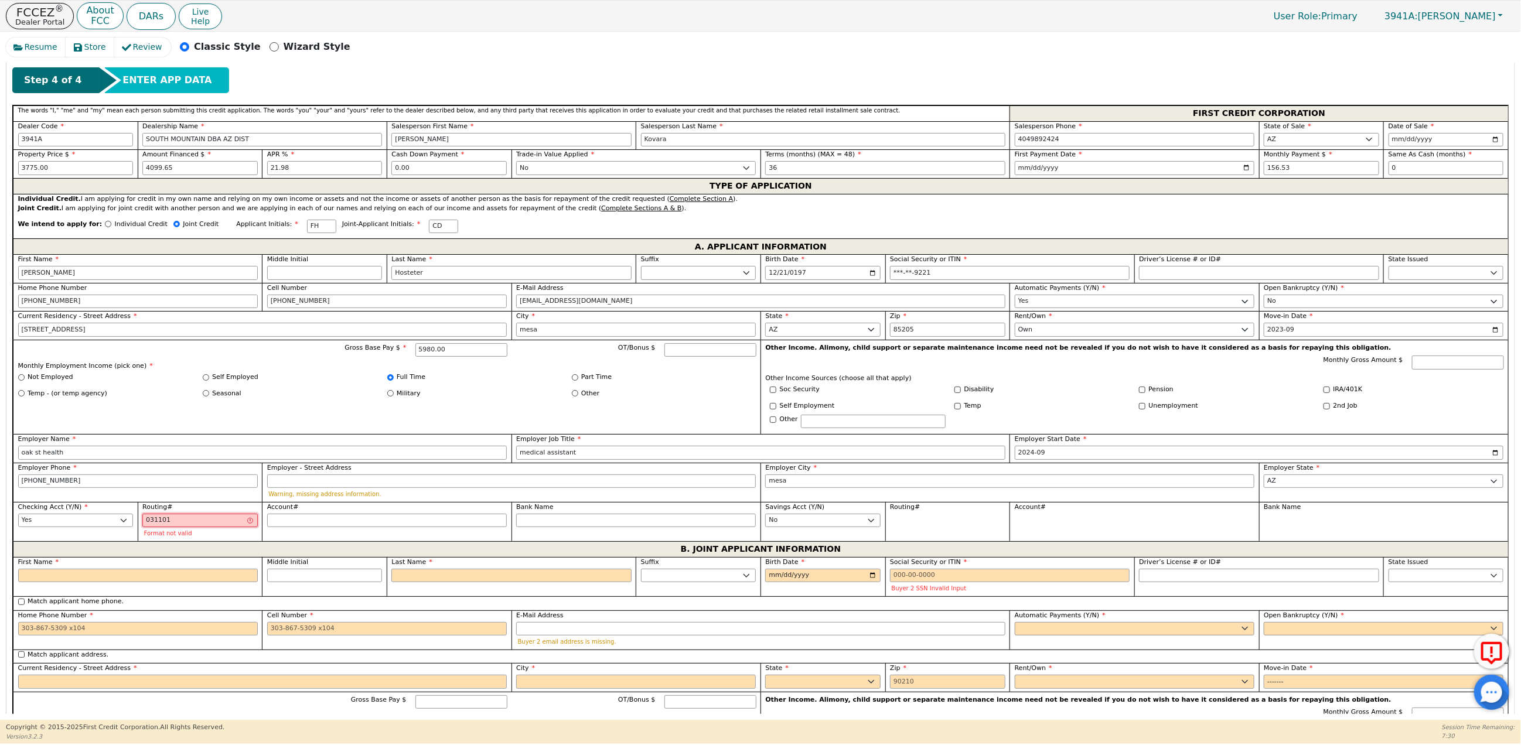
type input "*******"
type input "03110133"
type input "********"
type input "031101334"
type input "*********"
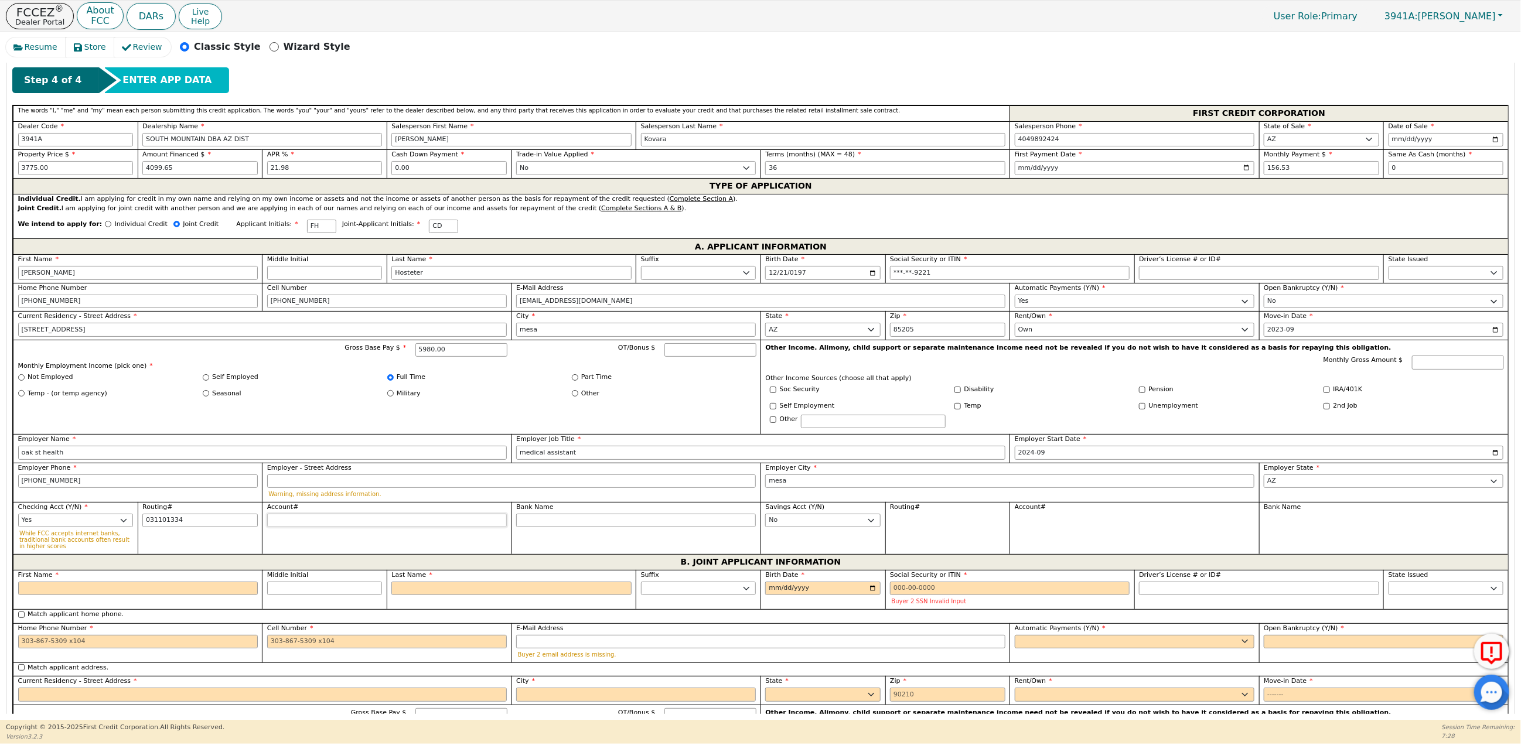
type input "*********"
click at [286, 528] on input "Account#" at bounding box center [387, 521] width 240 height 14
click at [283, 528] on input "Account#" at bounding box center [387, 521] width 240 height 14
type input "4"
type input "*"
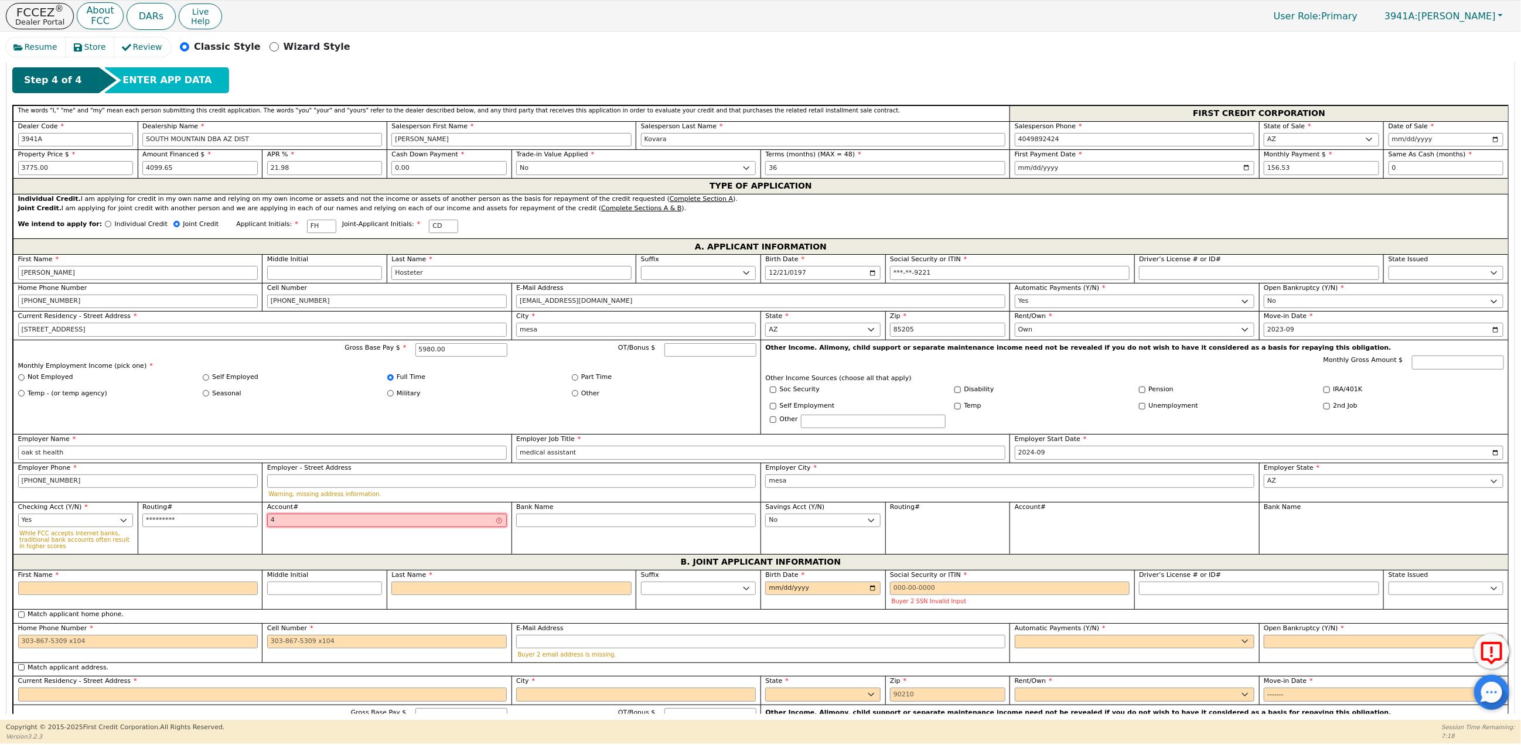
type input "41"
type input "**"
type input "411"
type input "***"
type input "4110"
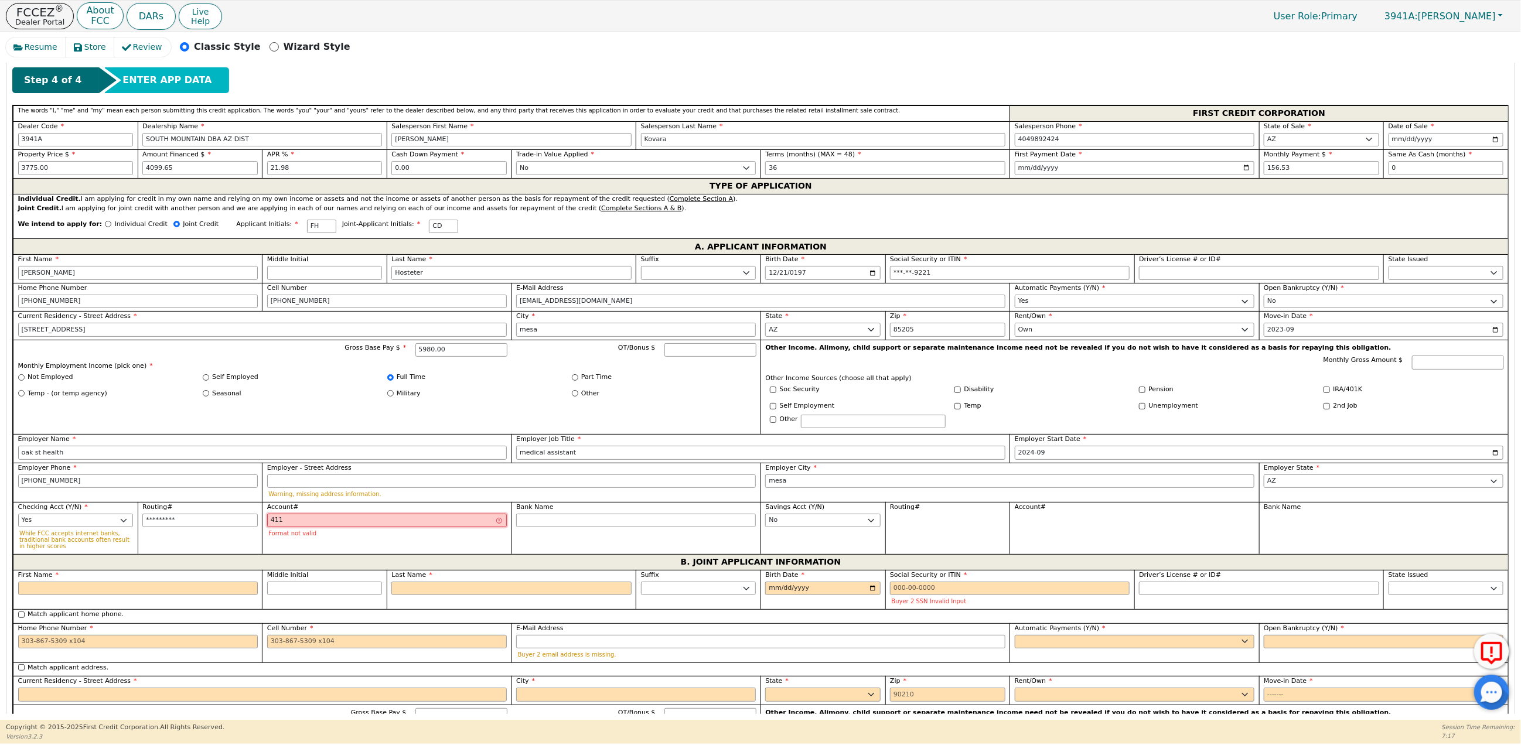
type input "****"
type input "41104"
type input "*****"
type input "411043"
type input "******"
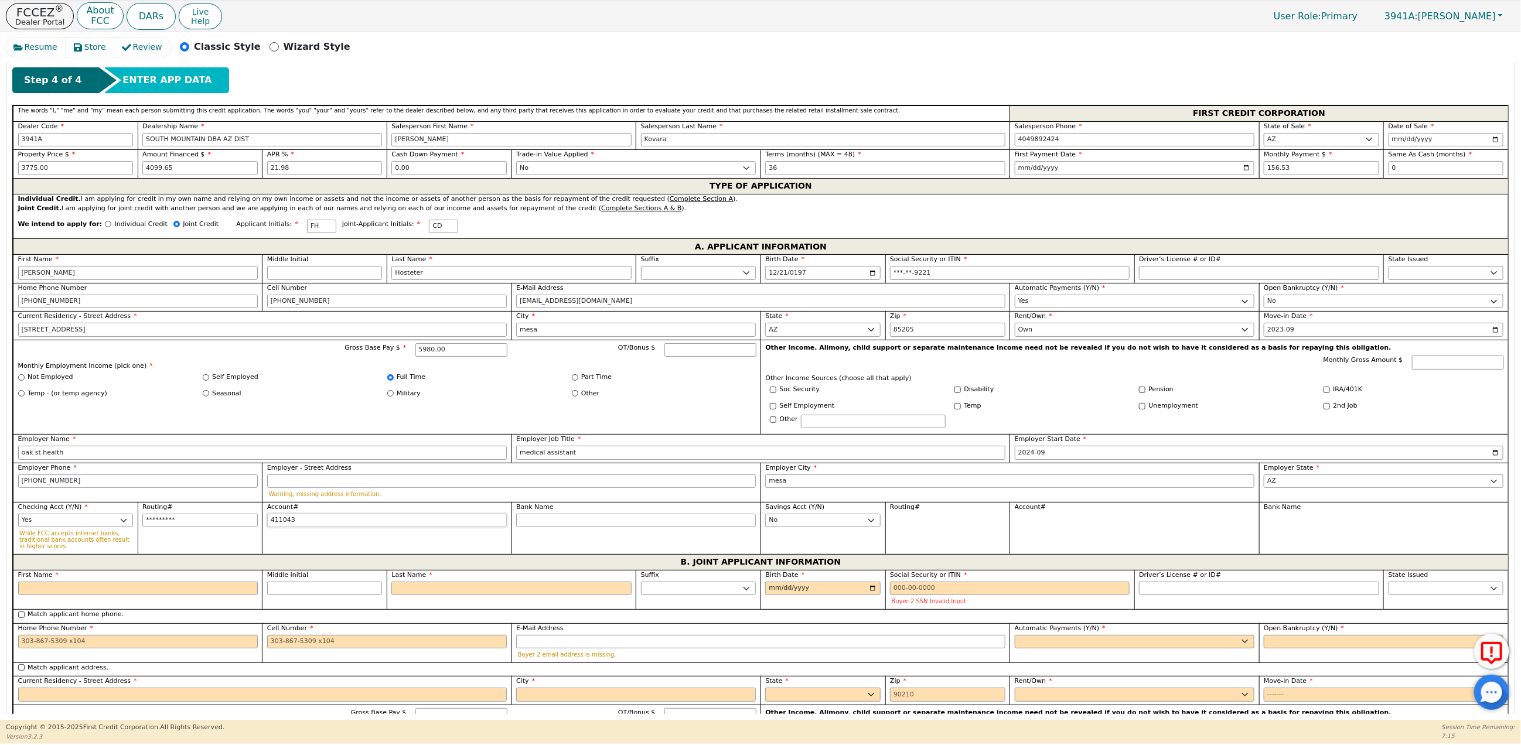
type input "4110436"
type input "*******"
type input "41104366"
type input "********"
type input "411043662"
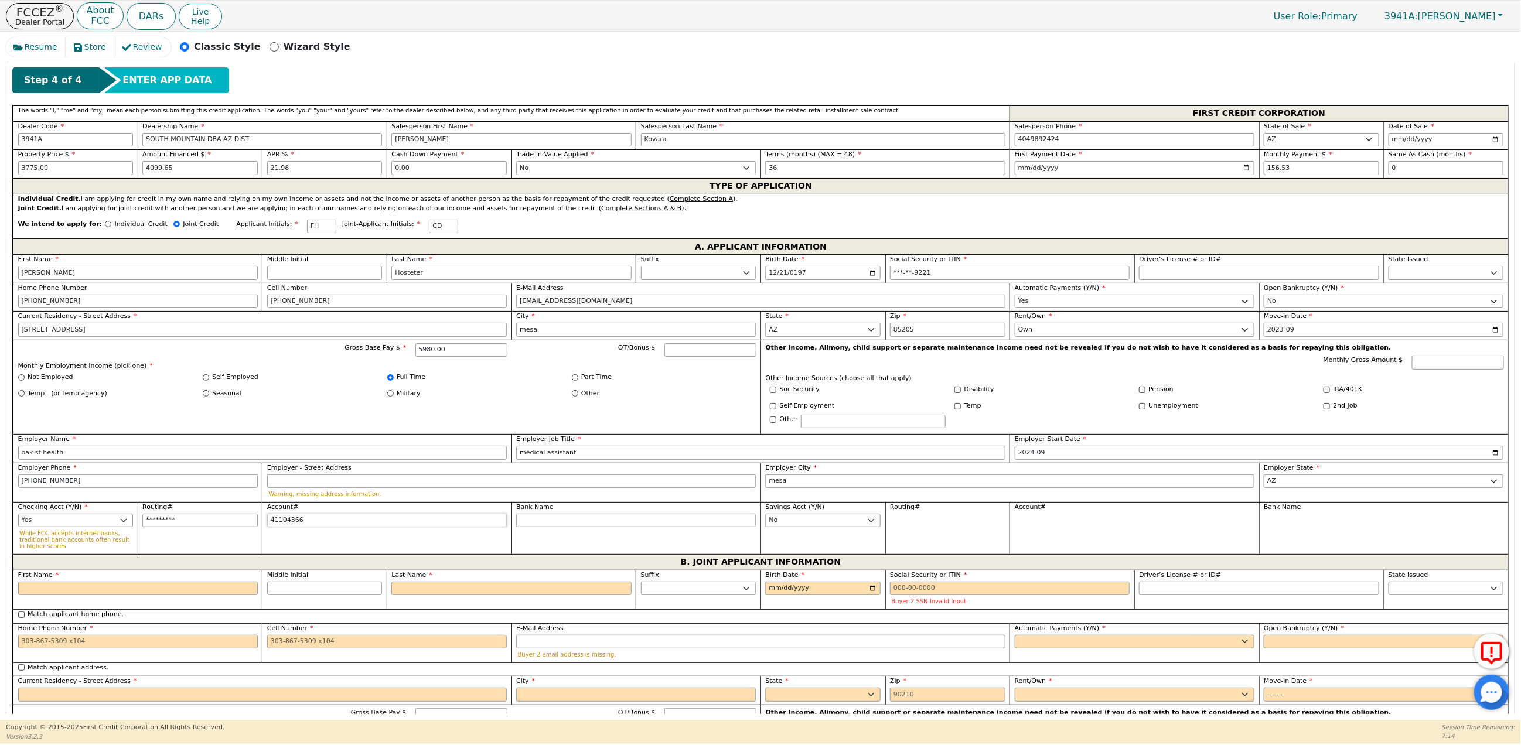
type input "*********"
type input "4110436620"
type input "**********"
type input "41104366202"
type input "**********"
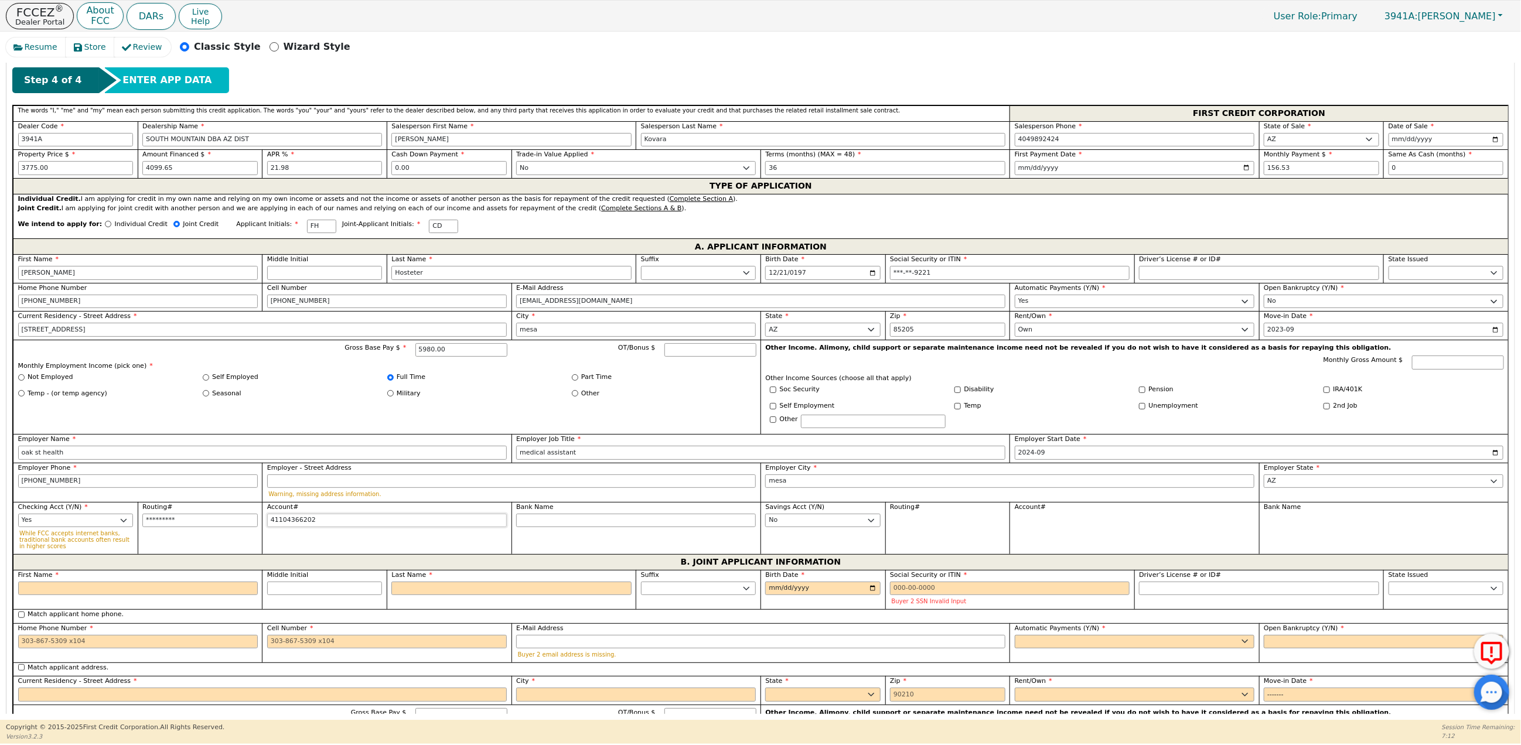
type input "411043662022"
type input "**********"
click at [527, 528] on input "Bank Name" at bounding box center [636, 521] width 240 height 14
type input "s"
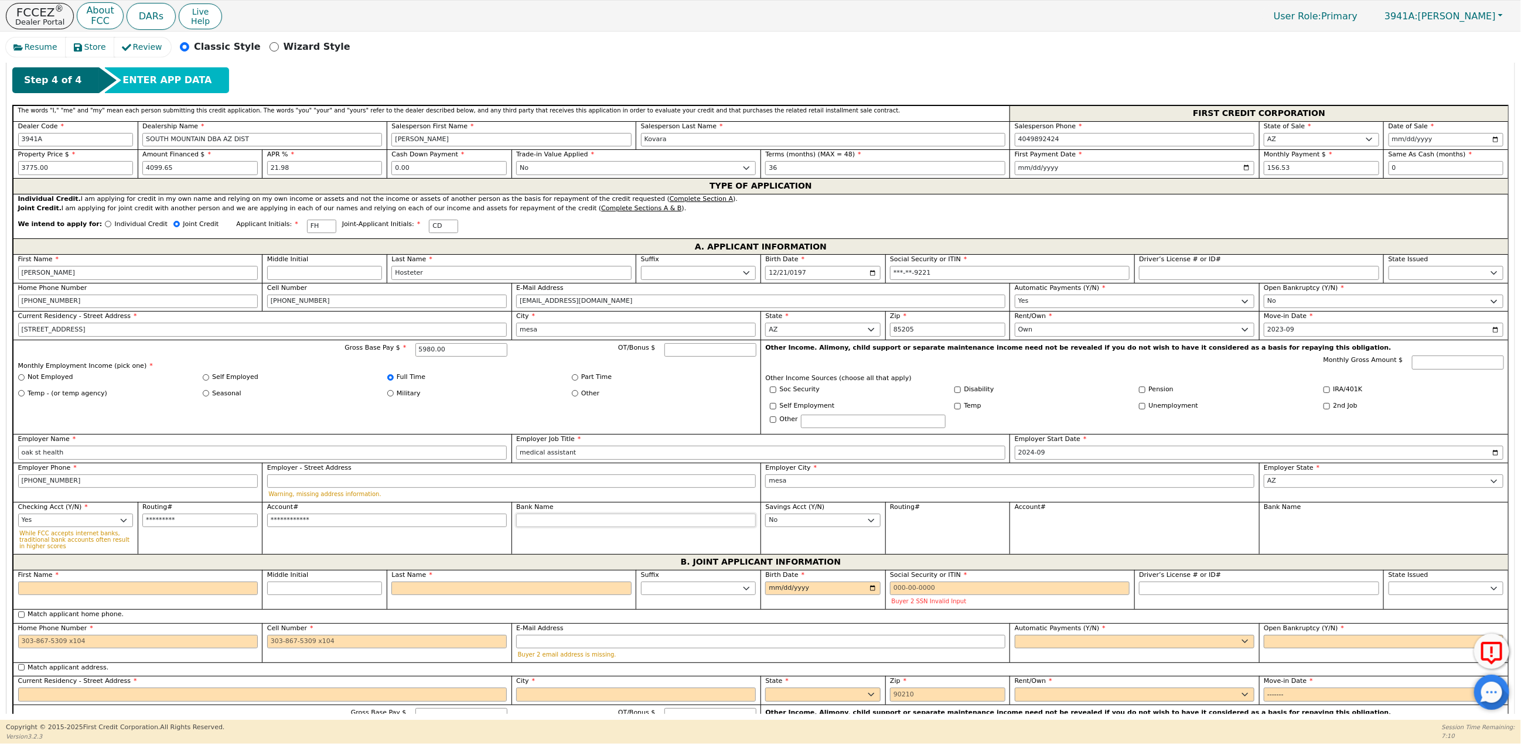
type input "s"
type input "so"
type input "sof"
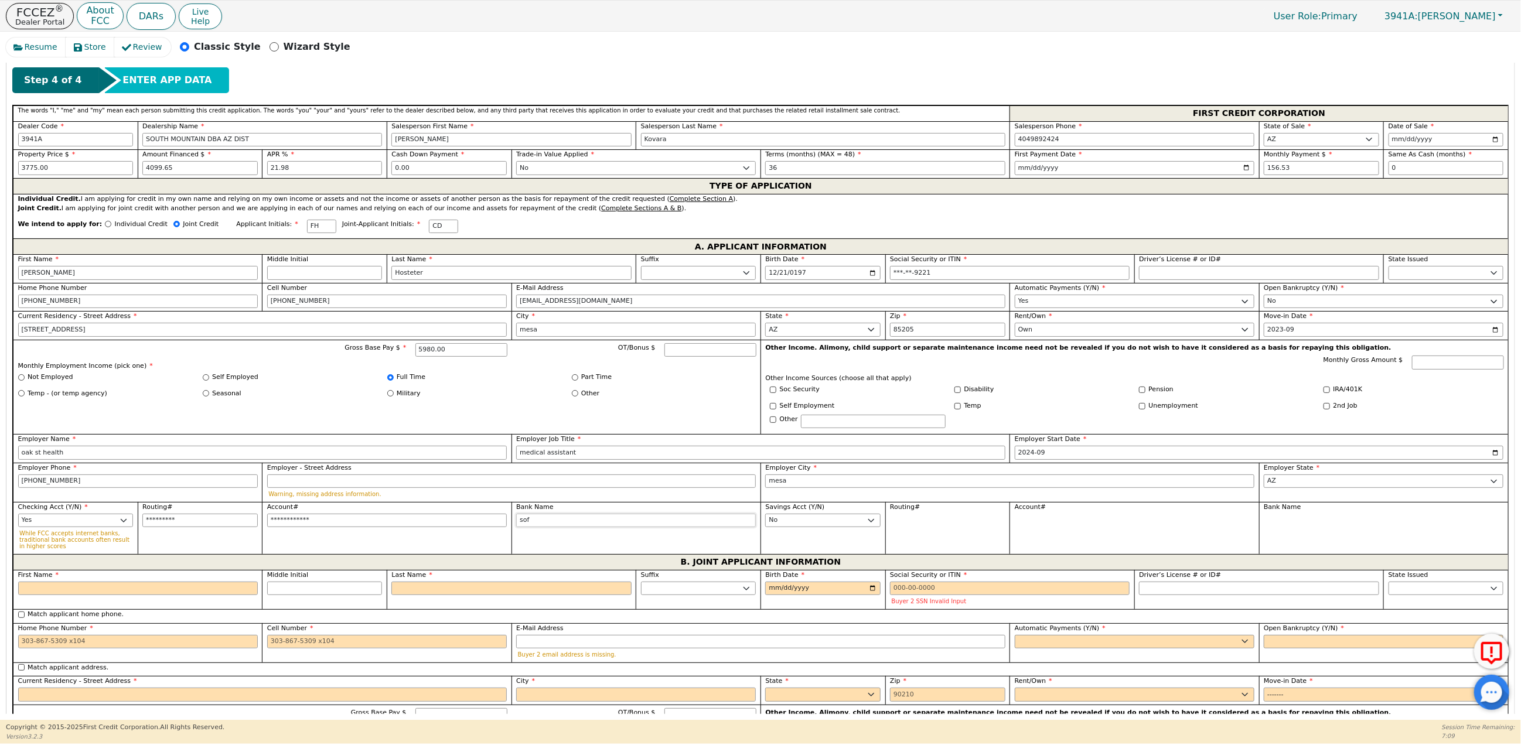
type input "sofi"
click at [797, 528] on select "Yes No" at bounding box center [822, 521] width 115 height 14
click at [765, 525] on select "Yes No" at bounding box center [822, 521] width 115 height 14
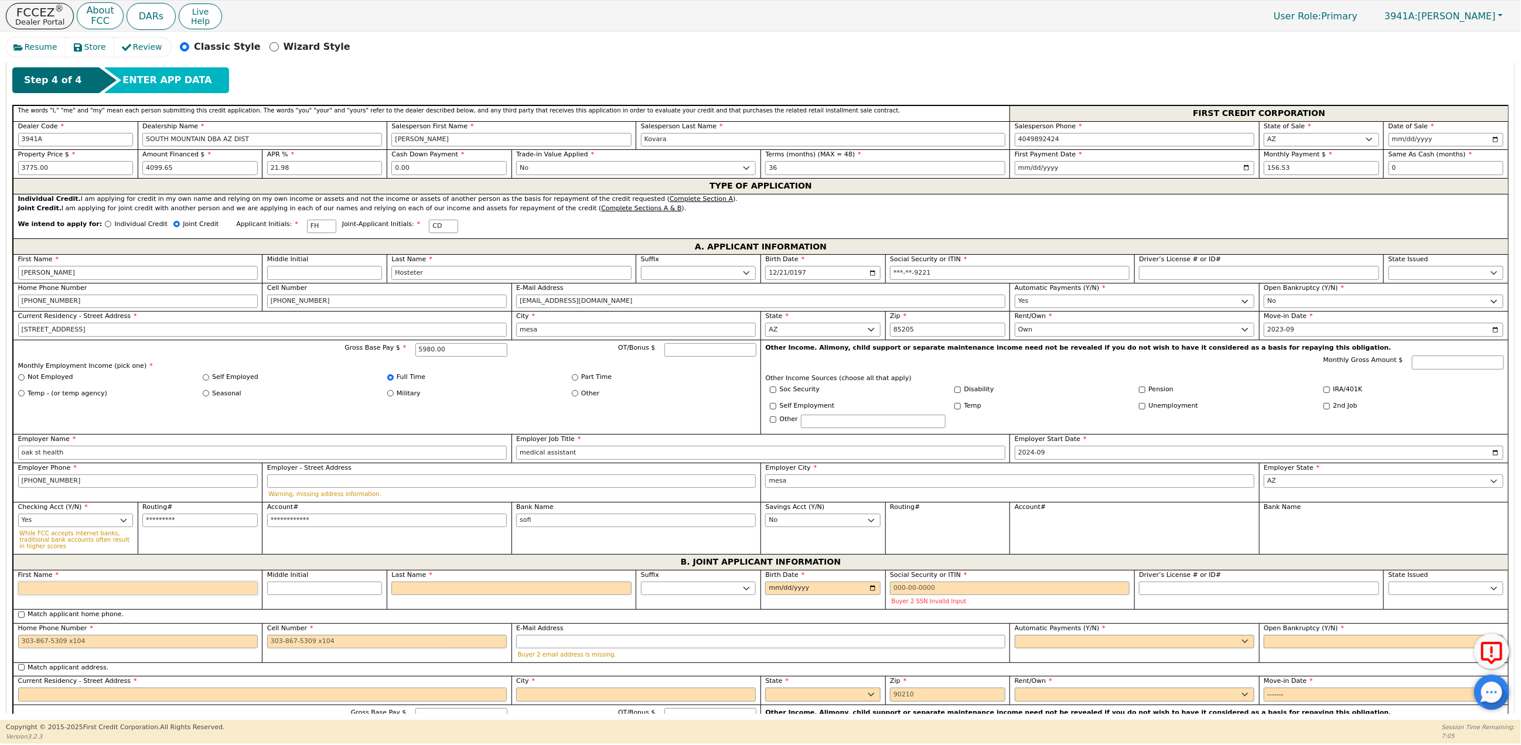
click at [40, 596] on input "First Name" at bounding box center [138, 589] width 240 height 14
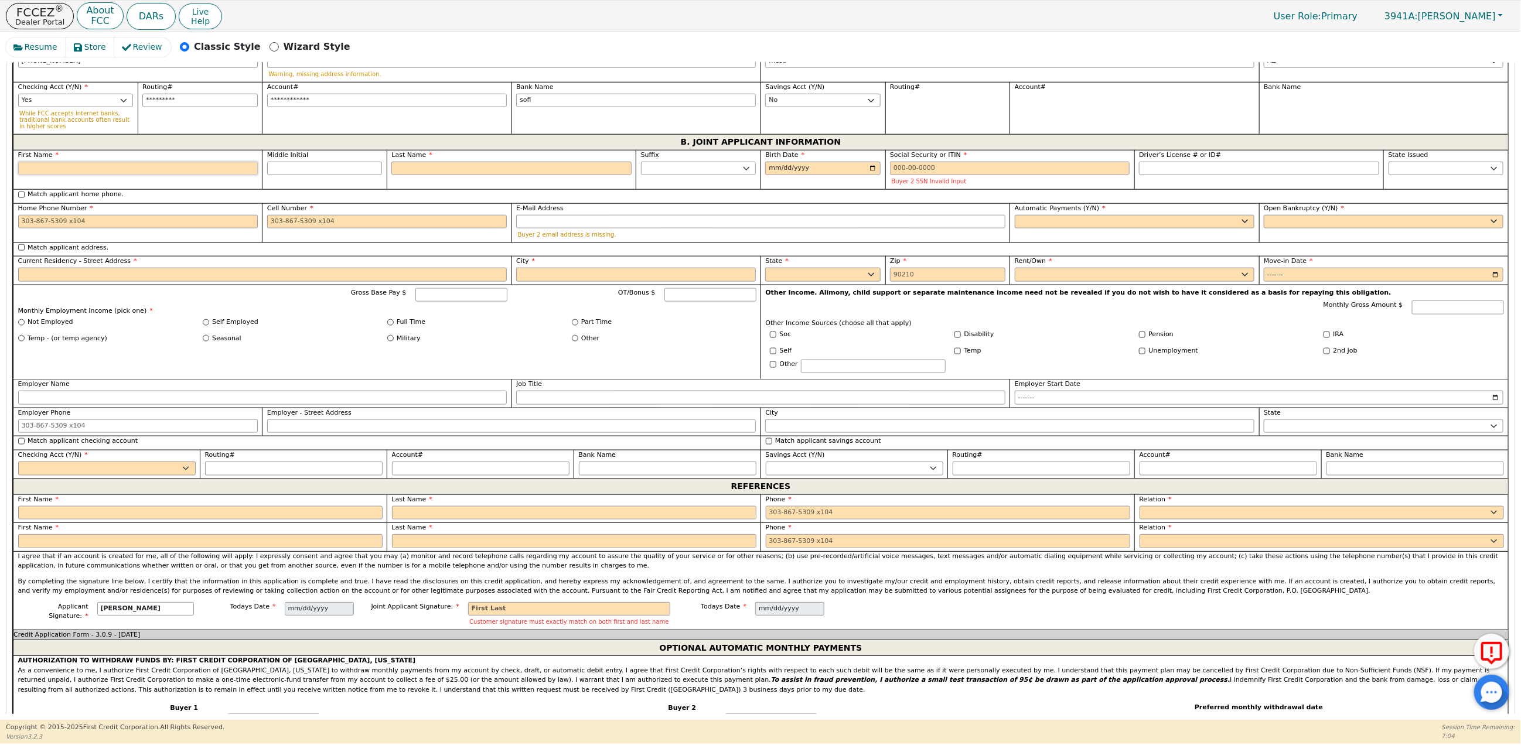
scroll to position [917, 0]
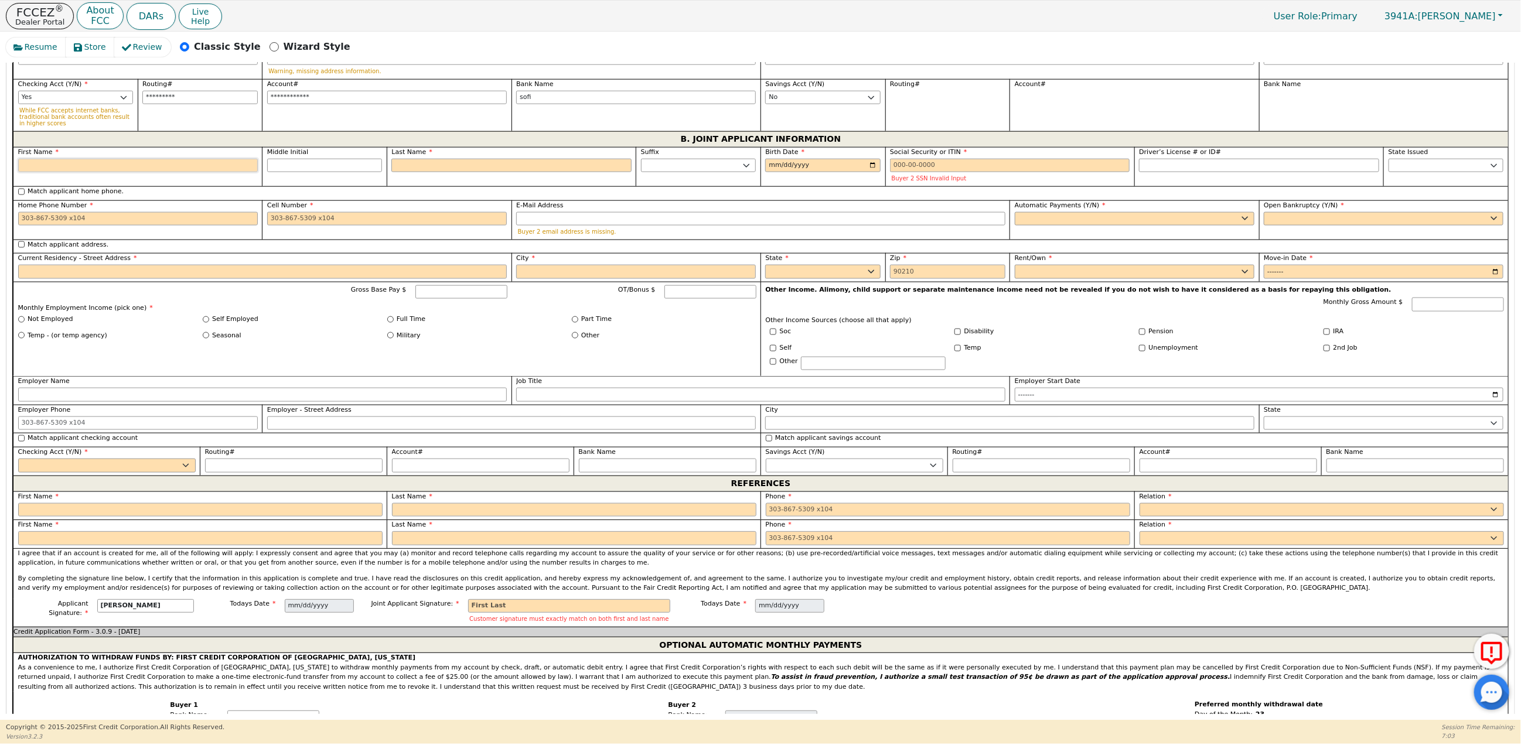
type input "C"
type input "Ca"
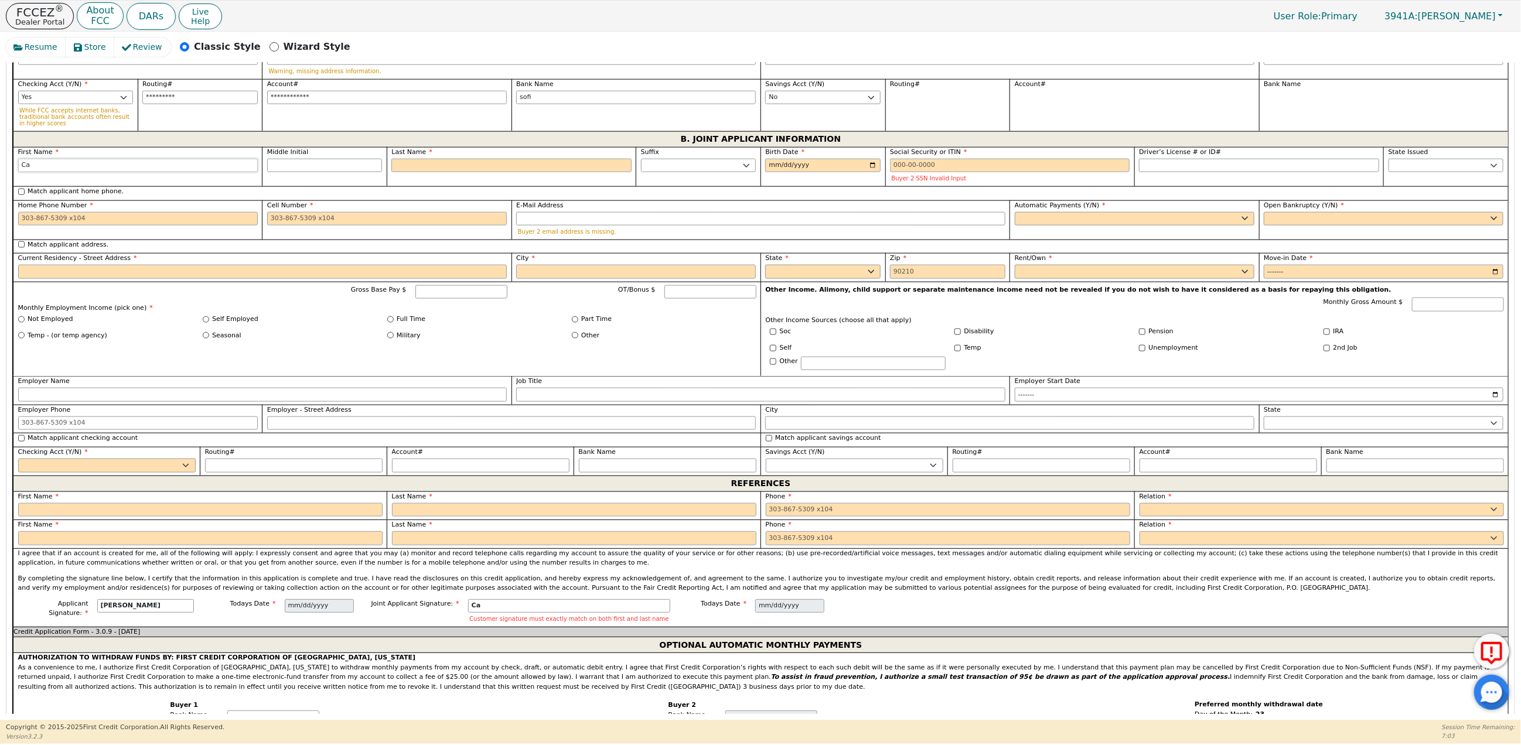
type input "Cal"
drag, startPoint x: 542, startPoint y: 176, endPoint x: 530, endPoint y: 187, distance: 16.2
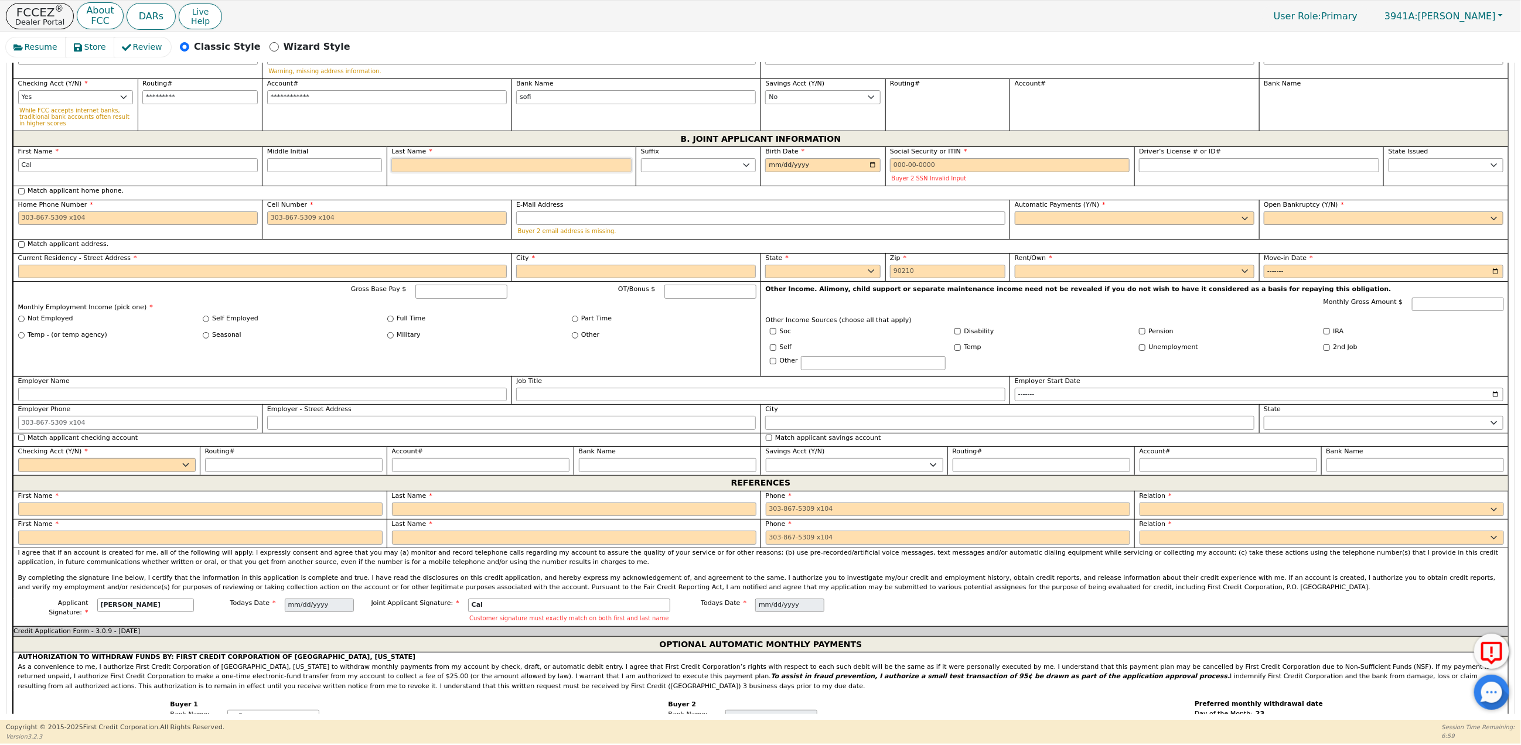
click at [540, 172] on input "Last Name" at bounding box center [511, 165] width 240 height 14
type input "DE"
type input "CD"
type input "Cal DE"
type input "DEN"
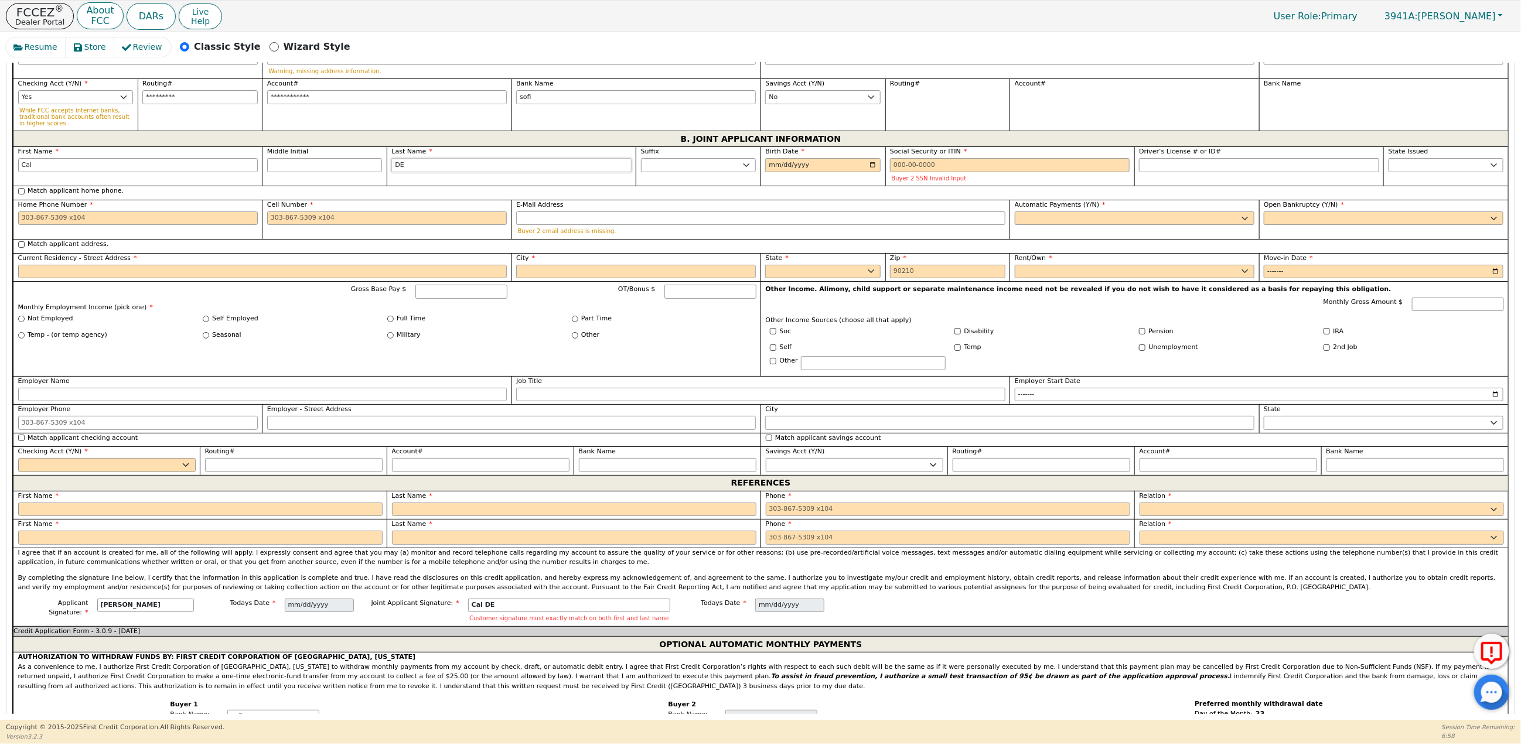
type input "Cal DEN"
type input "DENN"
type input "Cal DENN"
type input "DENNI"
type input "Cal DENNI"
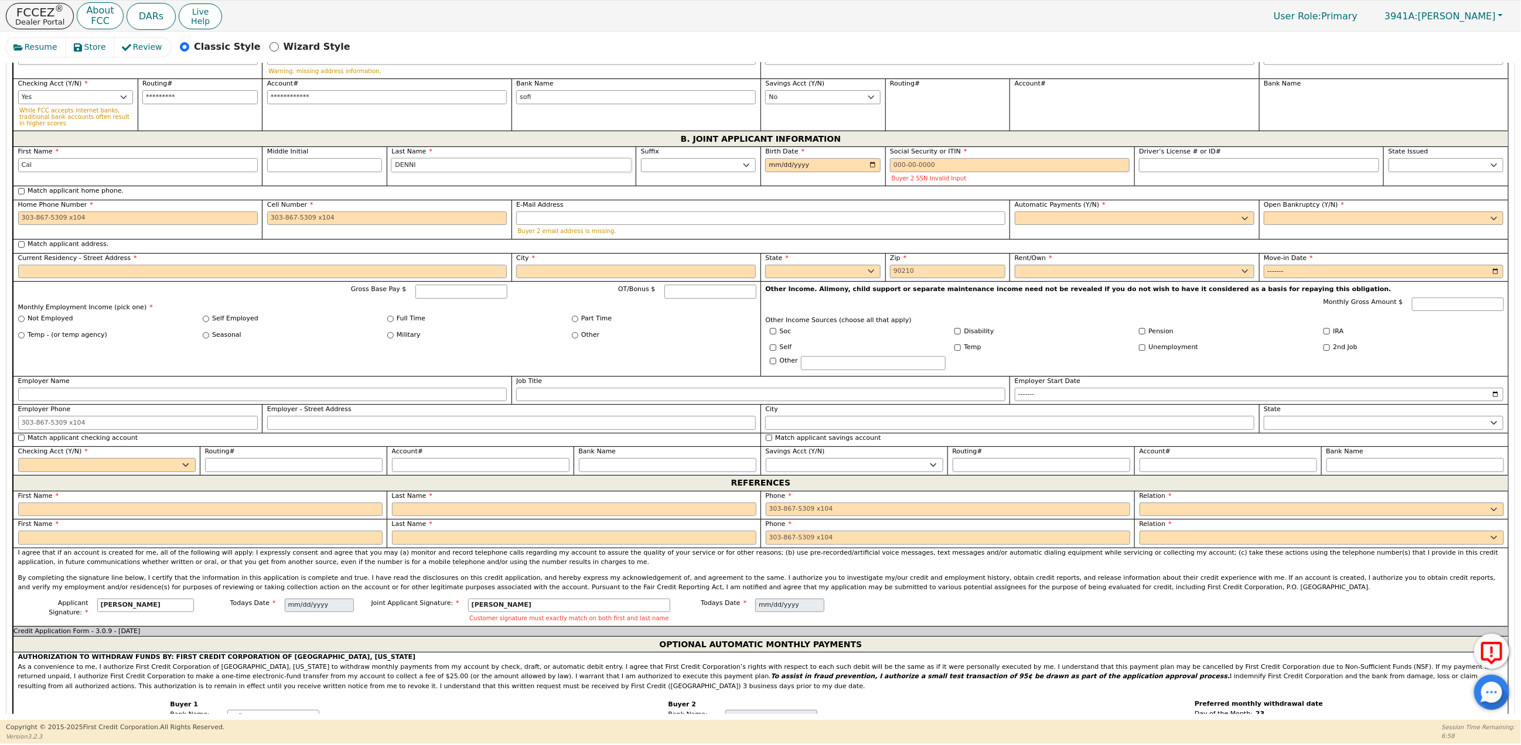
type input "DENNIS"
type input "Cal DENNIS"
type input "DENNISO"
type input "Cal DENNISO"
type input "DENNISON"
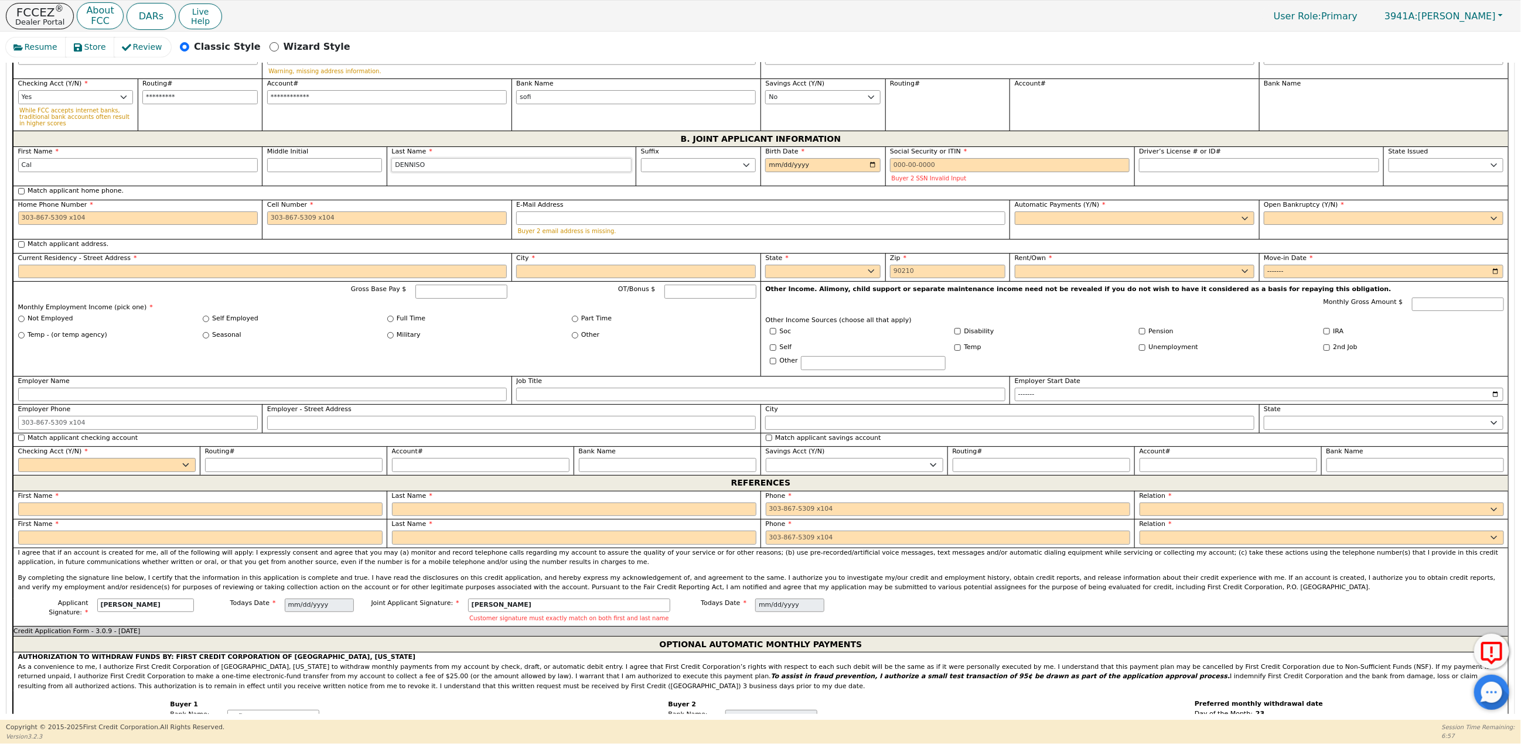
type input "[PERSON_NAME]"
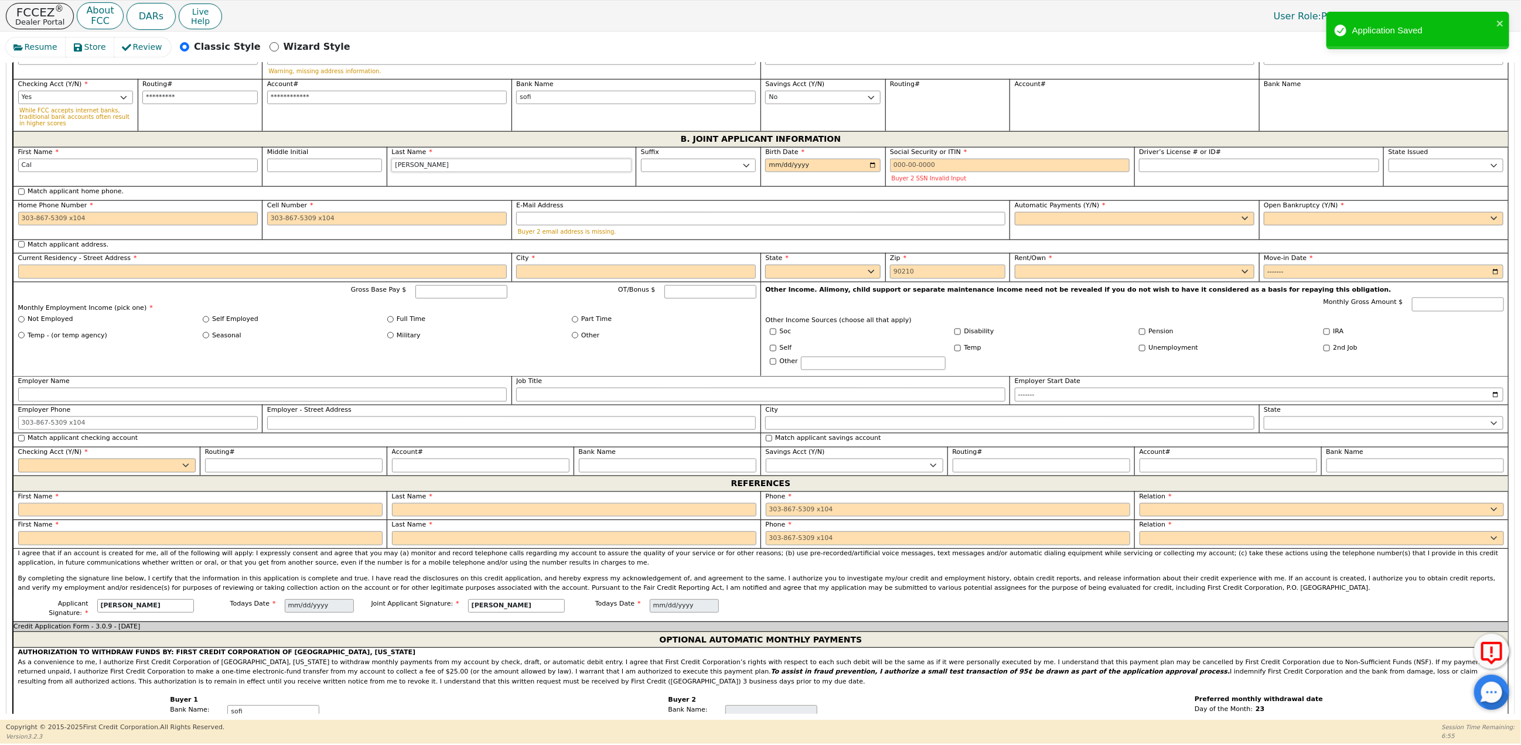
type input "DENNISON"
click at [766, 173] on input "Birth Date" at bounding box center [822, 166] width 115 height 14
type input "2003-07-13"
click at [895, 173] on input "Social Security or ITIN" at bounding box center [1010, 166] width 240 height 14
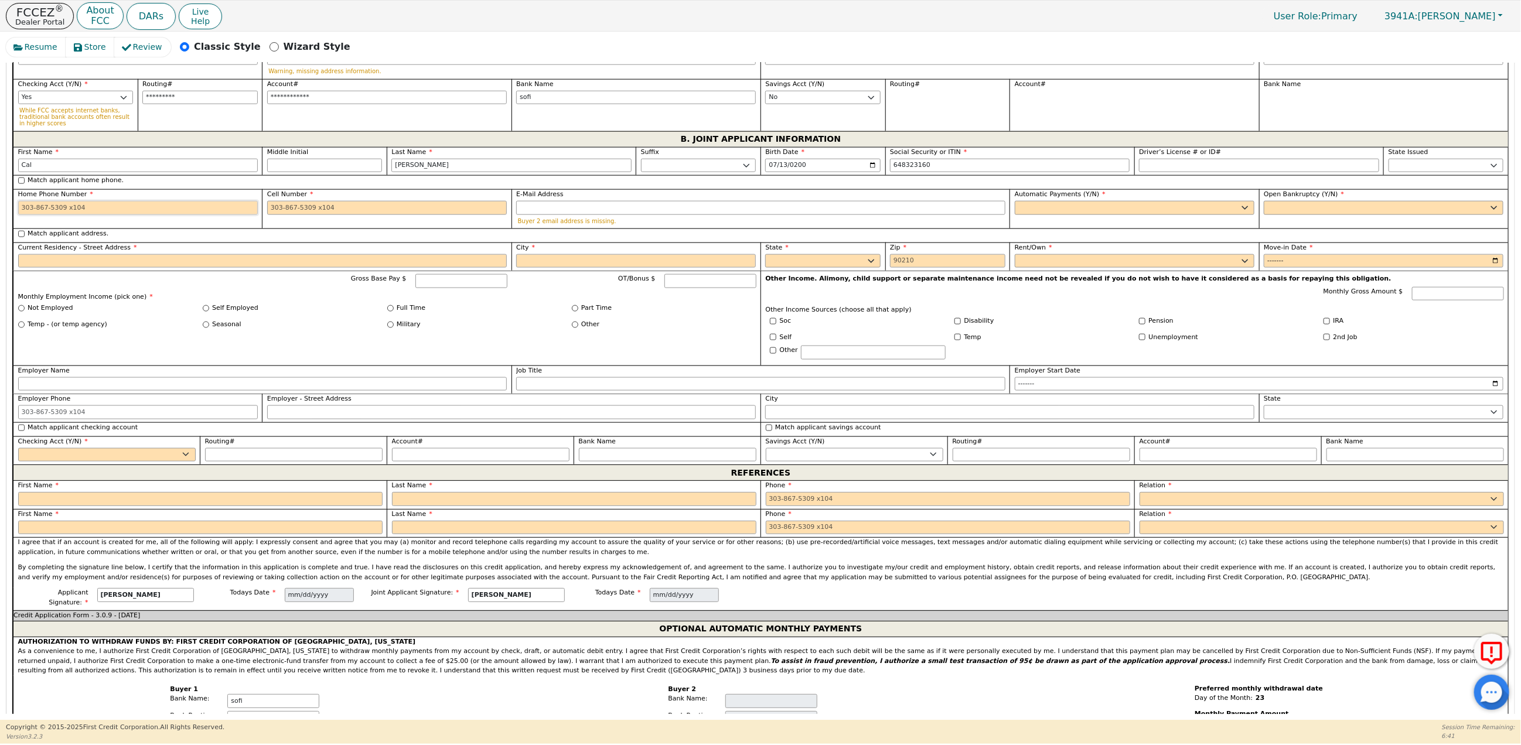
type input "***-**-3160"
click at [40, 215] on input "Home Phone Number" at bounding box center [138, 208] width 240 height 14
drag, startPoint x: 69, startPoint y: 219, endPoint x: -7, endPoint y: 220, distance: 76.2
click at [0, 220] on html "FCCEZ ® Dealer Portal About FCC DARs Live Help User Role : Primary 3941A: Ashle…" at bounding box center [760, 372] width 1521 height 744
type input "480-243-0658"
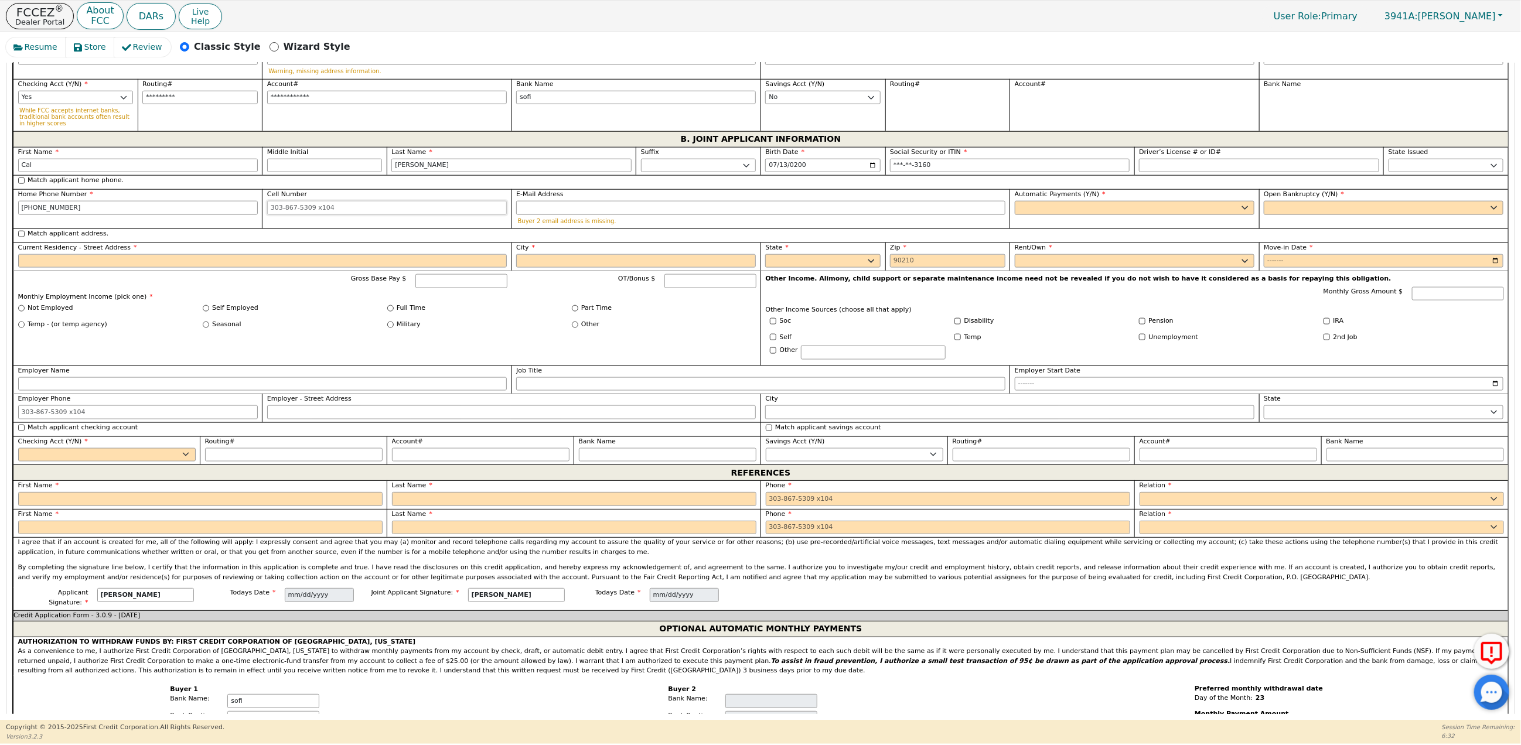
click at [296, 215] on input "Cell Number" at bounding box center [387, 208] width 240 height 14
paste input "4802430658"
type input "480-243-0658"
click at [550, 215] on input "E-Mail Address" at bounding box center [760, 208] width 489 height 14
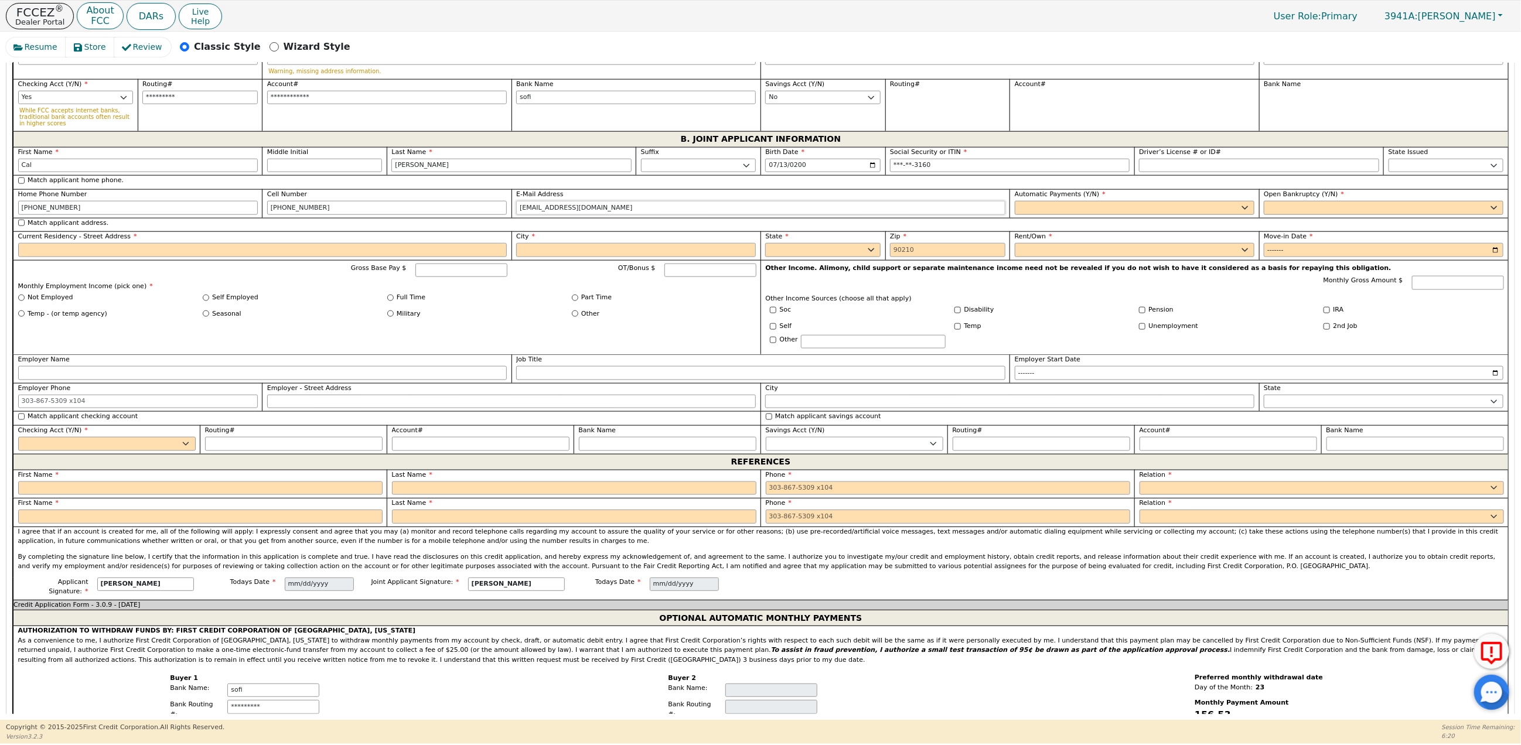
type input "codennison@gmail.com"
click at [1019, 215] on select "Yes No" at bounding box center [1135, 208] width 240 height 14
select select "y"
click at [1015, 215] on select "Yes No" at bounding box center [1135, 208] width 240 height 14
type input "[PERSON_NAME]"
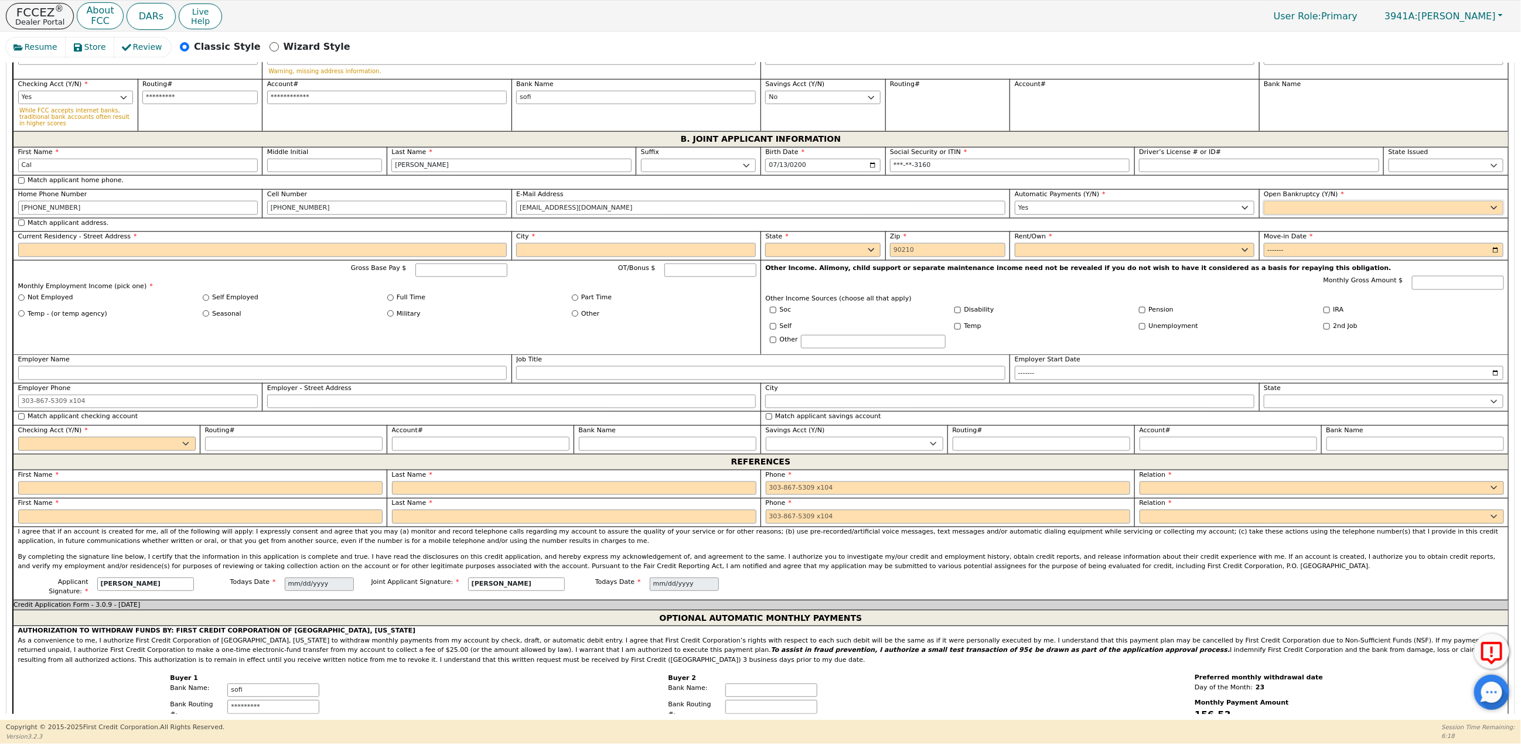
click at [1287, 215] on select "Yes No" at bounding box center [1384, 208] width 240 height 14
select select "n"
click at [1264, 215] on select "Yes No" at bounding box center [1384, 208] width 240 height 14
click at [22, 226] on input "Match applicant address." at bounding box center [21, 223] width 6 height 6
checkbox input "true"
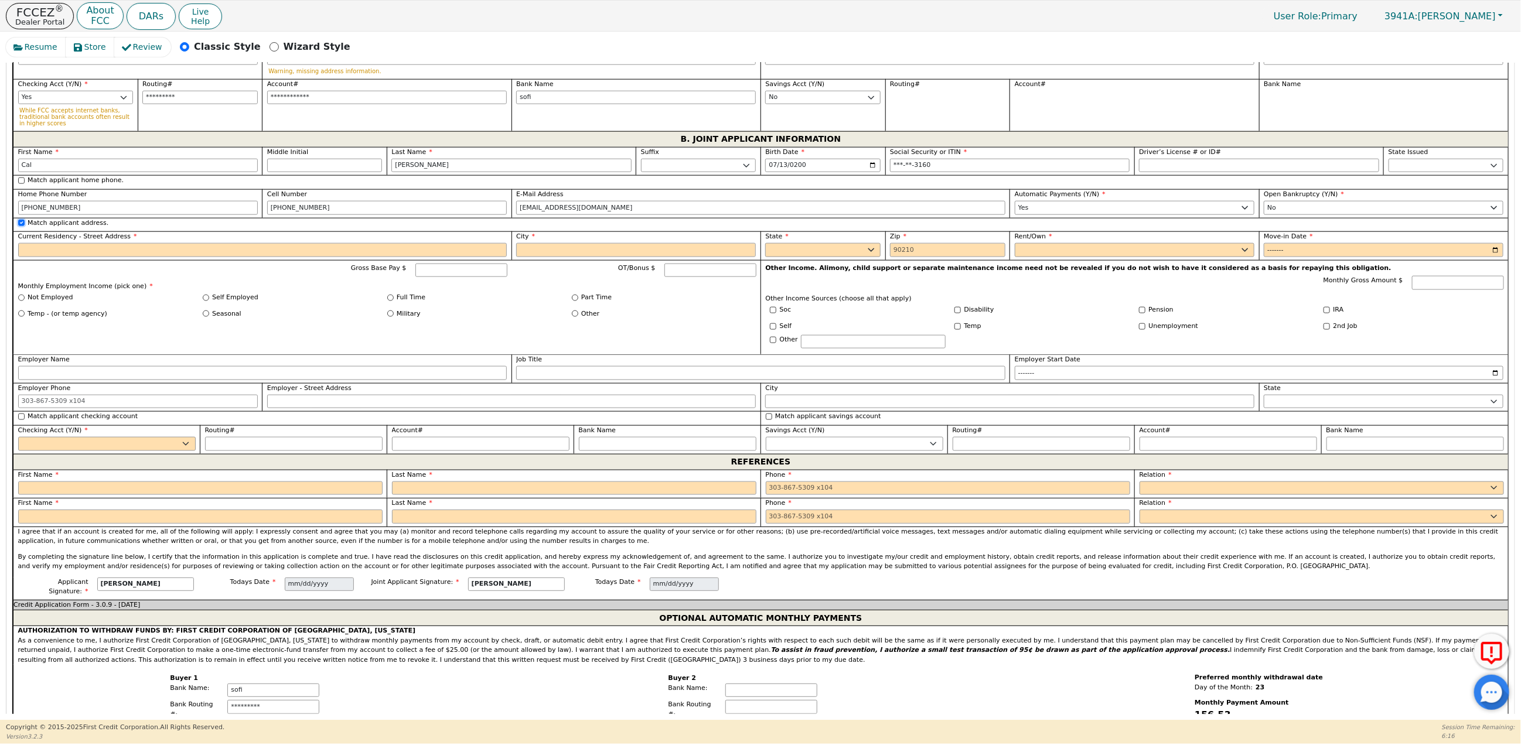
type input "5919 e inglewood st"
type input "mesa"
select select "AZ"
type input "85205"
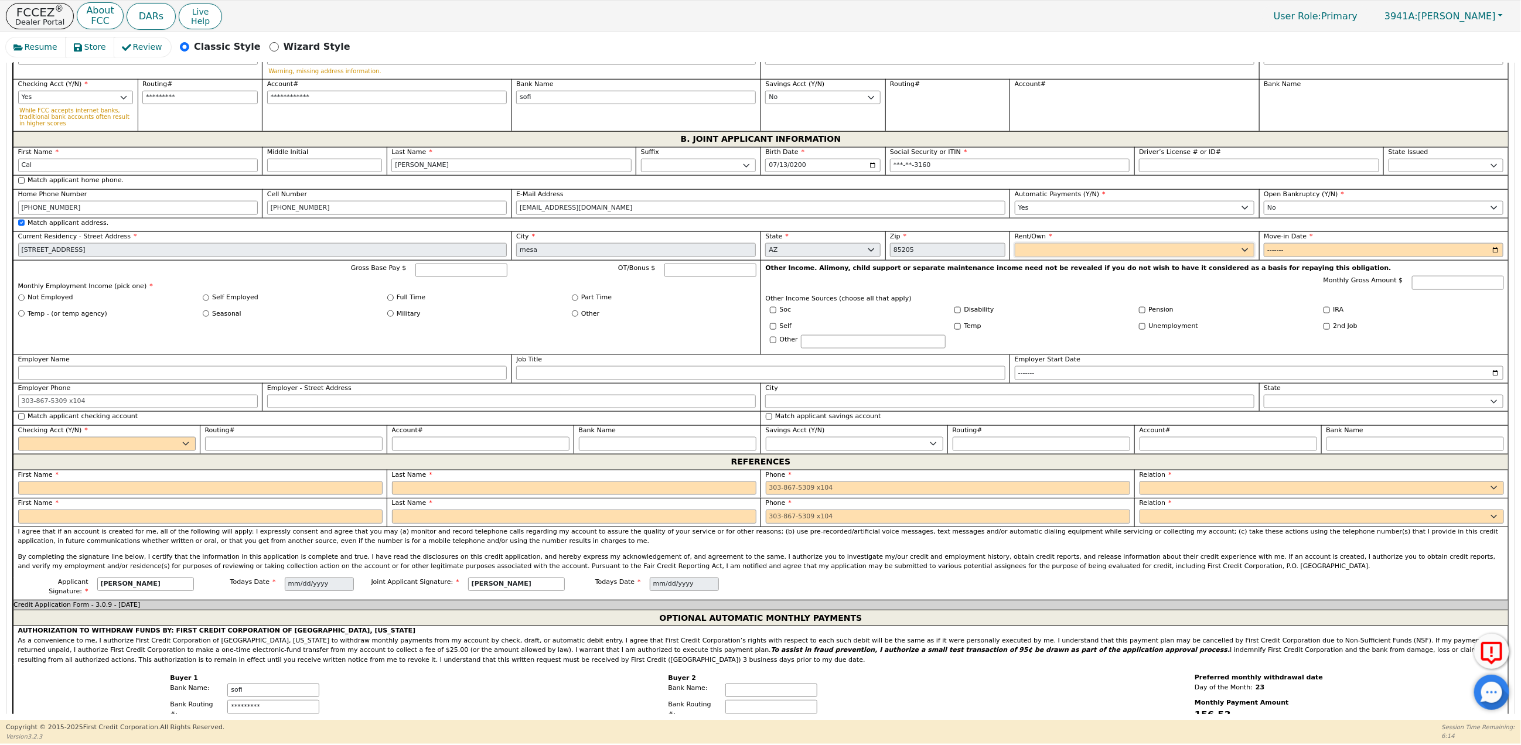
click at [1059, 257] on select "Rent Own" at bounding box center [1135, 250] width 240 height 14
drag, startPoint x: 1266, startPoint y: 268, endPoint x: 1278, endPoint y: 268, distance: 11.7
click at [1267, 257] on input "Move-in Date" at bounding box center [1384, 250] width 240 height 14
click at [1488, 257] on input "Move-in Date" at bounding box center [1384, 250] width 240 height 14
type input "2024-09"
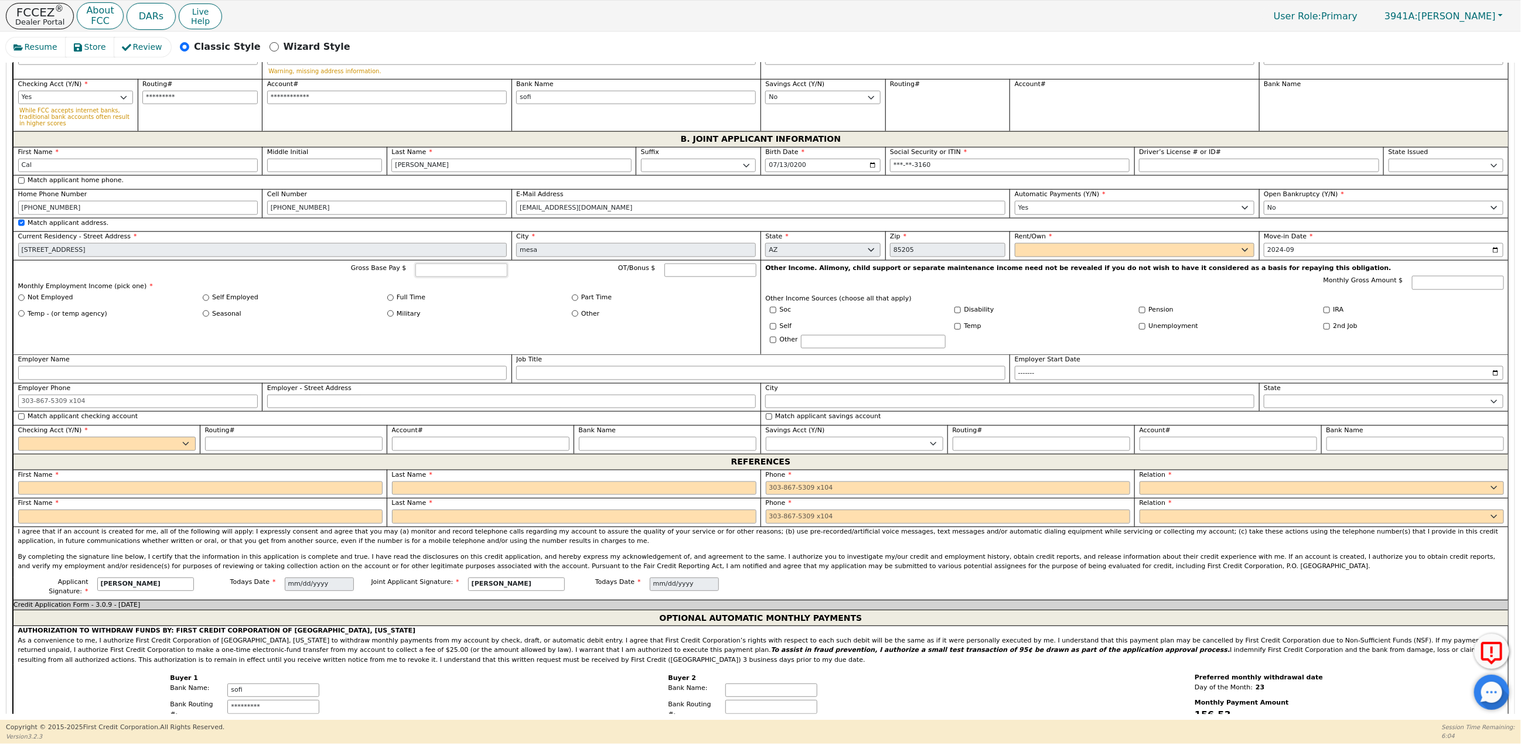
click at [451, 278] on input "Gross Base Pay $" at bounding box center [461, 271] width 92 height 14
type input "3890.00"
click at [391, 301] on input "Full Time" at bounding box center [390, 298] width 6 height 6
radio input "true"
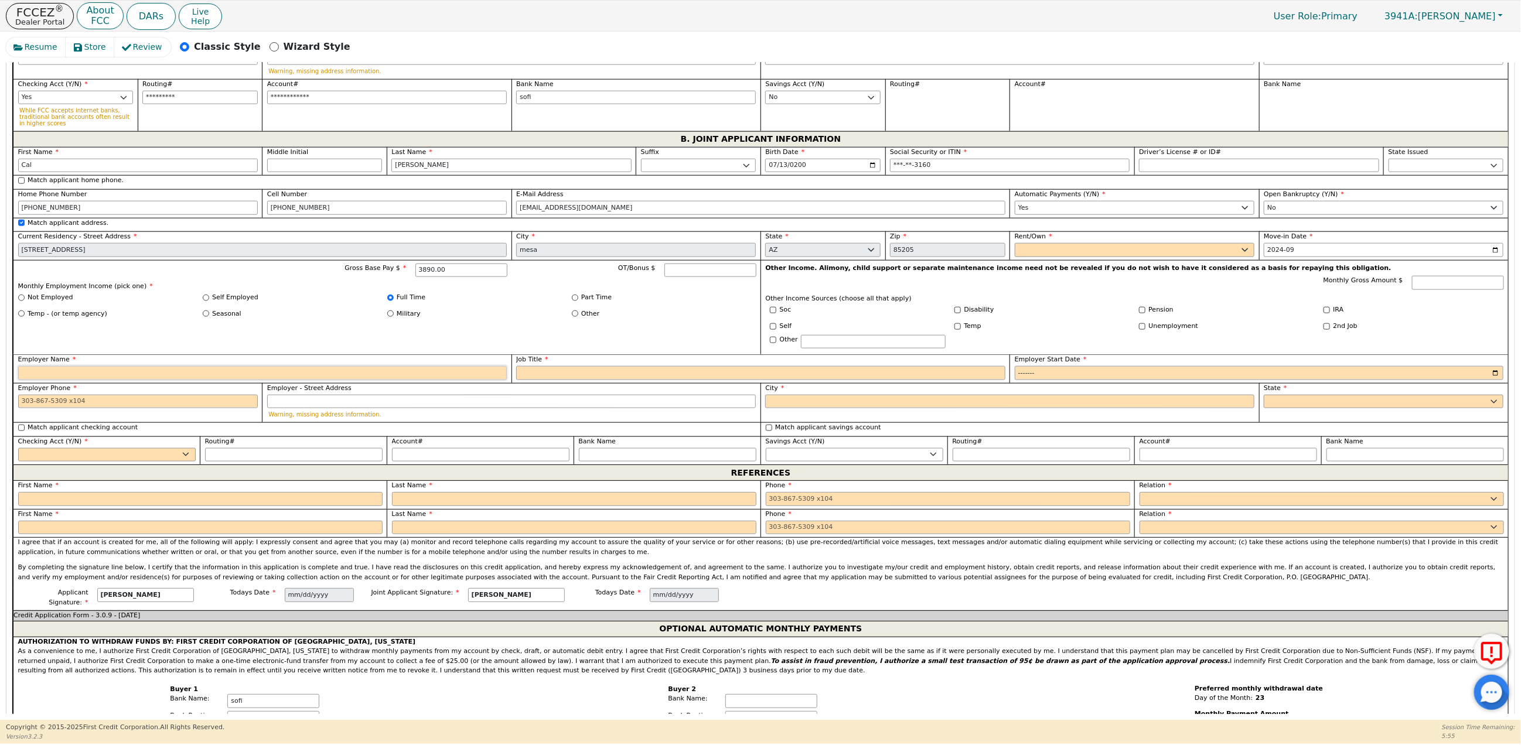
click at [146, 380] on input "Employer Name" at bounding box center [262, 373] width 489 height 14
type input "rodizio grill"
click at [581, 380] on input "Job Title" at bounding box center [760, 373] width 489 height 14
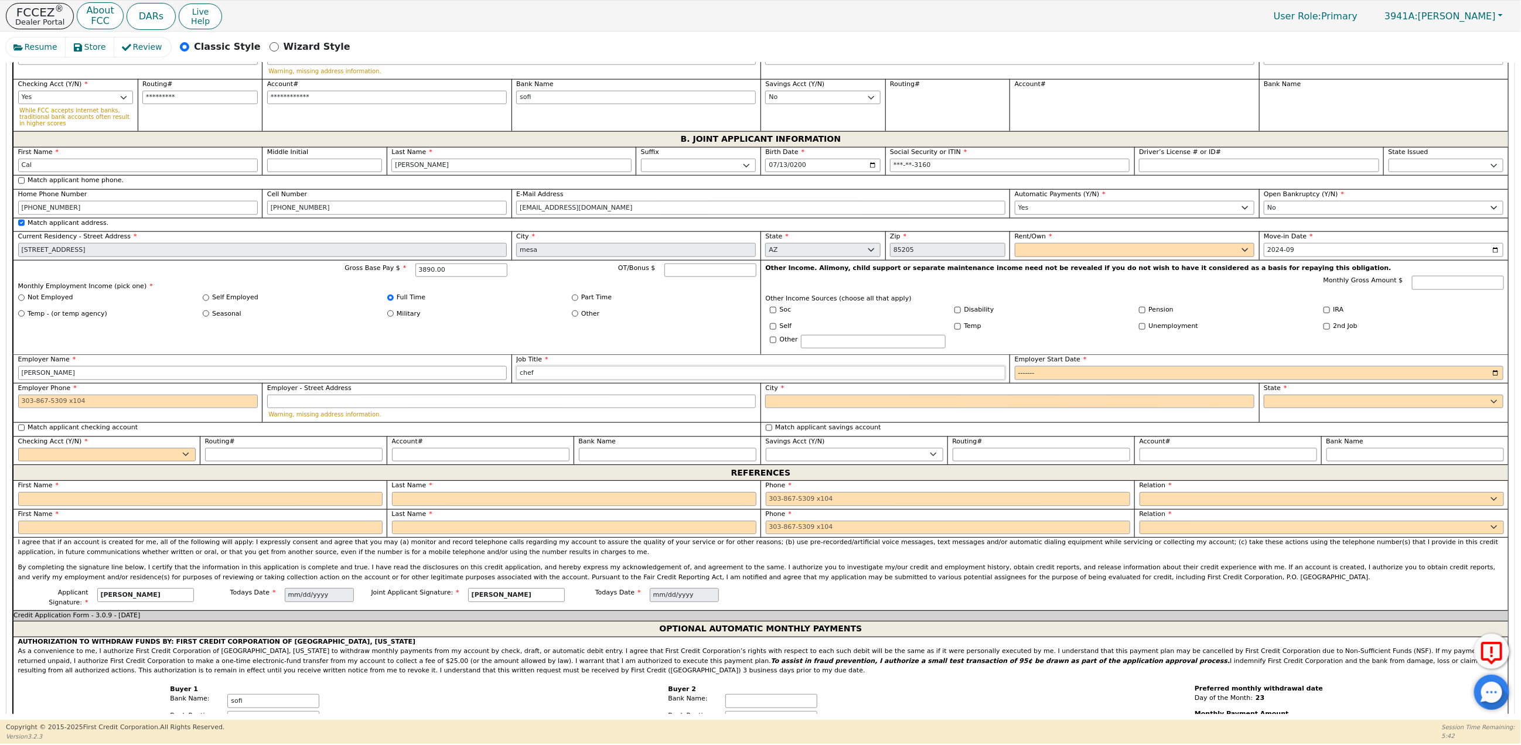
type input "chef"
drag, startPoint x: 122, startPoint y: 422, endPoint x: 128, endPoint y: 427, distance: 7.6
click at [124, 409] on input "Employer Phone" at bounding box center [138, 402] width 240 height 14
type input "480-813-5400"
click at [827, 409] on input "City" at bounding box center [1009, 402] width 489 height 14
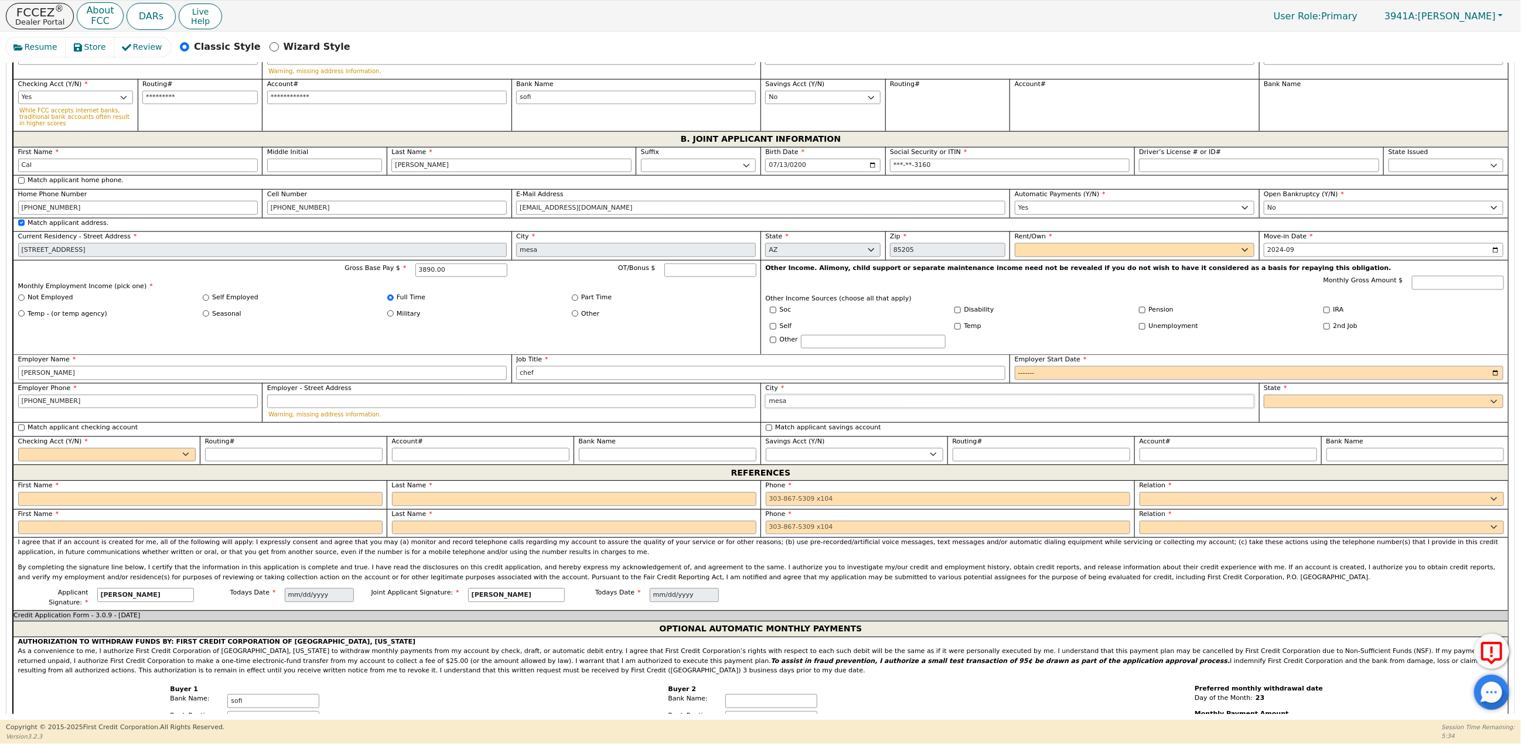
type input "mesa"
click at [1287, 409] on select "AK AL AR AZ CA CO CT DC DE FL GA HI IA ID IL IN KS KY LA MA MD ME MI MN MO MS M…" at bounding box center [1384, 402] width 240 height 14
select select "AZ"
click at [1264, 409] on select "AK AL AR AZ CA CO CT DC DE FL GA HI IA ID IL IN KS KY LA MA MD ME MI MN MO MS M…" at bounding box center [1384, 402] width 240 height 14
click at [1121, 380] on input "Employer Start Date" at bounding box center [1259, 373] width 489 height 14
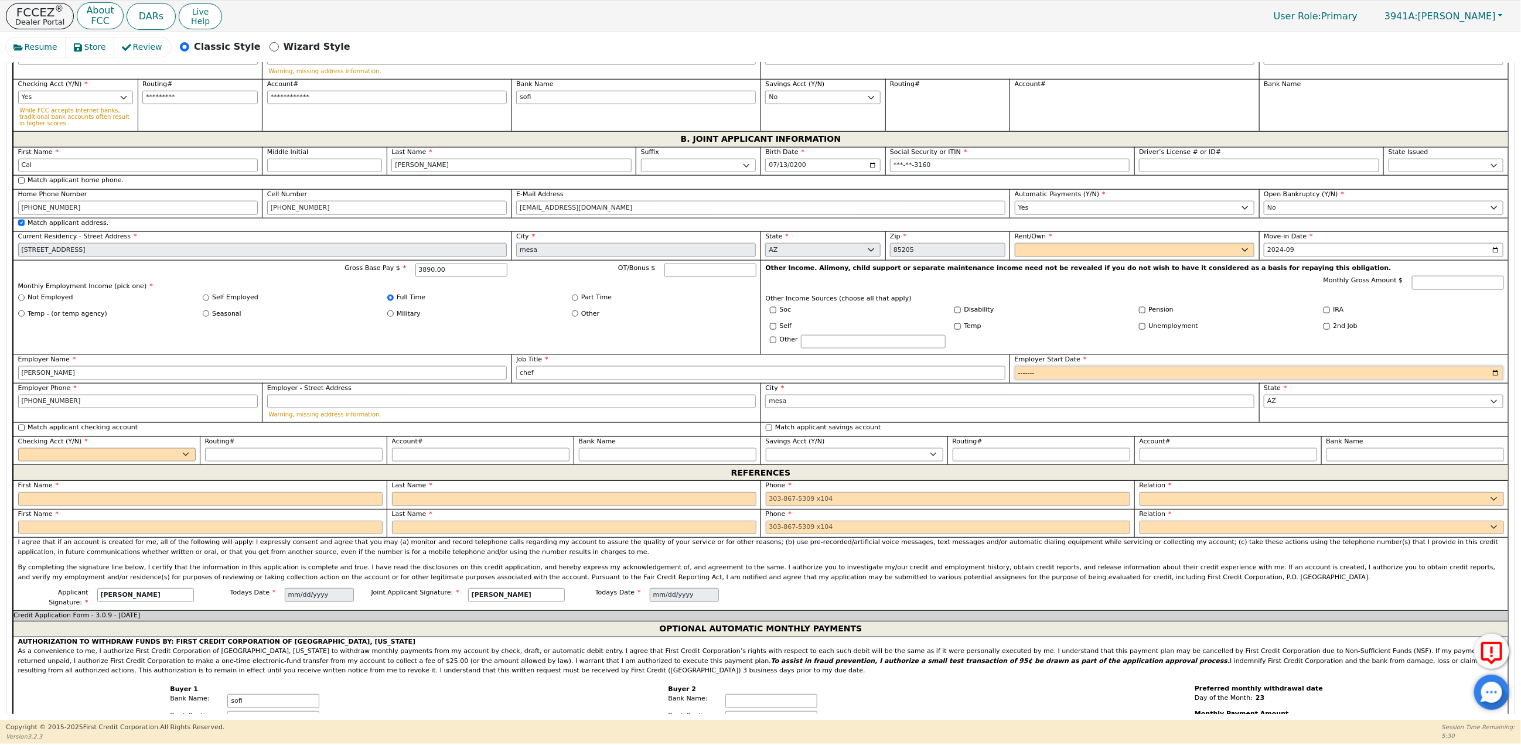
click at [1491, 380] on input "Employer Start Date" at bounding box center [1259, 373] width 489 height 14
type input "2023-09"
click at [22, 431] on input "Match applicant checking account" at bounding box center [21, 428] width 6 height 6
checkbox input "true"
select select "y"
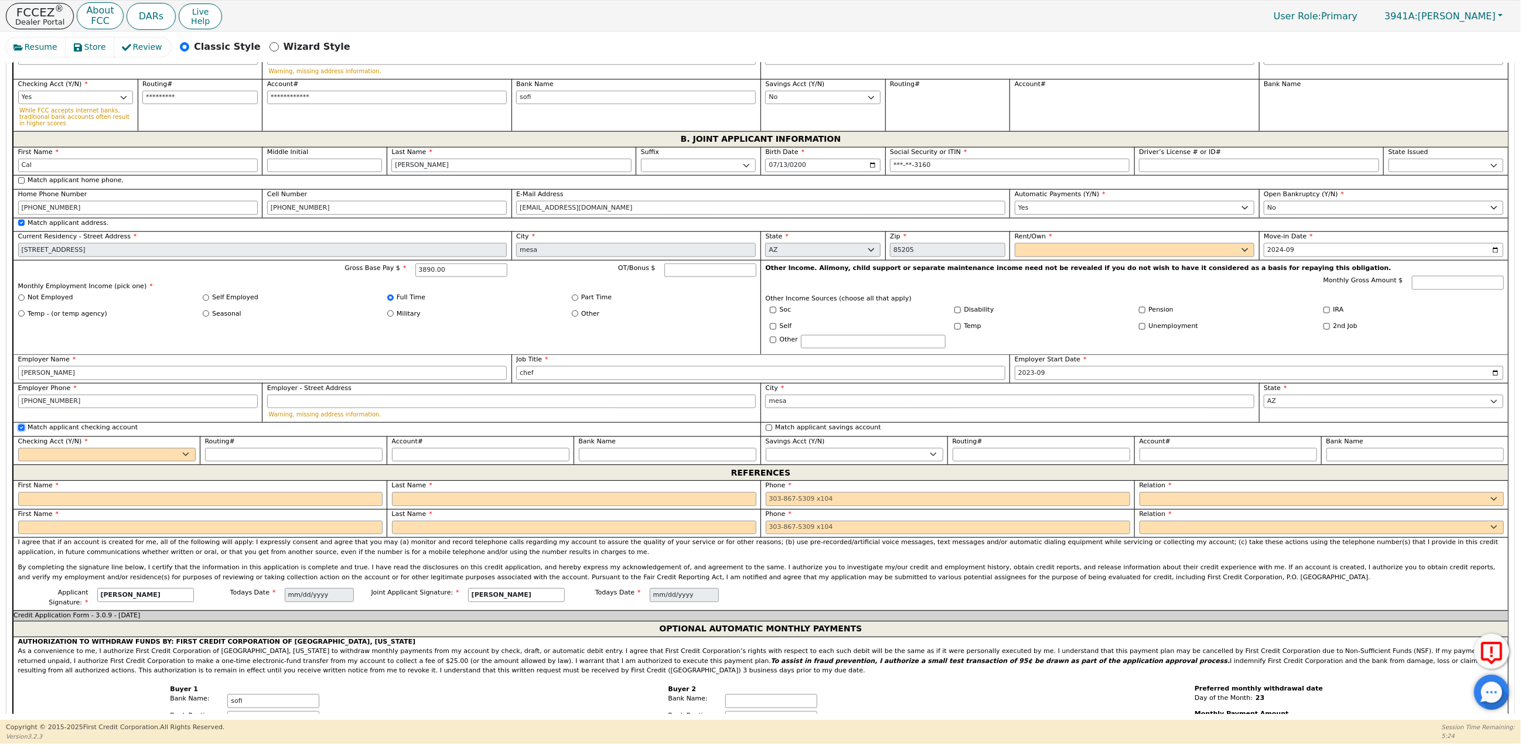
type input "*********"
type input "**********"
type input "sofi"
type input "*********"
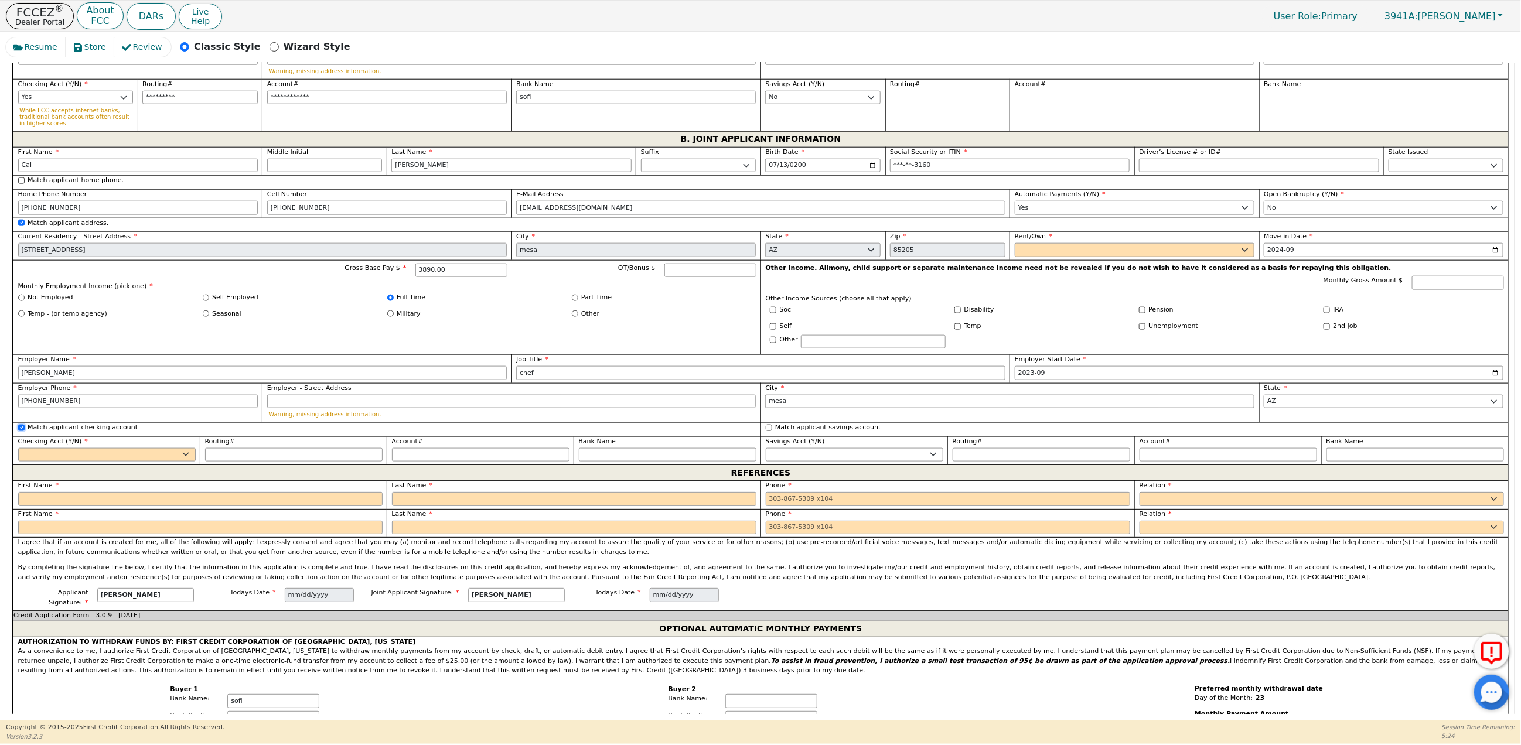
type input "**********"
click at [770, 431] on input "Match applicant savings account" at bounding box center [769, 428] width 6 height 6
checkbox input "true"
select select "n"
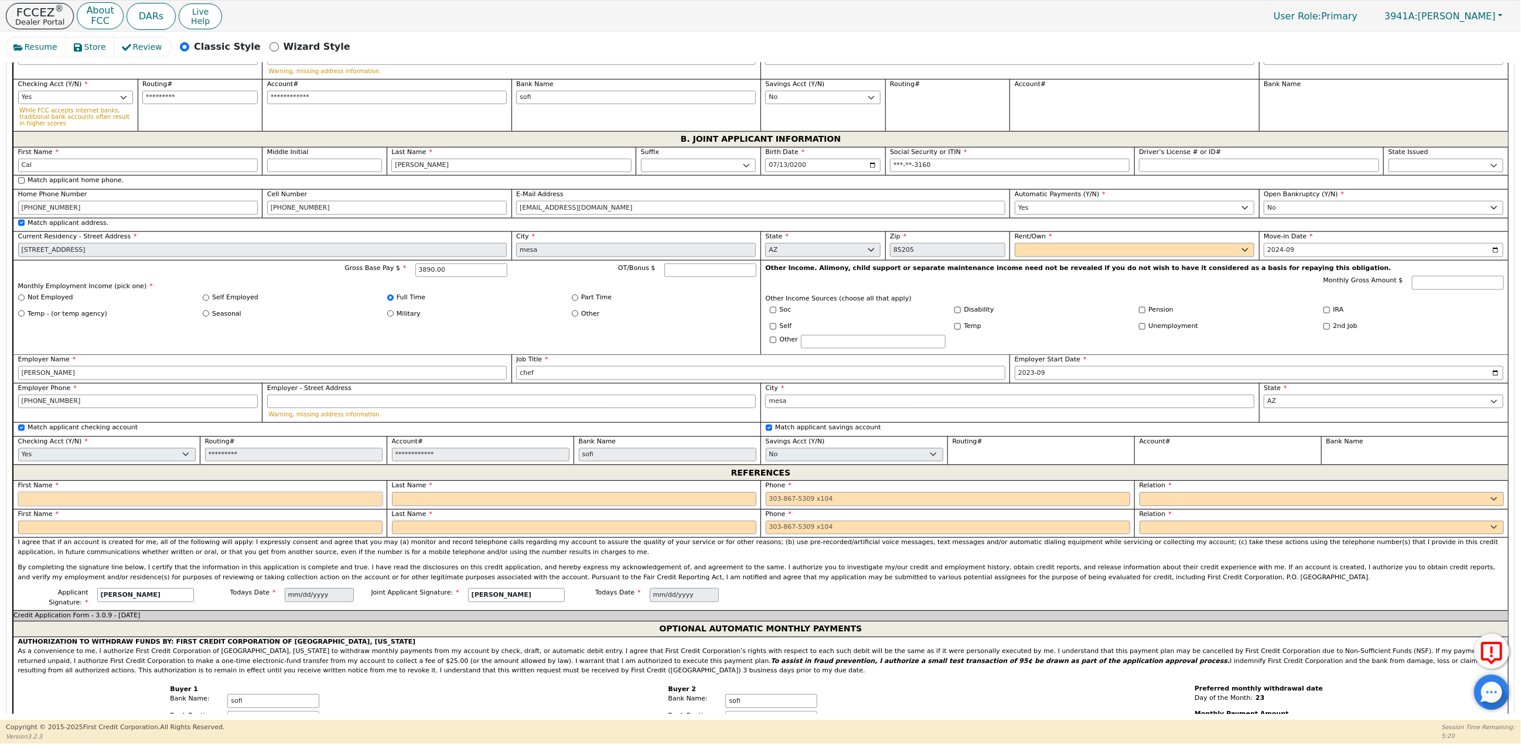
click at [124, 506] on input "text" at bounding box center [200, 499] width 364 height 14
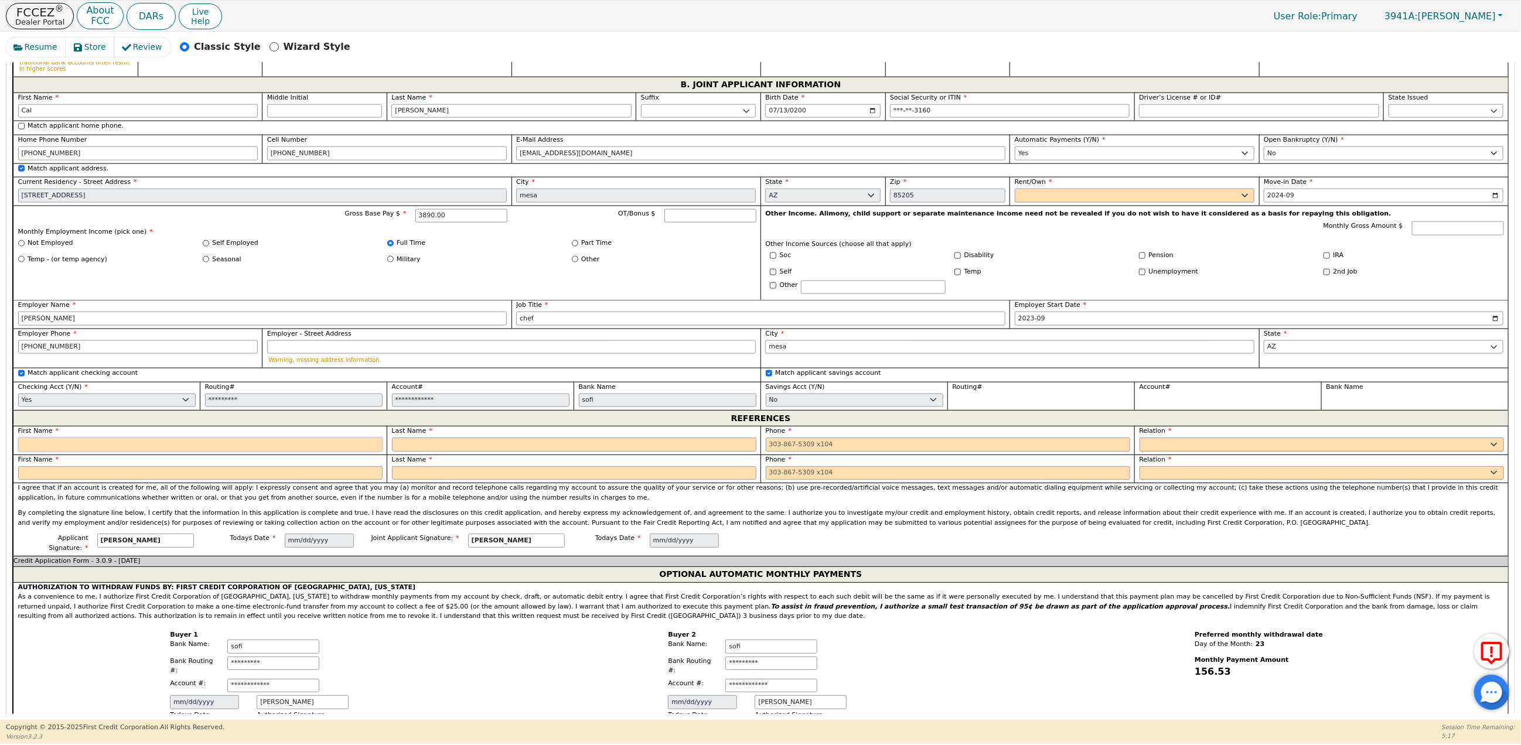
scroll to position [977, 0]
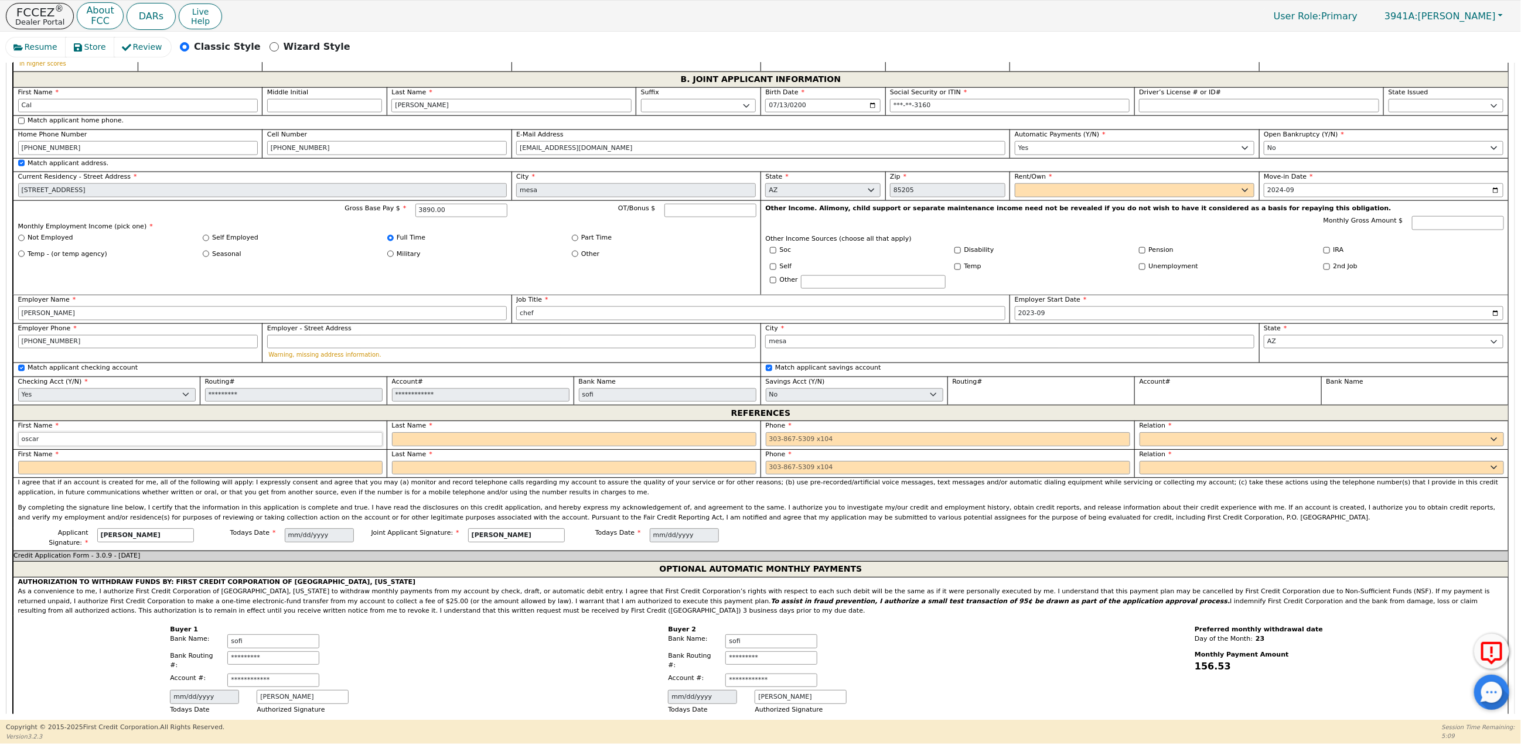
type input "oscar"
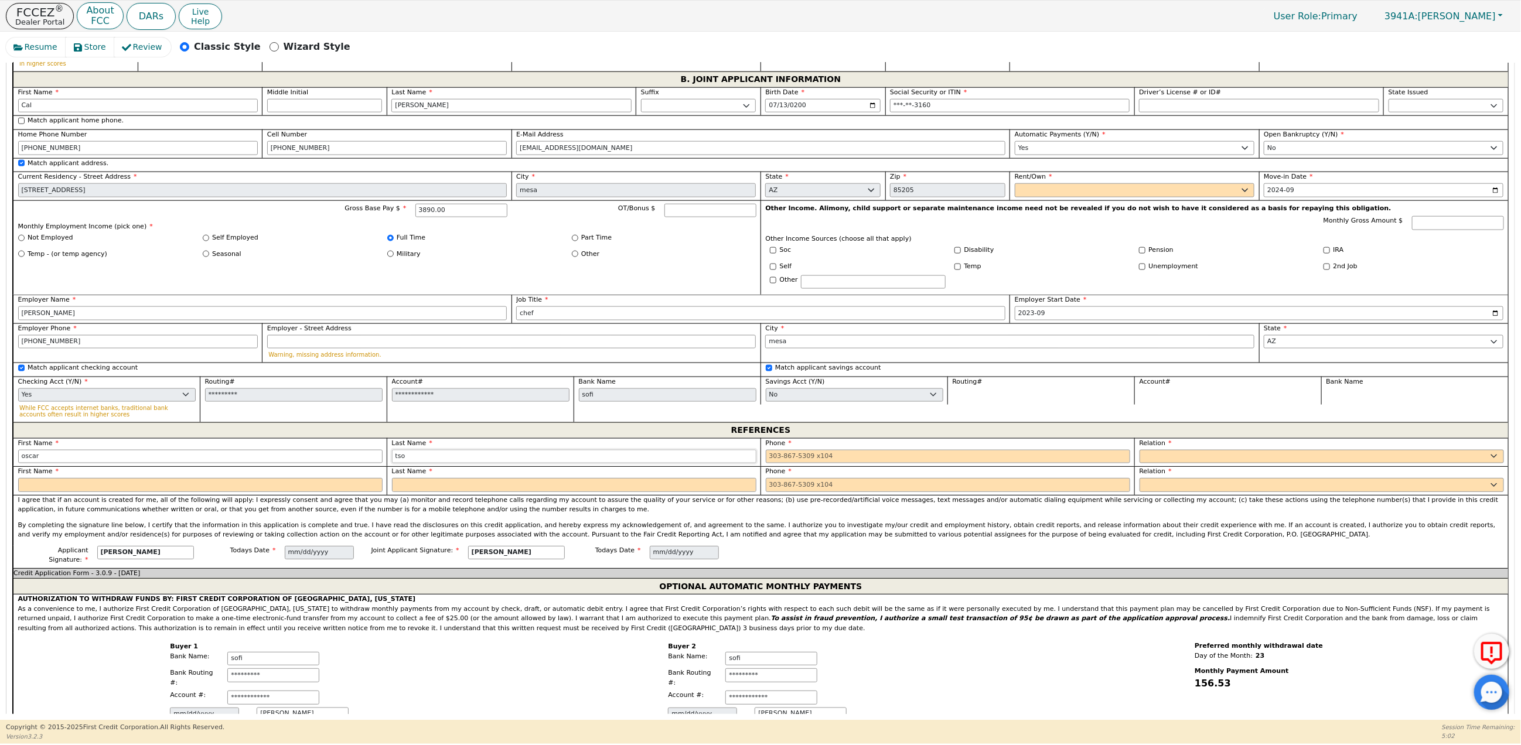
type input "tso"
click at [768, 464] on input "tel" at bounding box center [948, 457] width 364 height 14
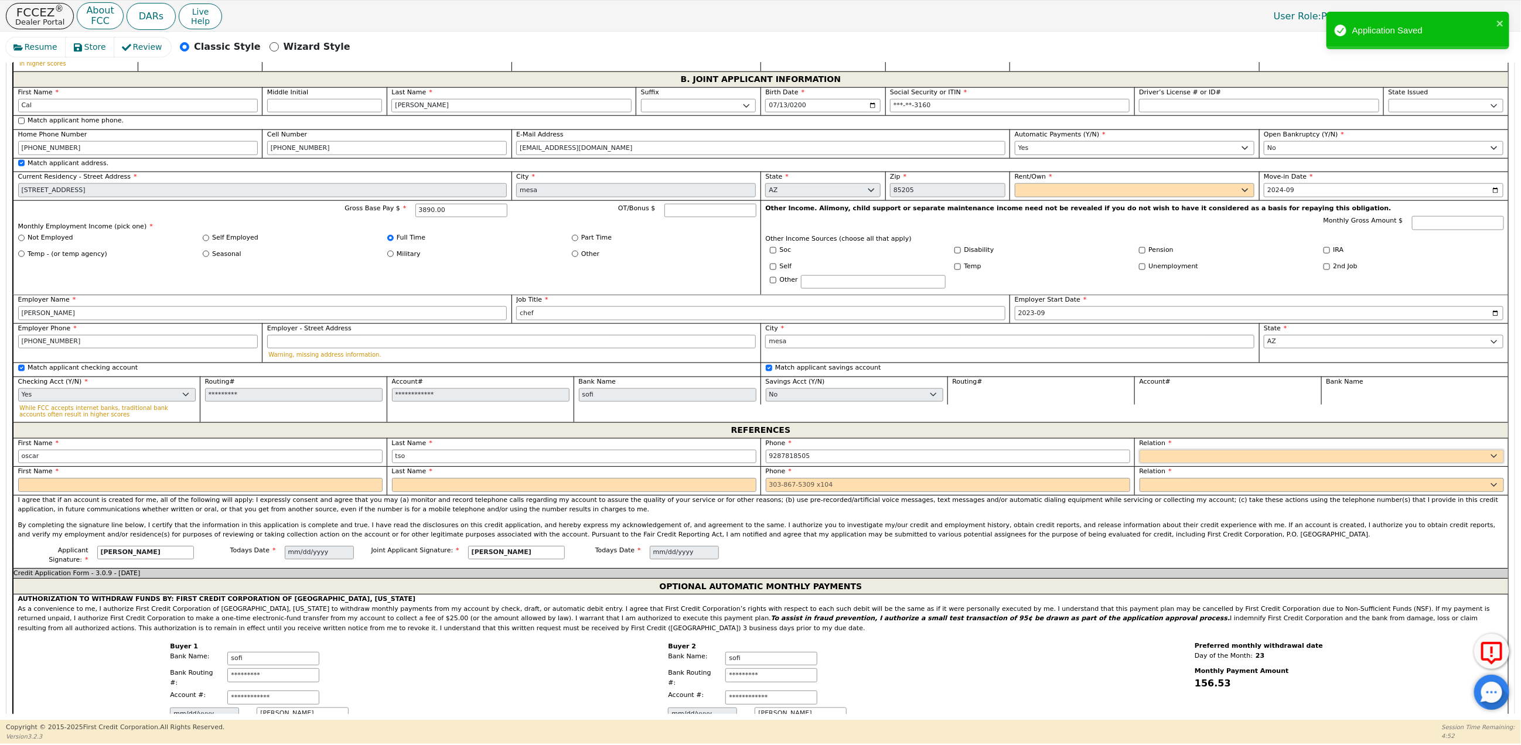
type input "928-781-8505"
click at [1154, 464] on select "FATHER MOTHER SISTER BROTHER DAUGHTER SON CO-WORKER NEIGHBOR FRIEND COUSIN G-MO…" at bounding box center [1322, 457] width 364 height 14
select select "FATHER"
click at [1140, 464] on select "FATHER MOTHER SISTER BROTHER DAUGHTER SON CO-WORKER NEIGHBOR FRIEND COUSIN G-MO…" at bounding box center [1322, 457] width 364 height 14
click at [34, 492] on input "text" at bounding box center [200, 485] width 364 height 14
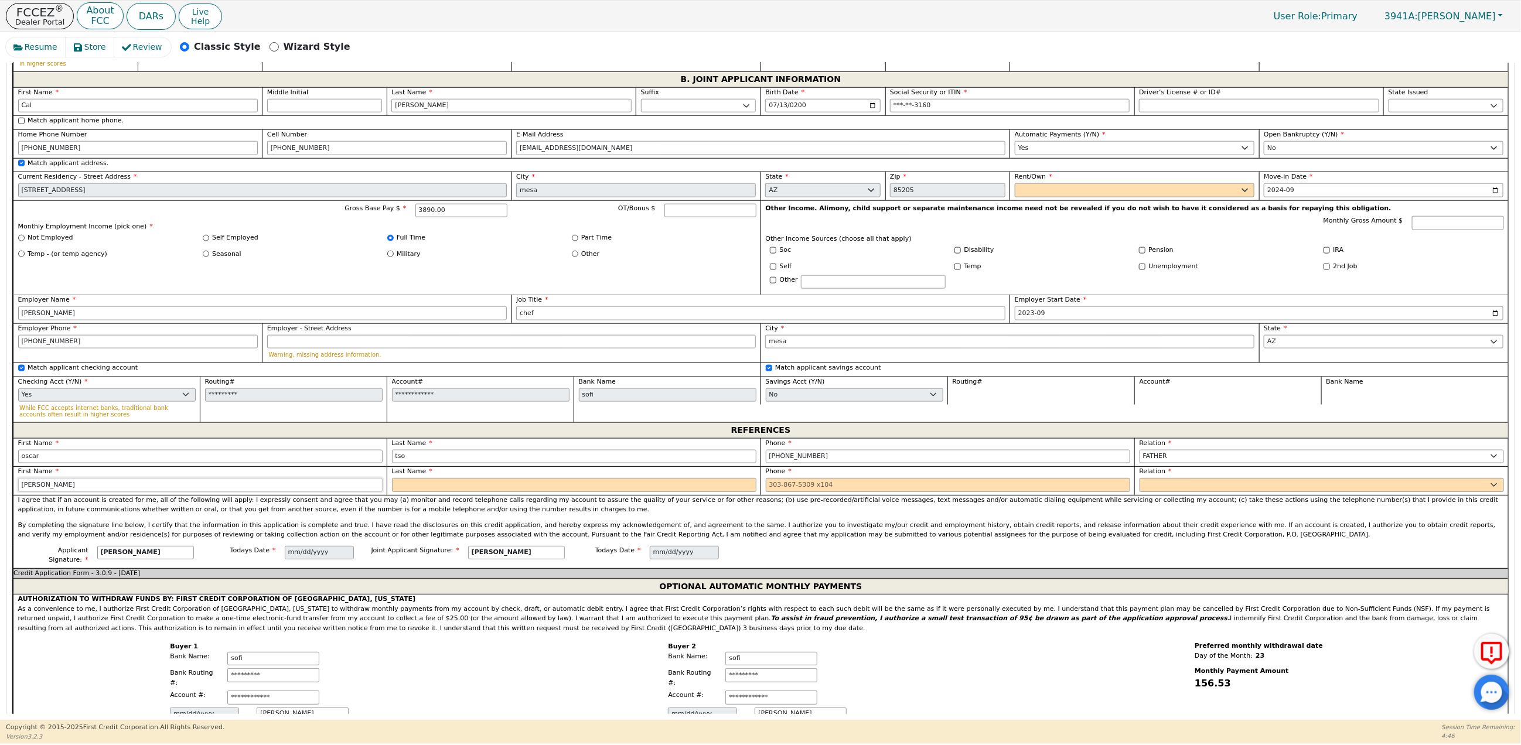
type input "roberta"
click at [766, 492] on input "tel" at bounding box center [948, 485] width 364 height 14
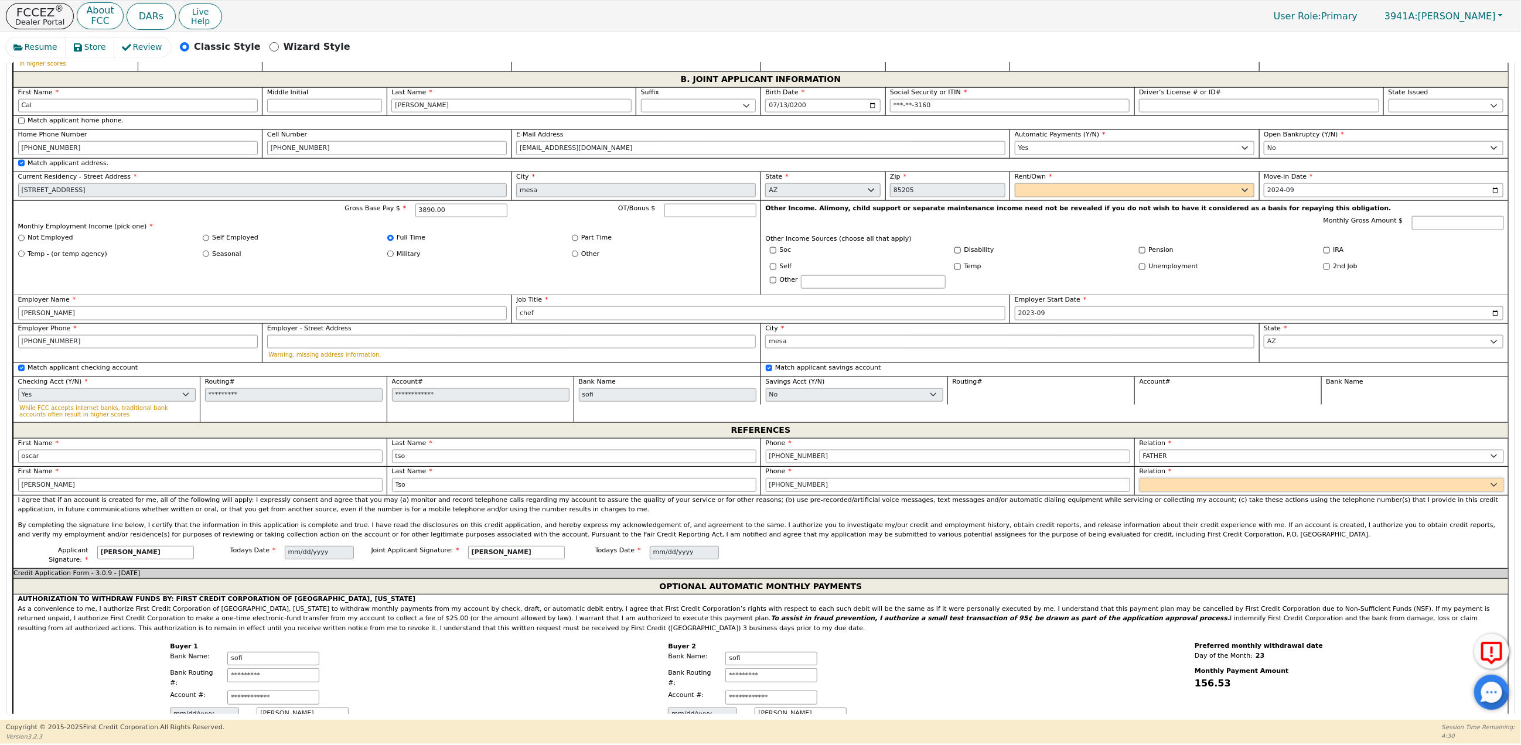
click at [1218, 492] on select "FATHER MOTHER SISTER BROTHER DAUGHTER SON CO-WORKER NEIGHBOR FRIEND COUSIN G-MO…" at bounding box center [1322, 485] width 364 height 14
click at [1140, 492] on select "FATHER MOTHER SISTER BROTHER DAUGHTER SON CO-WORKER NEIGHBOR FRIEND COUSIN G-MO…" at bounding box center [1322, 485] width 364 height 14
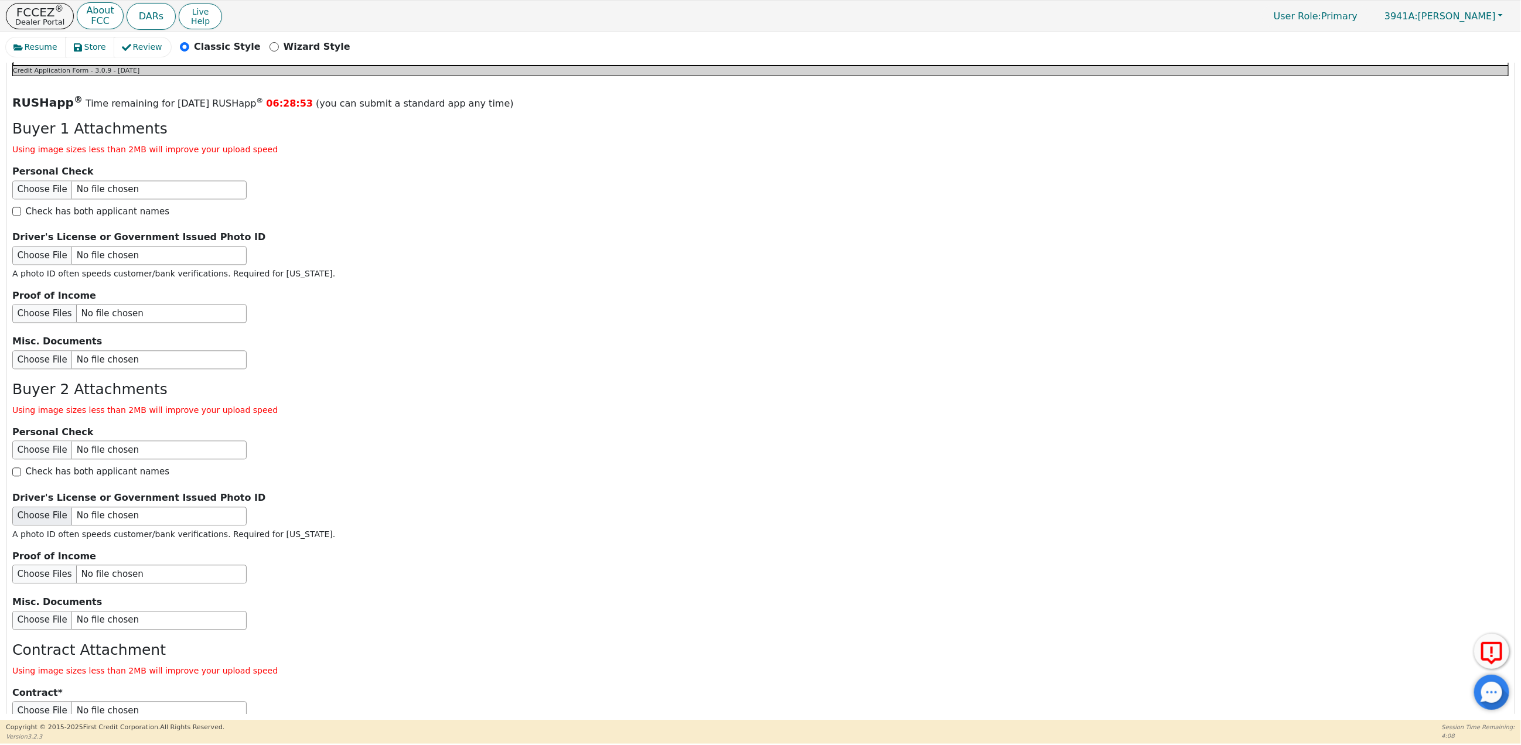
scroll to position [1768, 0]
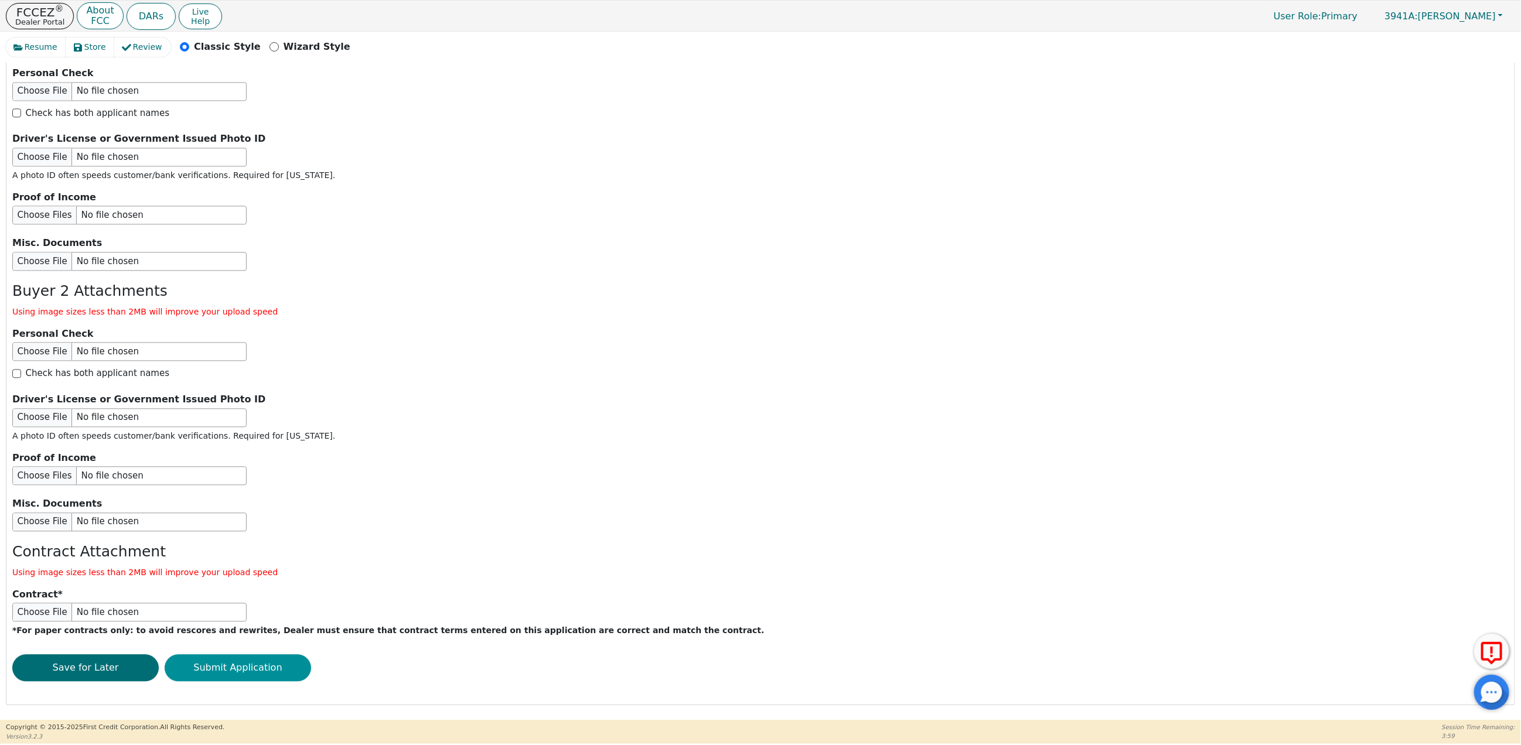
click at [240, 681] on button "Submit Application" at bounding box center [238, 667] width 146 height 27
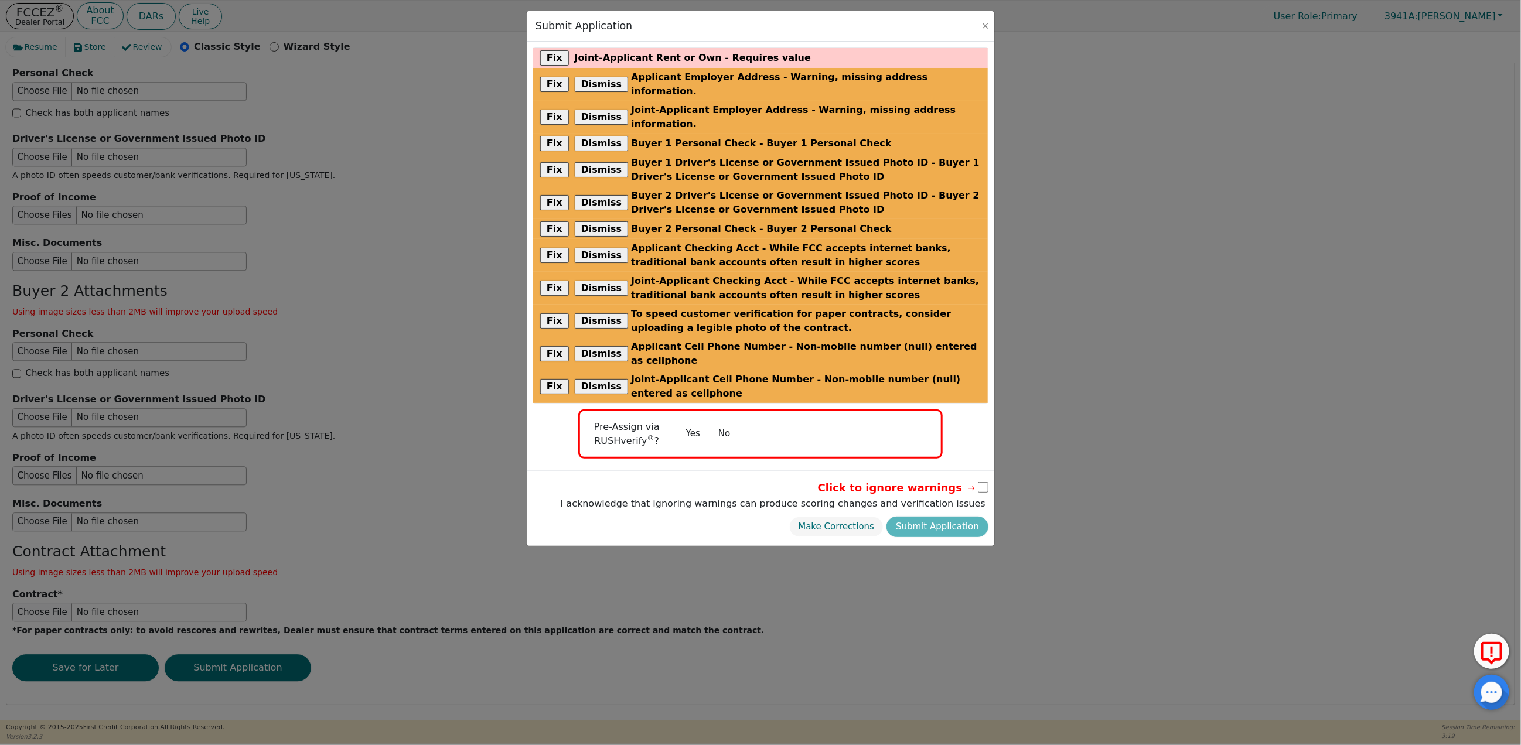
click at [723, 424] on button "No" at bounding box center [724, 434] width 30 height 21
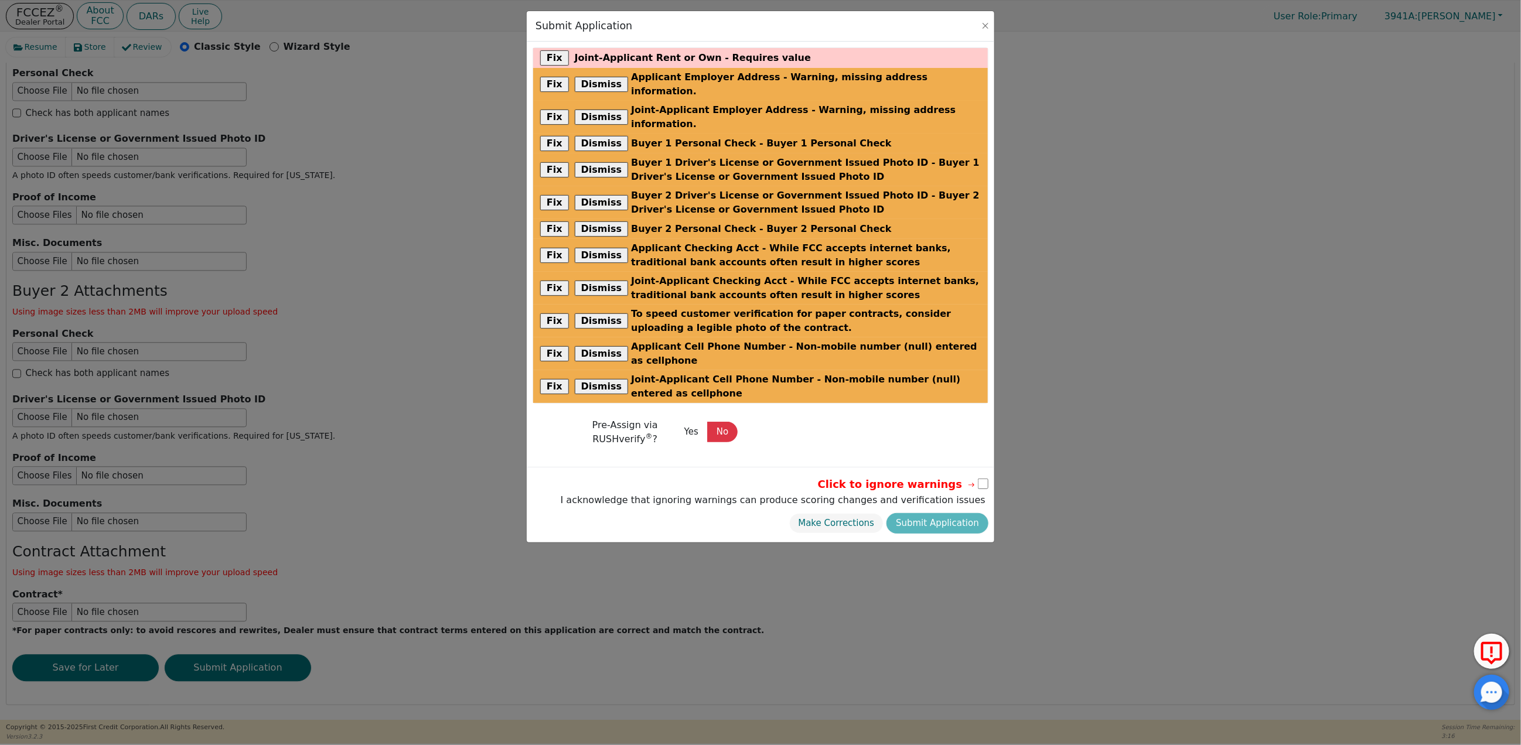
click at [983, 479] on input "checkbox" at bounding box center [983, 484] width 11 height 11
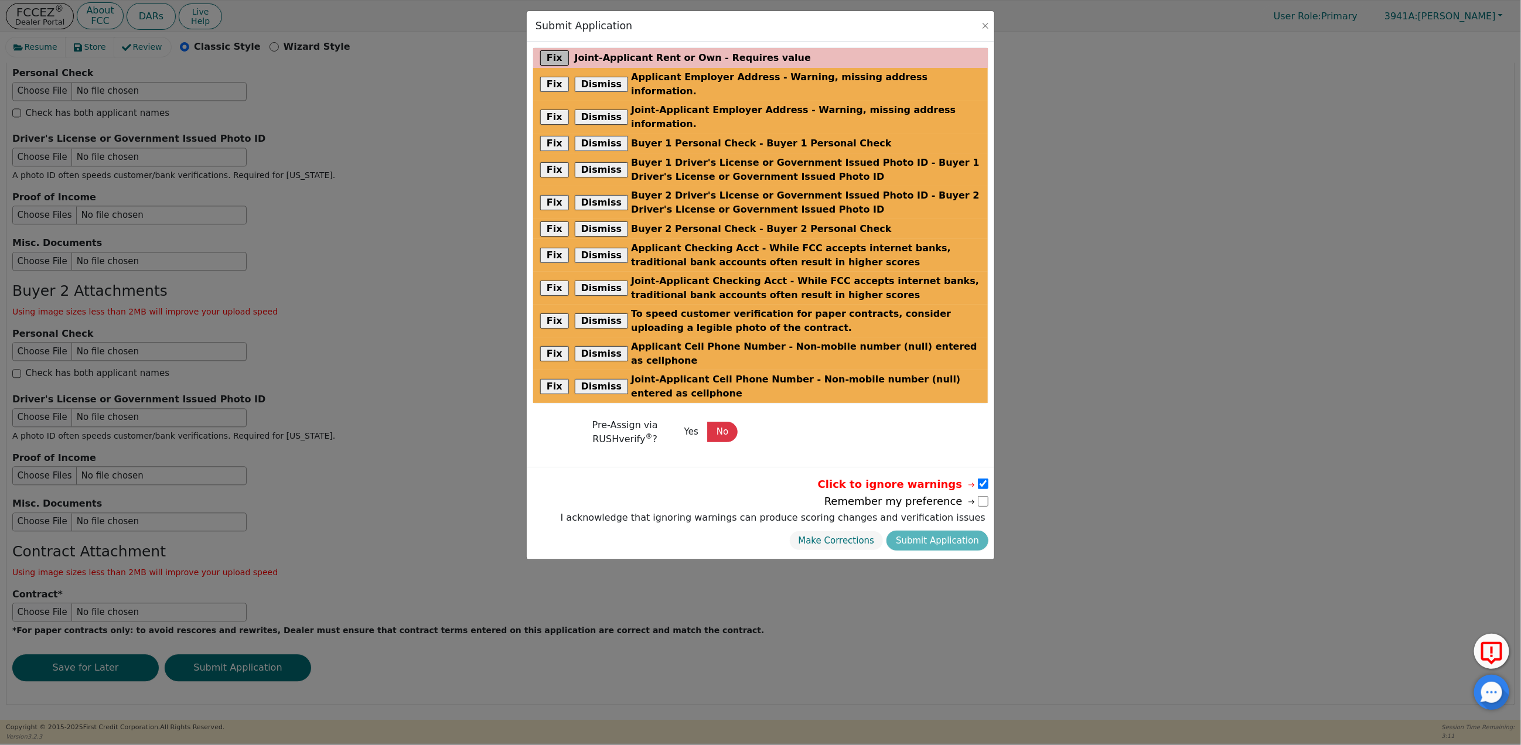
click at [551, 57] on button "Fix" at bounding box center [554, 57] width 29 height 15
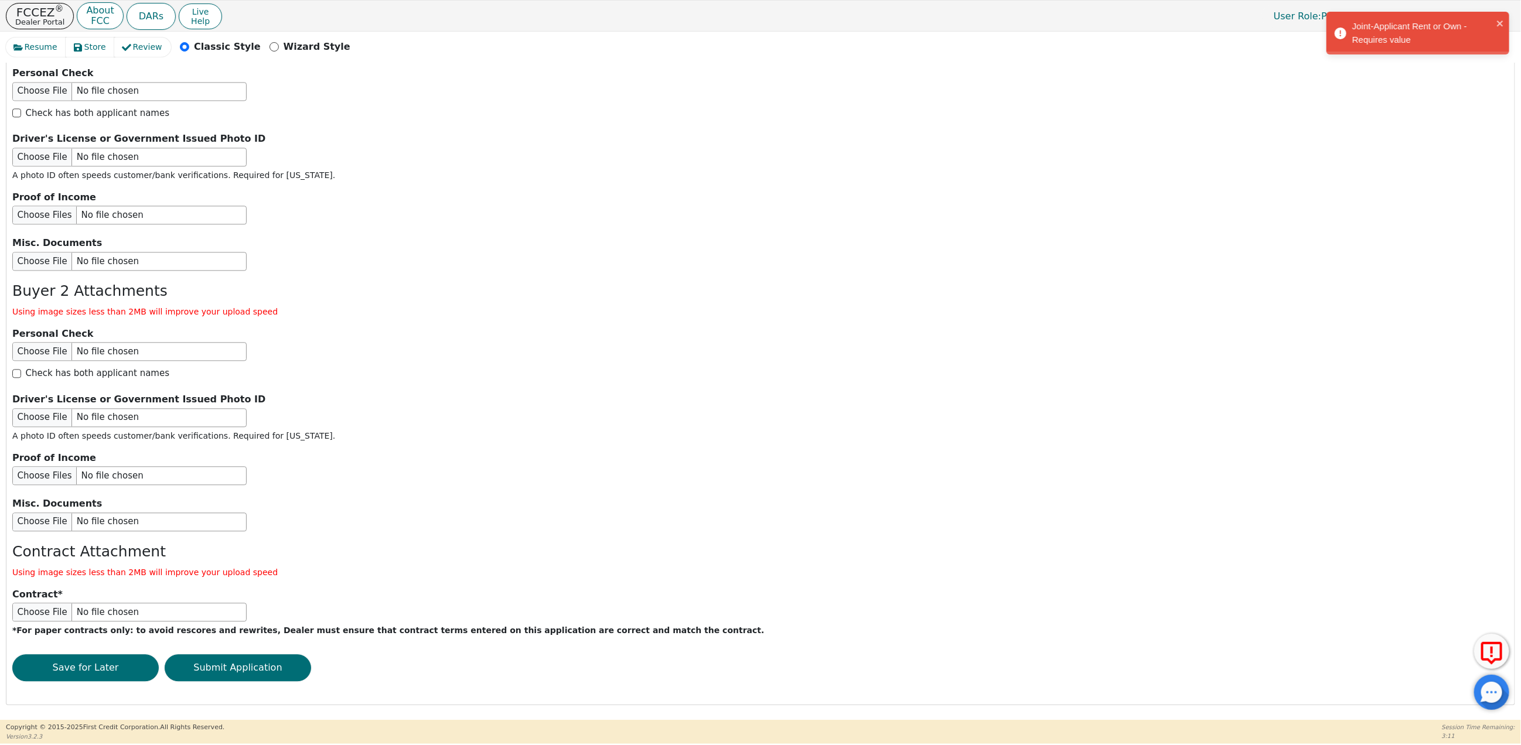
scroll to position [794, 0]
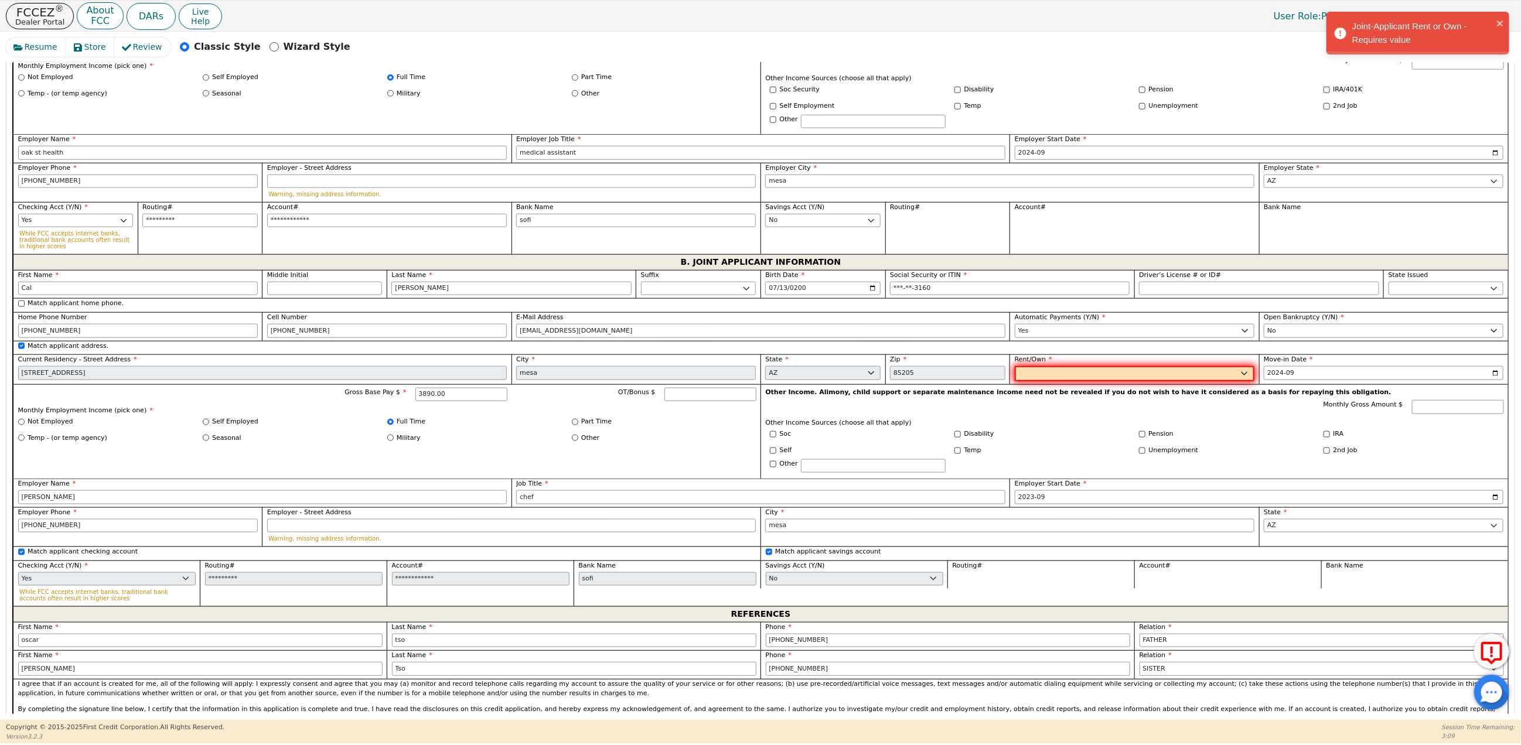
click at [1053, 381] on select "Rent Own" at bounding box center [1135, 373] width 240 height 15
click at [1015, 381] on select "Rent Own" at bounding box center [1135, 373] width 240 height 15
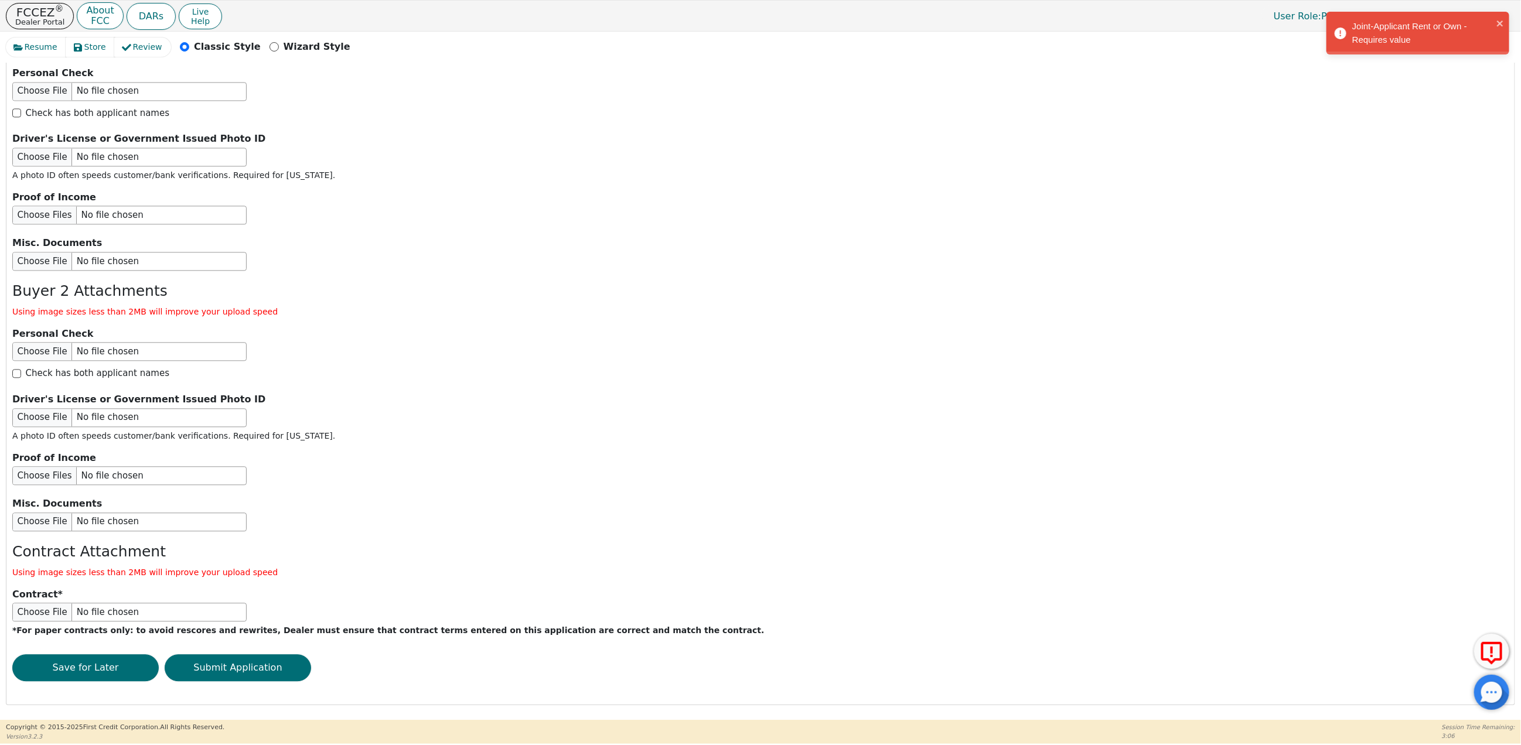
scroll to position [1786, 0]
click at [250, 662] on button "Submit Application" at bounding box center [238, 667] width 146 height 27
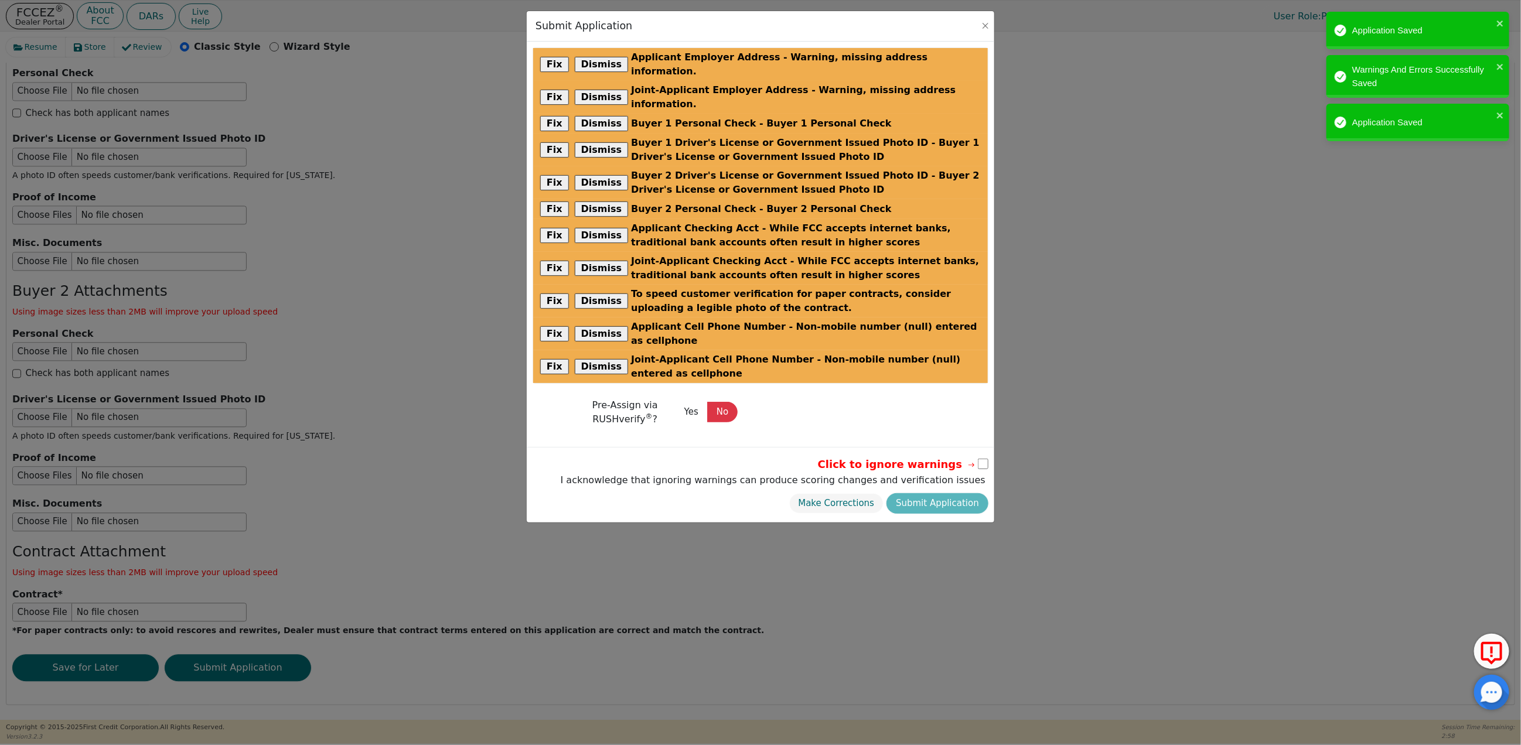
click at [985, 459] on input "checkbox" at bounding box center [983, 464] width 11 height 11
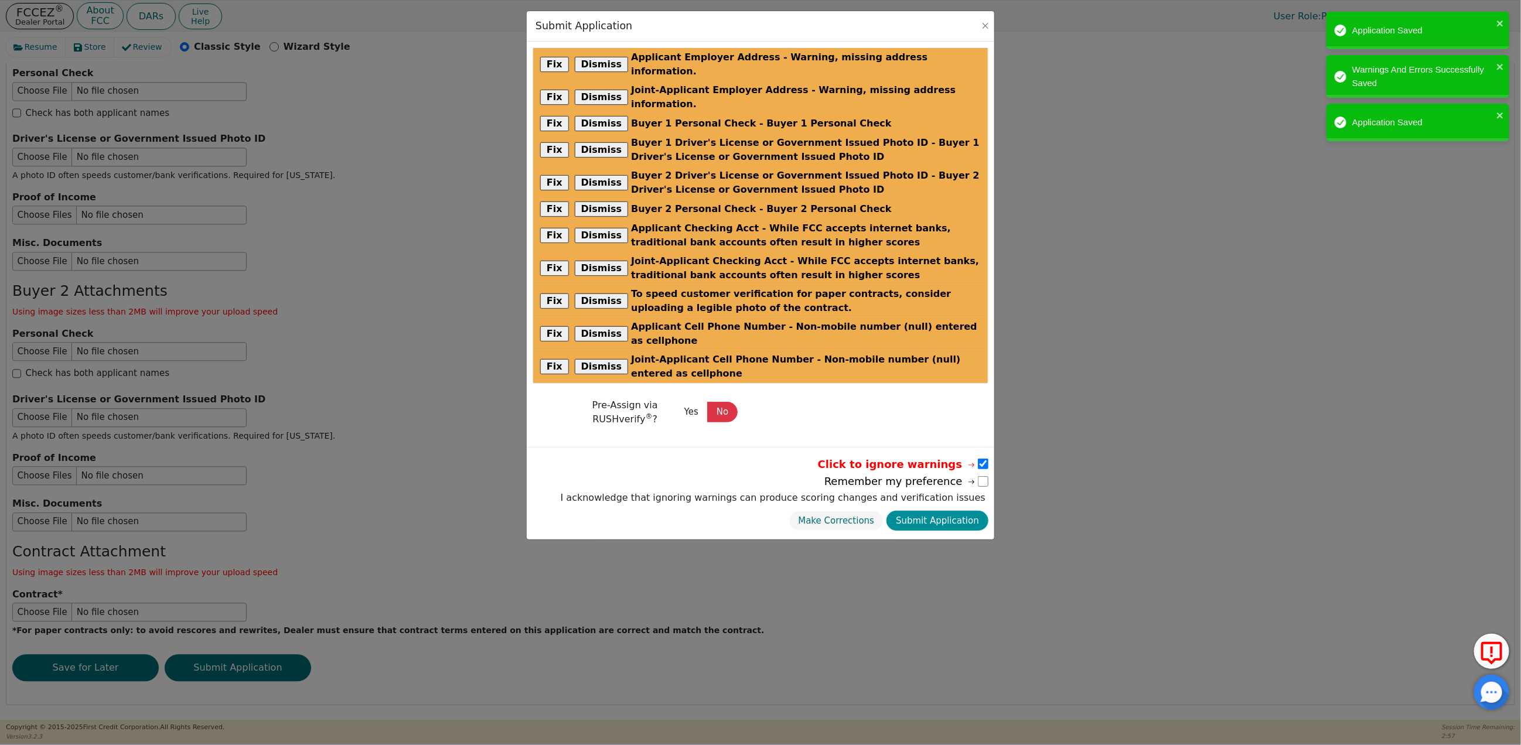
click at [926, 511] on button "Submit Application" at bounding box center [937, 521] width 102 height 21
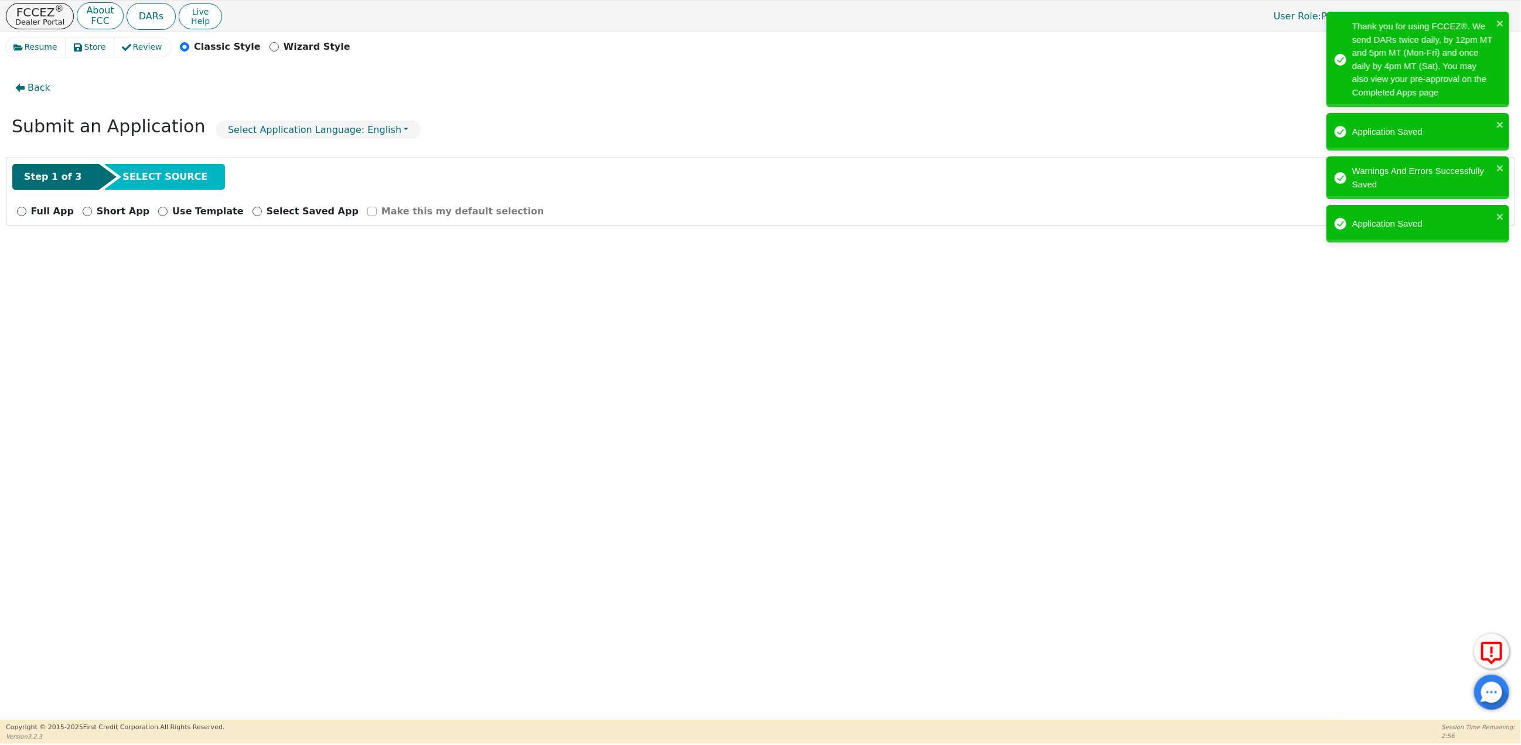
scroll to position [0, 0]
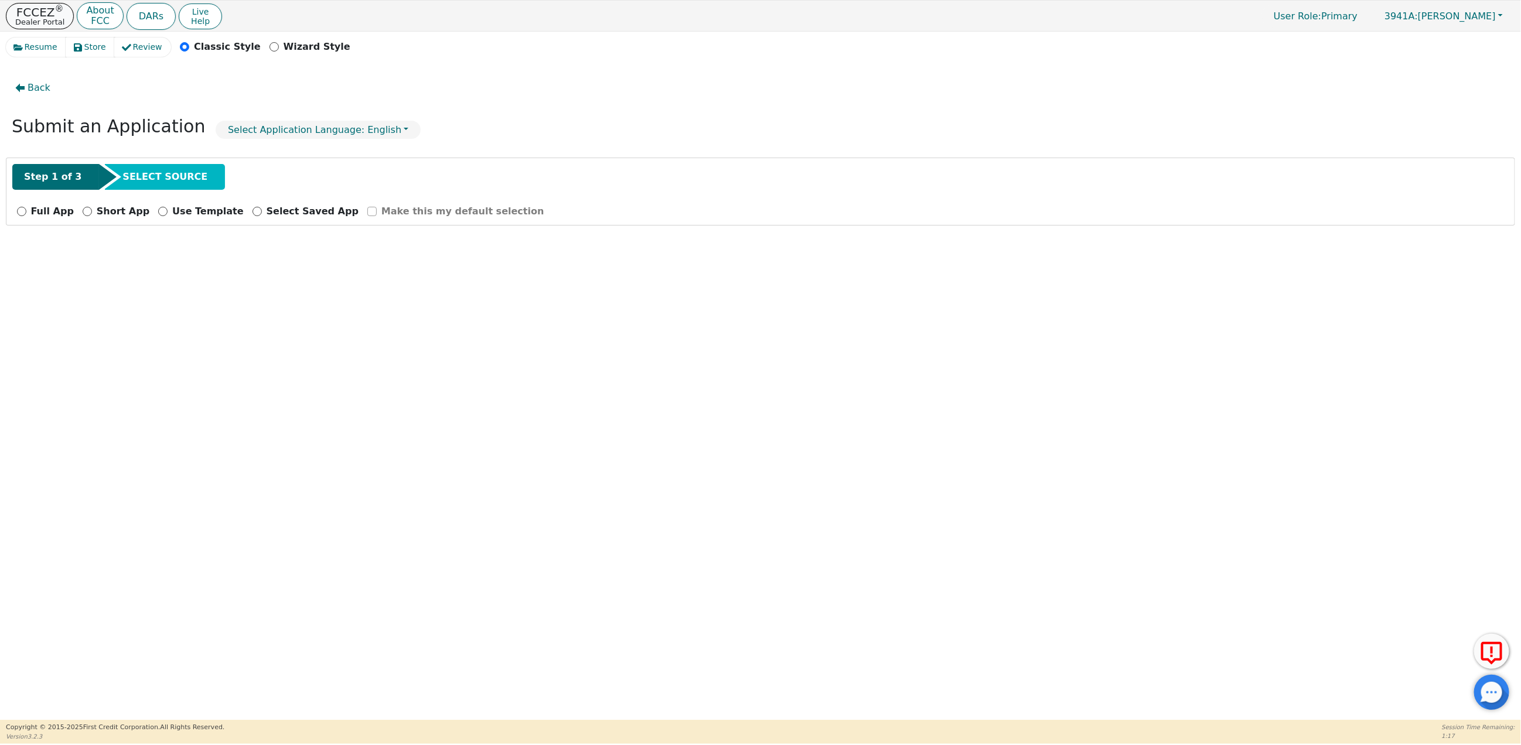
click at [44, 18] on p "Dealer Portal" at bounding box center [39, 22] width 49 height 8
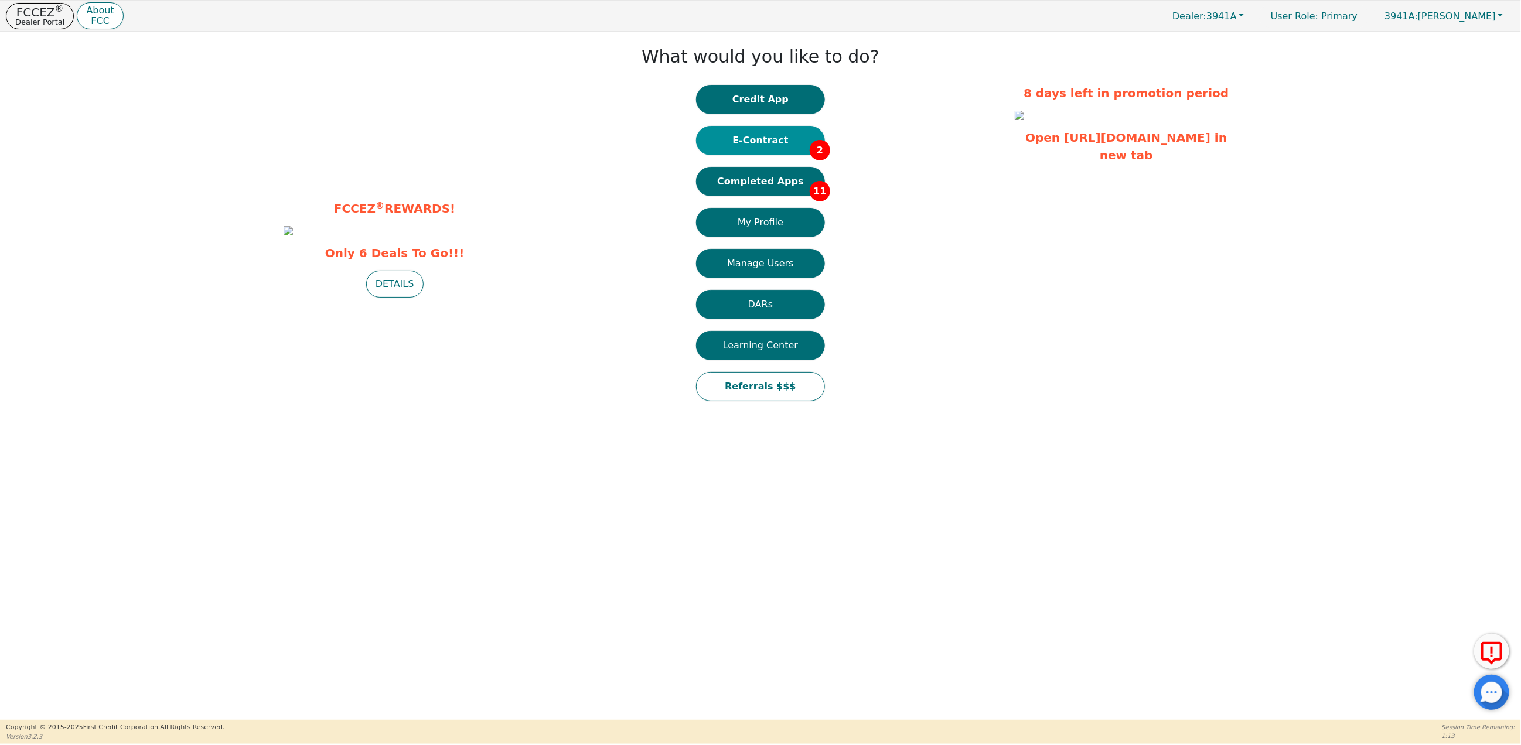
click at [766, 144] on button "E-Contract 2" at bounding box center [760, 140] width 129 height 29
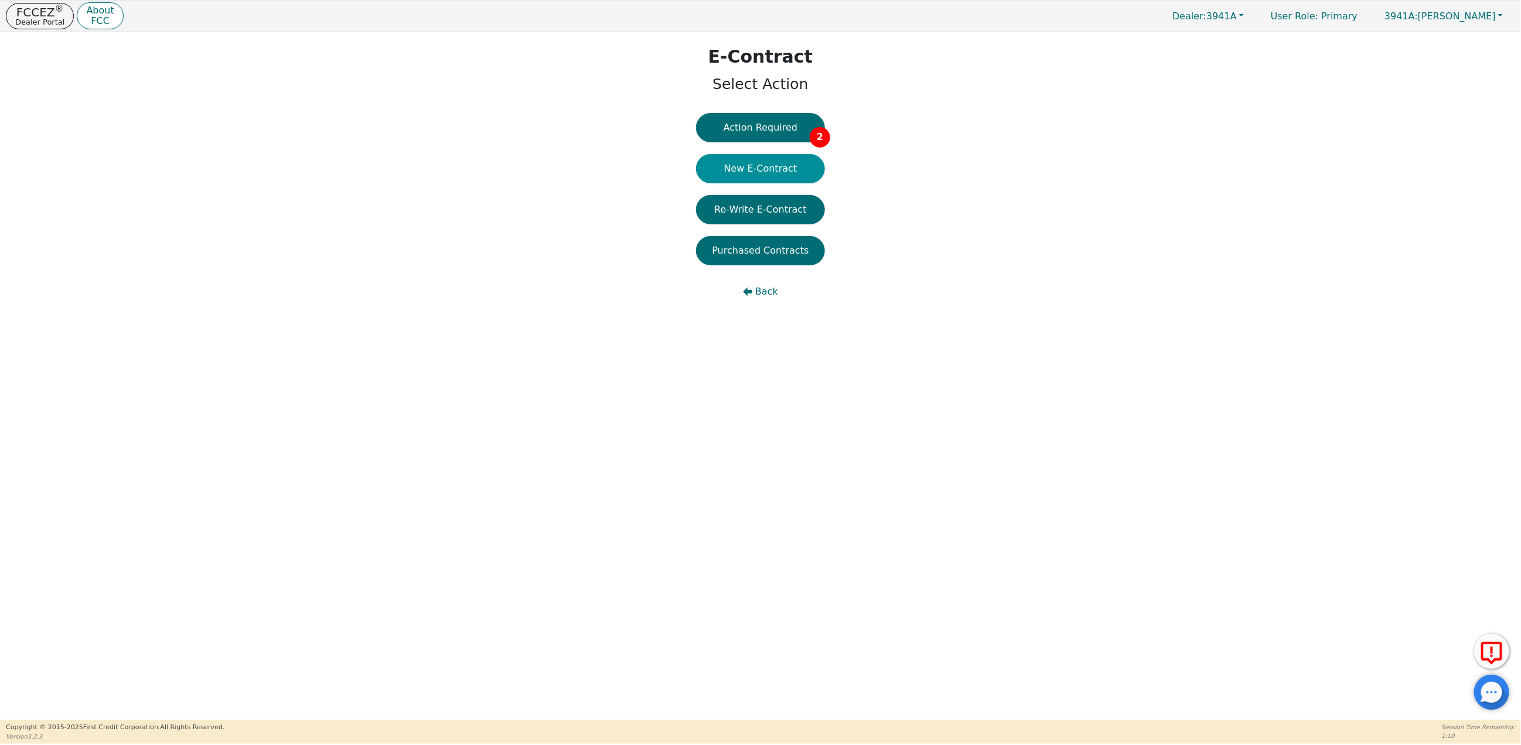
click at [763, 168] on button "New E-Contract" at bounding box center [760, 168] width 129 height 29
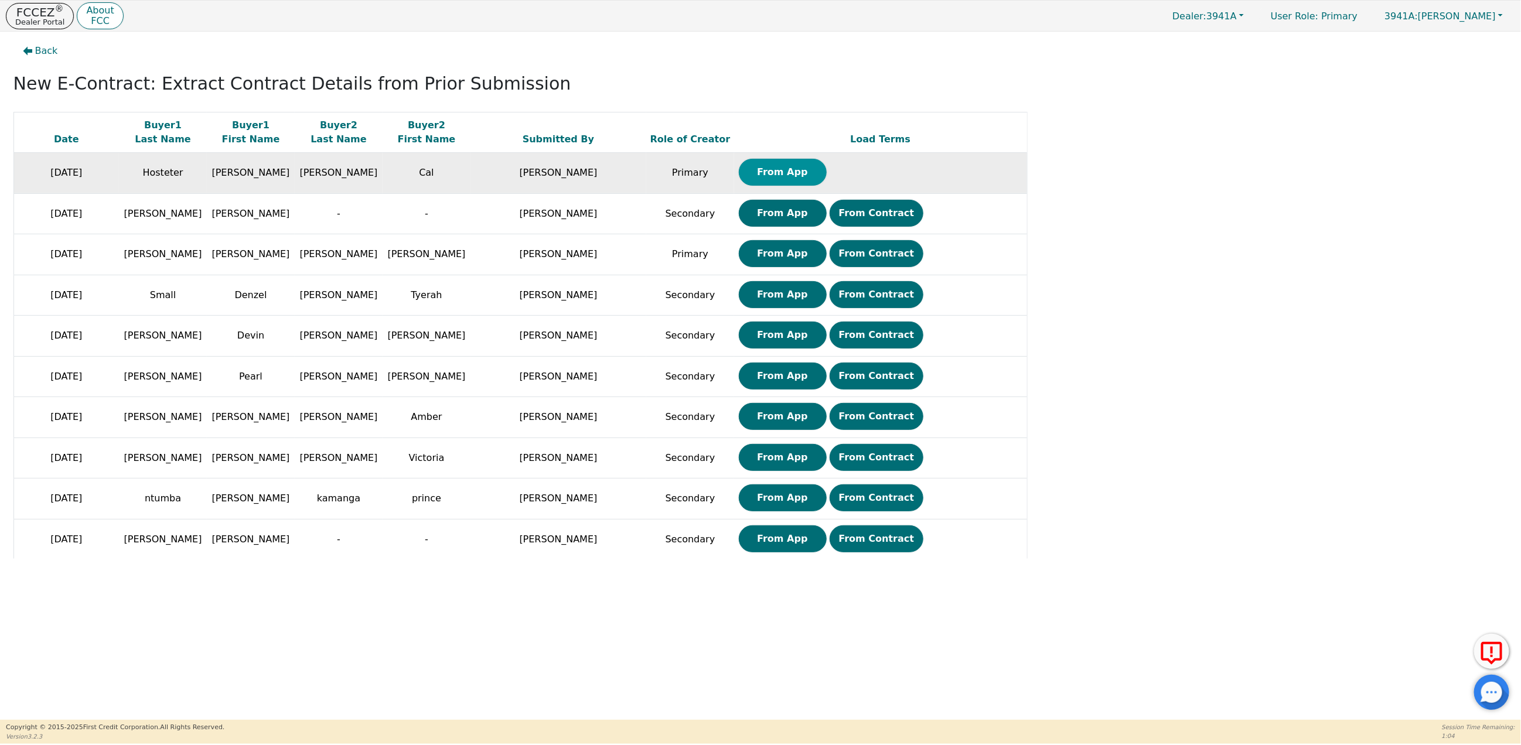
click at [779, 173] on button "From App" at bounding box center [783, 172] width 88 height 27
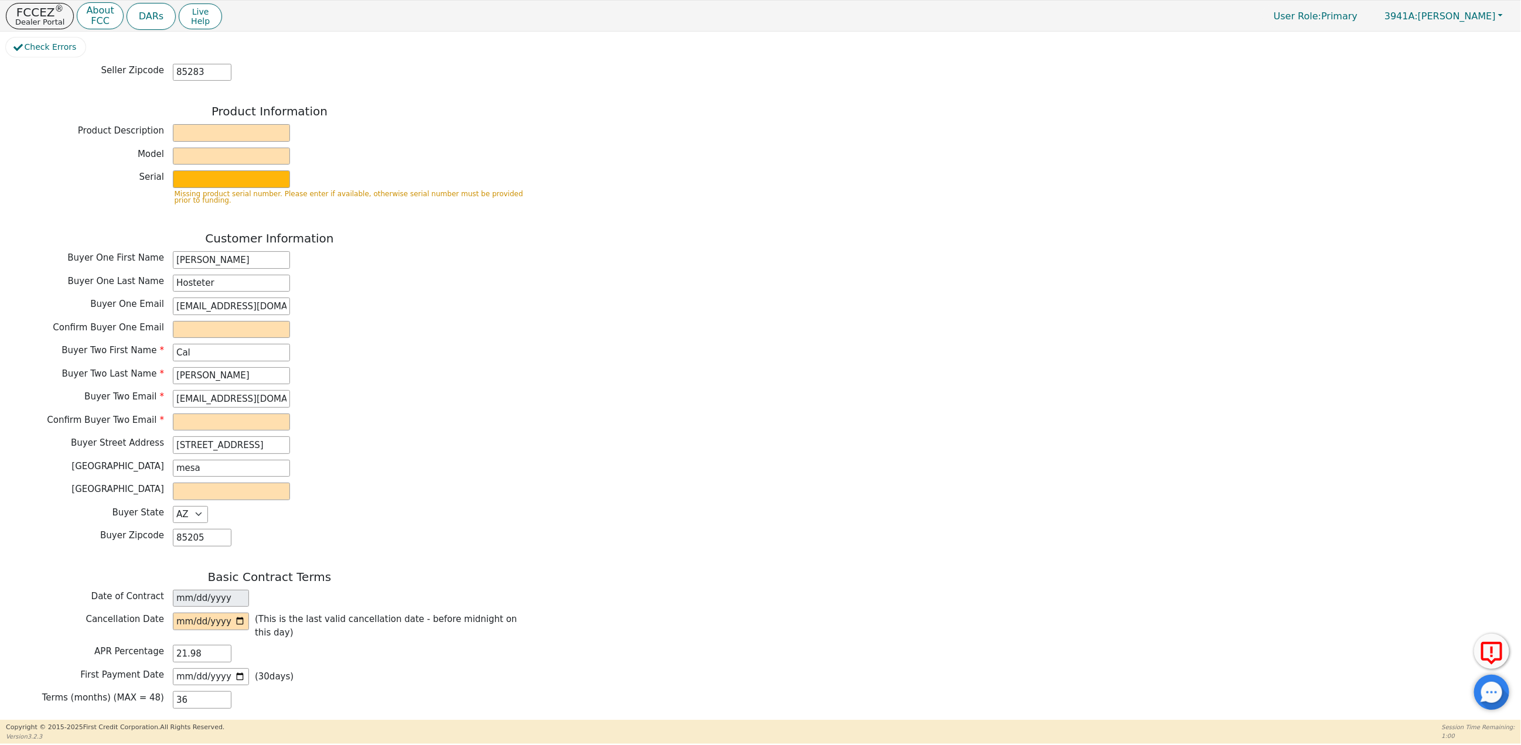
scroll to position [526, 0]
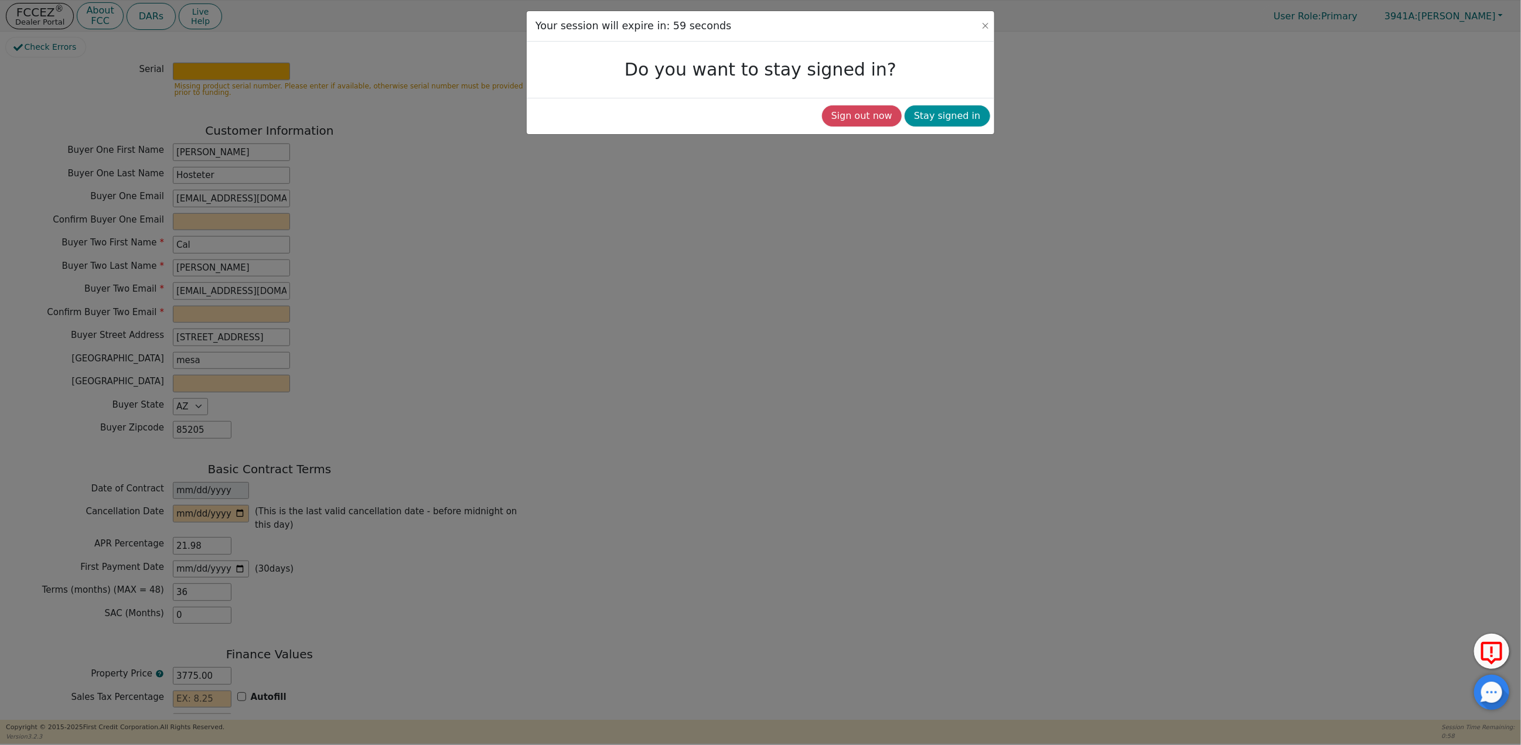
click at [953, 118] on button "Stay signed in" at bounding box center [948, 115] width 86 height 21
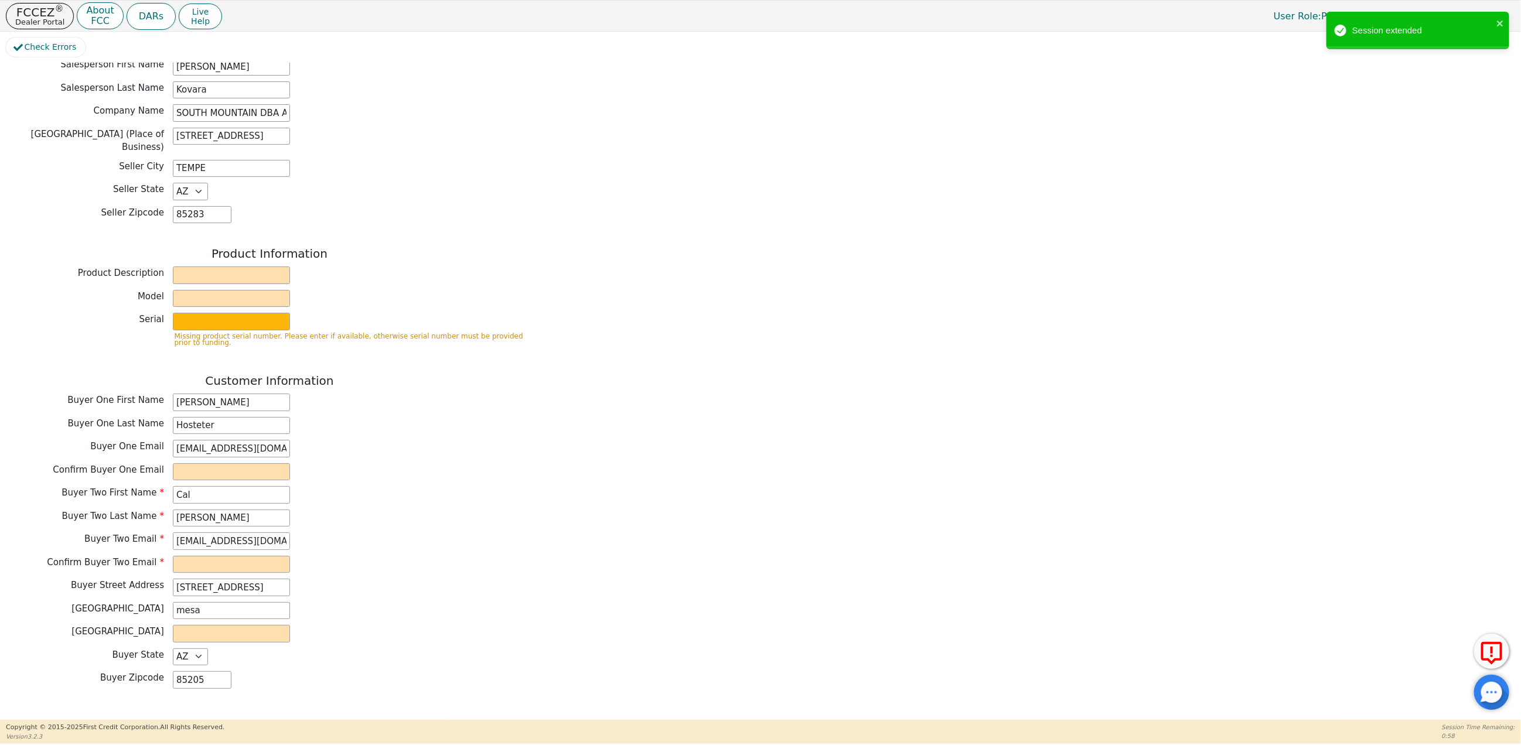
scroll to position [269, 0]
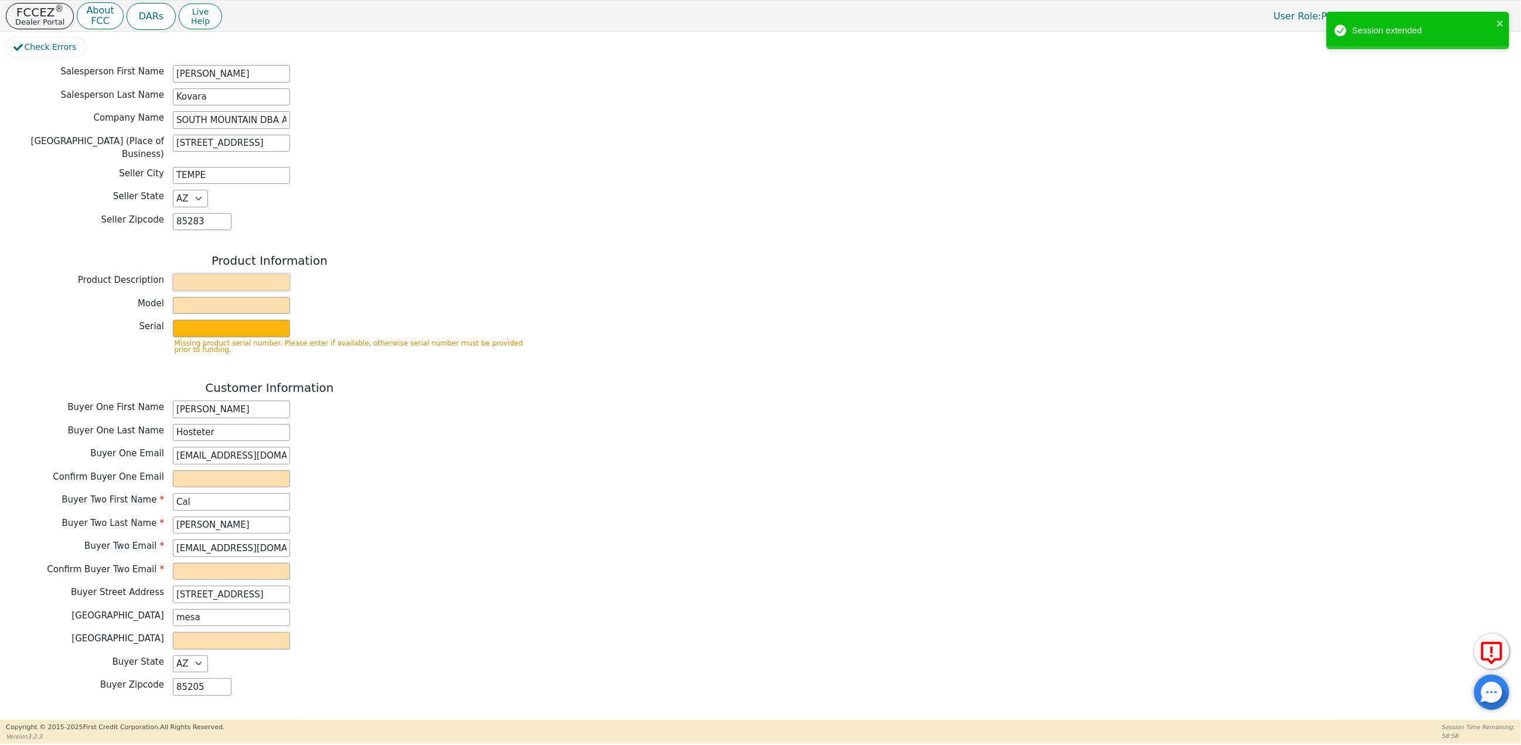
click at [234, 281] on input "text" at bounding box center [231, 283] width 117 height 18
click at [210, 307] on input "text" at bounding box center [231, 306] width 117 height 18
click at [196, 328] on input "text" at bounding box center [231, 329] width 117 height 18
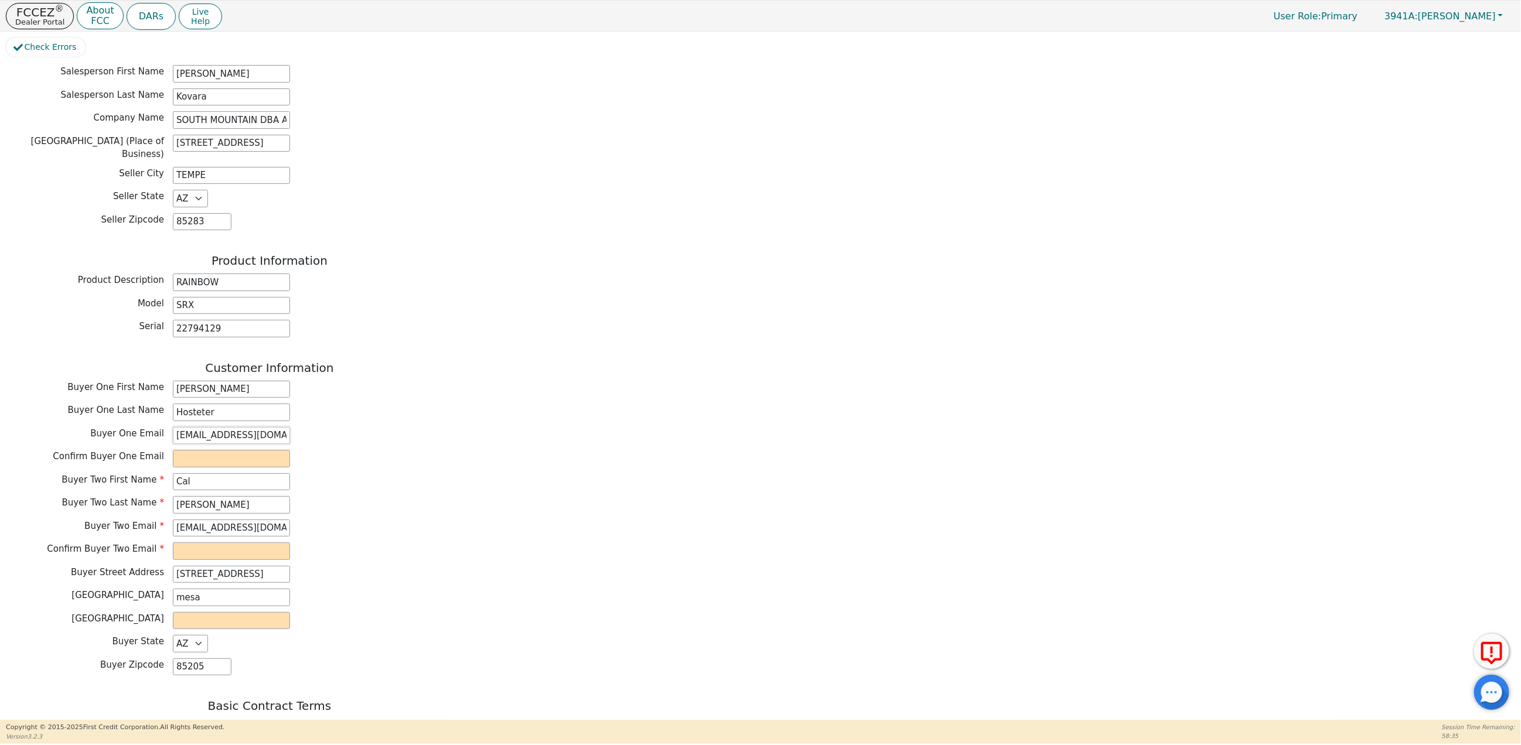
drag, startPoint x: 288, startPoint y: 435, endPoint x: 67, endPoint y: 421, distance: 221.3
click at [67, 421] on div "Customer Information Buyer One First Name Francine Buyer One Last Name Hosteter…" at bounding box center [269, 521] width 527 height 321
click at [194, 460] on input "email" at bounding box center [231, 459] width 117 height 18
paste input "hosteen.f.133@gmail.com"
drag, startPoint x: 275, startPoint y: 534, endPoint x: 76, endPoint y: 525, distance: 199.4
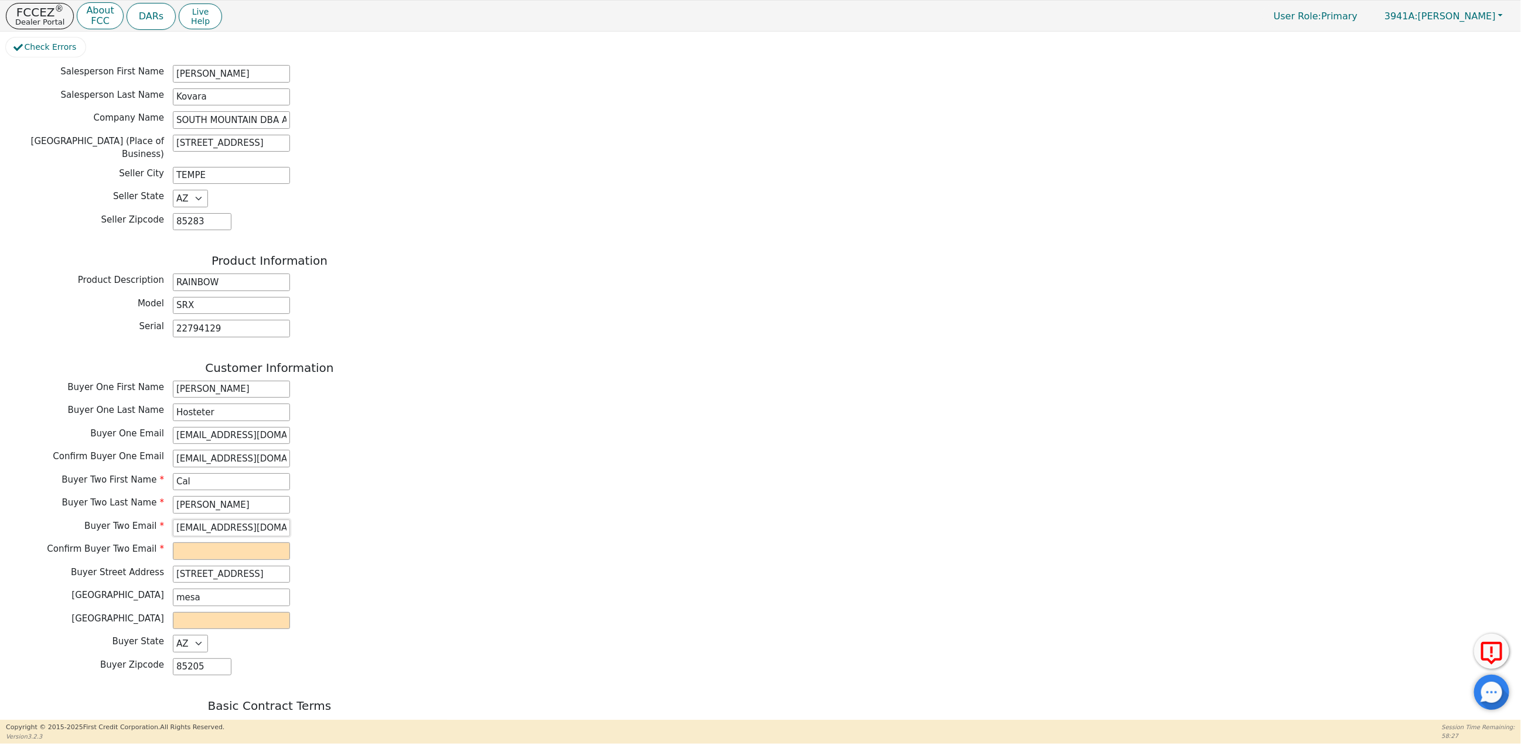
click at [76, 525] on div "Buyer Two Email codennison@gmail.com" at bounding box center [269, 529] width 527 height 18
click at [200, 556] on input "email" at bounding box center [231, 552] width 117 height 18
paste input "codennison@gmail.com"
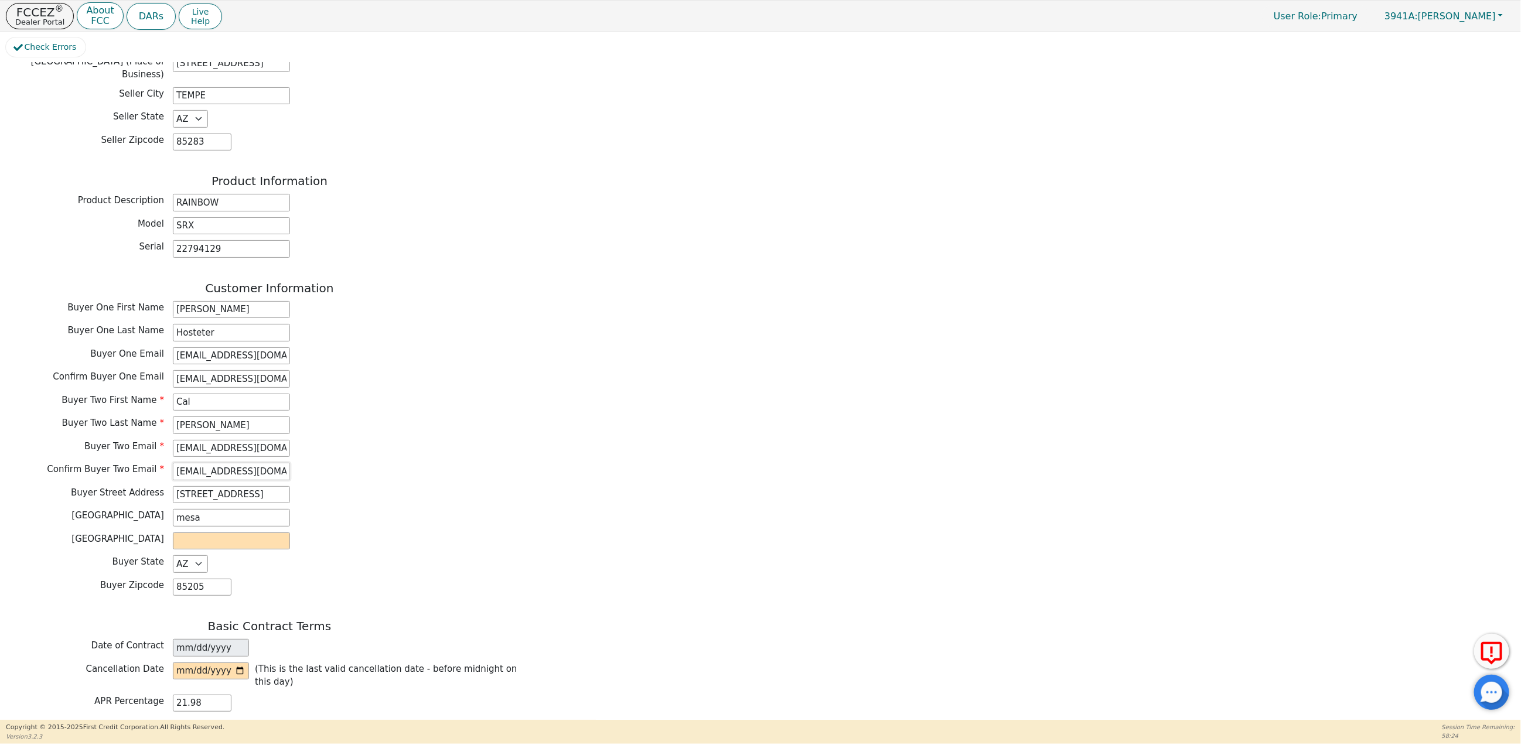
scroll to position [364, 0]
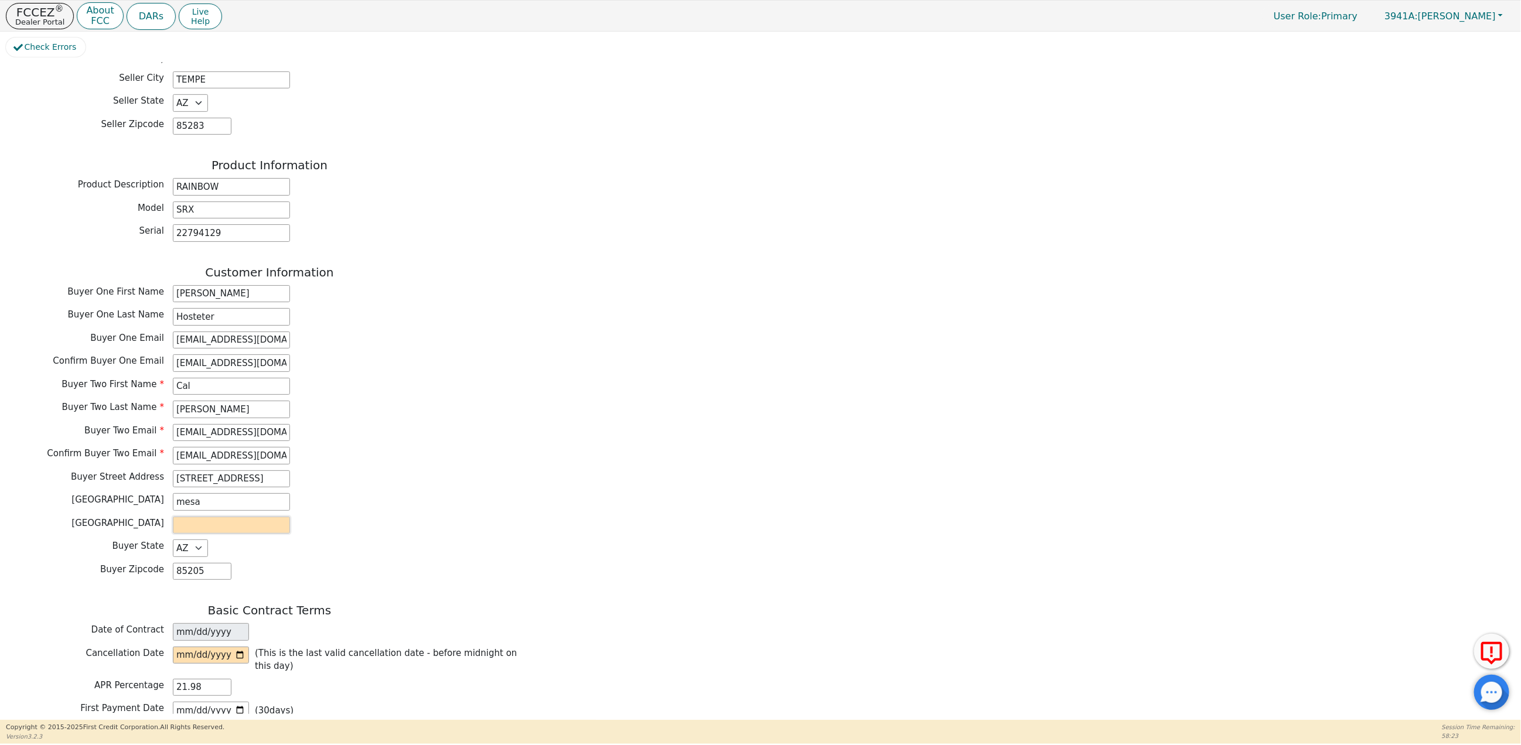
click at [192, 530] on input "text" at bounding box center [231, 526] width 117 height 18
click at [131, 618] on h3 "Basic Contract Terms" at bounding box center [269, 610] width 527 height 14
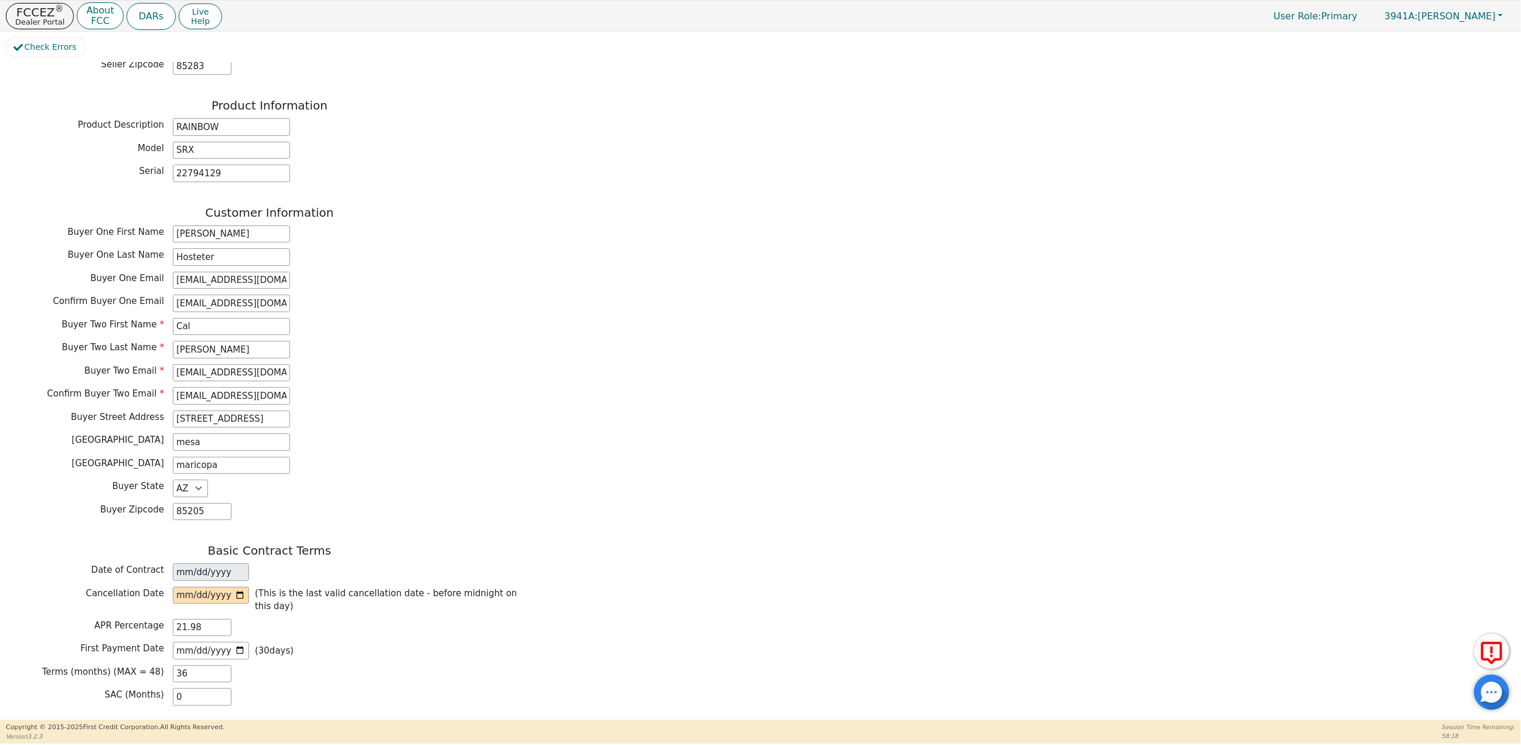
scroll to position [475, 0]
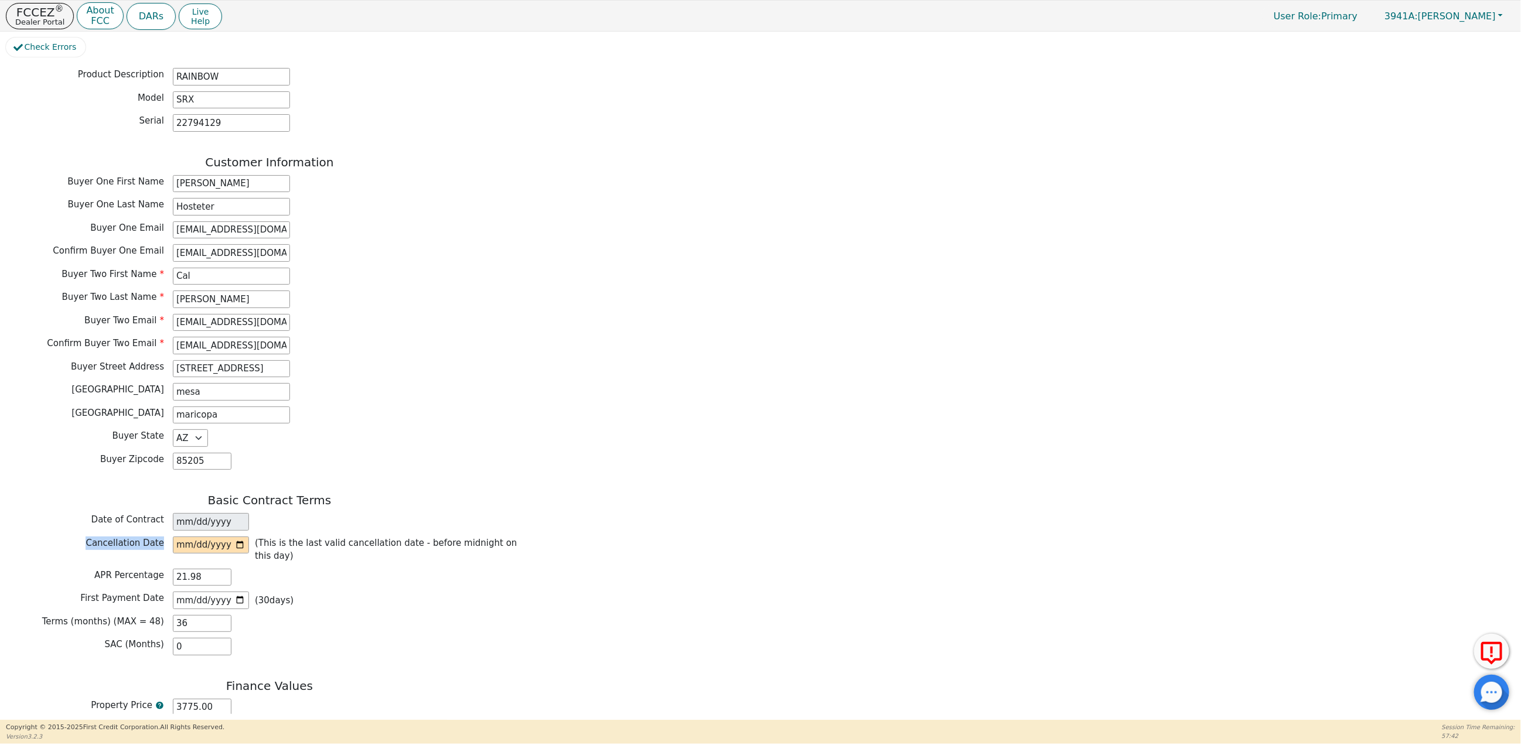
drag, startPoint x: 91, startPoint y: 550, endPoint x: 178, endPoint y: 554, distance: 86.3
click at [178, 554] on div "Cancellation Date (This is the last valid cancellation date - before midnight o…" at bounding box center [269, 550] width 527 height 26
click at [239, 549] on input "date" at bounding box center [211, 546] width 76 height 18
click at [245, 552] on input "2025-09-26" at bounding box center [211, 546] width 76 height 18
click at [238, 548] on input "2025-09-26" at bounding box center [211, 546] width 76 height 18
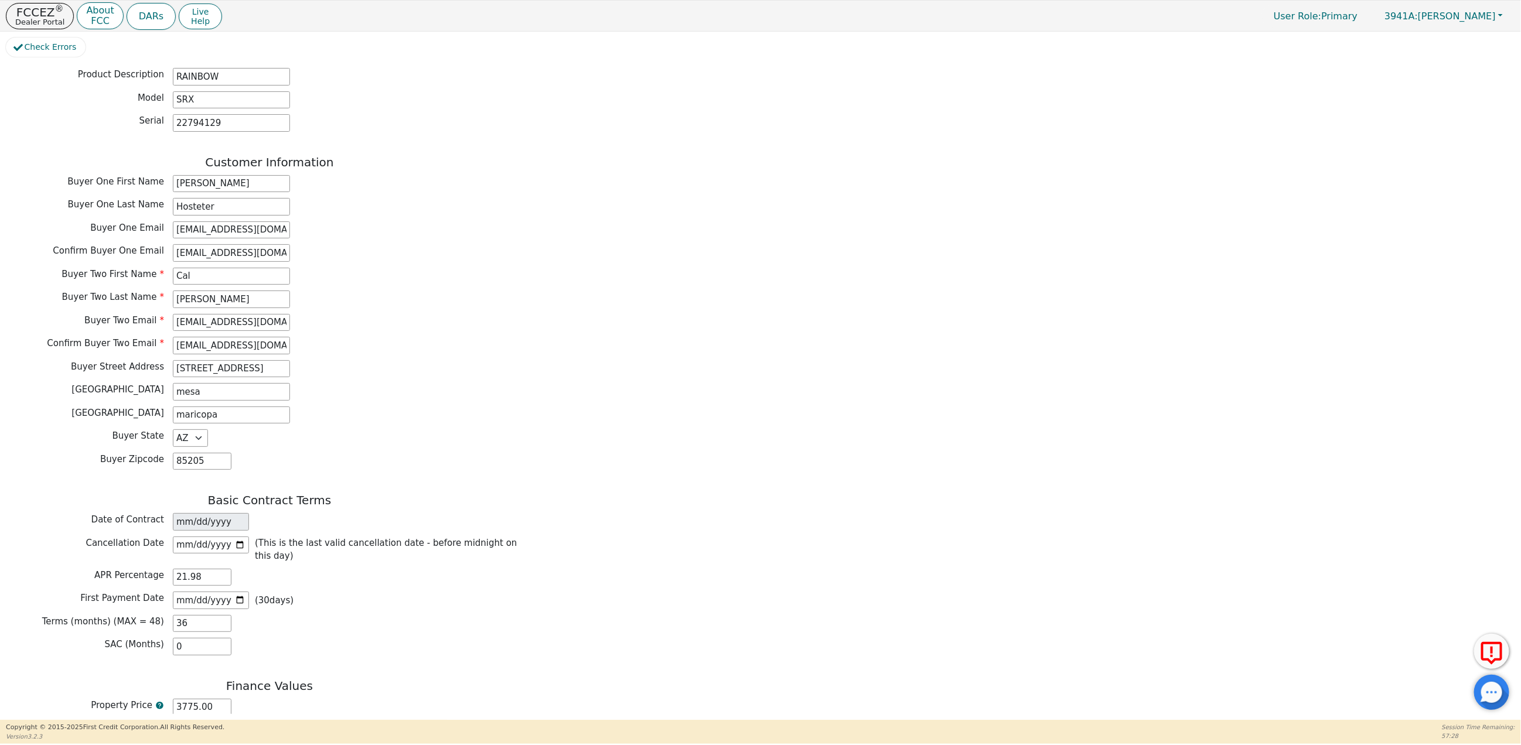
click at [357, 630] on div "Terms (months) (MAX = 48) 36" at bounding box center [269, 624] width 527 height 18
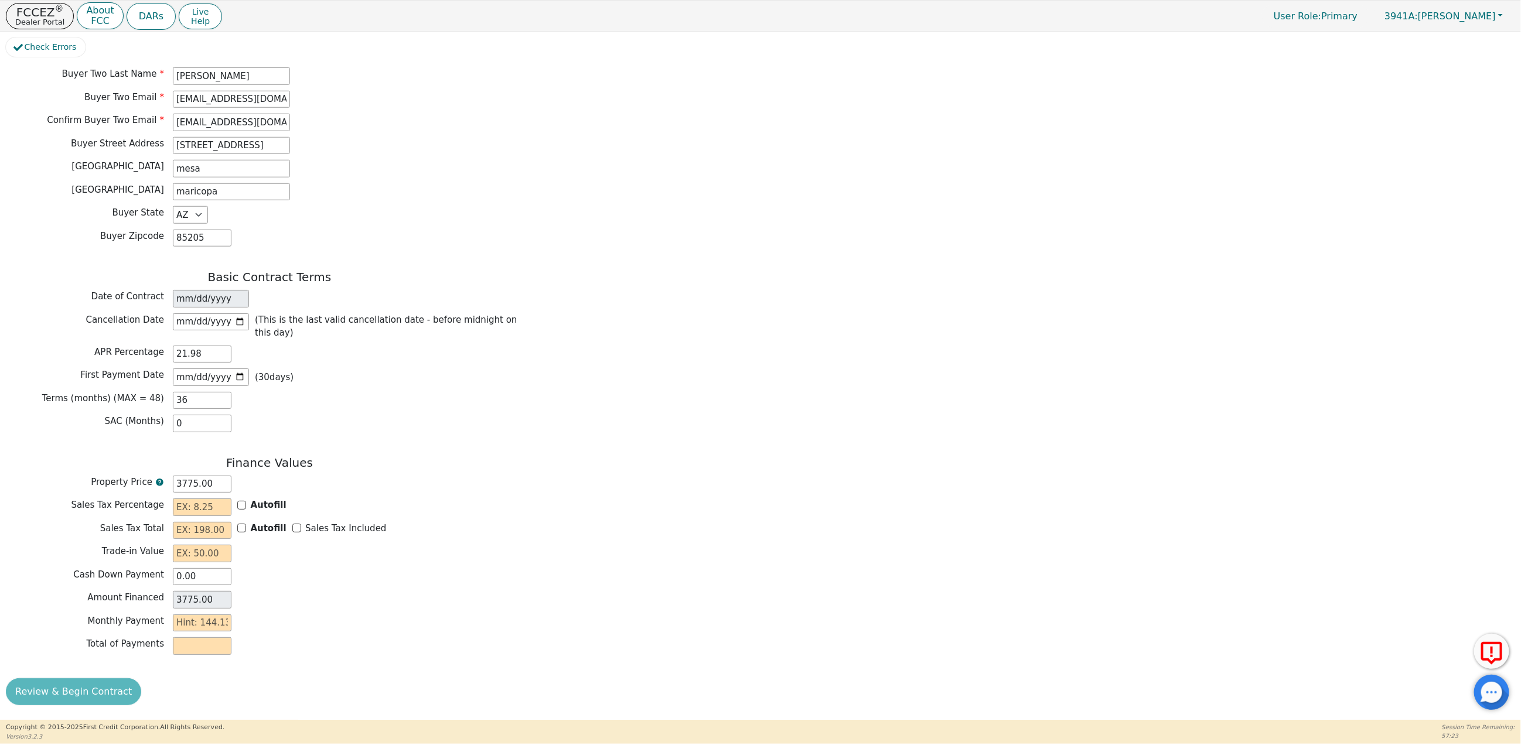
scroll to position [712, 0]
click at [220, 500] on input "text" at bounding box center [202, 508] width 59 height 18
click at [241, 528] on input "Autofill" at bounding box center [241, 528] width 9 height 9
click at [206, 552] on input "text" at bounding box center [202, 554] width 59 height 18
click at [144, 609] on div "Finance Values Property Price 3775.00 Sales Tax Percentage 8.60 Autofill Sales …" at bounding box center [269, 558] width 527 height 205
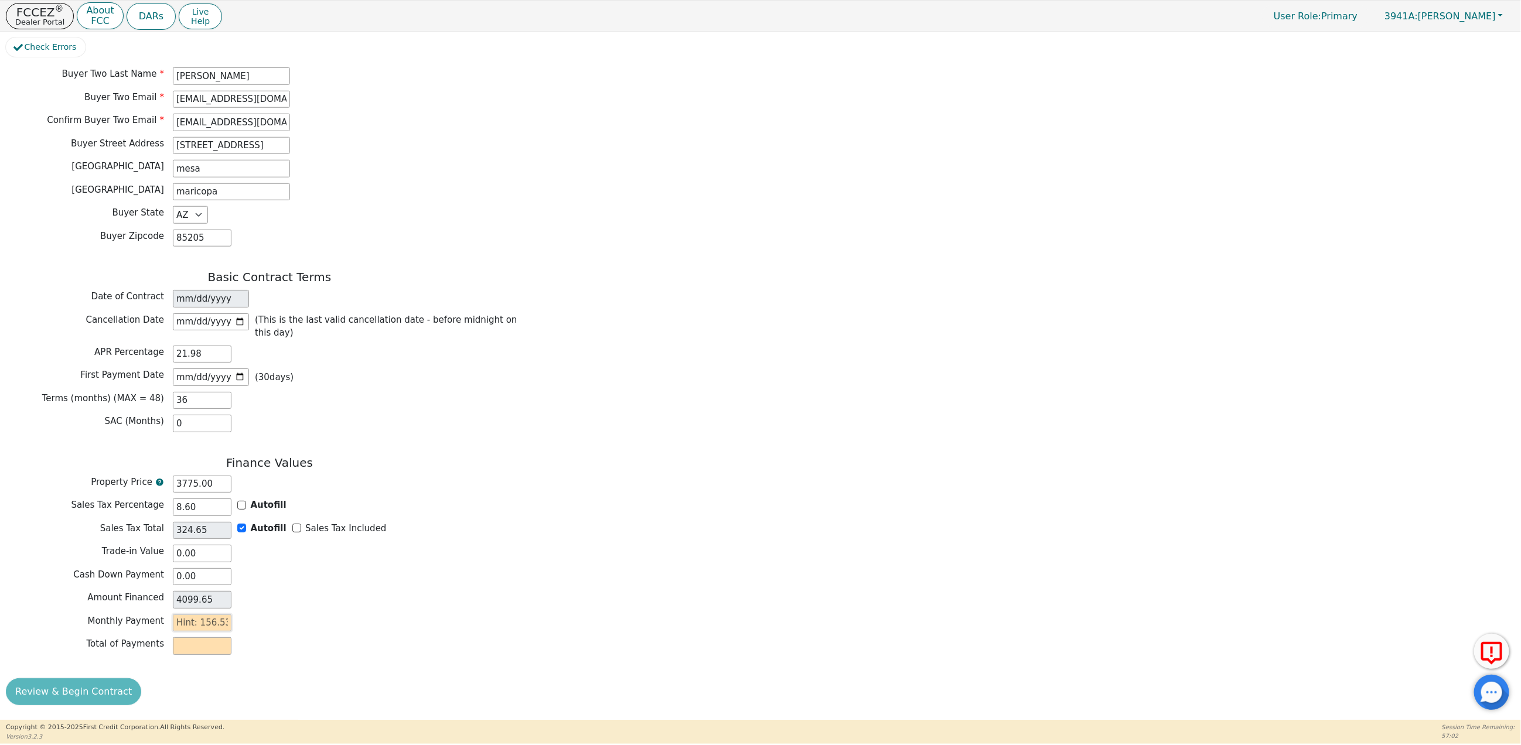
click at [199, 625] on input "text" at bounding box center [202, 624] width 59 height 18
click at [196, 674] on div "Back Electronic Contract Helper Select Contract Language: English Customer must…" at bounding box center [269, 41] width 527 height 1329
click at [99, 692] on button "Review & Begin Contract" at bounding box center [73, 691] width 135 height 27
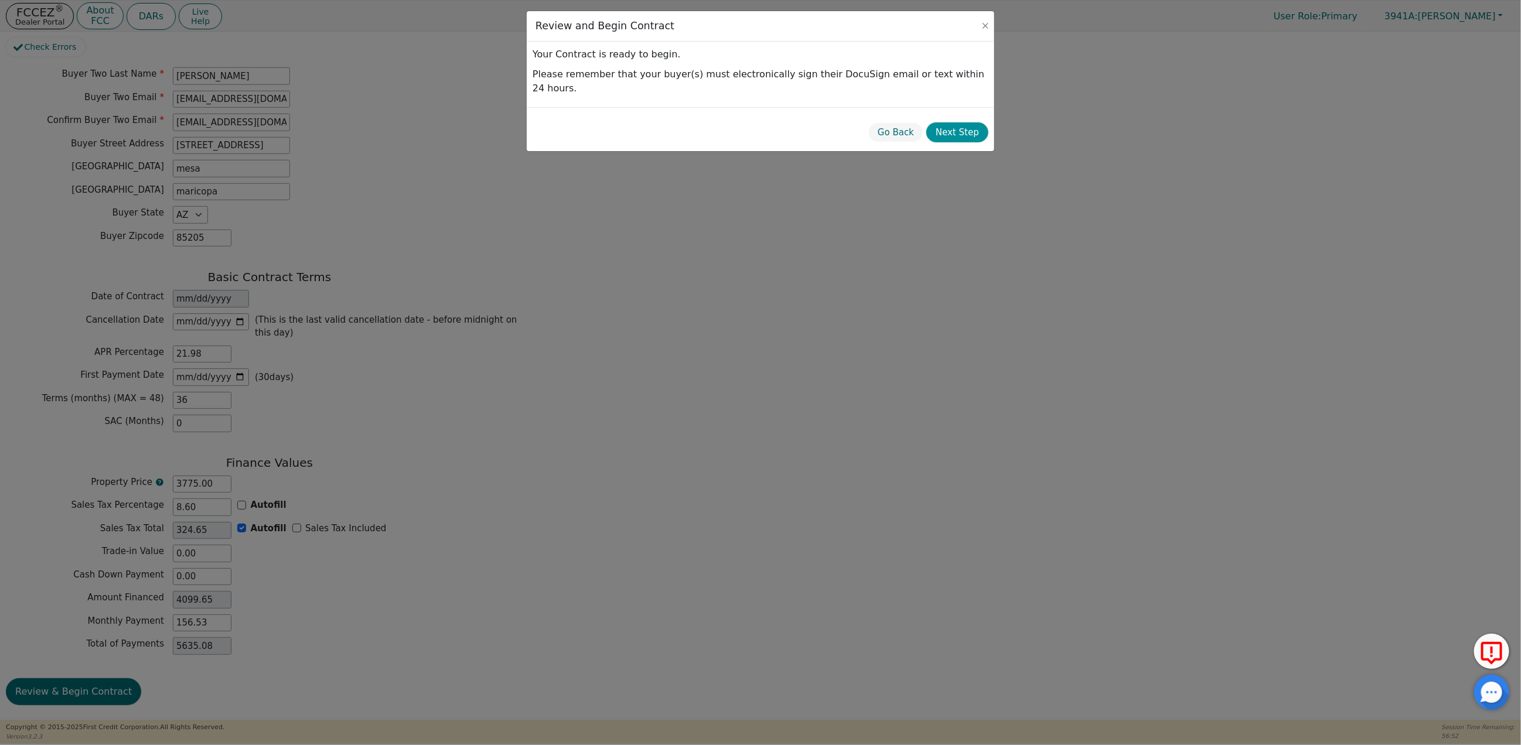
click at [960, 122] on button "Next Step" at bounding box center [957, 132] width 62 height 21
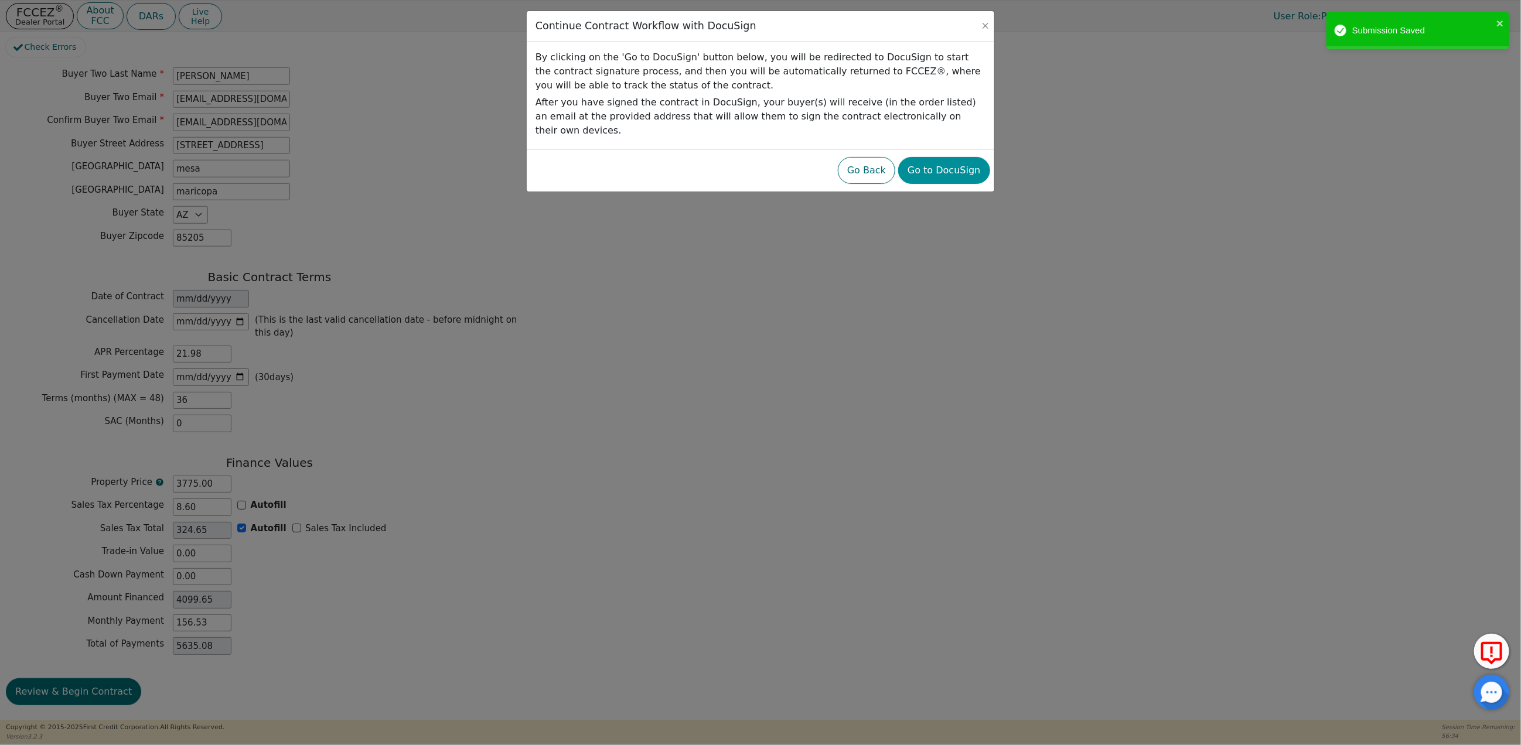
click at [949, 157] on button "Go to DocuSign" at bounding box center [943, 170] width 91 height 27
